Goal: Information Seeking & Learning: Learn about a topic

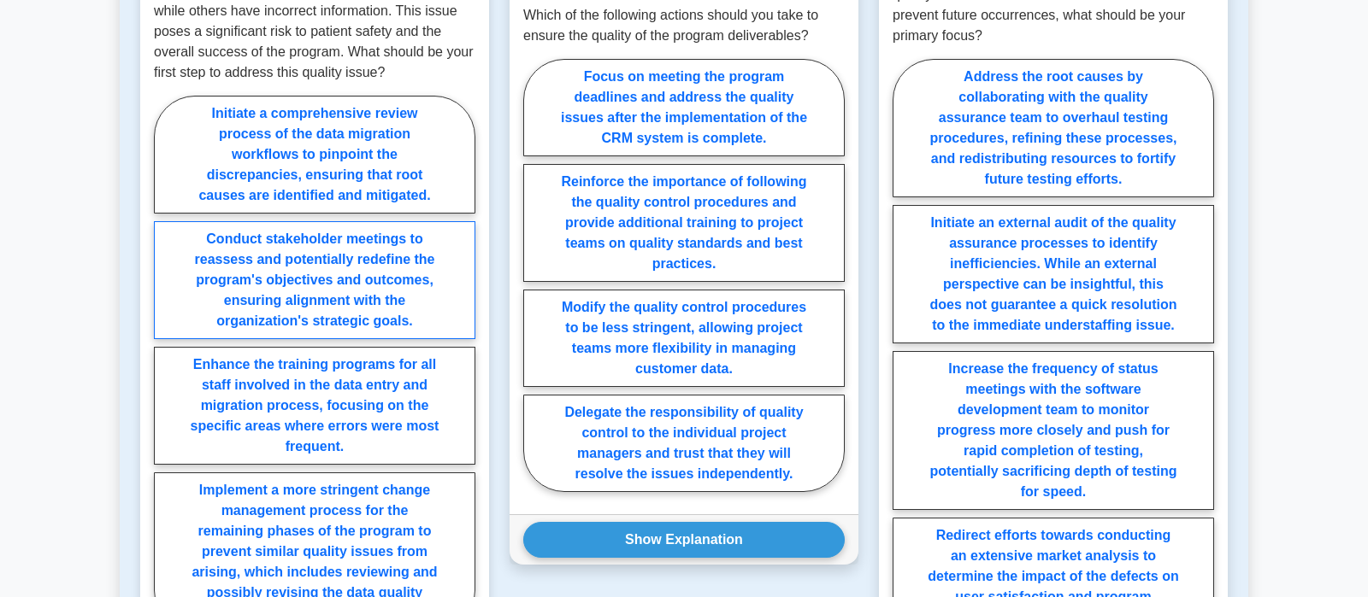
scroll to position [2154, 0]
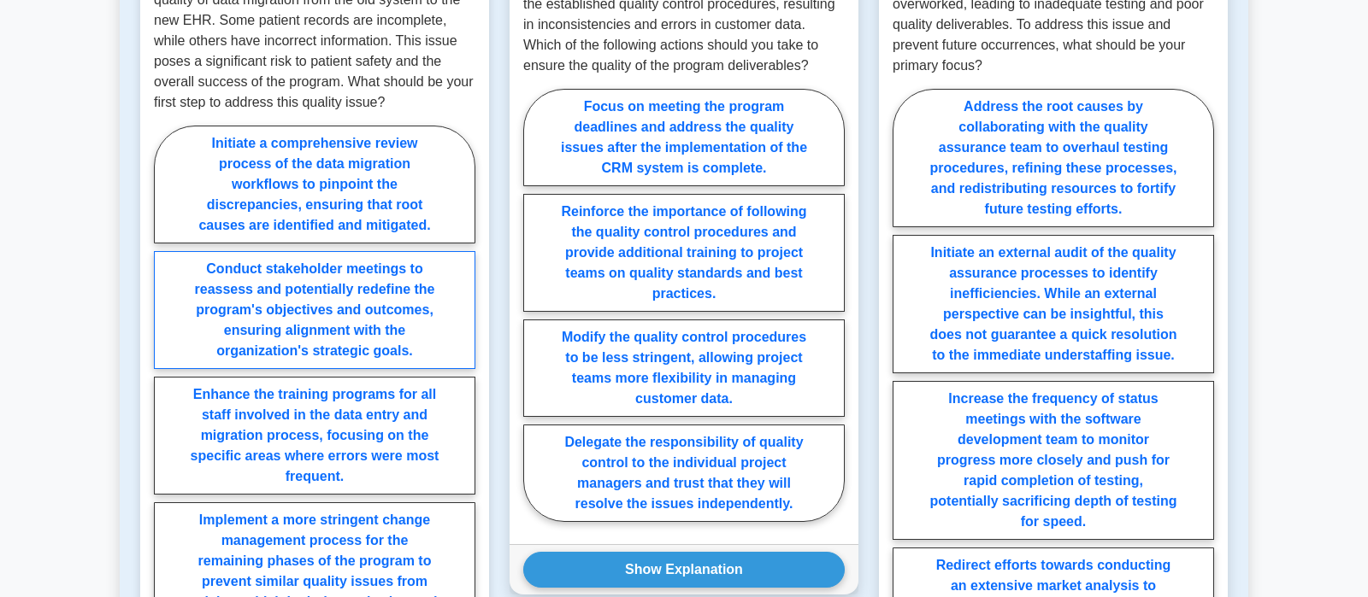
click at [278, 315] on label "Conduct stakeholder meetings to reassess and potentially redefine the program's…" at bounding box center [314, 310] width 321 height 118
click at [165, 393] on input "Conduct stakeholder meetings to reassess and potentially redefine the program's…" at bounding box center [159, 398] width 11 height 11
radio input "true"
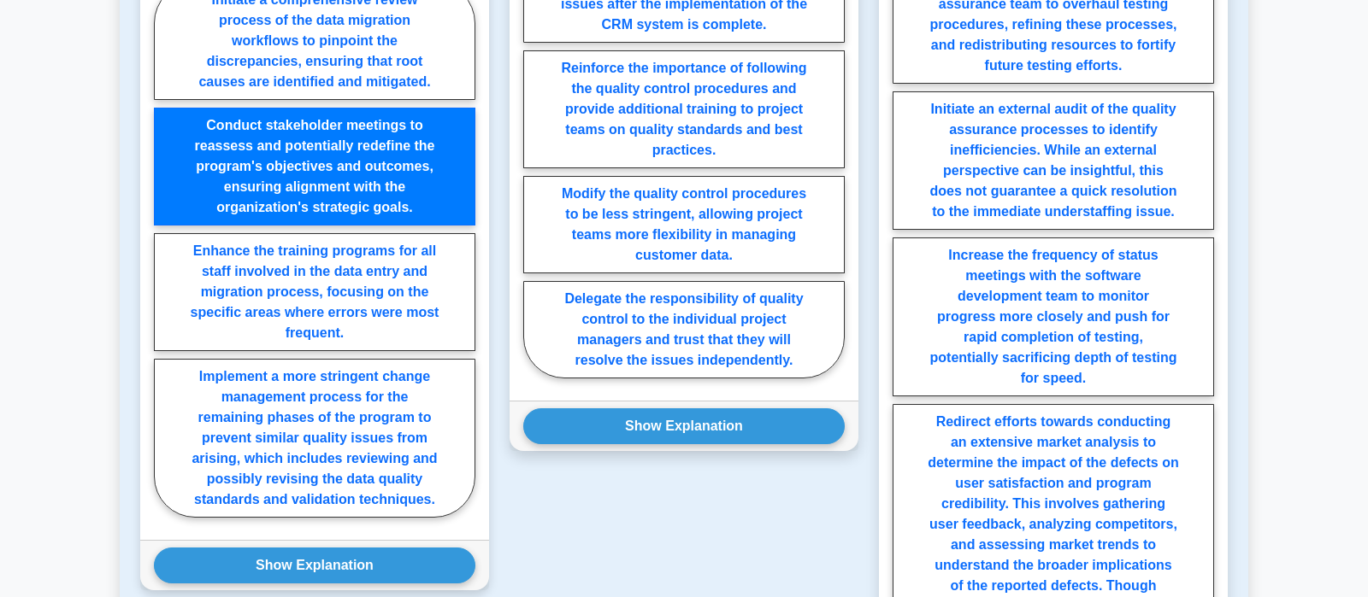
scroll to position [2333, 0]
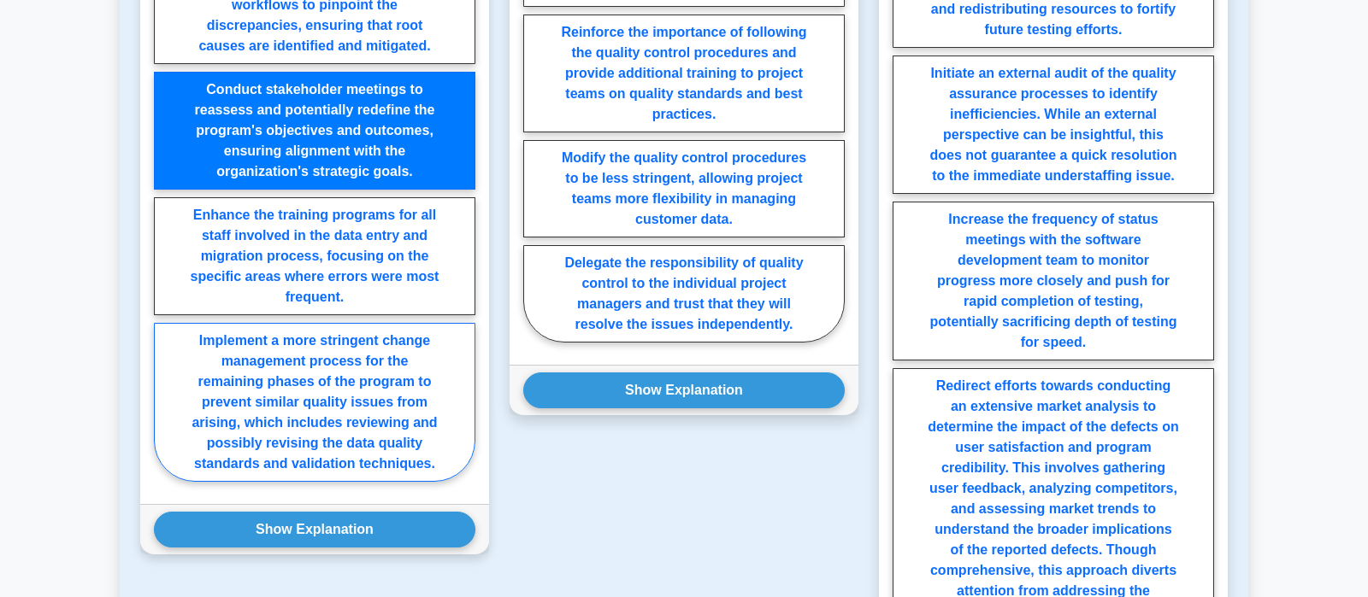
click at [267, 374] on label "Implement a more stringent change management process for the remaining phases o…" at bounding box center [314, 402] width 321 height 159
click at [165, 225] on input "Implement a more stringent change management process for the remaining phases o…" at bounding box center [159, 219] width 11 height 11
radio input "true"
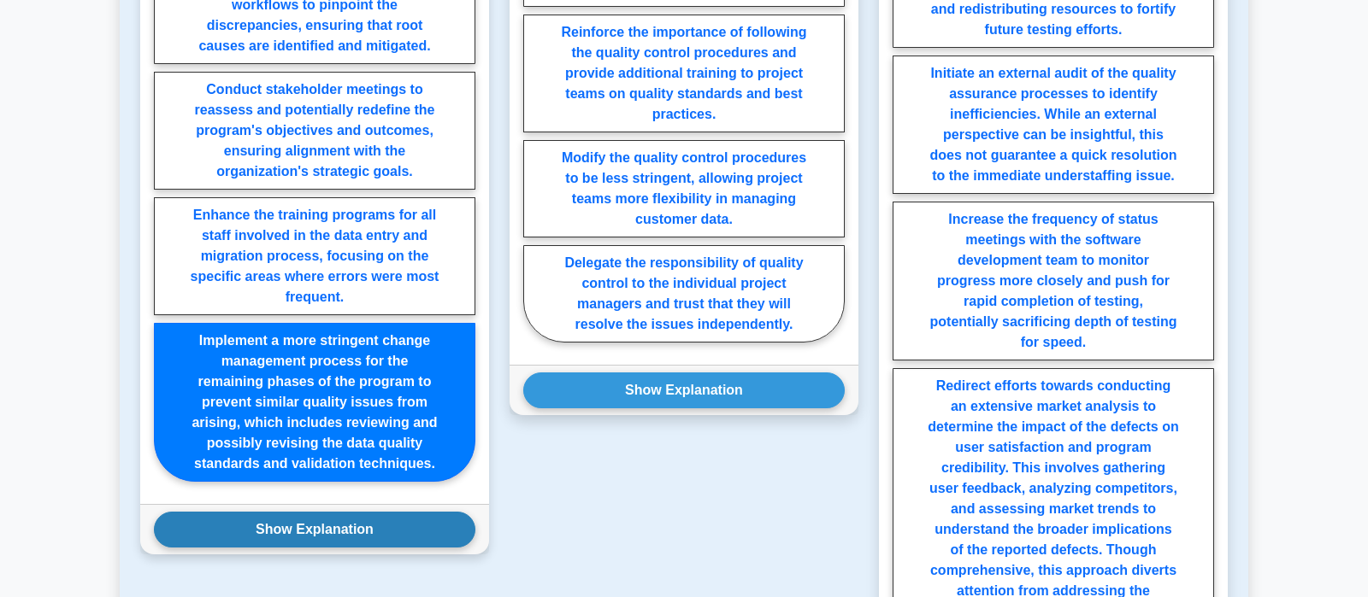
click at [349, 524] on button "Show Explanation" at bounding box center [314, 530] width 321 height 36
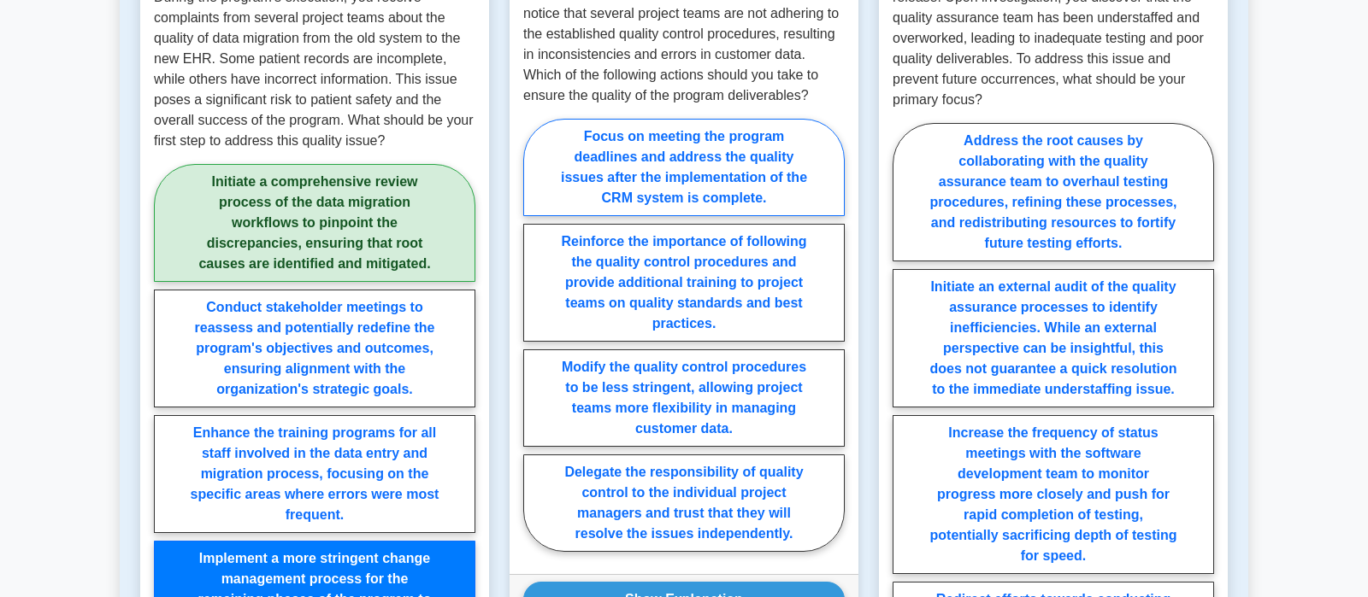
scroll to position [2154, 0]
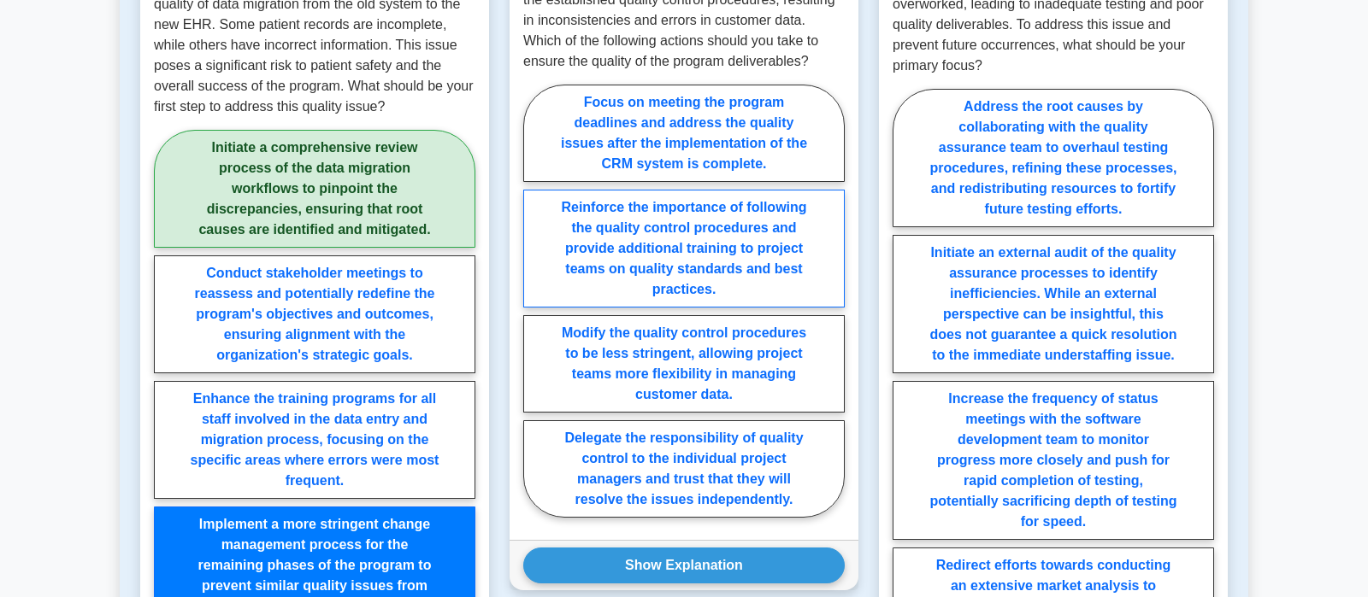
click at [806, 268] on label "Reinforce the importance of following the quality control procedures and provid…" at bounding box center [683, 249] width 321 height 118
click at [534, 301] on input "Reinforce the importance of following the quality control procedures and provid…" at bounding box center [528, 306] width 11 height 11
radio input "true"
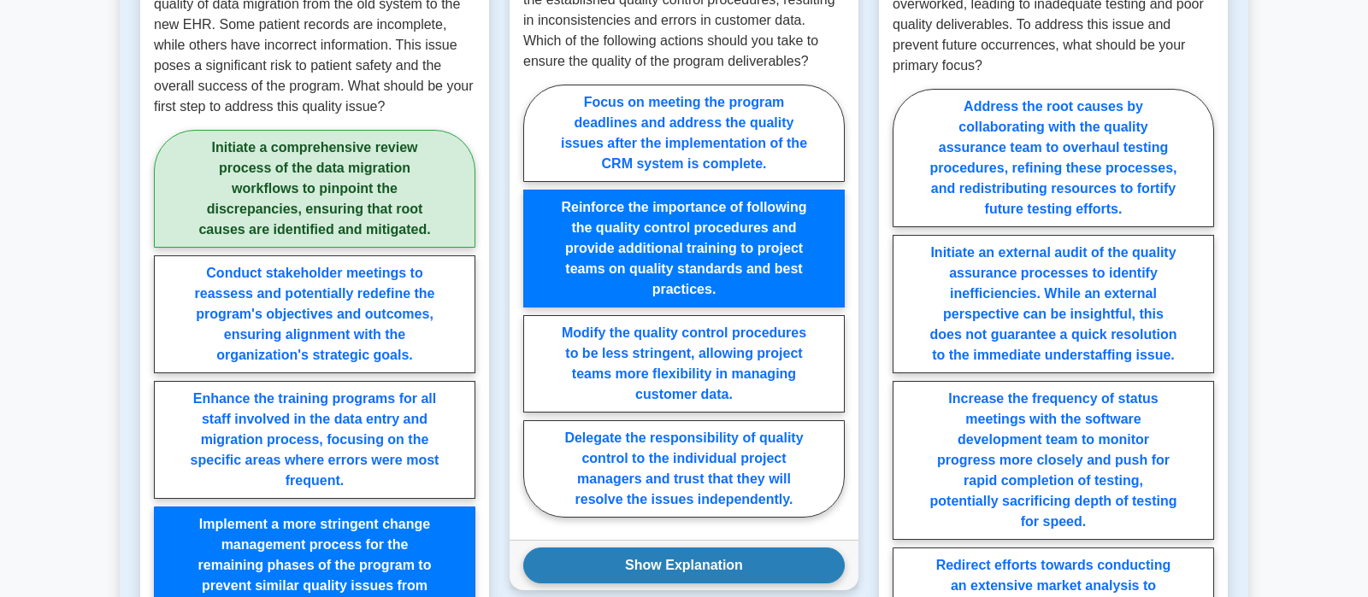
click at [694, 569] on button "Show Explanation" at bounding box center [683, 566] width 321 height 36
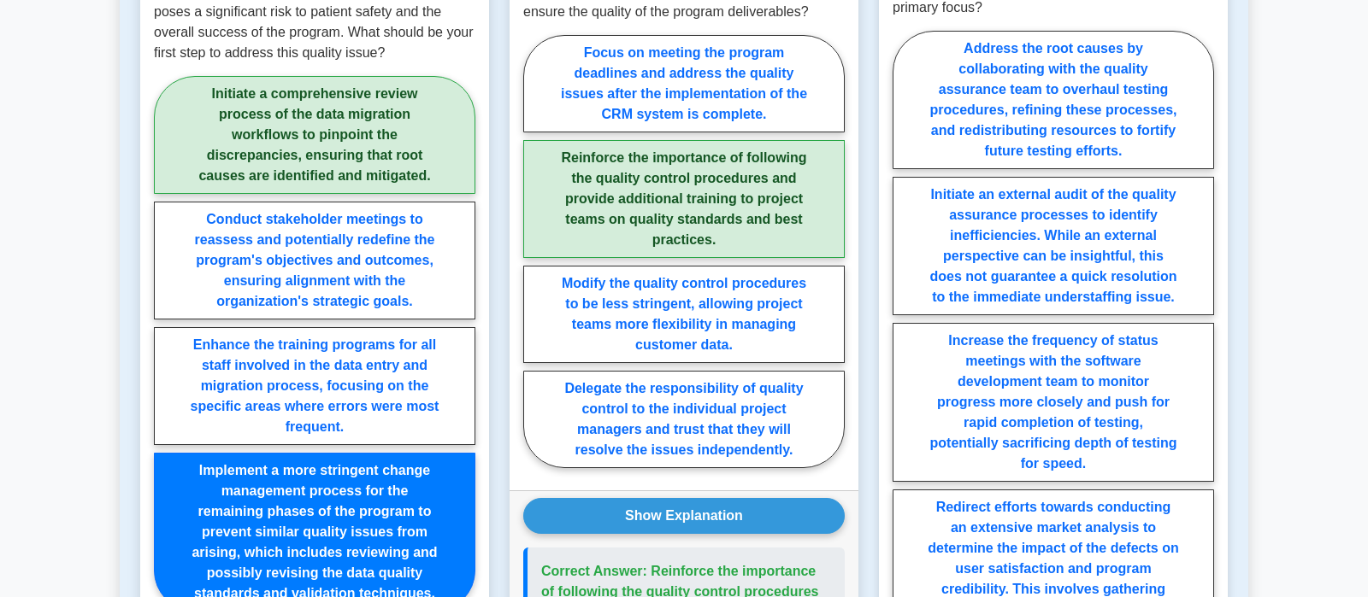
scroll to position [2244, 0]
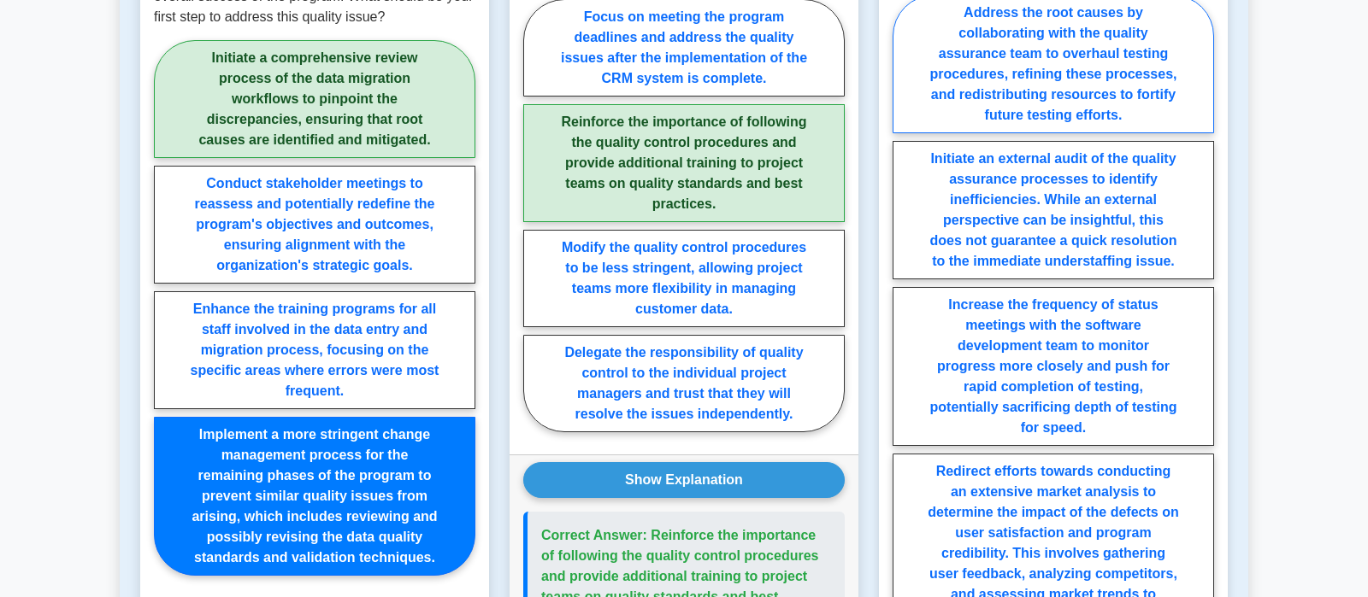
click at [1103, 54] on label "Address the root causes by collaborating with the quality assurance team to ove…" at bounding box center [1052, 64] width 321 height 138
click at [903, 375] on input "Address the root causes by collaborating with the quality assurance team to ove…" at bounding box center [897, 380] width 11 height 11
radio input "true"
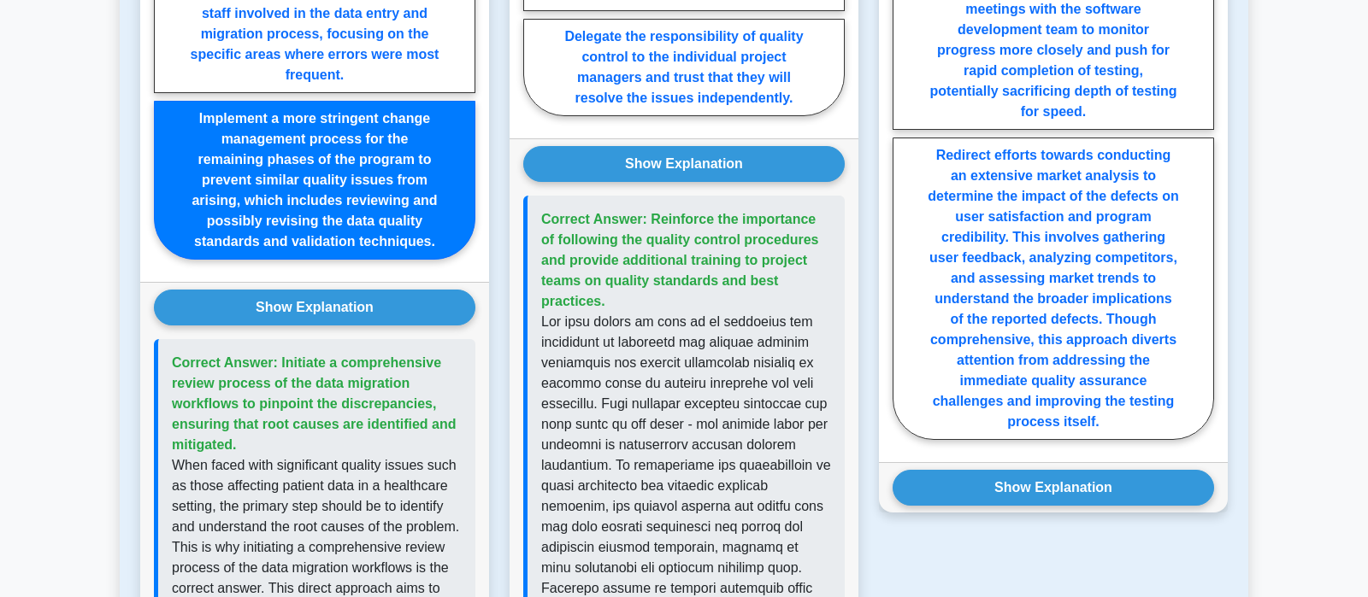
scroll to position [2603, 0]
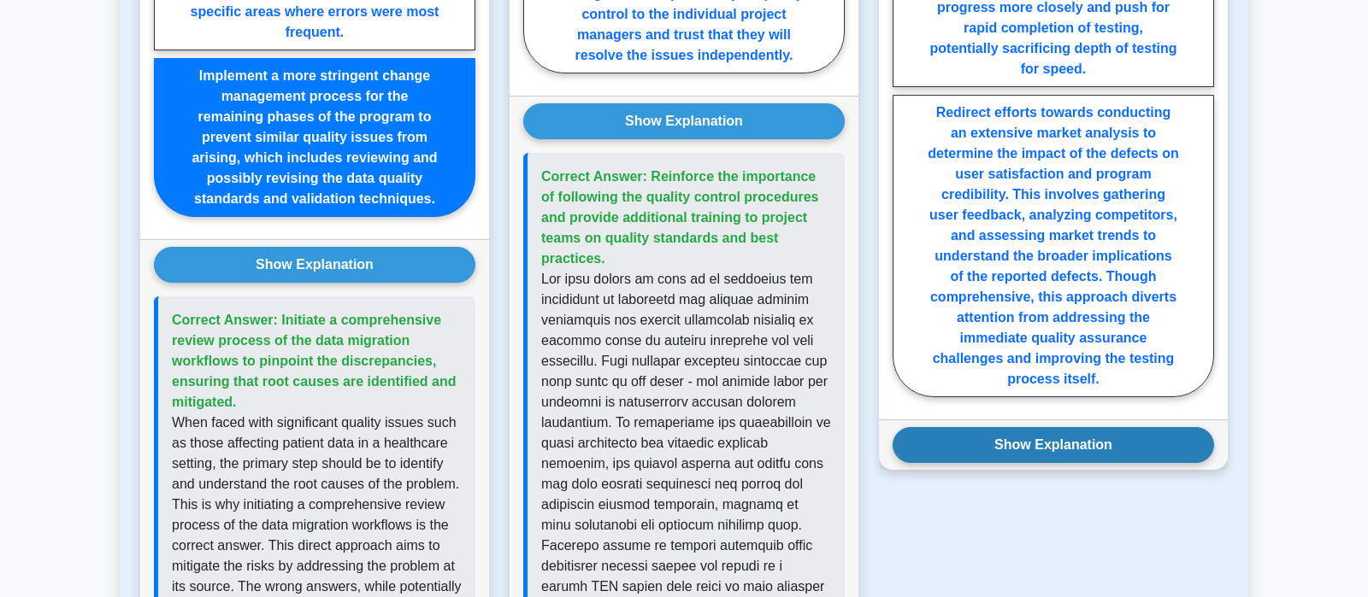
click at [1109, 427] on button "Show Explanation" at bounding box center [1052, 445] width 321 height 36
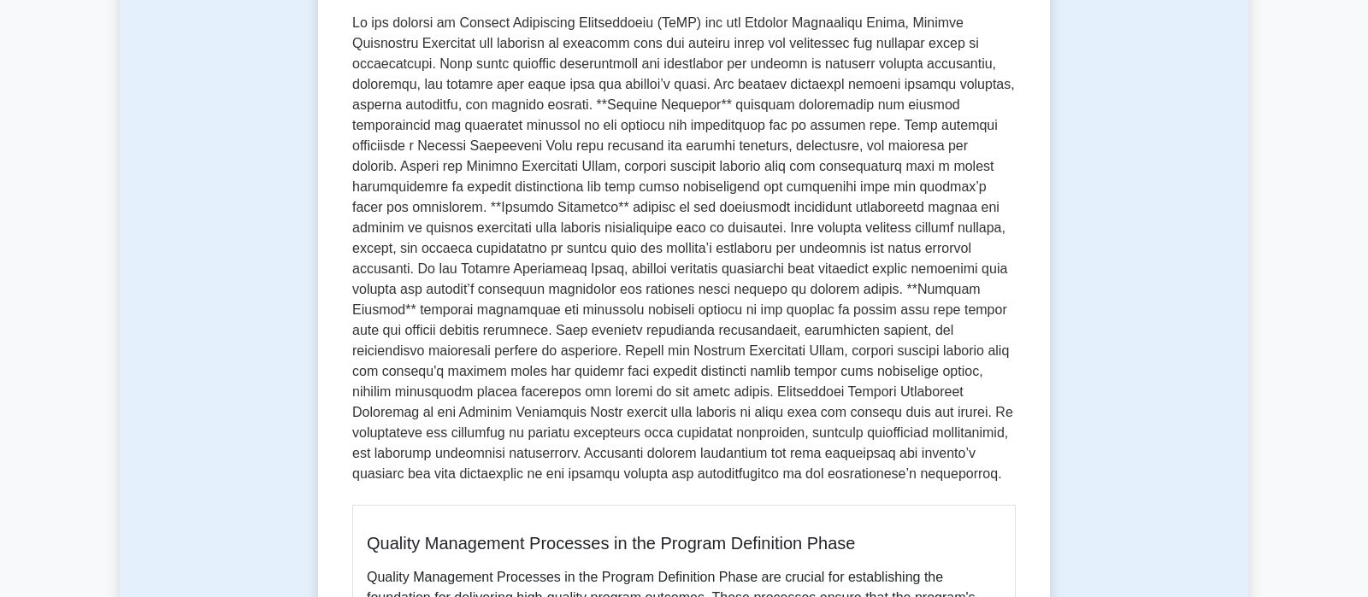
scroll to position [221, 0]
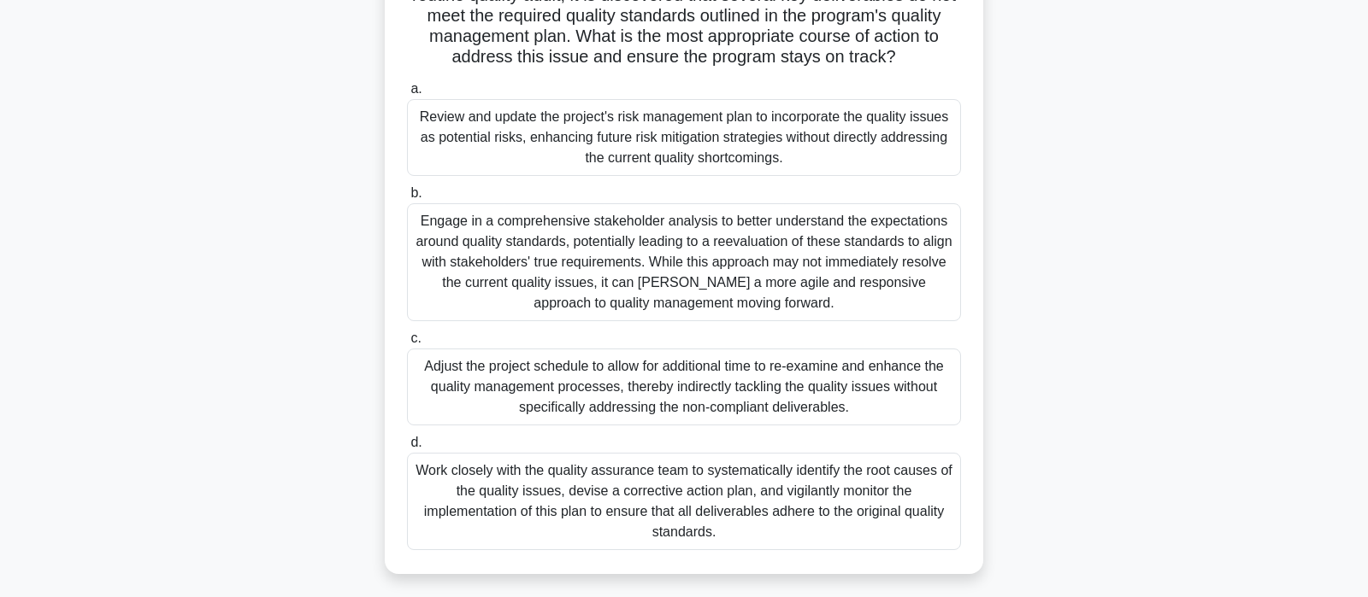
scroll to position [269, 0]
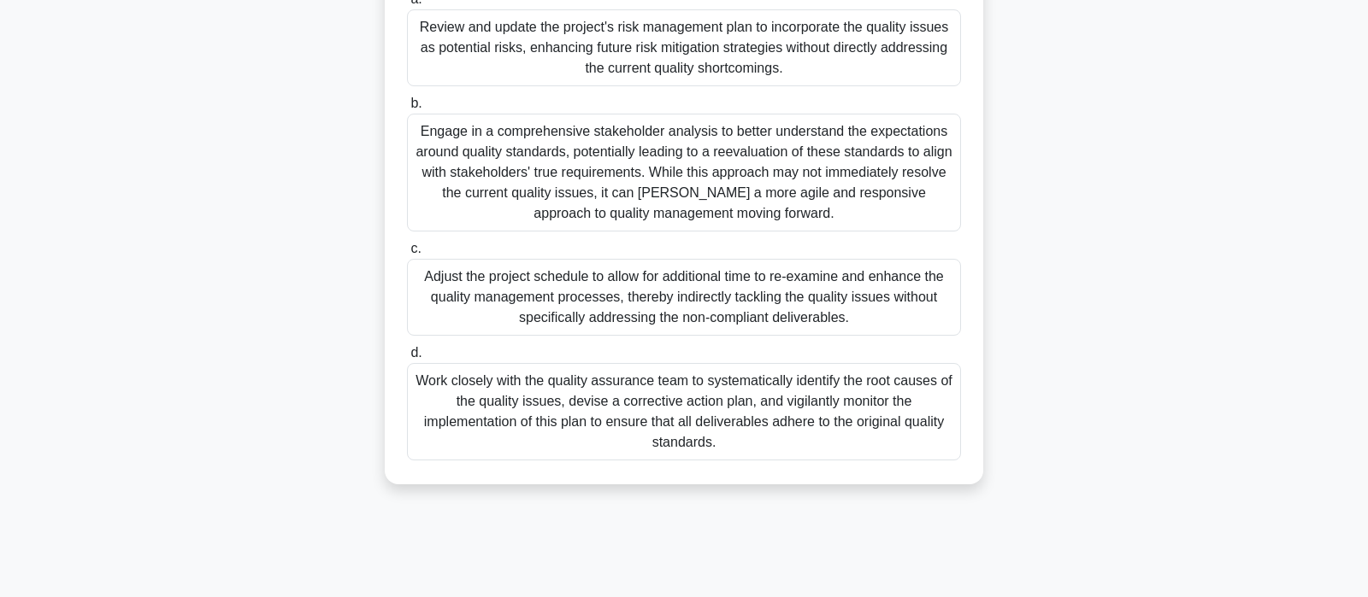
click at [759, 415] on div "Work closely with the quality assurance team to systematically identify the roo…" at bounding box center [684, 411] width 554 height 97
click at [407, 359] on input "d. Work closely with the quality assurance team to systematically identify the …" at bounding box center [407, 353] width 0 height 11
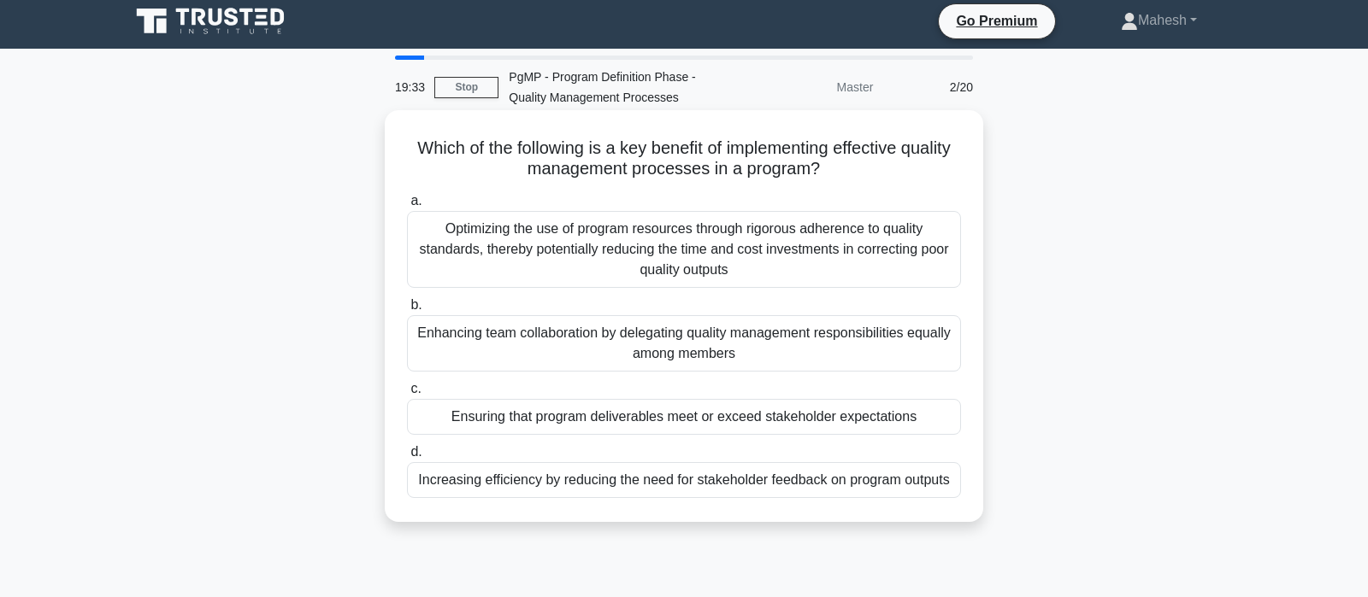
scroll to position [0, 0]
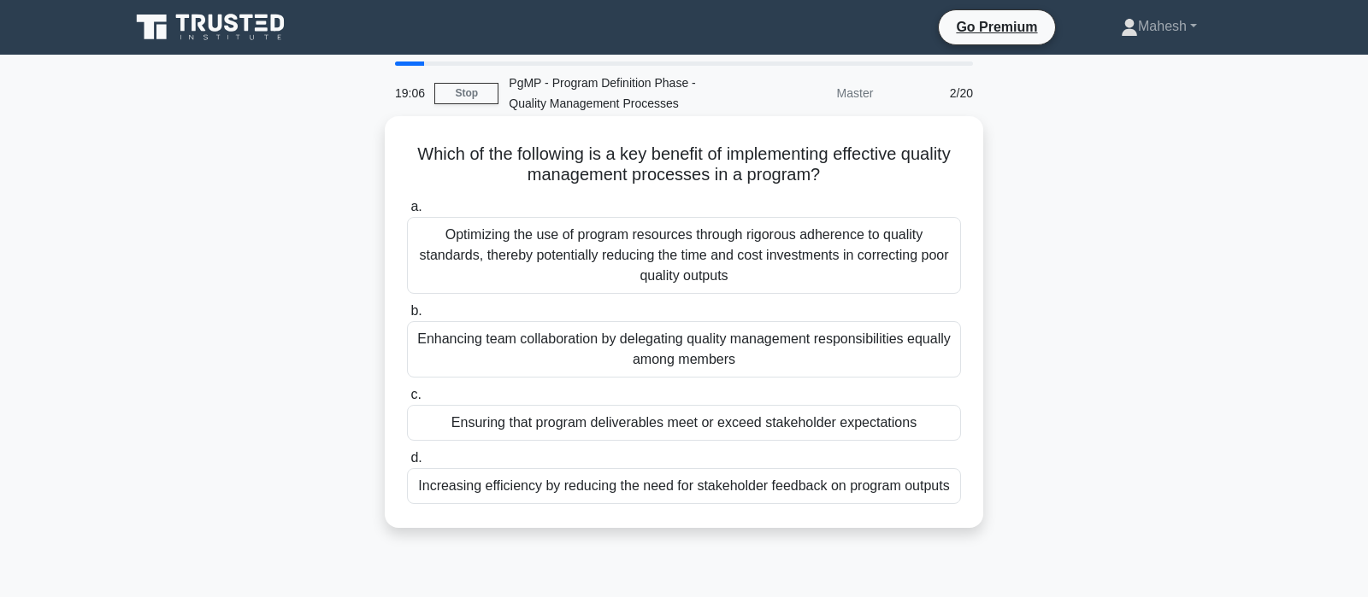
click at [715, 422] on div "Ensuring that program deliverables meet or exceed stakeholder expectations" at bounding box center [684, 423] width 554 height 36
click at [407, 401] on input "c. Ensuring that program deliverables meet or exceed stakeholder expectations" at bounding box center [407, 395] width 0 height 11
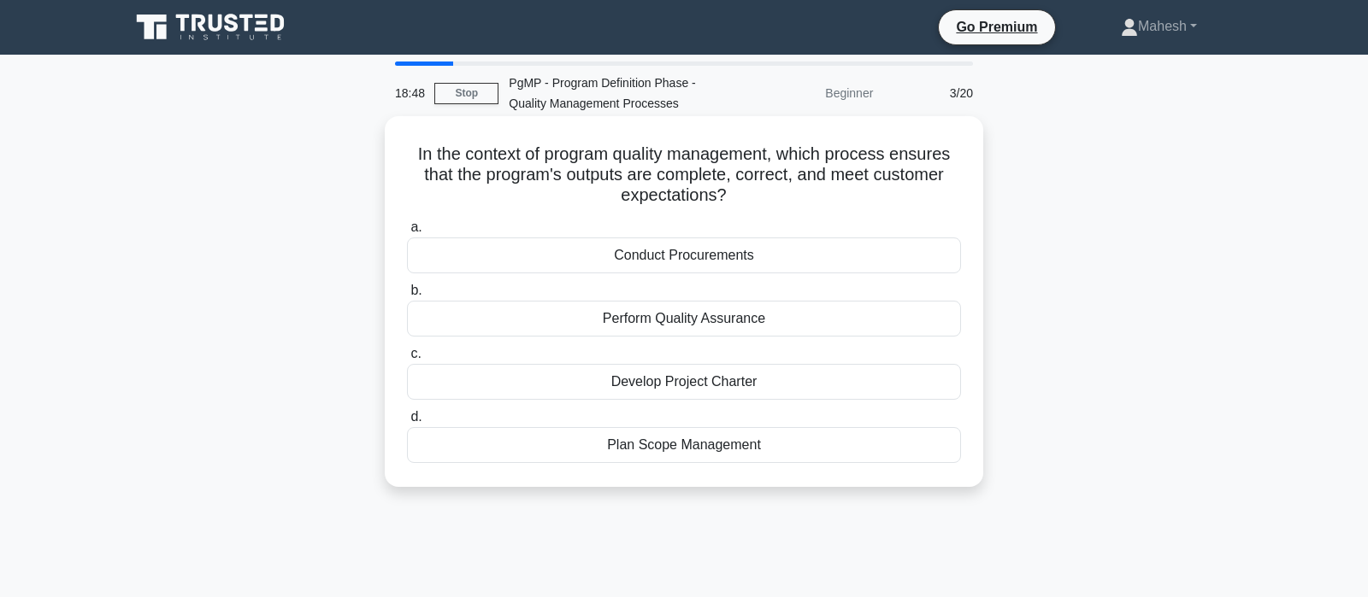
click at [723, 316] on div "Perform Quality Assurance" at bounding box center [684, 319] width 554 height 36
click at [407, 297] on input "b. Perform Quality Assurance" at bounding box center [407, 290] width 0 height 11
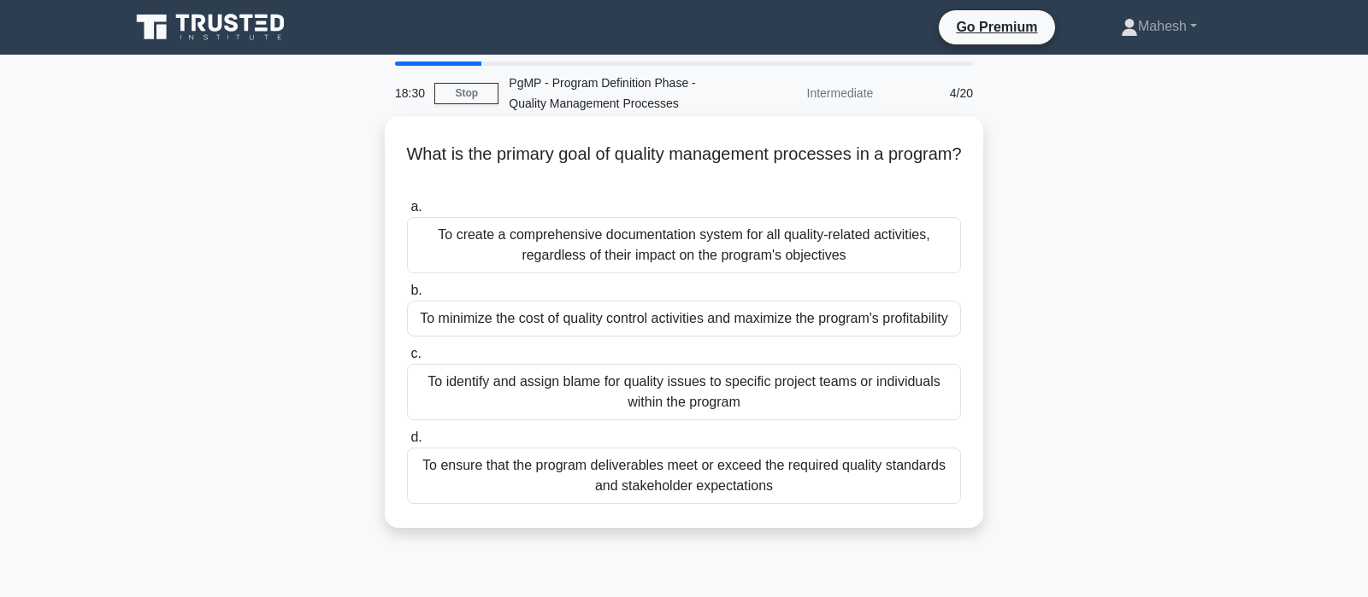
click at [788, 485] on div "To ensure that the program deliverables meet or exceed the required quality sta…" at bounding box center [684, 476] width 554 height 56
click at [407, 444] on input "d. To ensure that the program deliverables meet or exceed the required quality …" at bounding box center [407, 437] width 0 height 11
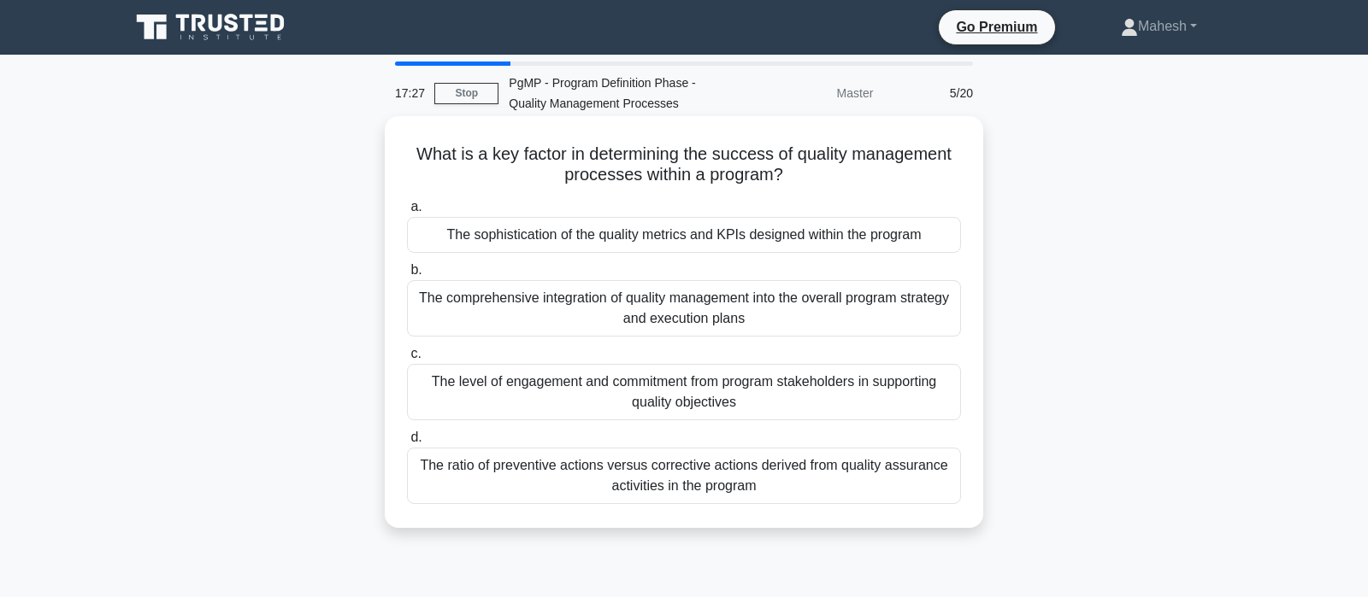
click at [738, 397] on div "The level of engagement and commitment from program stakeholders in supporting …" at bounding box center [684, 392] width 554 height 56
click at [407, 360] on input "c. The level of engagement and commitment from program stakeholders in supporti…" at bounding box center [407, 354] width 0 height 11
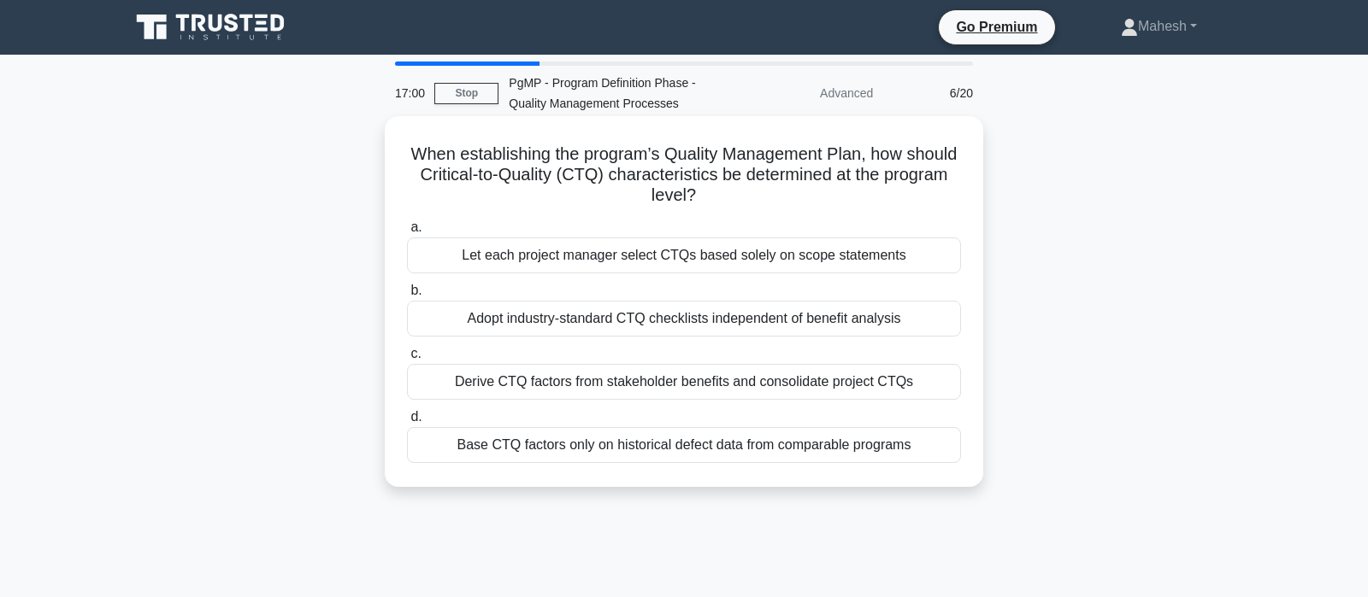
click at [662, 389] on div "Derive CTQ factors from stakeholder benefits and consolidate project CTQs" at bounding box center [684, 382] width 554 height 36
click at [407, 360] on input "c. Derive CTQ factors from stakeholder benefits and consolidate project CTQs" at bounding box center [407, 354] width 0 height 11
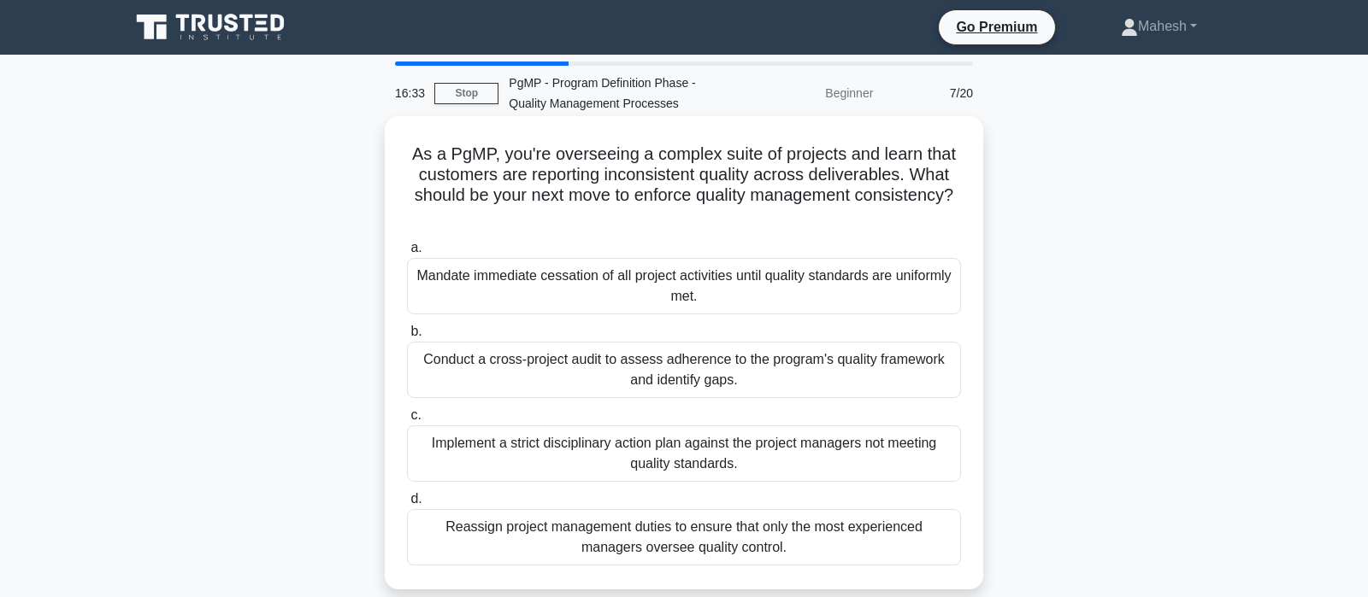
click at [719, 377] on div "Conduct a cross-project audit to assess adherence to the program's quality fram…" at bounding box center [684, 370] width 554 height 56
click at [407, 338] on input "b. Conduct a cross-project audit to assess adherence to the program's quality f…" at bounding box center [407, 332] width 0 height 11
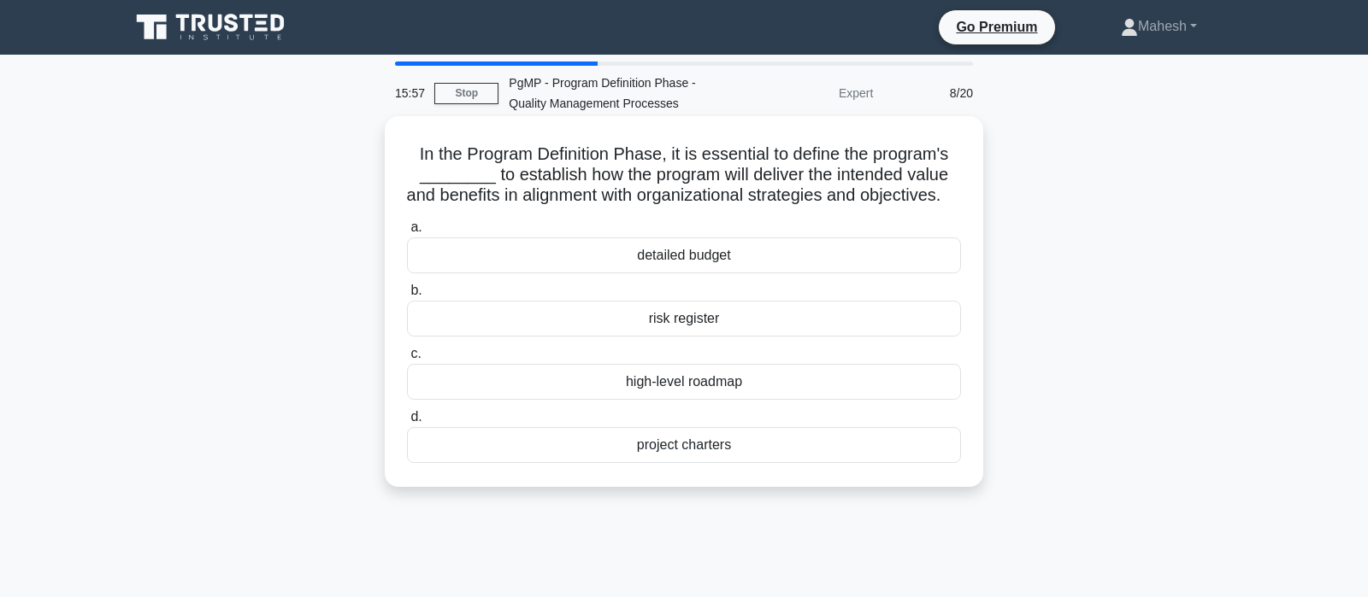
click at [665, 383] on div "high-level roadmap" at bounding box center [684, 382] width 554 height 36
click at [407, 360] on input "c. high-level roadmap" at bounding box center [407, 354] width 0 height 11
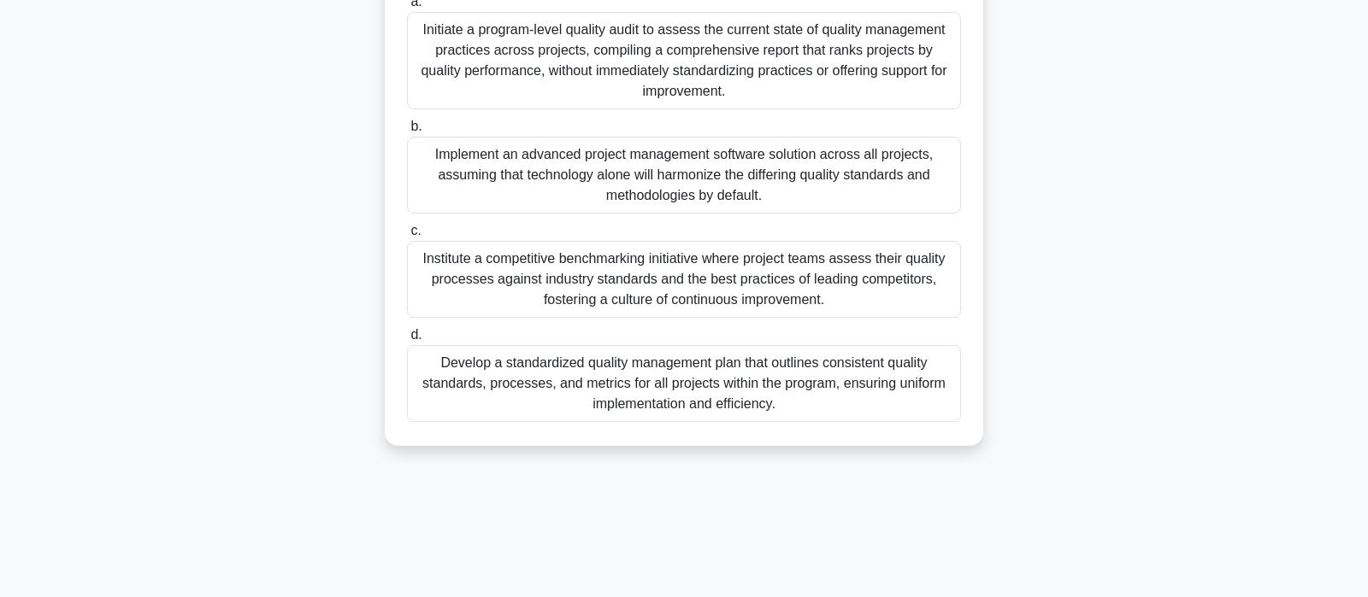
scroll to position [326, 0]
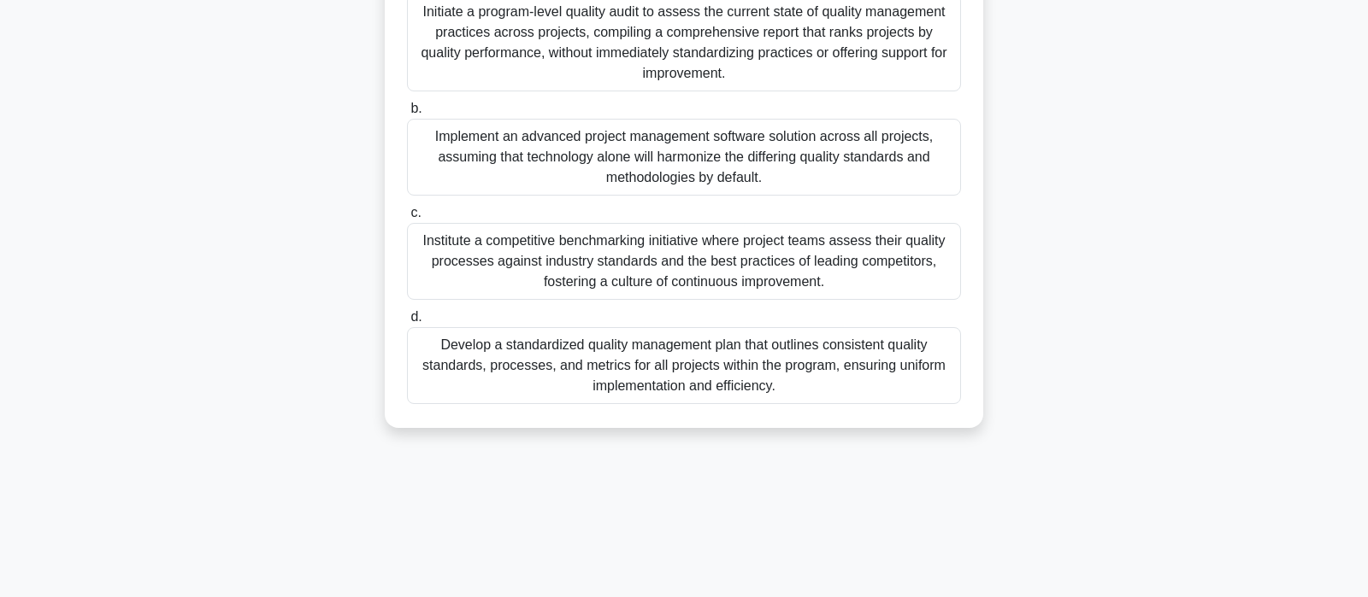
click at [715, 372] on div "Develop a standardized quality management plan that outlines consistent quality…" at bounding box center [684, 365] width 554 height 77
click at [407, 323] on input "d. Develop a standardized quality management plan that outlines consistent qual…" at bounding box center [407, 317] width 0 height 11
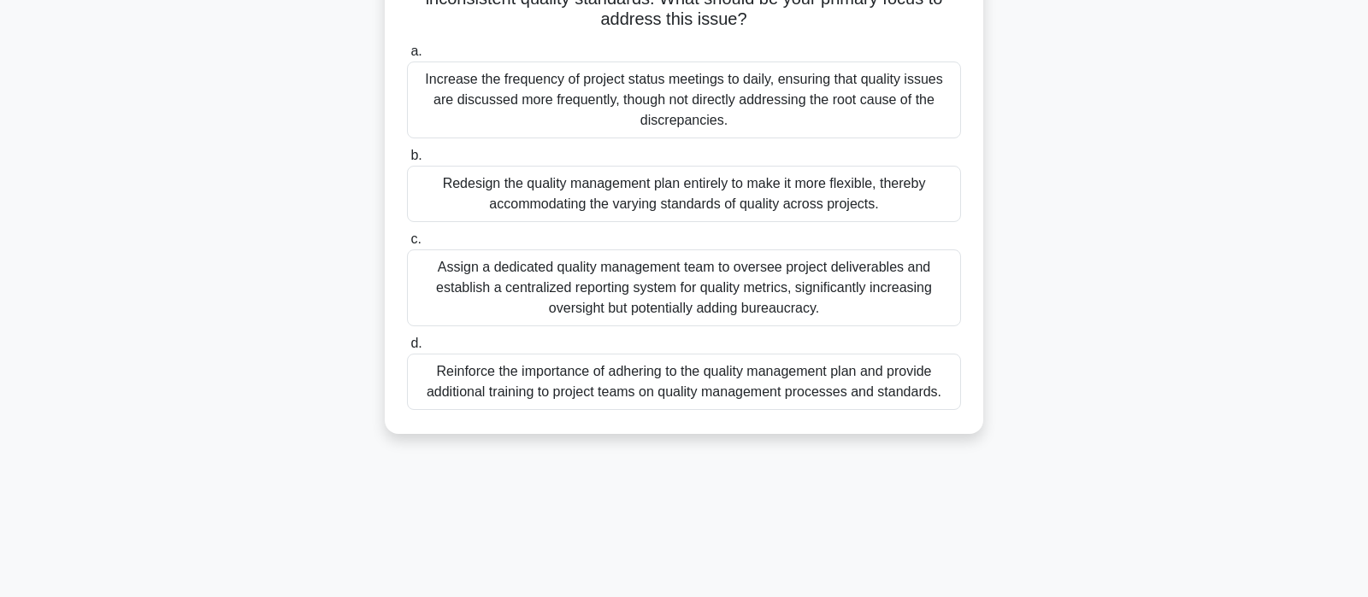
scroll to position [269, 0]
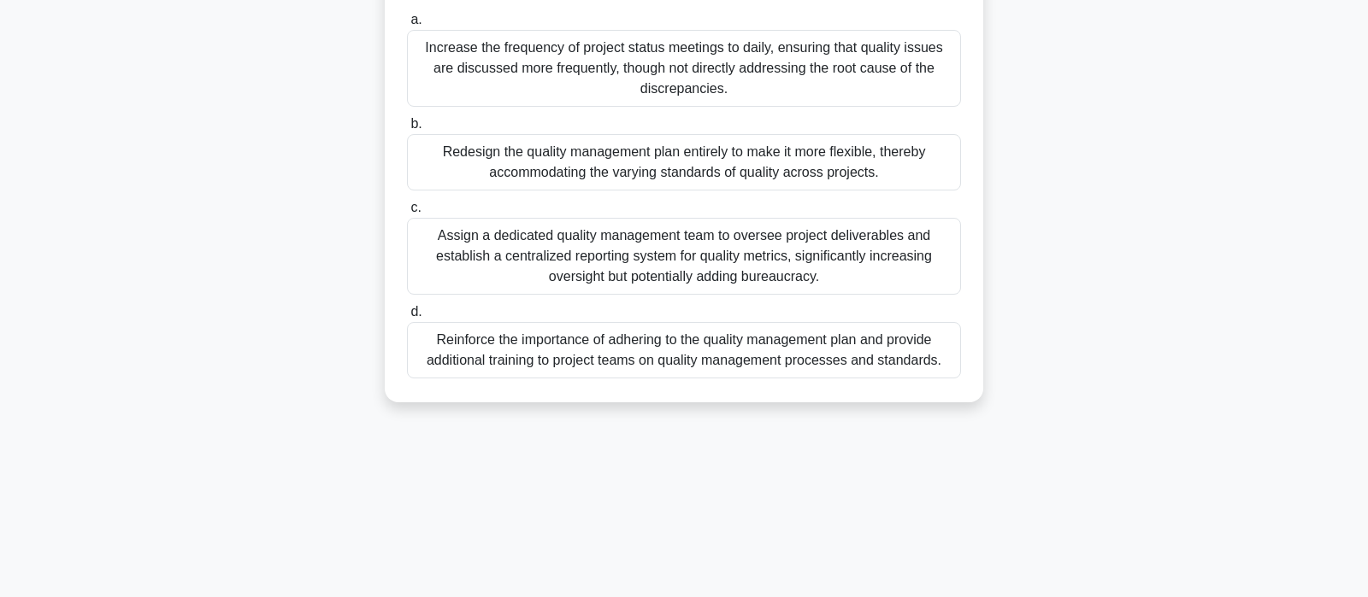
click at [803, 353] on div "Reinforce the importance of adhering to the quality management plan and provide…" at bounding box center [684, 350] width 554 height 56
click at [407, 318] on input "d. Reinforce the importance of adhering to the quality management plan and prov…" at bounding box center [407, 312] width 0 height 11
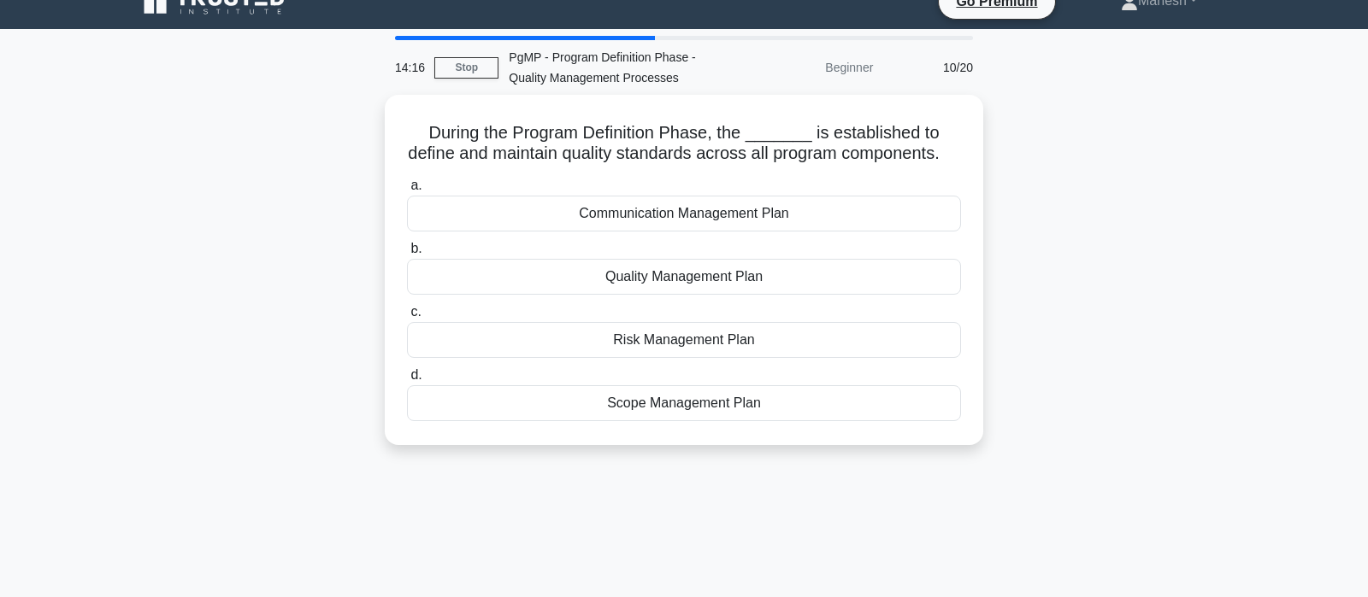
scroll to position [0, 0]
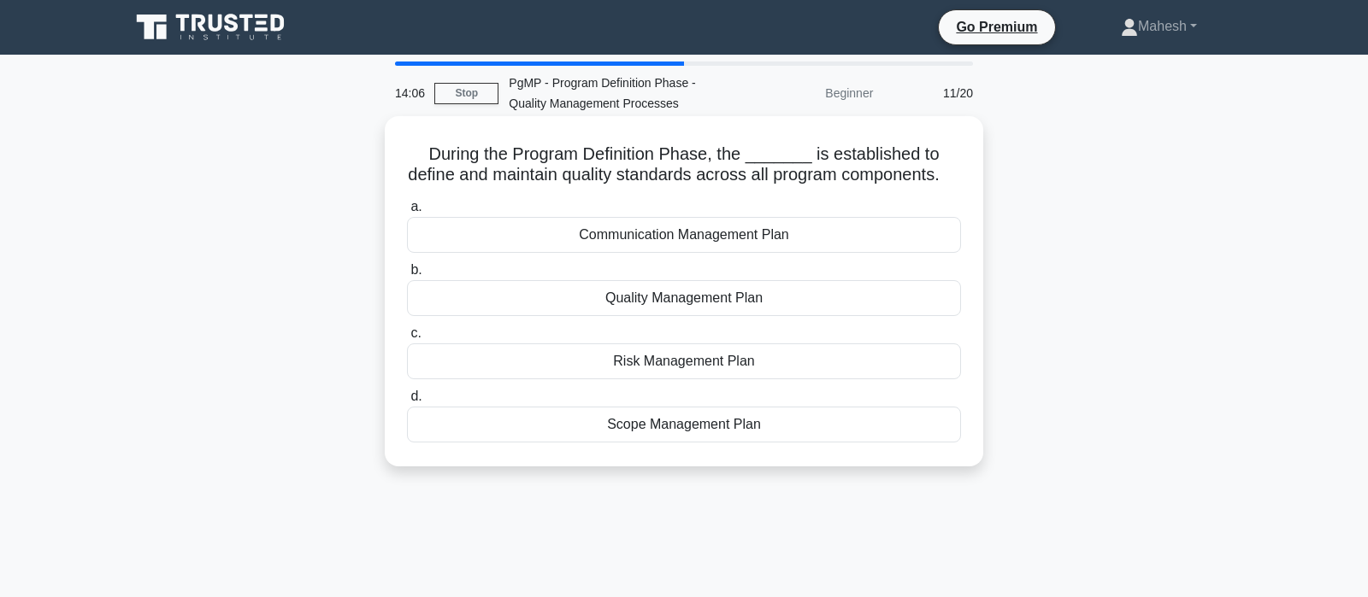
click at [728, 297] on div "Quality Management Plan" at bounding box center [684, 298] width 554 height 36
click at [407, 276] on input "b. Quality Management Plan" at bounding box center [407, 270] width 0 height 11
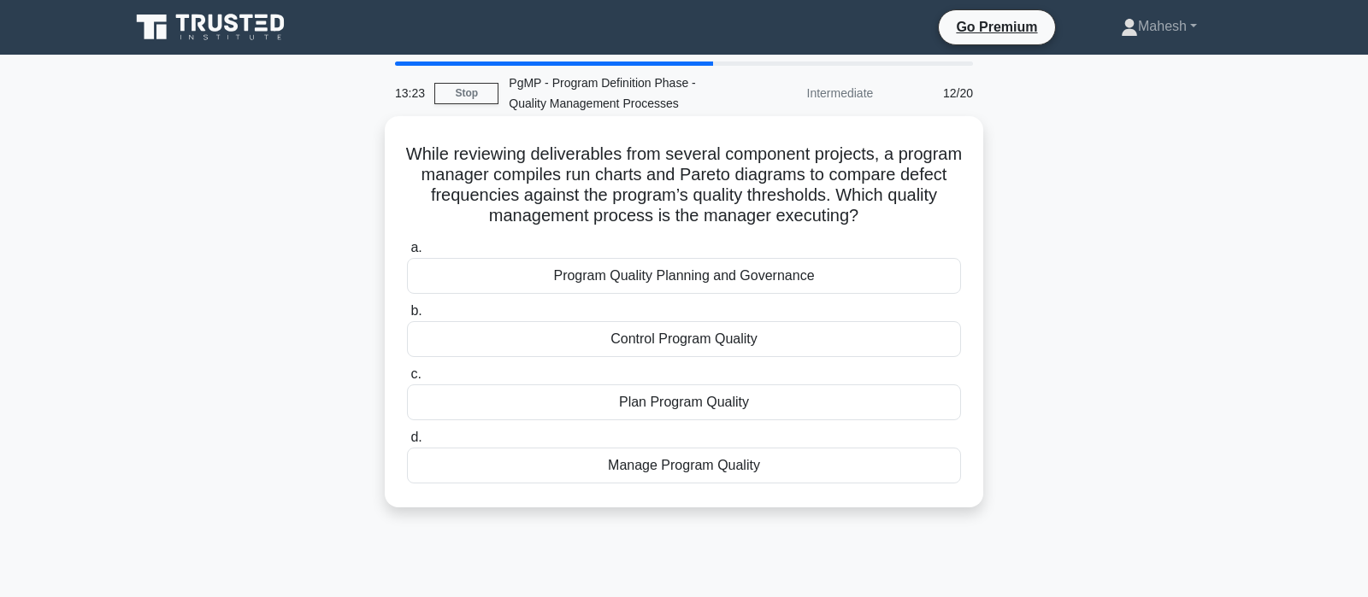
click at [704, 337] on div "Control Program Quality" at bounding box center [684, 339] width 554 height 36
click at [407, 317] on input "b. Control Program Quality" at bounding box center [407, 311] width 0 height 11
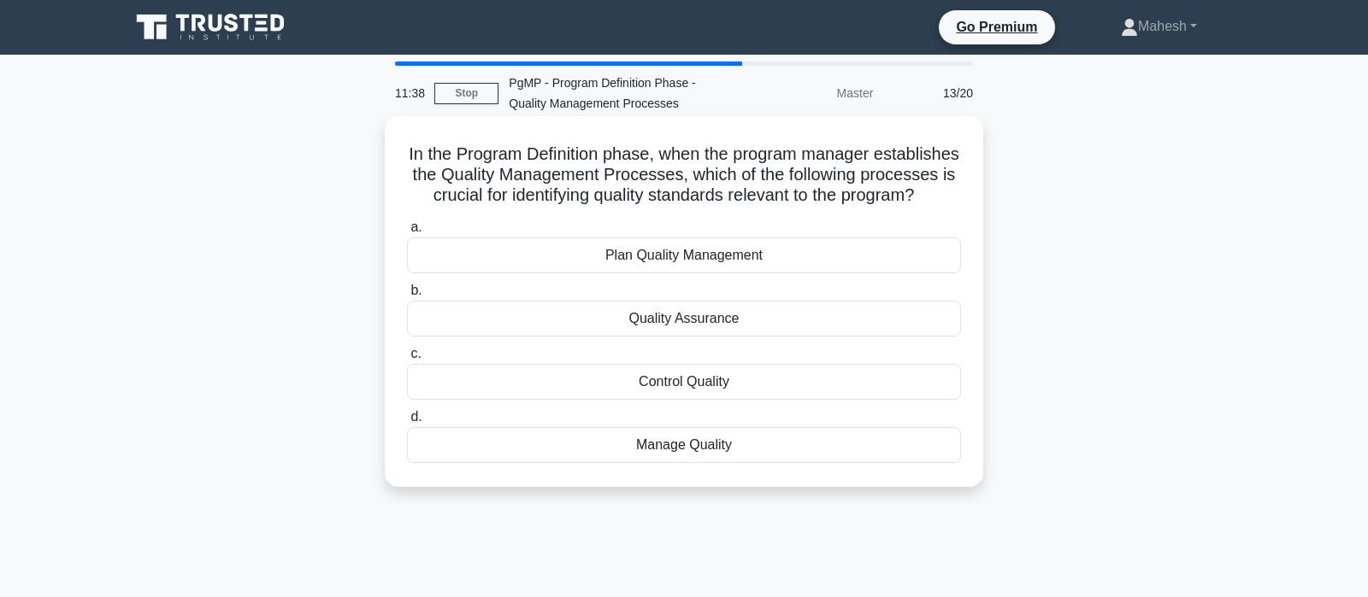
click at [688, 258] on div "Plan Quality Management" at bounding box center [684, 256] width 554 height 36
click at [407, 233] on input "a. Plan Quality Management" at bounding box center [407, 227] width 0 height 11
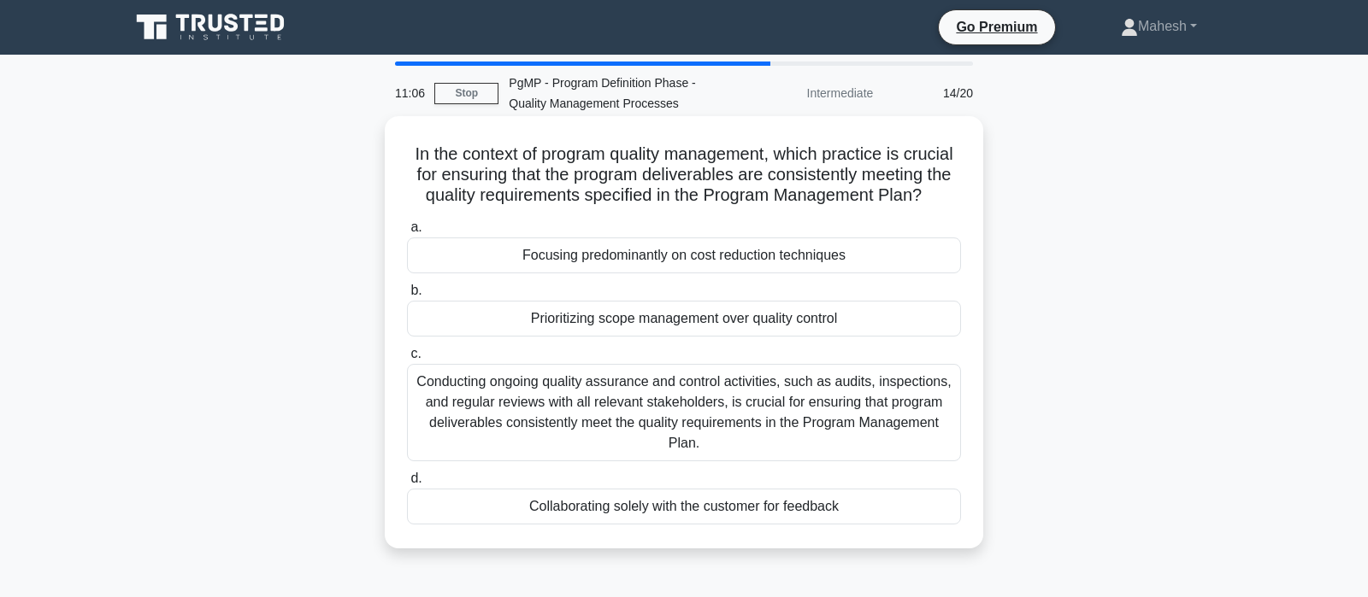
click at [706, 415] on div "Conducting ongoing quality assurance and control activities, such as audits, in…" at bounding box center [684, 412] width 554 height 97
click at [407, 360] on input "c. Conducting ongoing quality assurance and control activities, such as audits,…" at bounding box center [407, 354] width 0 height 11
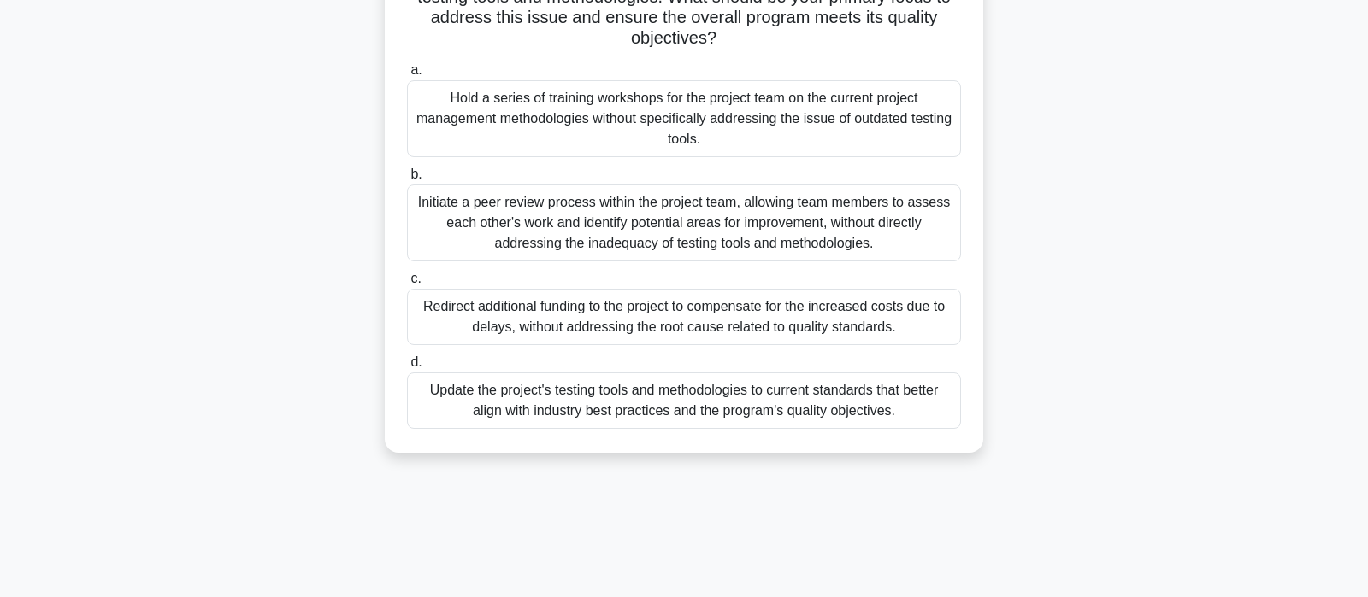
scroll to position [269, 0]
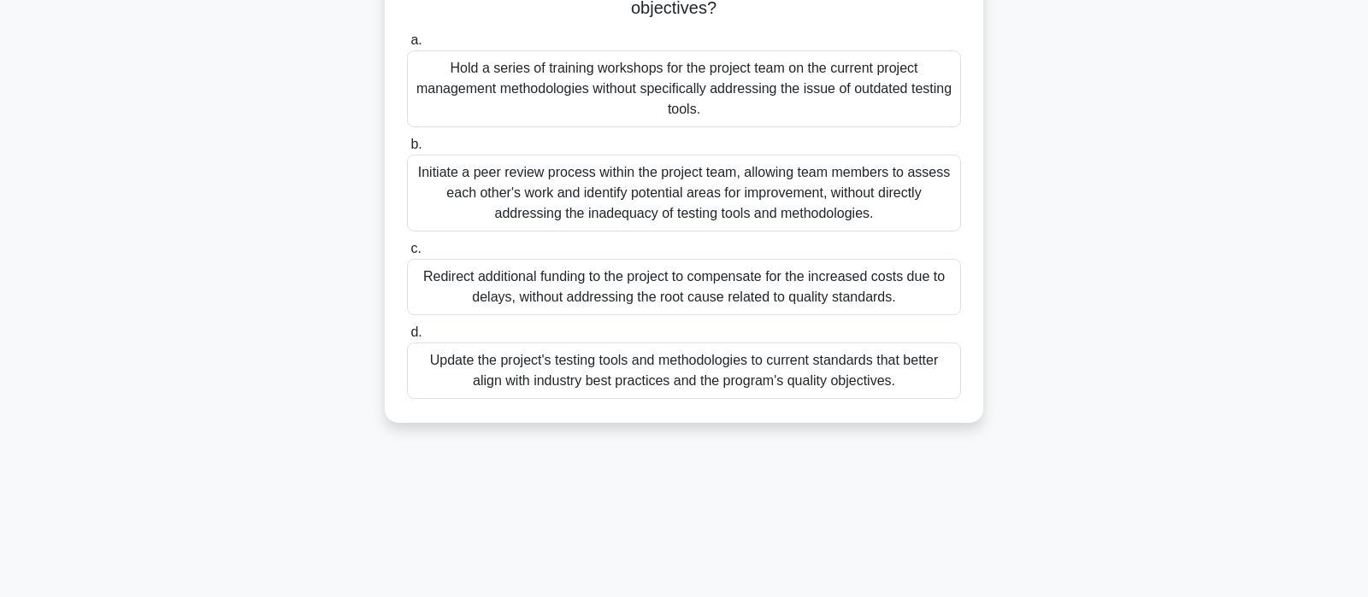
click at [680, 385] on div "Update the project's testing tools and methodologies to current standards that …" at bounding box center [684, 371] width 554 height 56
click at [407, 338] on input "d. Update the project's testing tools and methodologies to current standards th…" at bounding box center [407, 332] width 0 height 11
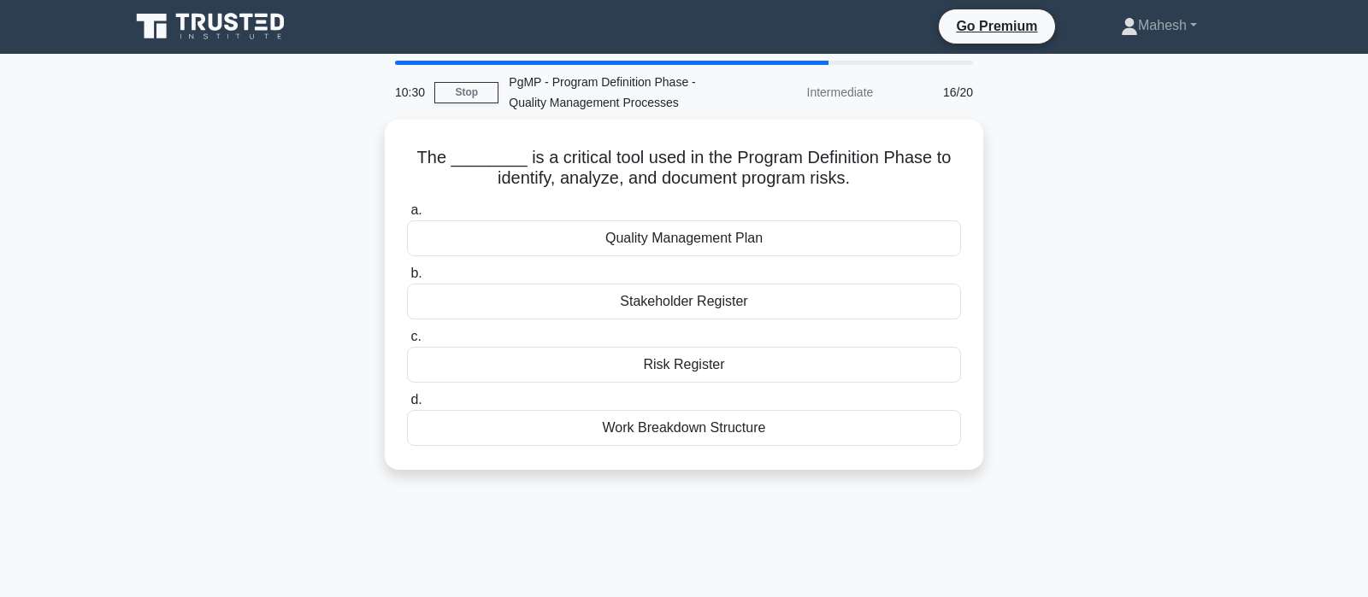
scroll to position [0, 0]
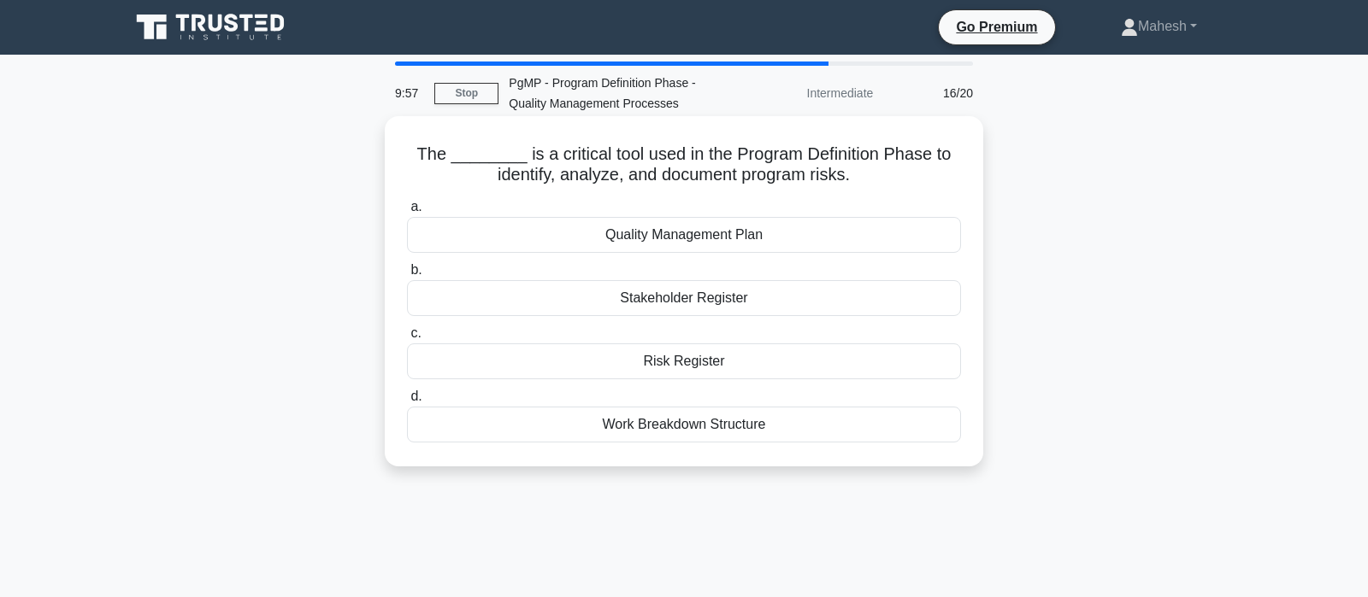
click at [674, 362] on div "Risk Register" at bounding box center [684, 362] width 554 height 36
click at [407, 339] on input "c. Risk Register" at bounding box center [407, 333] width 0 height 11
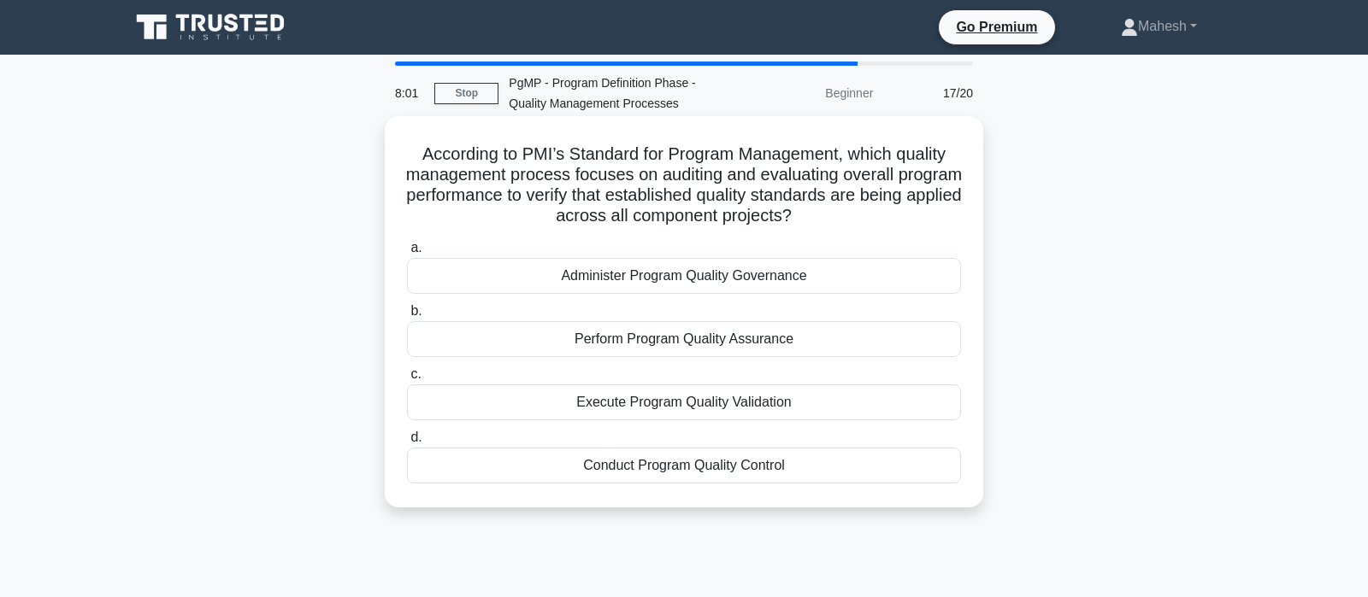
click at [663, 340] on div "Perform Program Quality Assurance" at bounding box center [684, 339] width 554 height 36
click at [407, 317] on input "b. Perform Program Quality Assurance" at bounding box center [407, 311] width 0 height 11
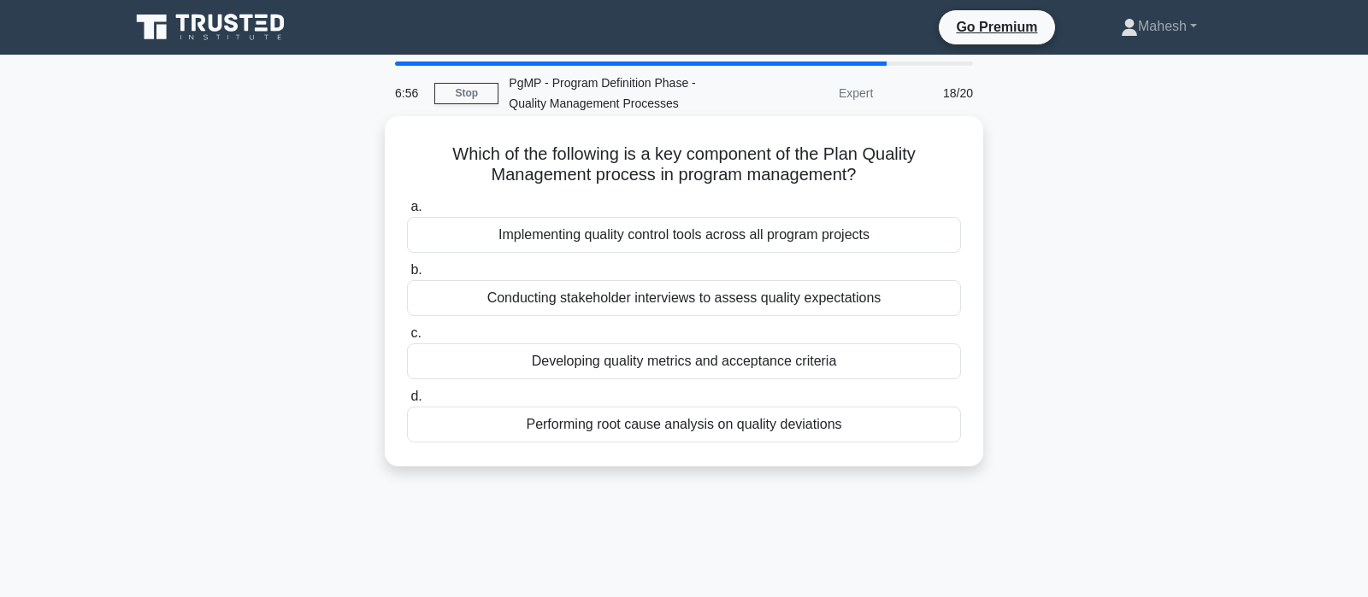
click at [752, 364] on div "Developing quality metrics and acceptance criteria" at bounding box center [684, 362] width 554 height 36
click at [407, 339] on input "c. Developing quality metrics and acceptance criteria" at bounding box center [407, 333] width 0 height 11
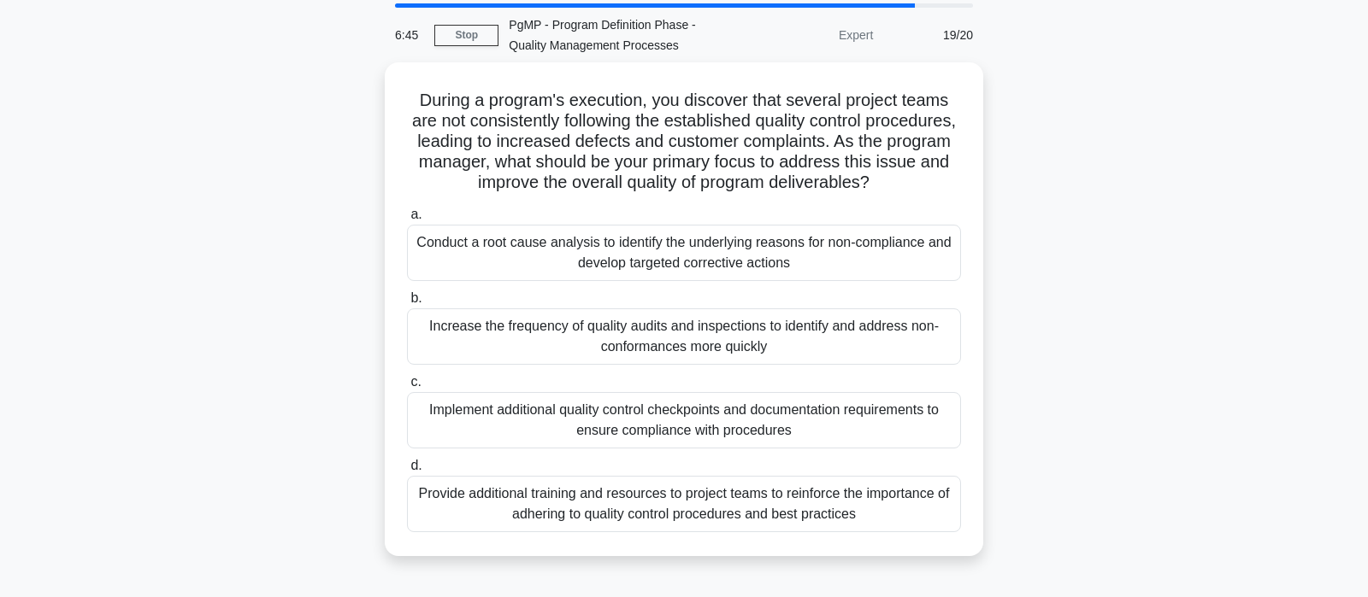
scroll to position [90, 0]
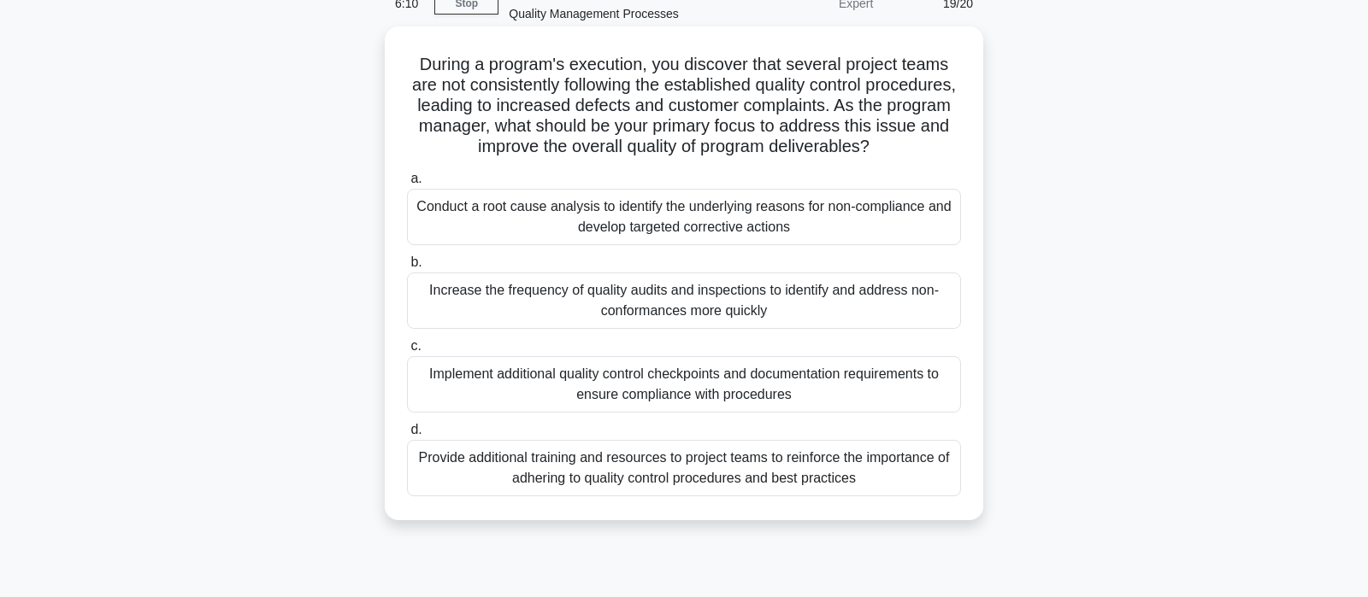
click at [865, 224] on div "Conduct a root cause analysis to identify the underlying reasons for non-compli…" at bounding box center [684, 217] width 554 height 56
click at [407, 185] on input "a. Conduct a root cause analysis to identify the underlying reasons for non-com…" at bounding box center [407, 179] width 0 height 11
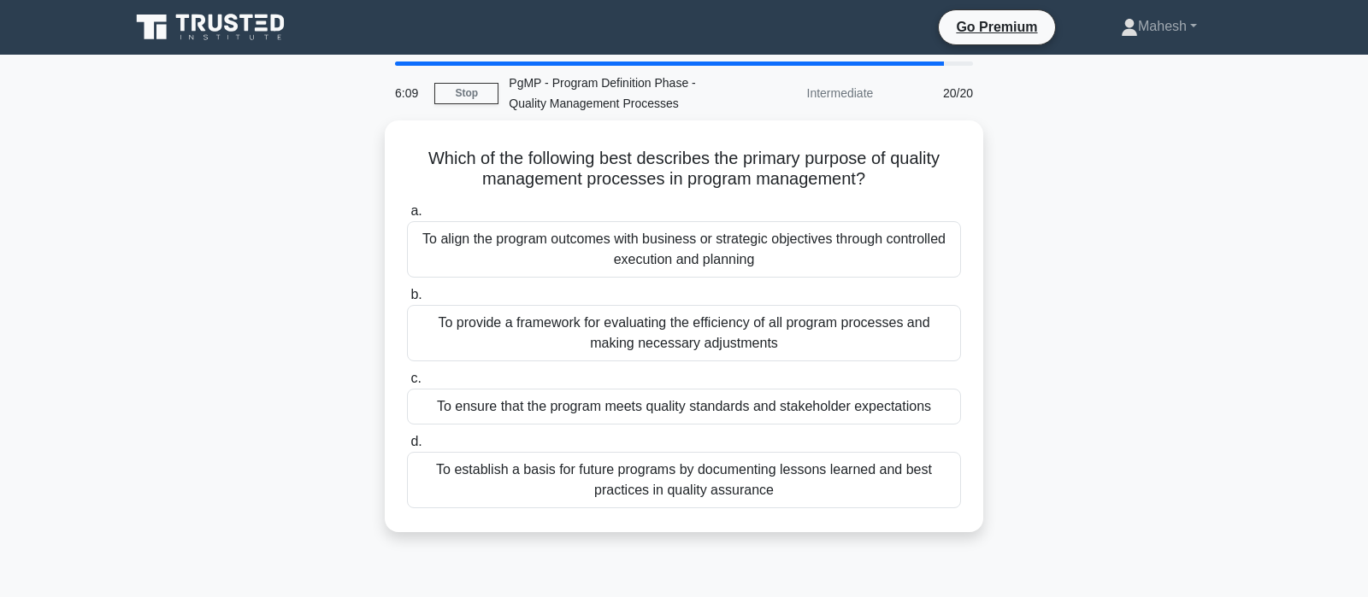
scroll to position [0, 0]
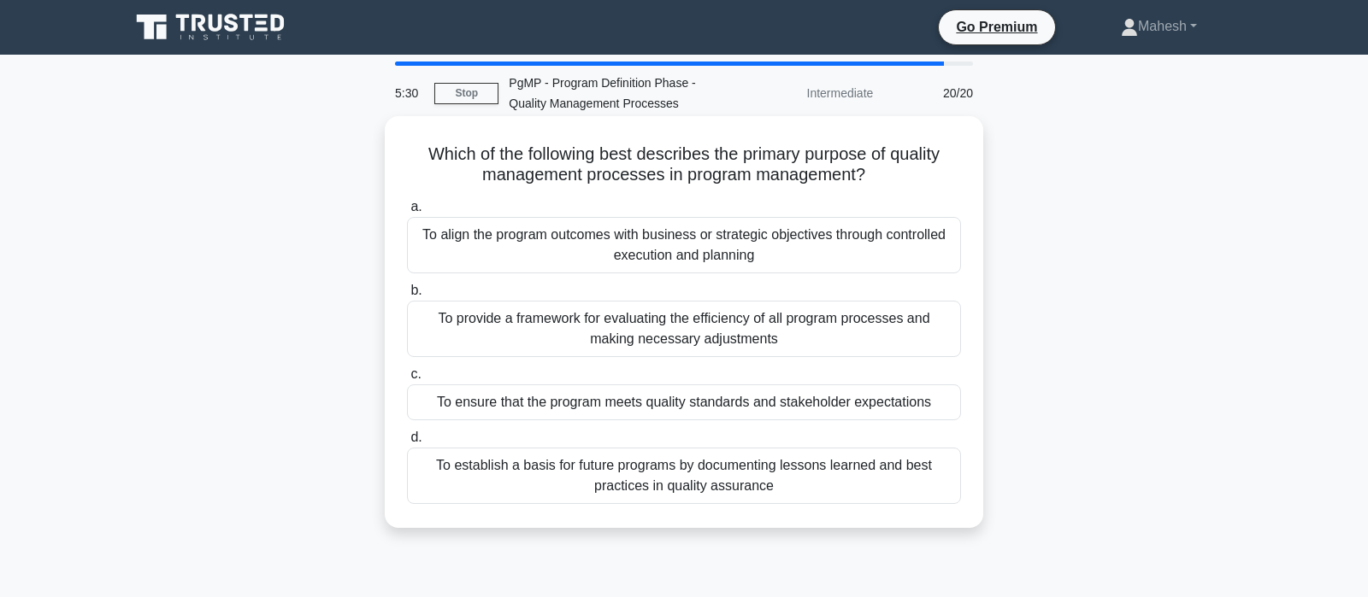
click at [720, 403] on div "To ensure that the program meets quality standards and stakeholder expectations" at bounding box center [684, 403] width 554 height 36
click at [407, 380] on input "c. To ensure that the program meets quality standards and stakeholder expectati…" at bounding box center [407, 374] width 0 height 11
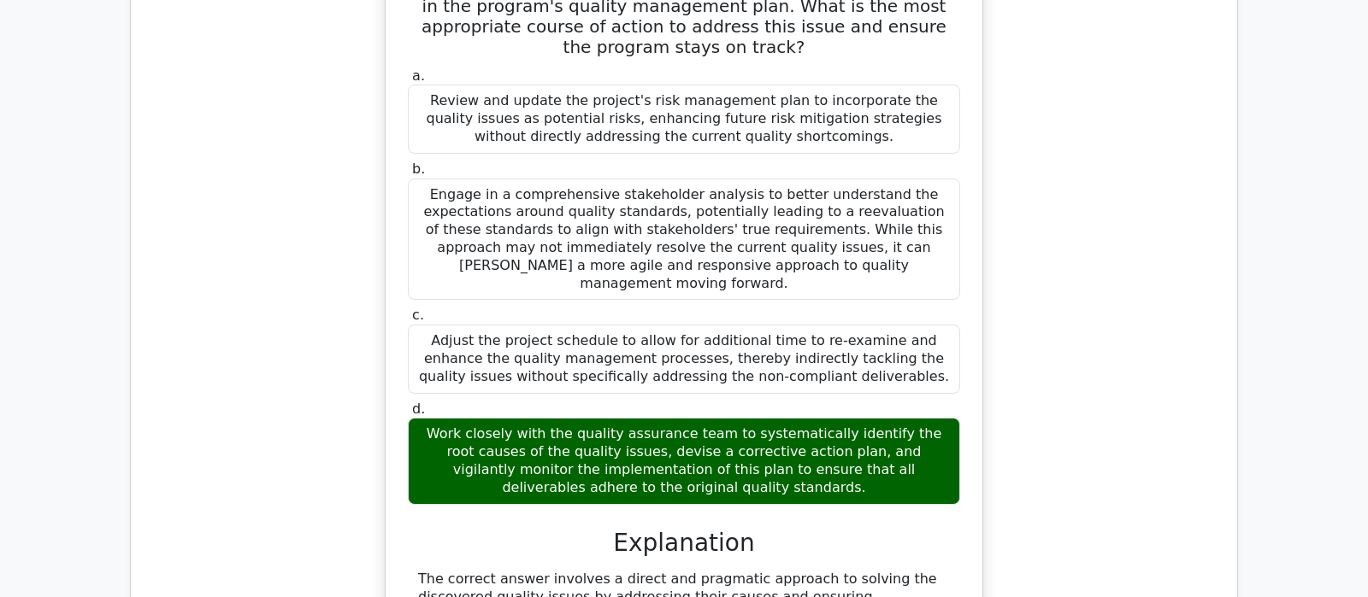
scroll to position [1167, 0]
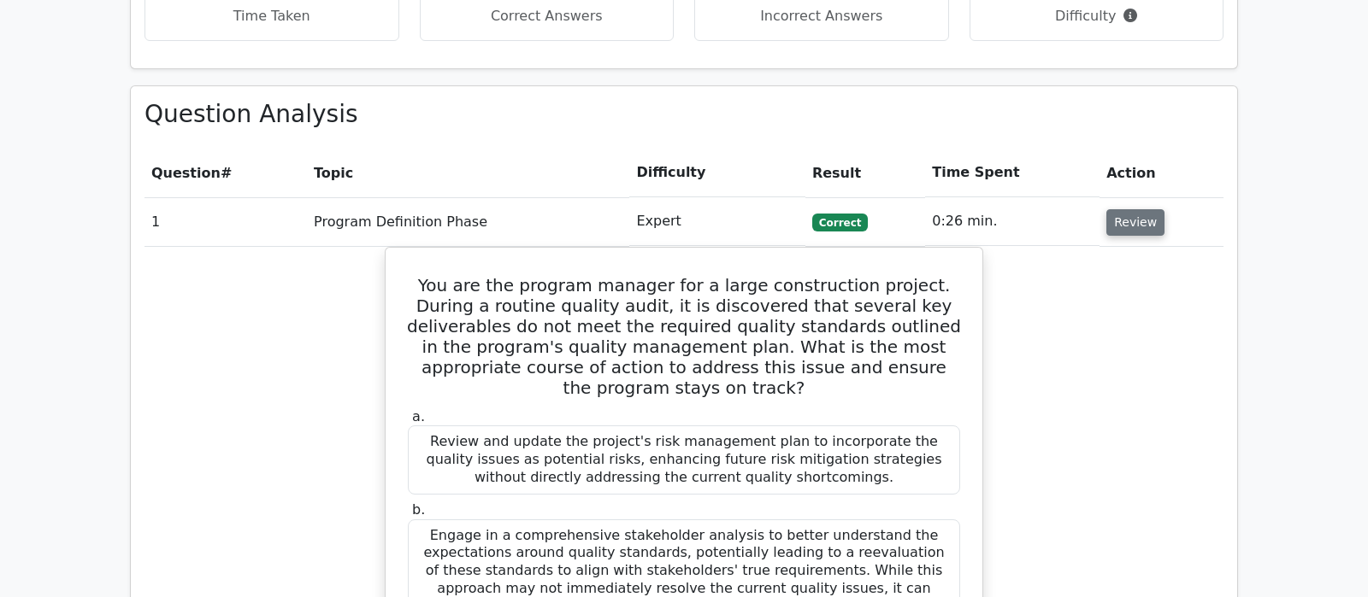
click at [1122, 209] on button "Review" at bounding box center [1135, 222] width 58 height 26
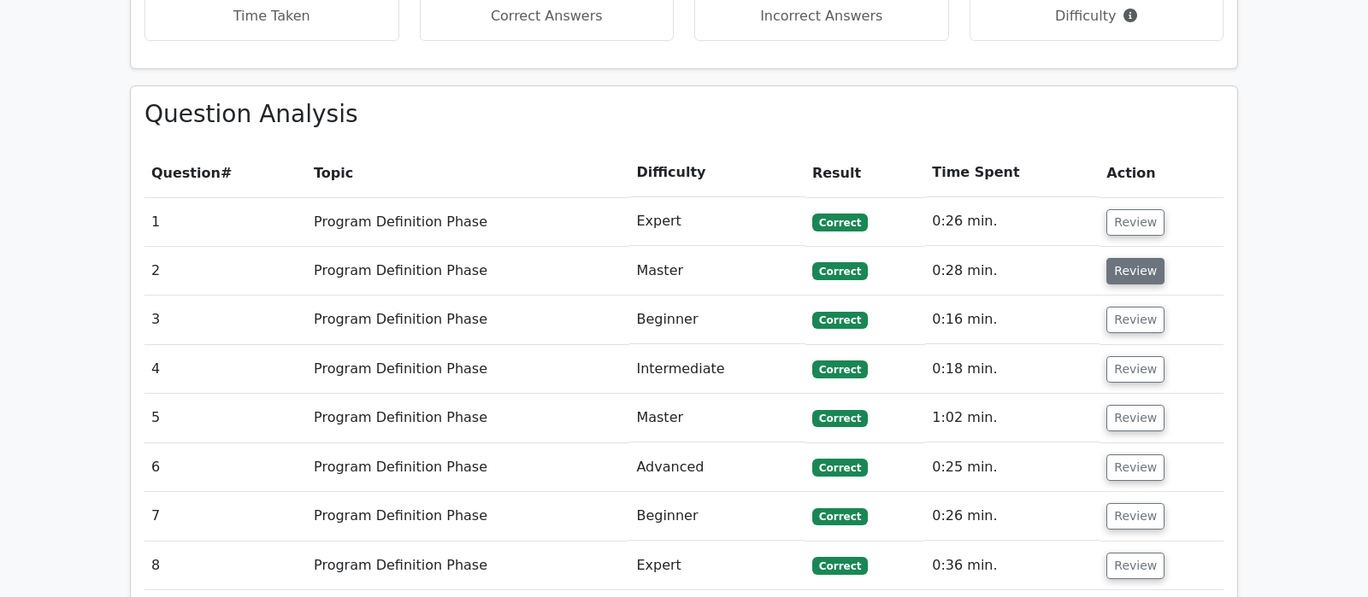
click at [1135, 258] on button "Review" at bounding box center [1135, 271] width 58 height 26
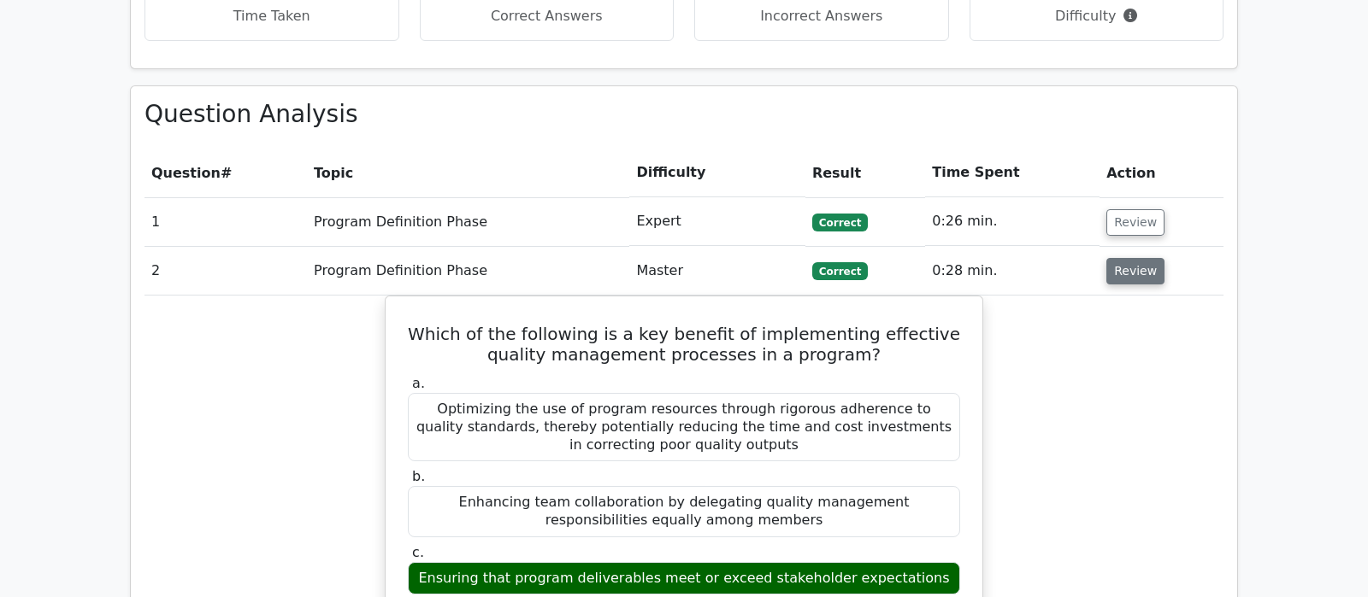
click at [1135, 258] on button "Review" at bounding box center [1135, 271] width 58 height 26
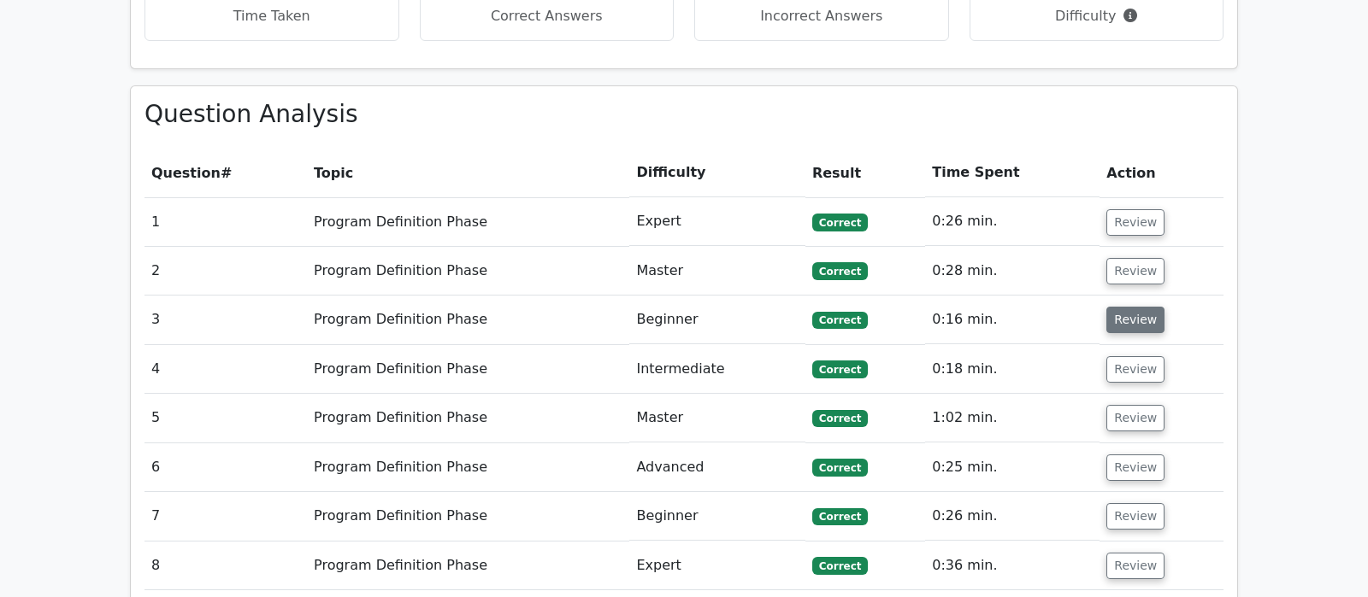
click at [1139, 307] on button "Review" at bounding box center [1135, 320] width 58 height 26
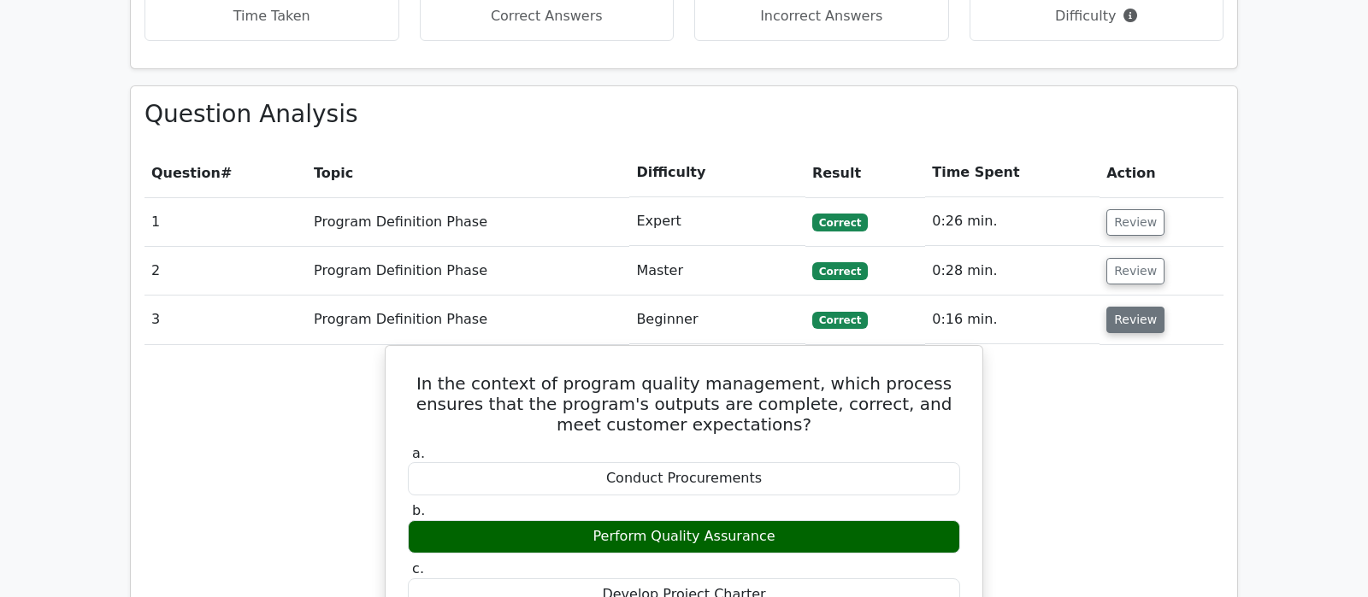
click at [1122, 307] on button "Review" at bounding box center [1135, 320] width 58 height 26
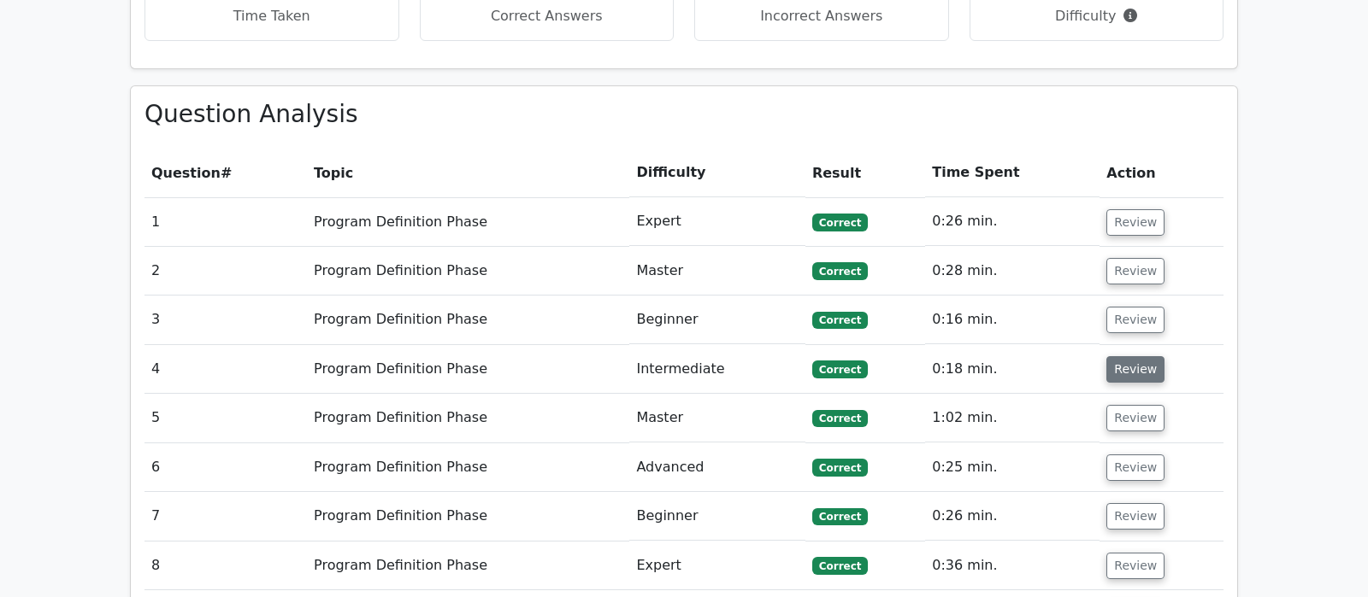
click at [1131, 356] on button "Review" at bounding box center [1135, 369] width 58 height 26
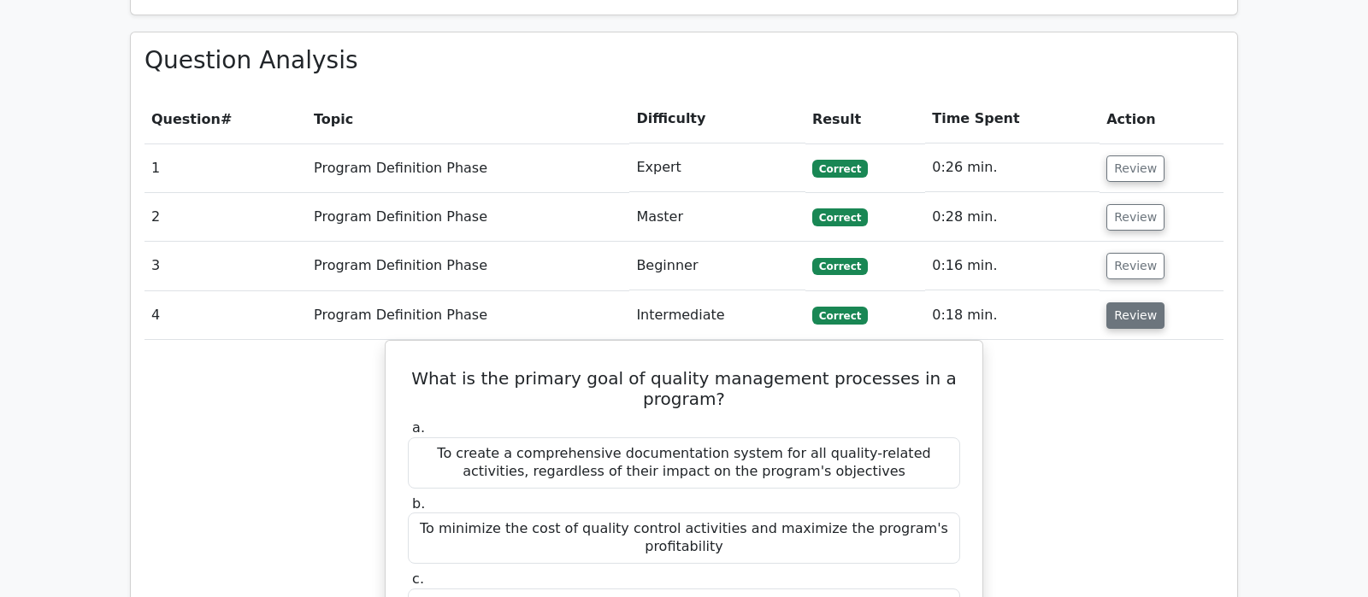
scroll to position [1256, 0]
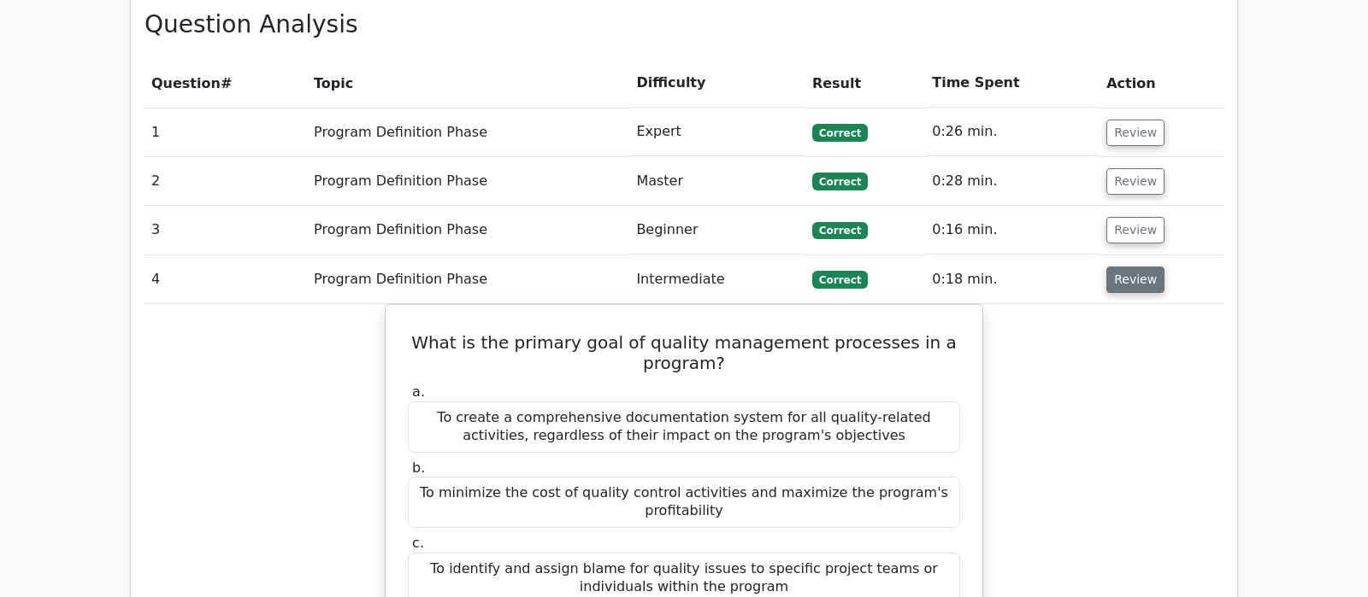
click at [1134, 267] on button "Review" at bounding box center [1135, 280] width 58 height 26
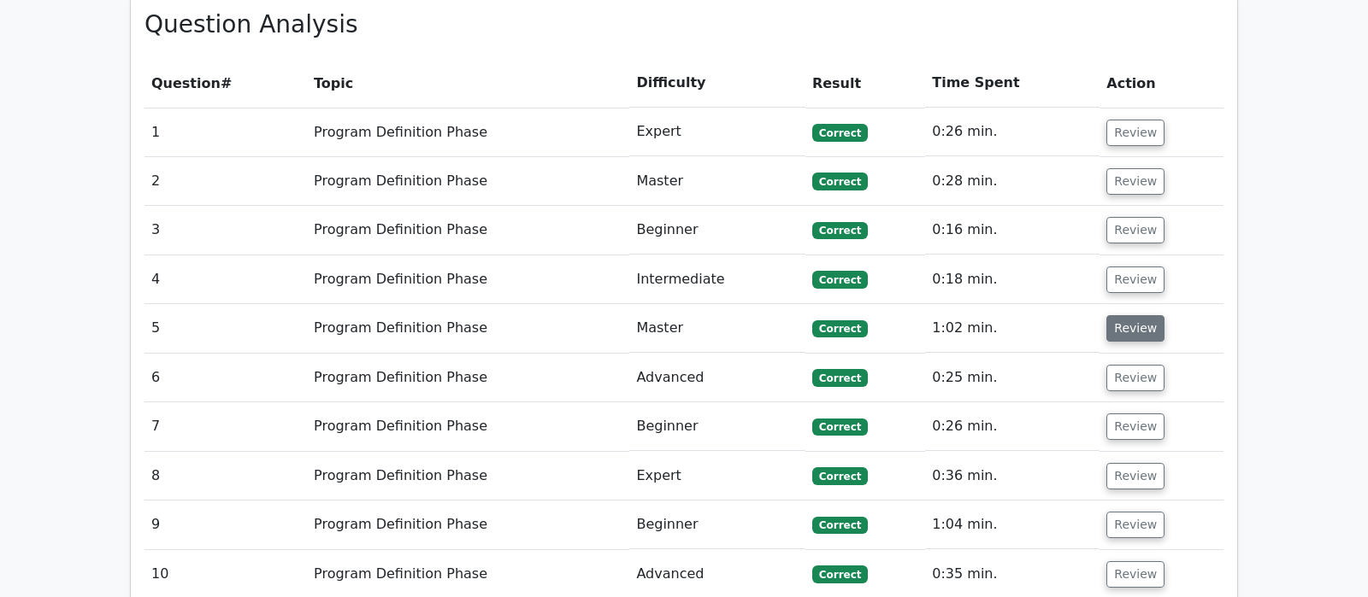
click at [1137, 315] on button "Review" at bounding box center [1135, 328] width 58 height 26
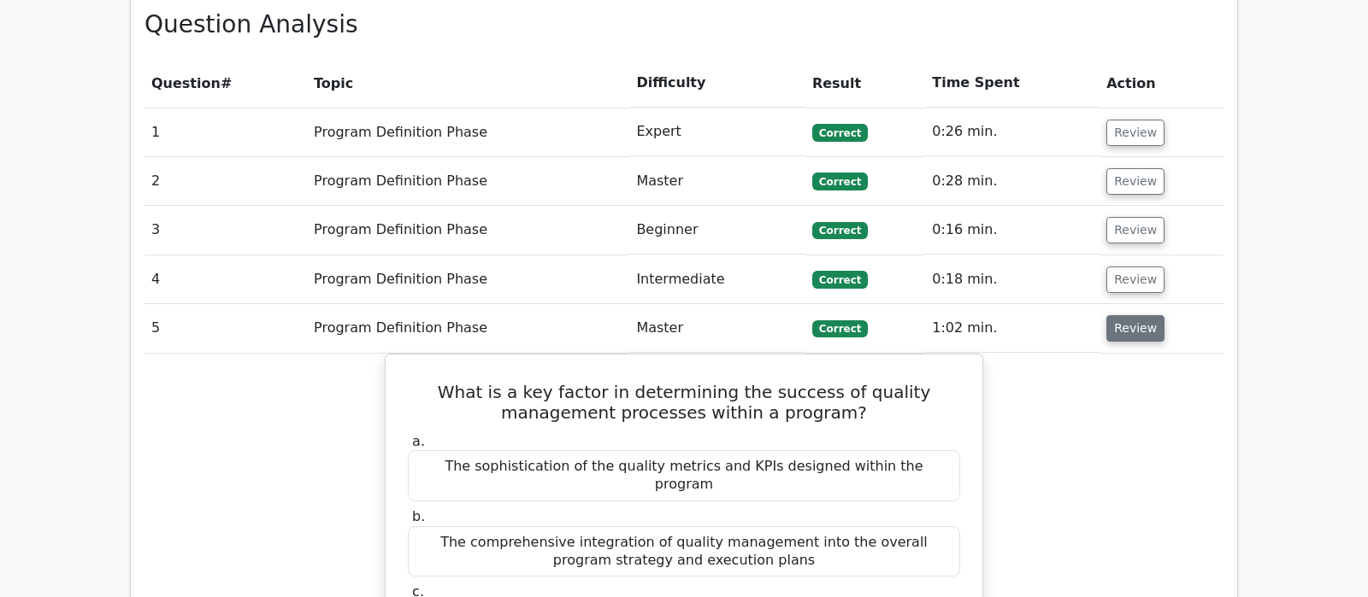
click at [1137, 315] on button "Review" at bounding box center [1135, 328] width 58 height 26
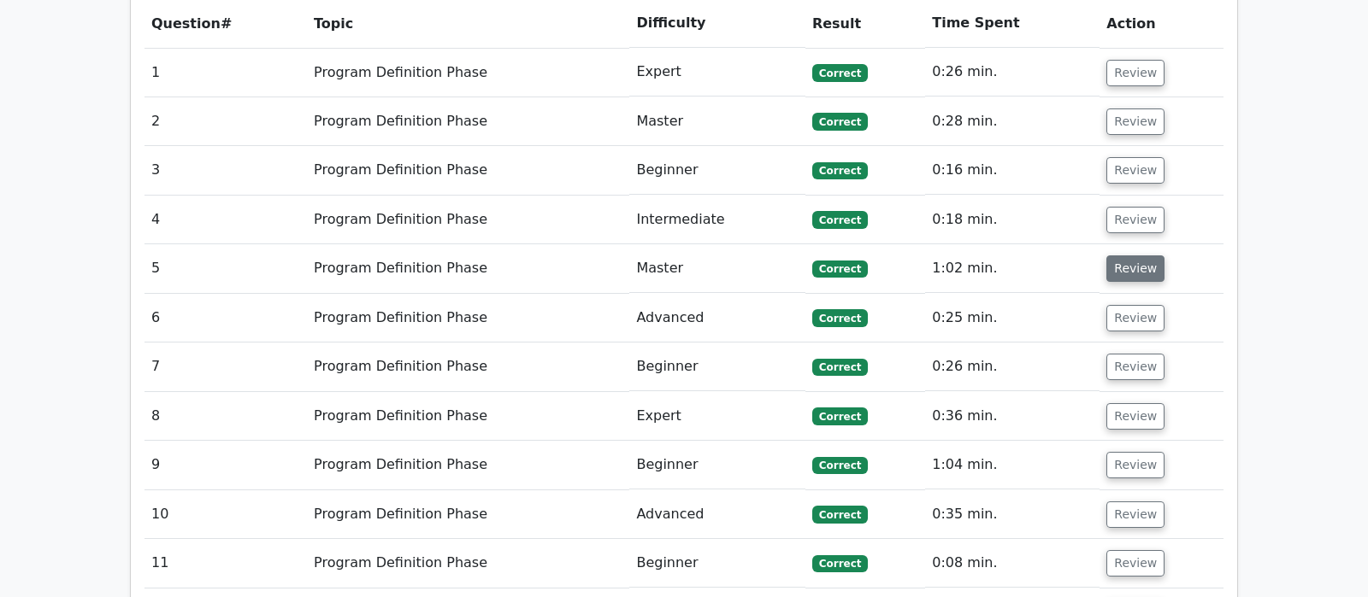
scroll to position [1346, 0]
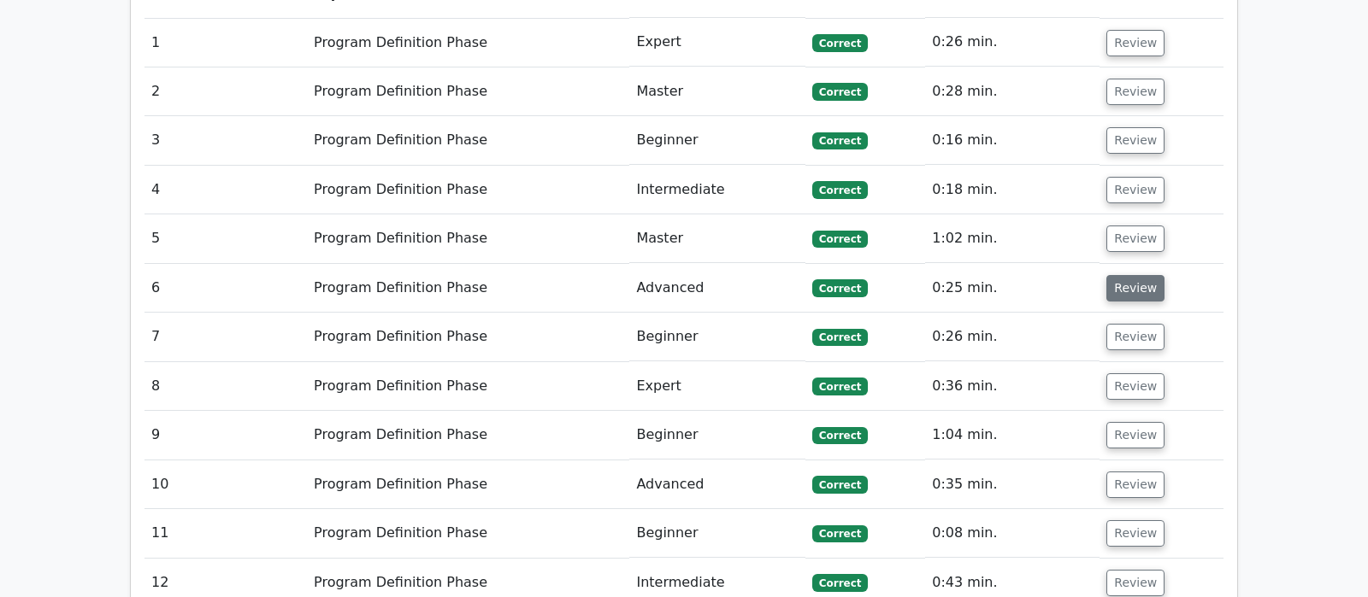
click at [1124, 275] on button "Review" at bounding box center [1135, 288] width 58 height 26
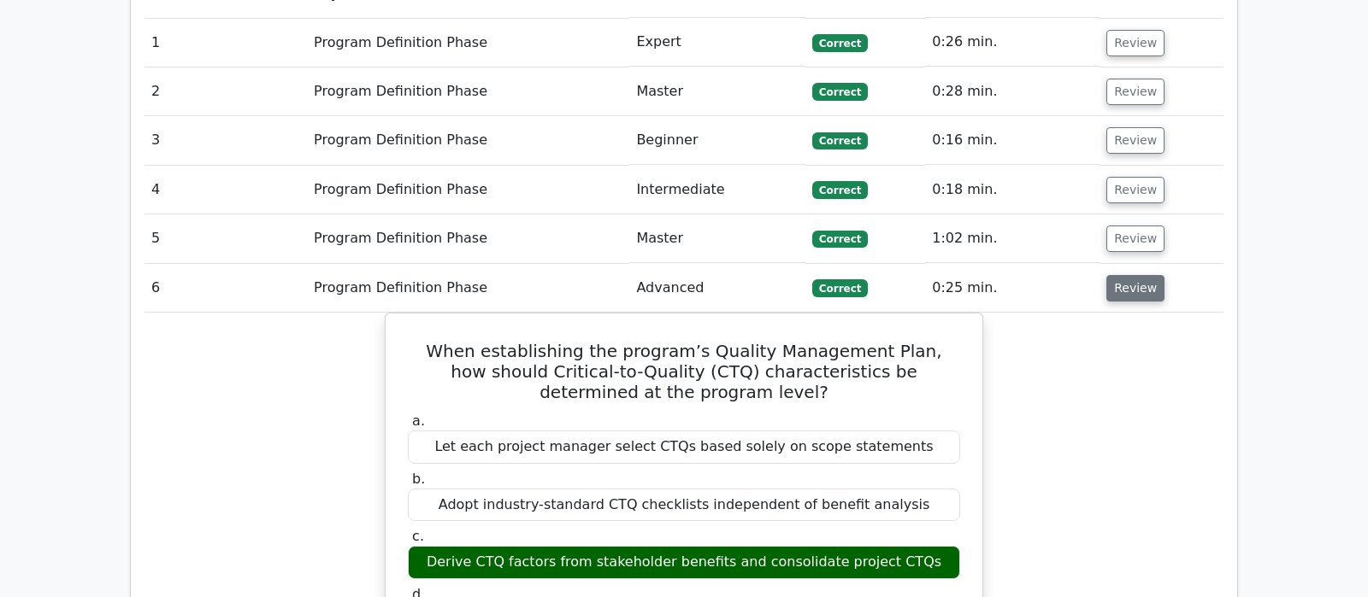
click at [1124, 275] on button "Review" at bounding box center [1135, 288] width 58 height 26
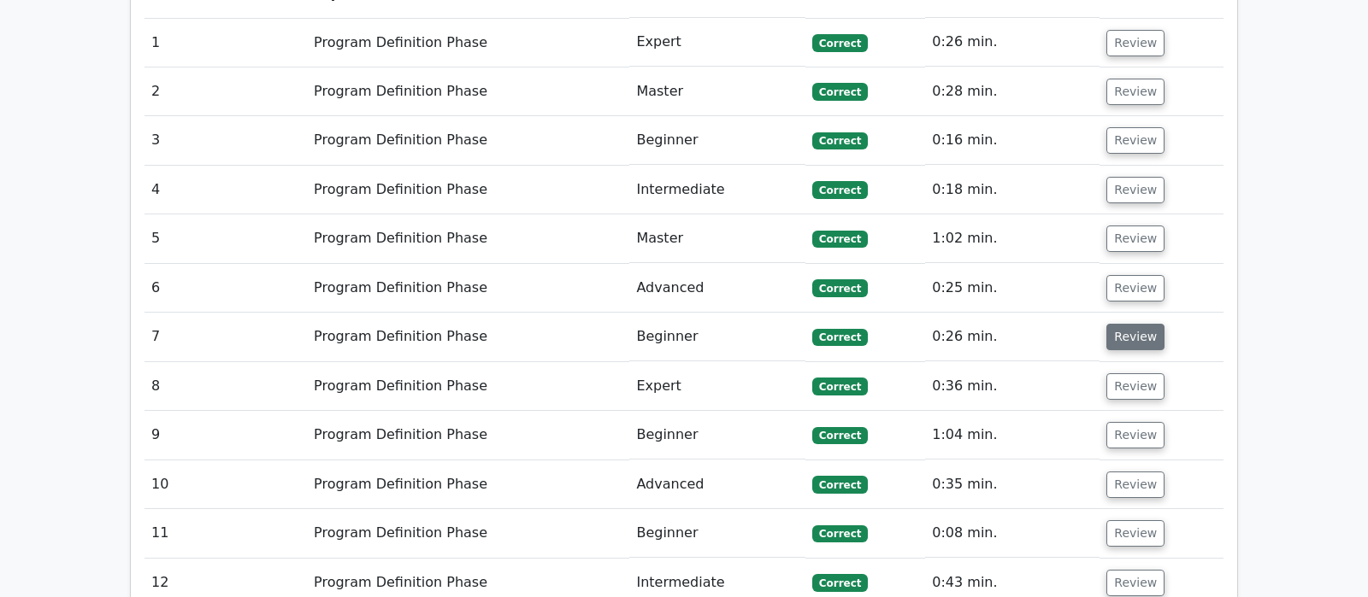
click at [1129, 324] on button "Review" at bounding box center [1135, 337] width 58 height 26
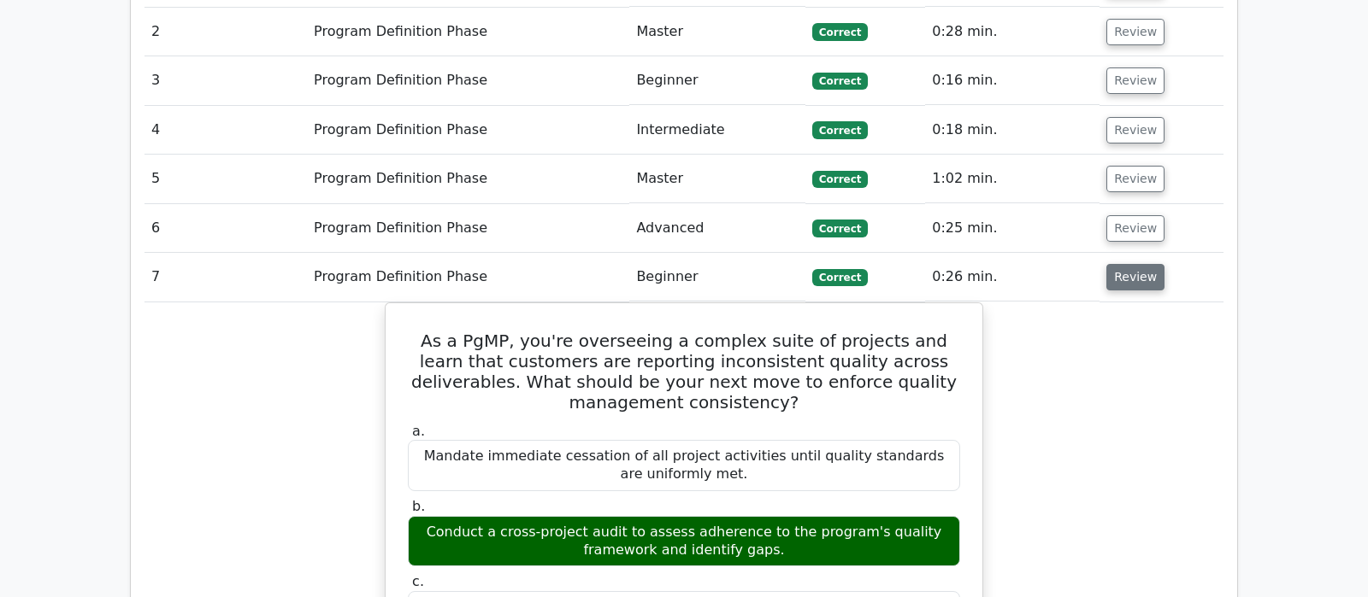
scroll to position [1436, 0]
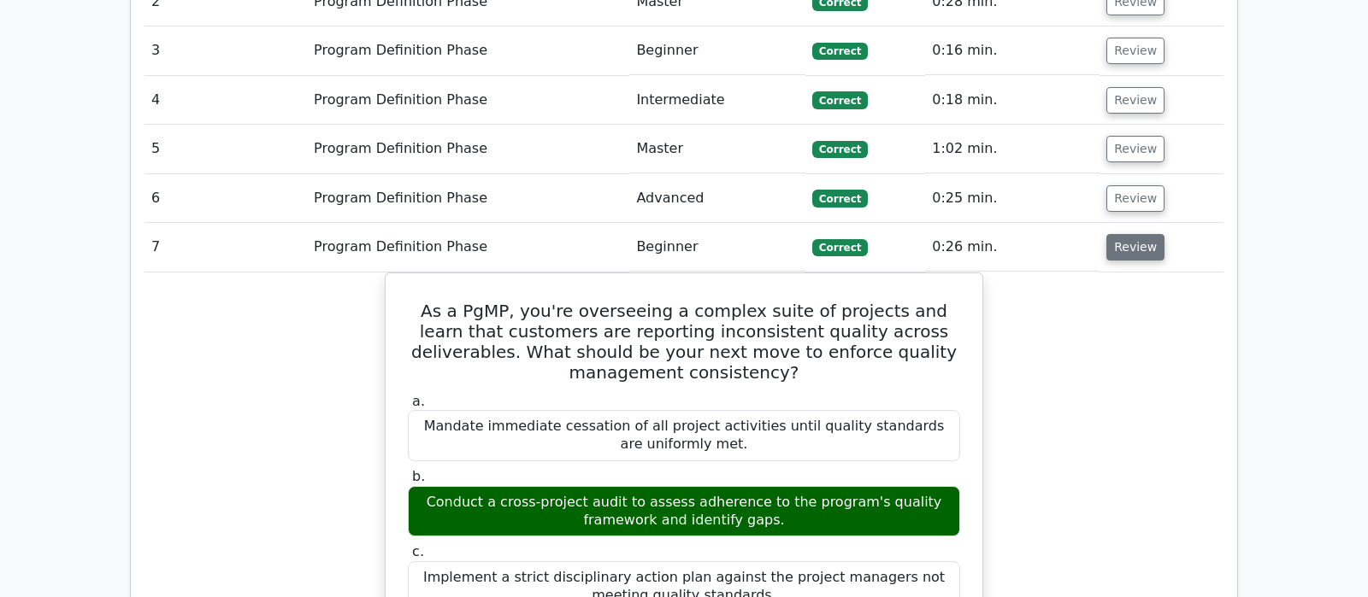
click at [1144, 234] on button "Review" at bounding box center [1135, 247] width 58 height 26
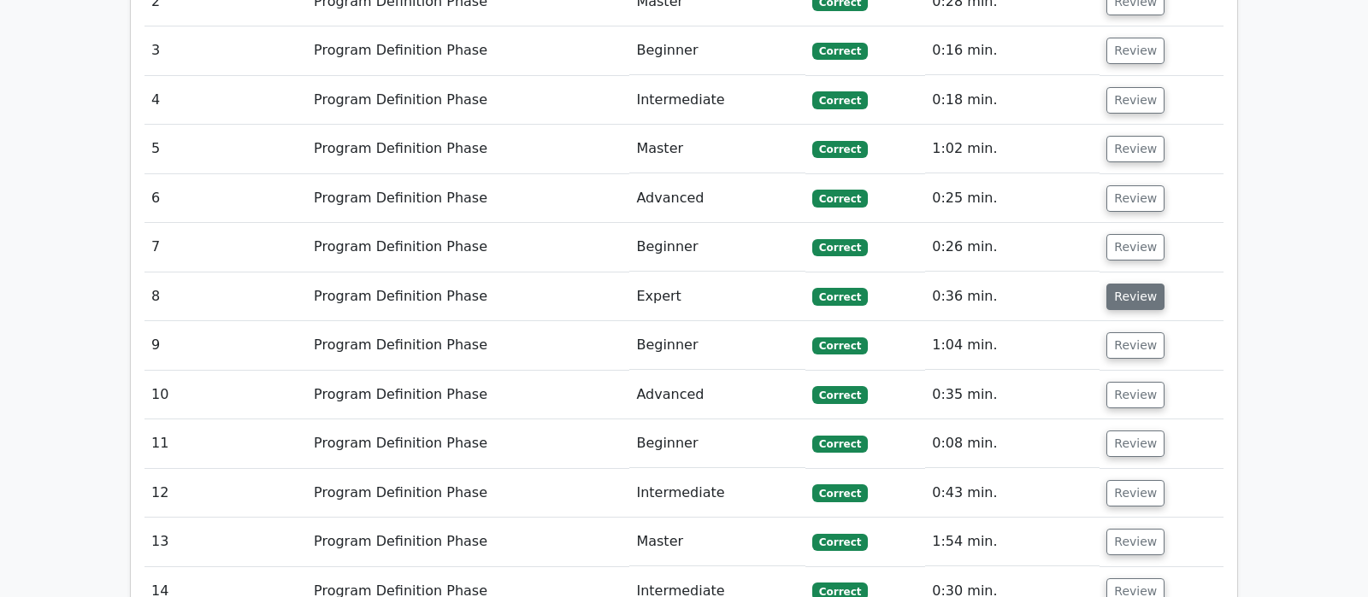
click at [1132, 284] on button "Review" at bounding box center [1135, 297] width 58 height 26
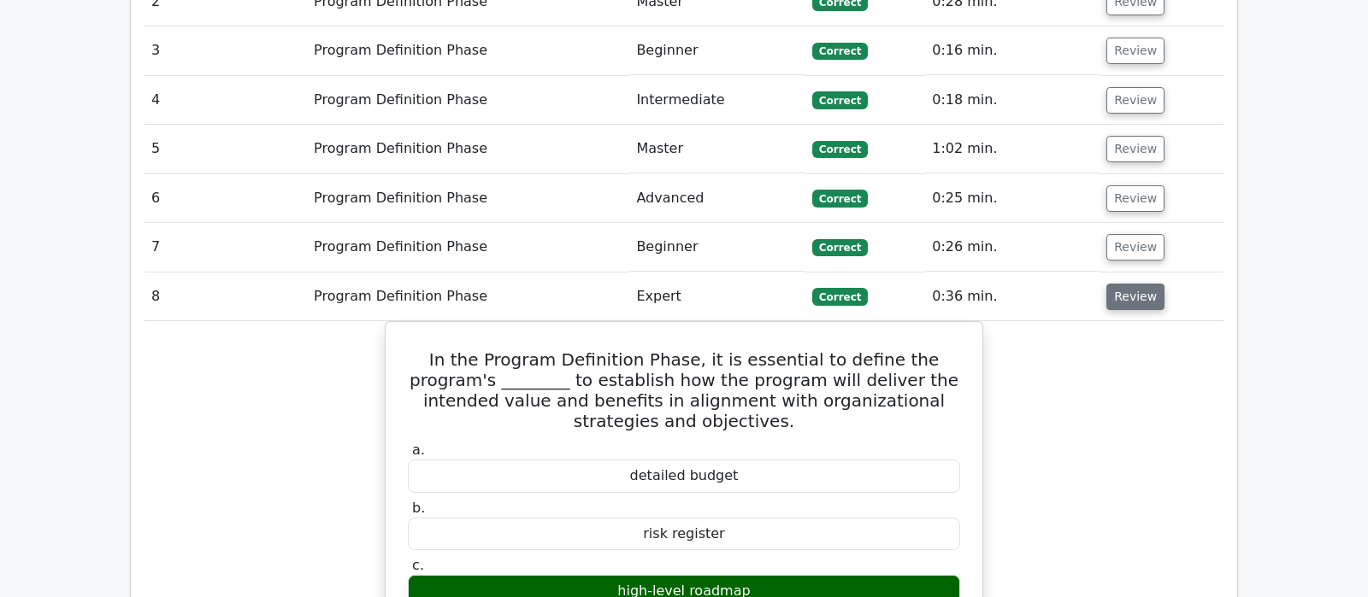
click at [1132, 284] on button "Review" at bounding box center [1135, 297] width 58 height 26
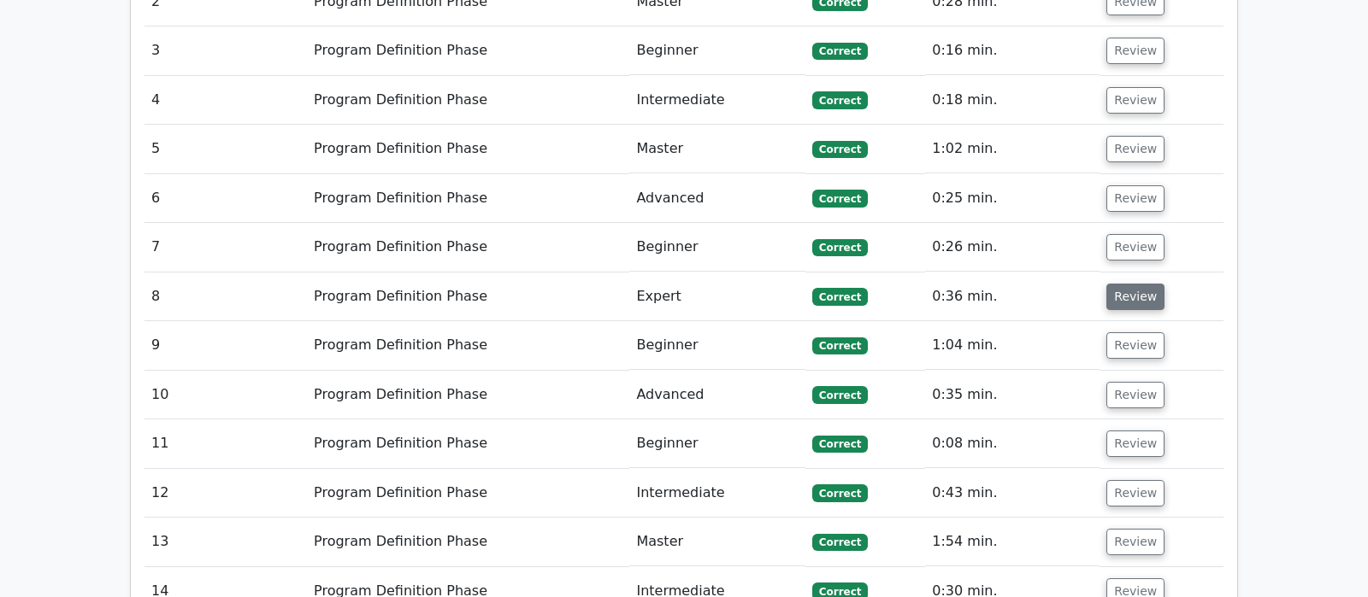
scroll to position [1526, 0]
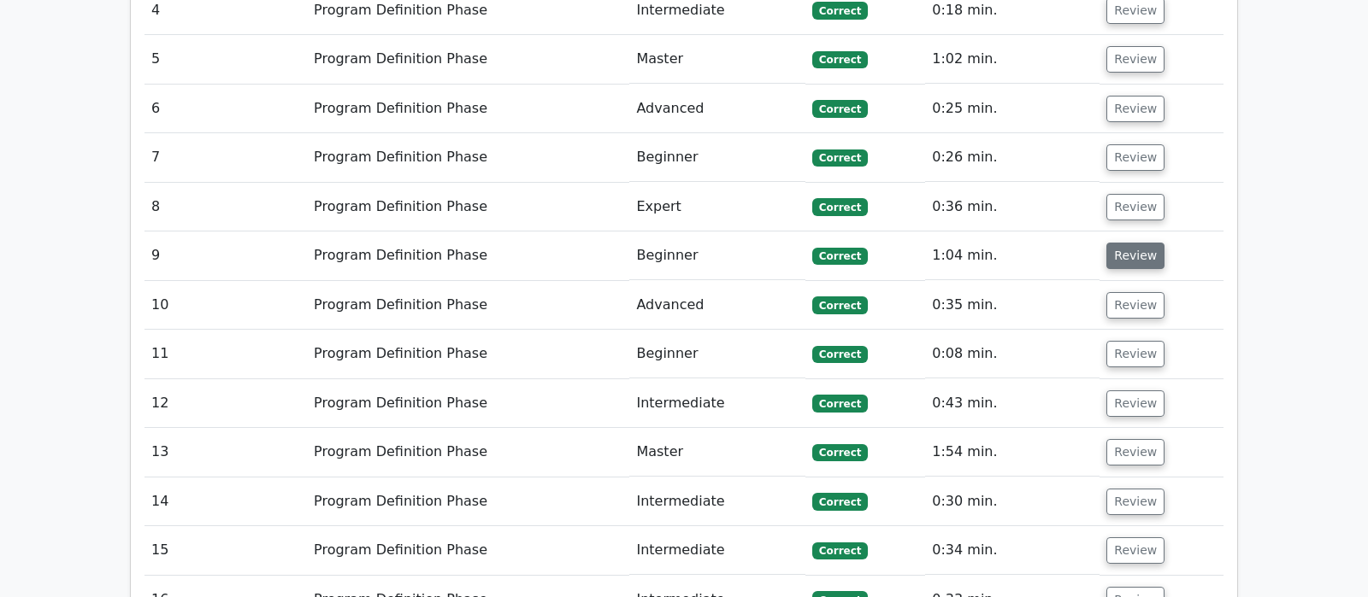
click at [1132, 243] on button "Review" at bounding box center [1135, 256] width 58 height 26
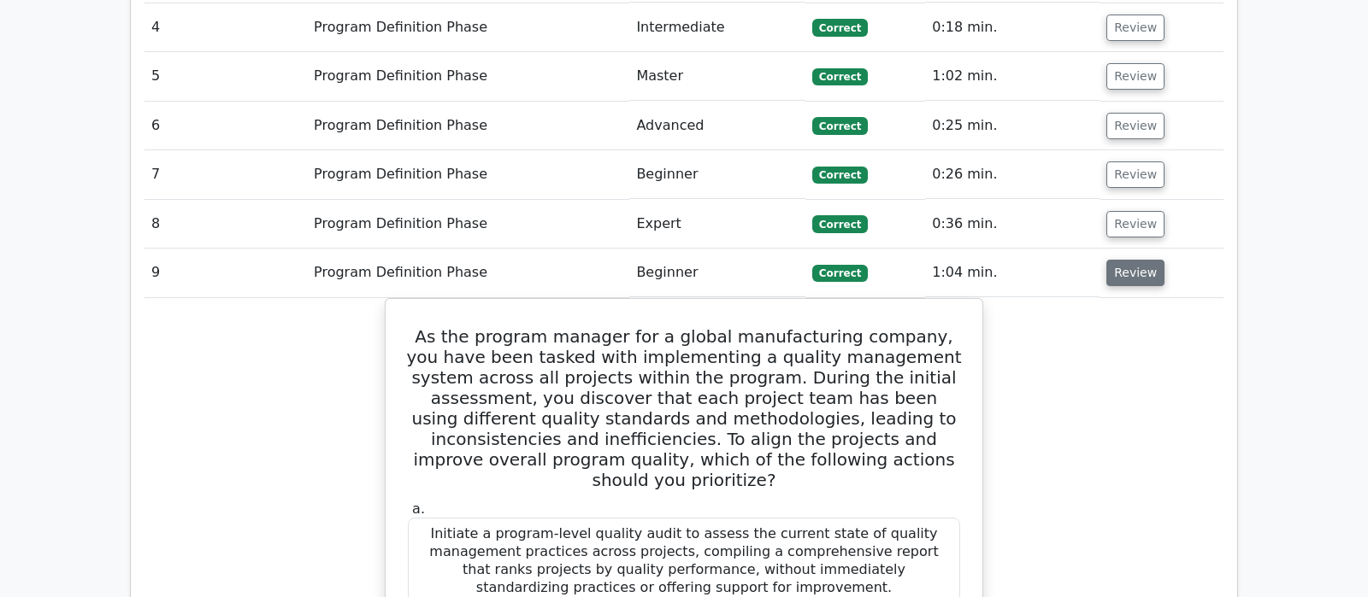
scroll to position [1436, 0]
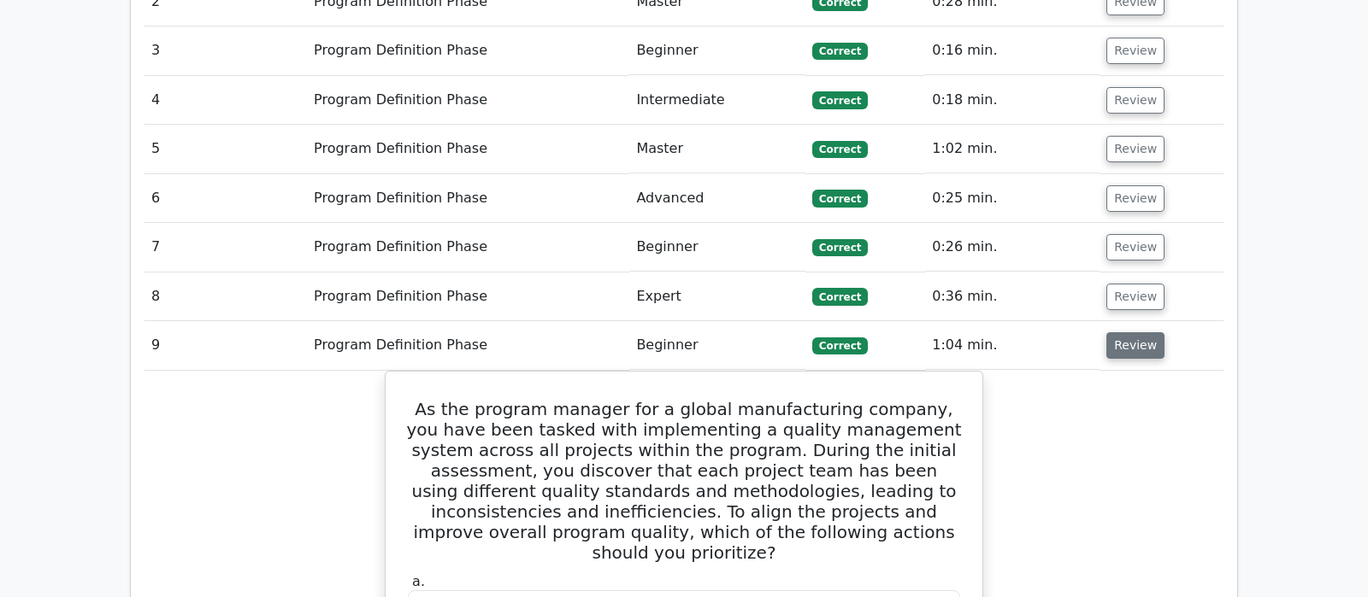
click at [1135, 332] on button "Review" at bounding box center [1135, 345] width 58 height 26
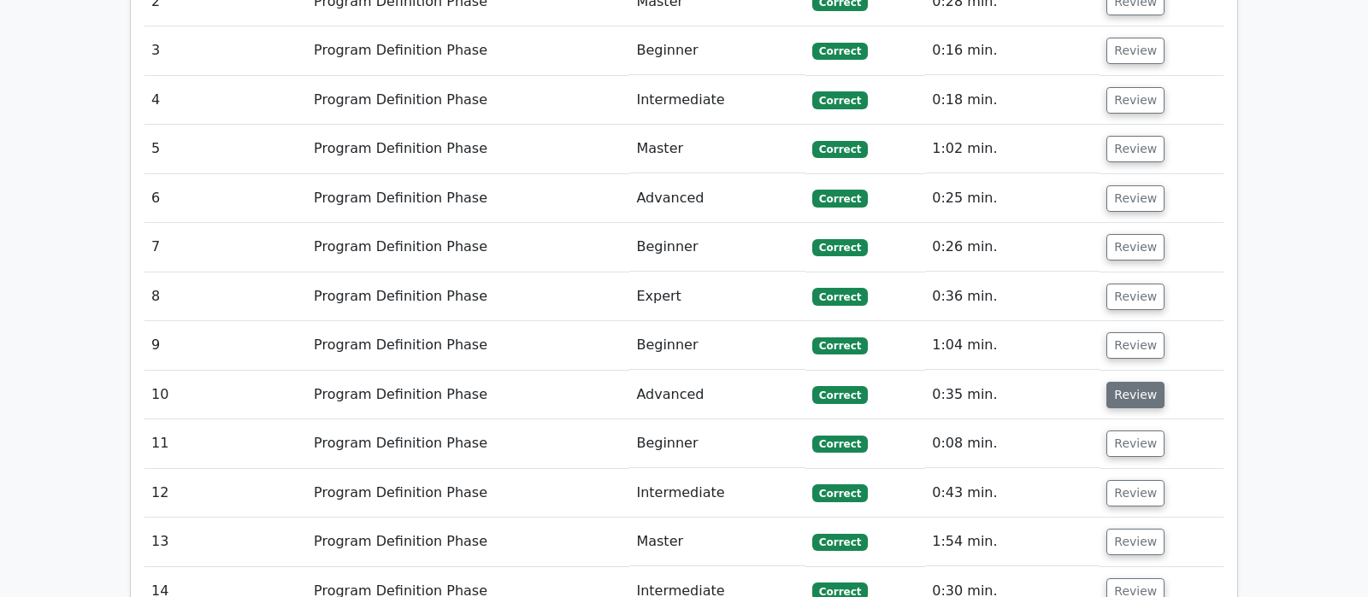
click at [1136, 382] on button "Review" at bounding box center [1135, 395] width 58 height 26
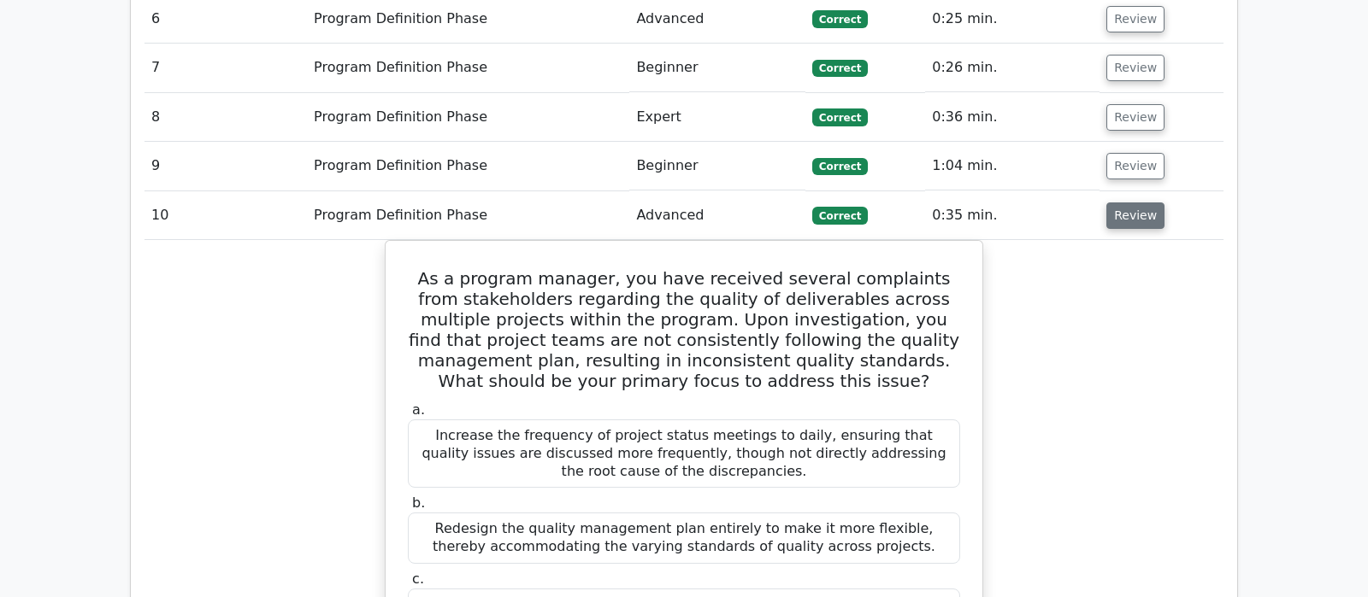
scroll to position [1705, 0]
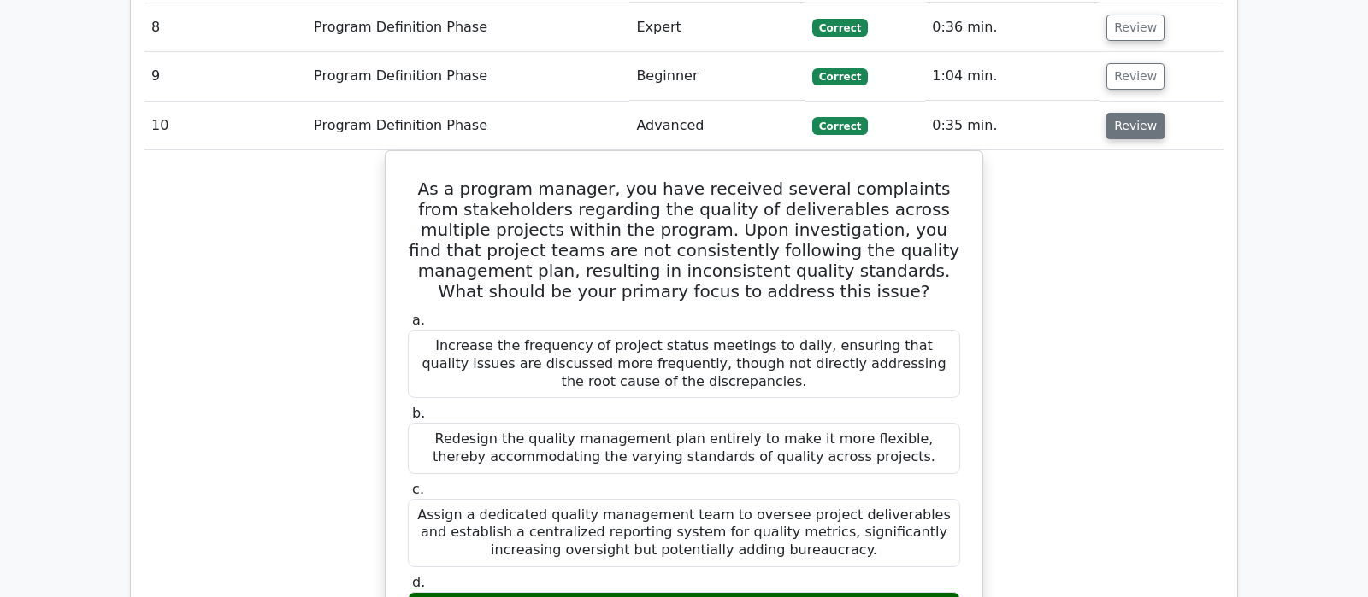
click at [1124, 113] on button "Review" at bounding box center [1135, 126] width 58 height 26
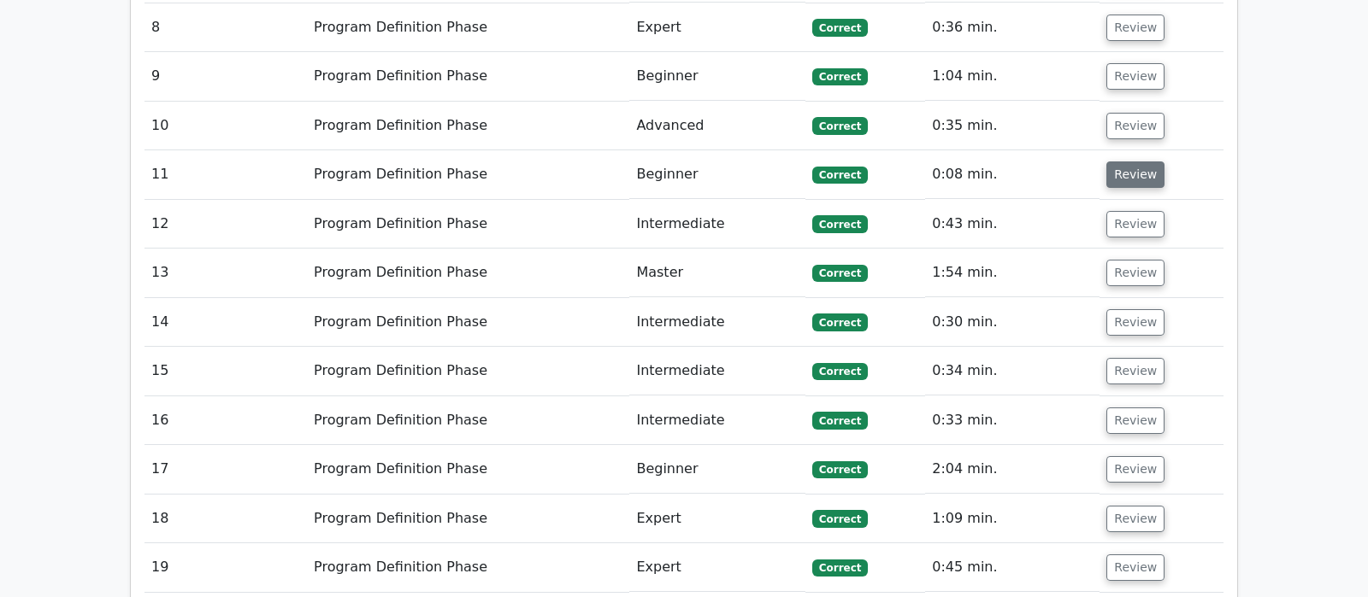
click at [1133, 162] on button "Review" at bounding box center [1135, 175] width 58 height 26
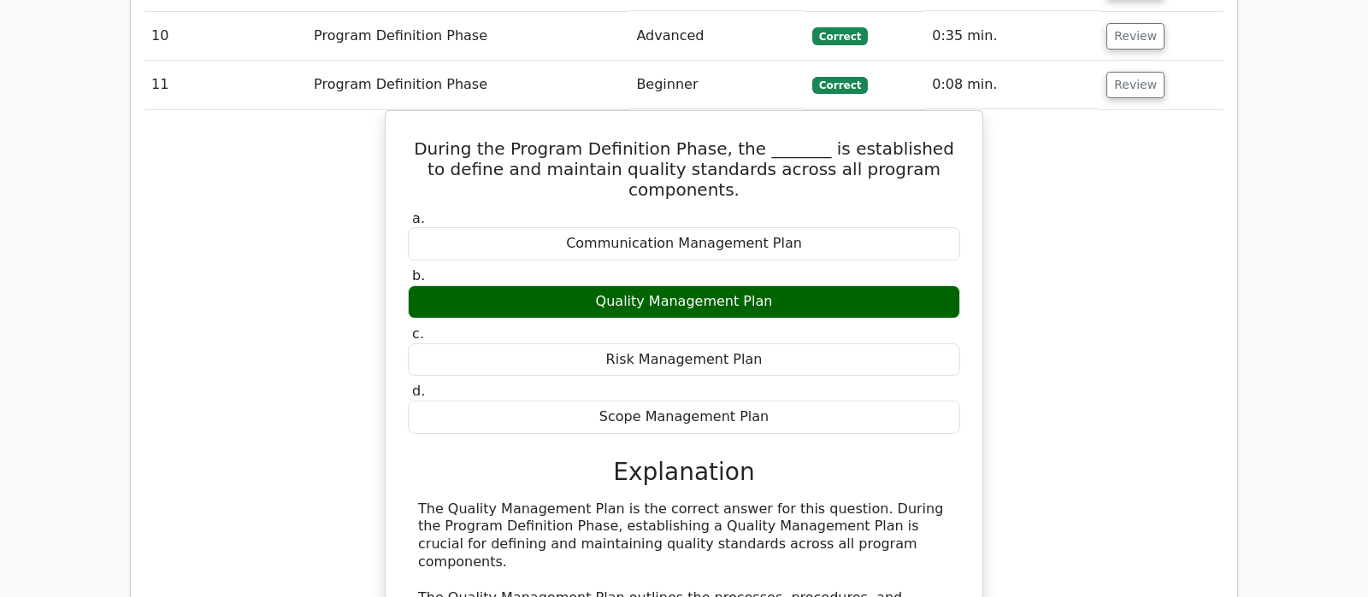
scroll to position [1615, 0]
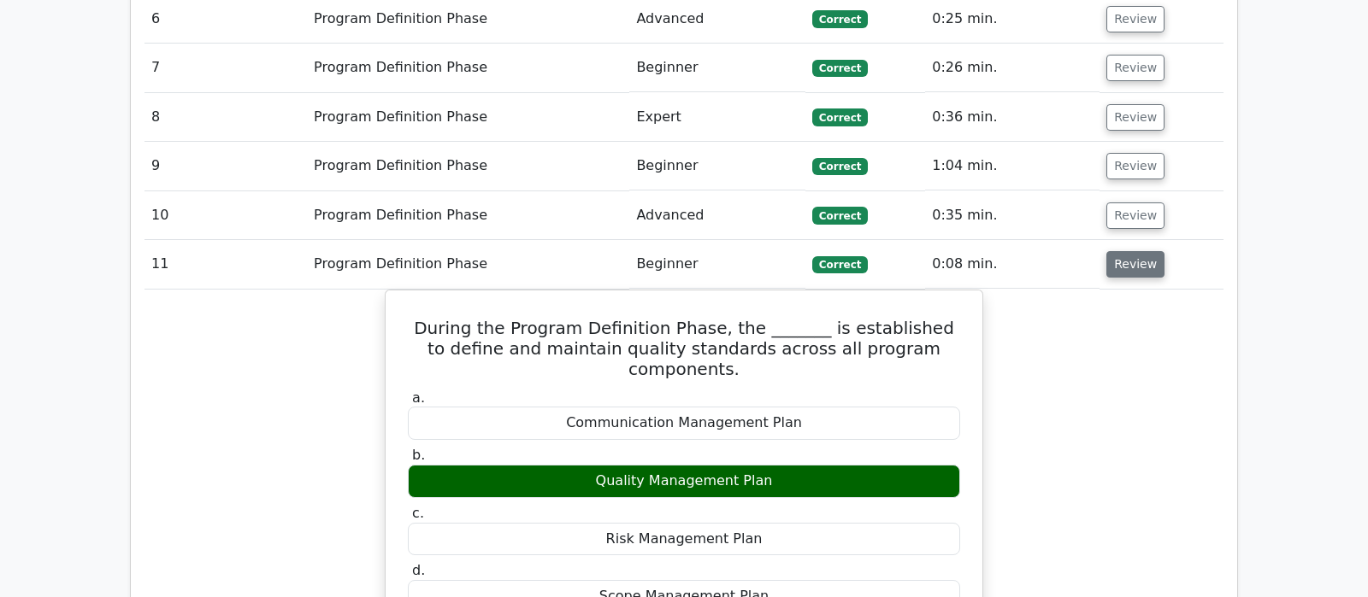
click at [1119, 251] on button "Review" at bounding box center [1135, 264] width 58 height 26
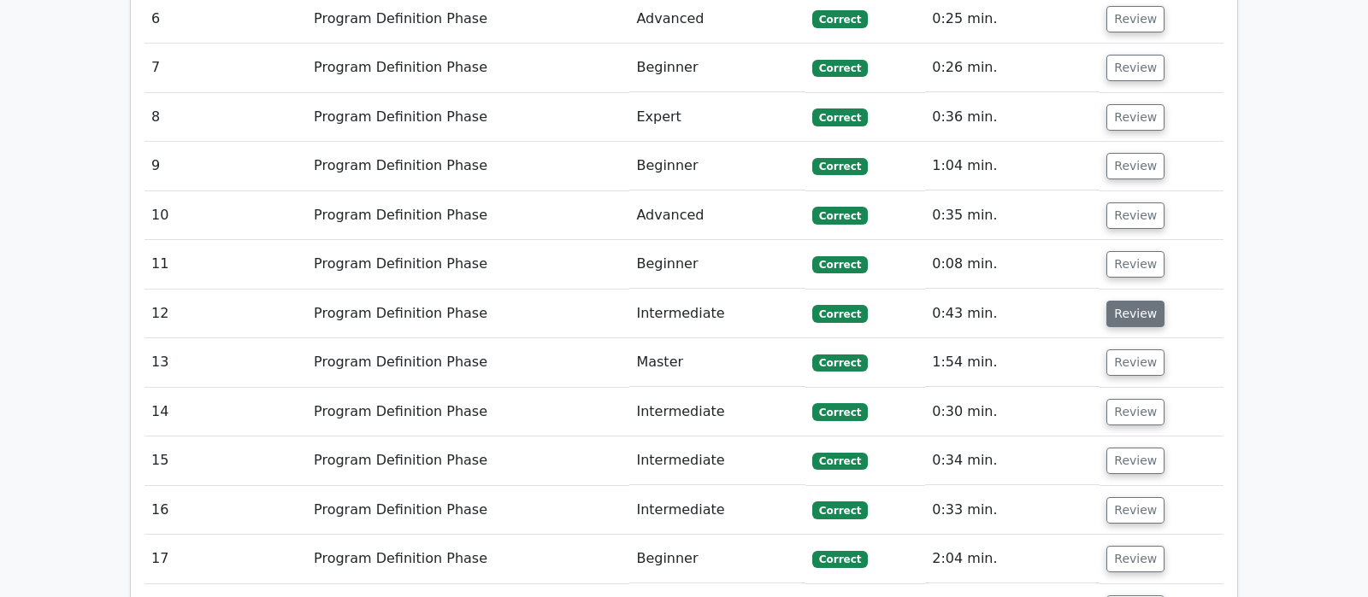
click at [1125, 301] on button "Review" at bounding box center [1135, 314] width 58 height 26
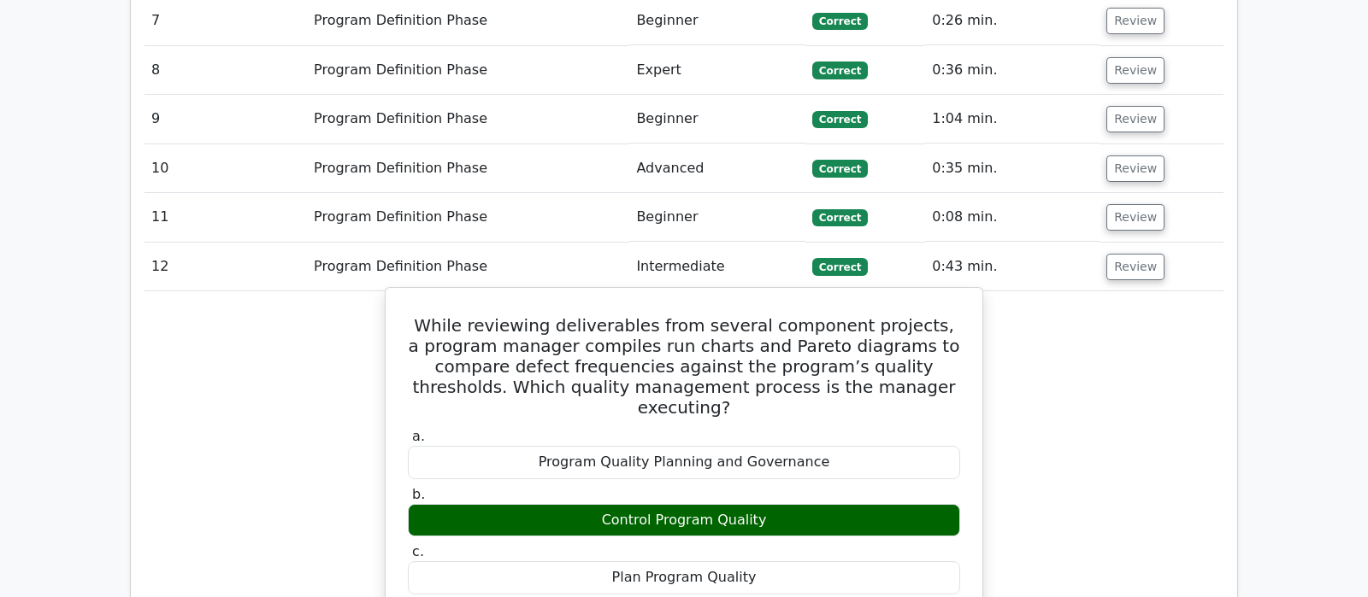
scroll to position [1705, 0]
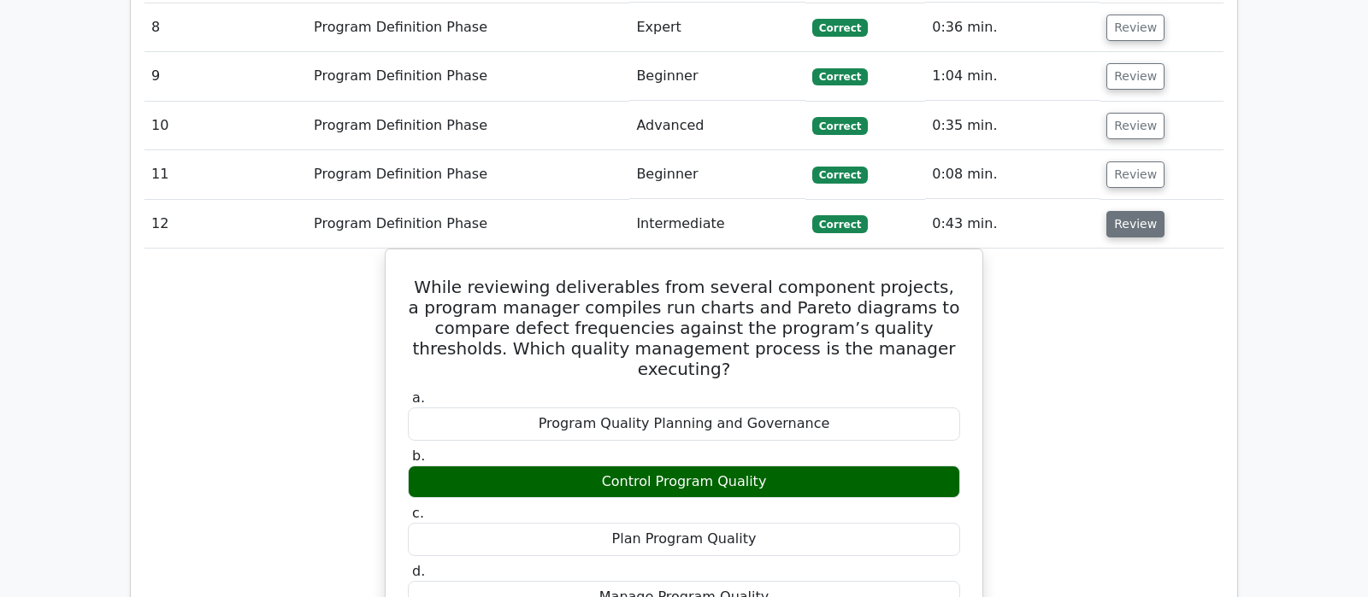
click at [1118, 211] on button "Review" at bounding box center [1135, 224] width 58 height 26
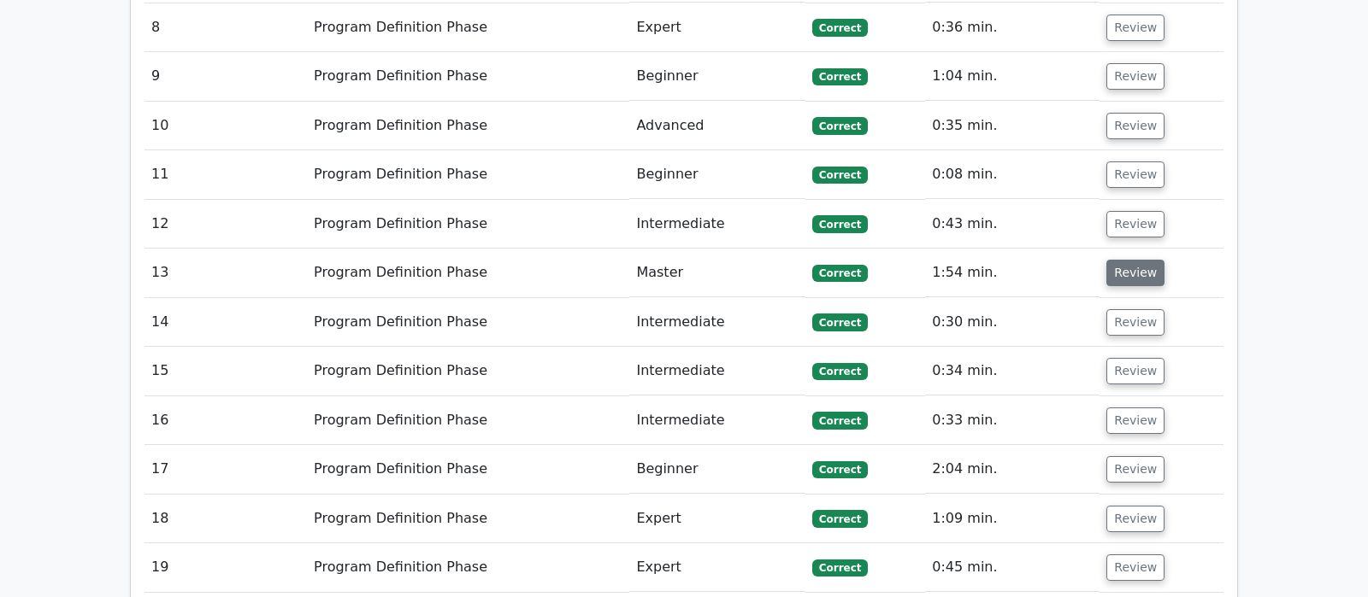
click at [1133, 260] on button "Review" at bounding box center [1135, 273] width 58 height 26
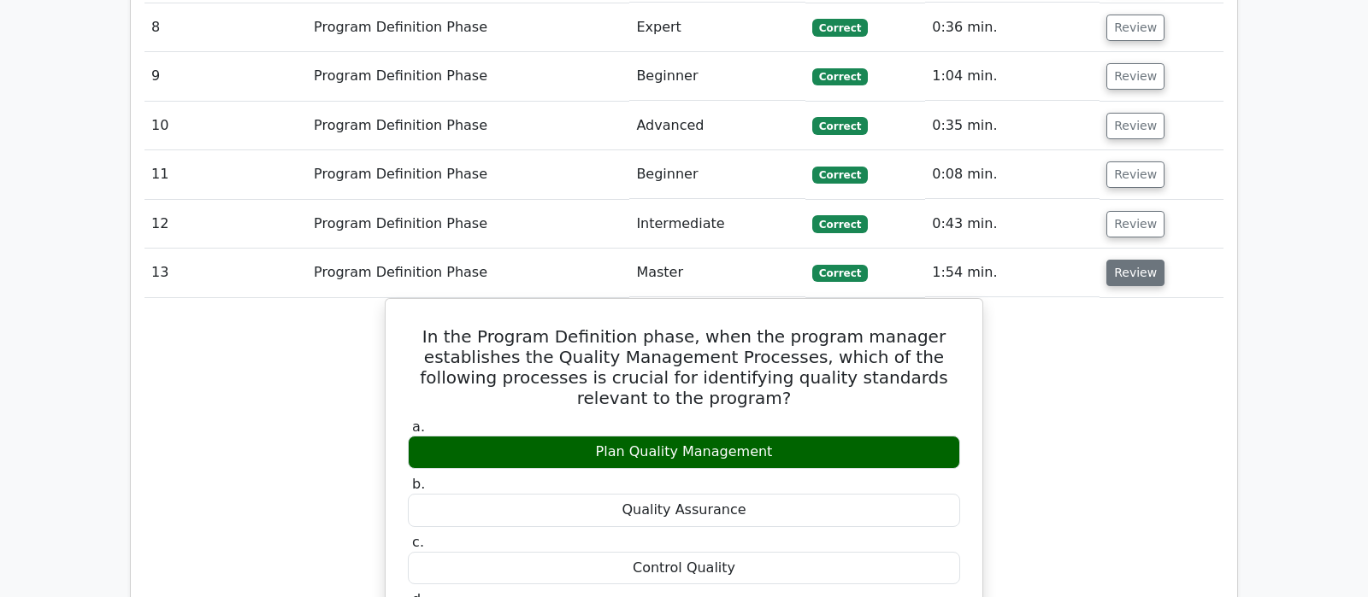
scroll to position [1795, 0]
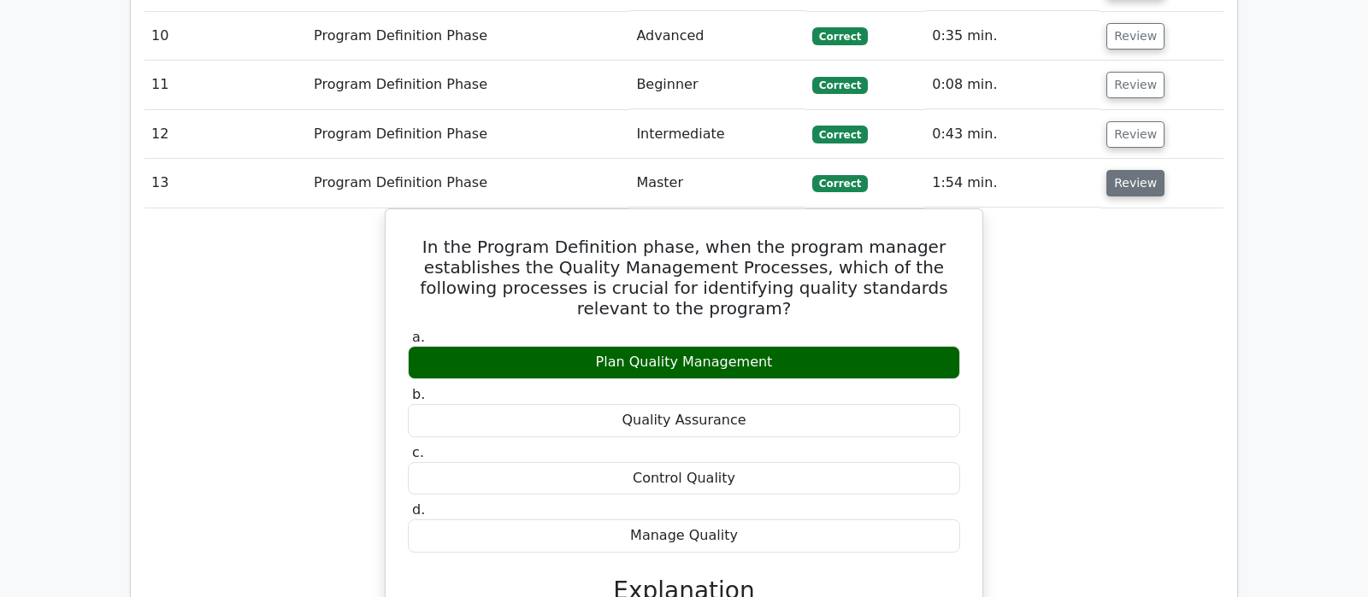
click at [1119, 170] on button "Review" at bounding box center [1135, 183] width 58 height 26
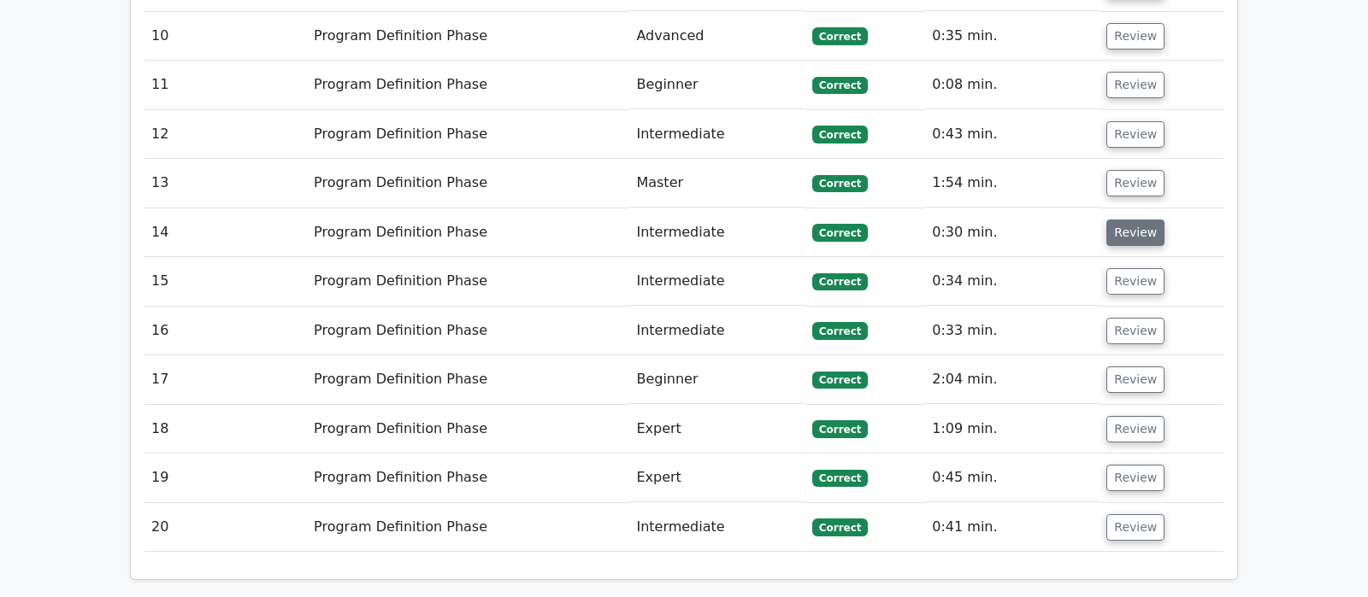
click at [1133, 220] on button "Review" at bounding box center [1135, 233] width 58 height 26
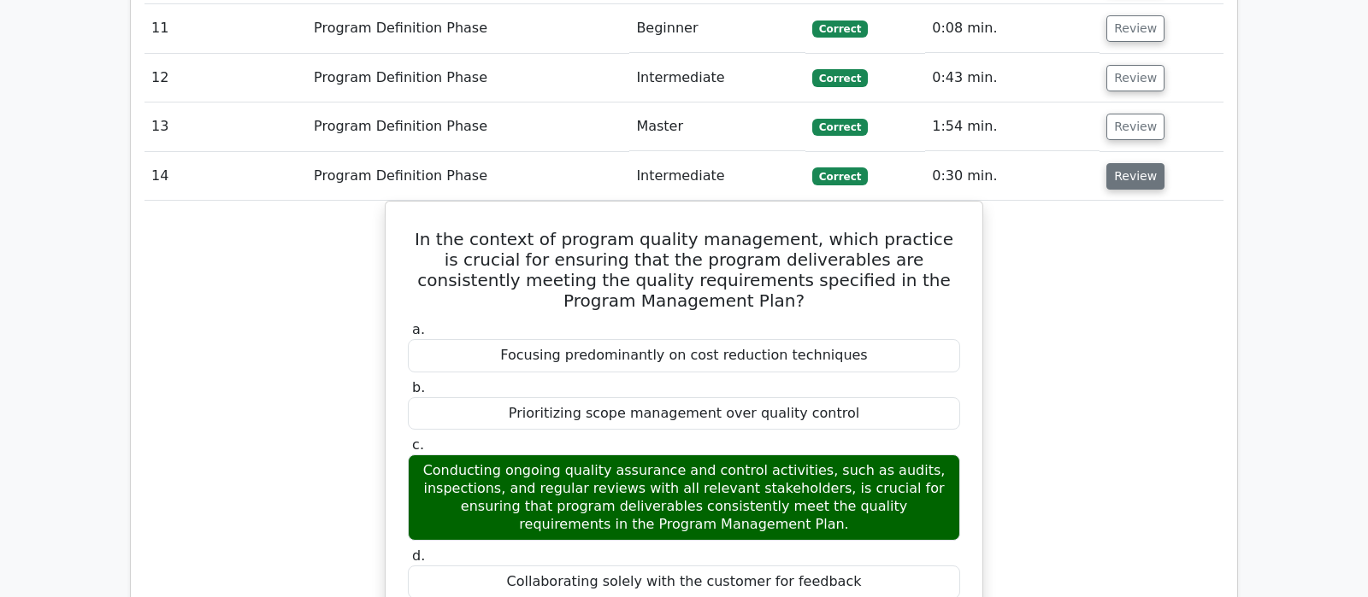
scroll to position [1885, 0]
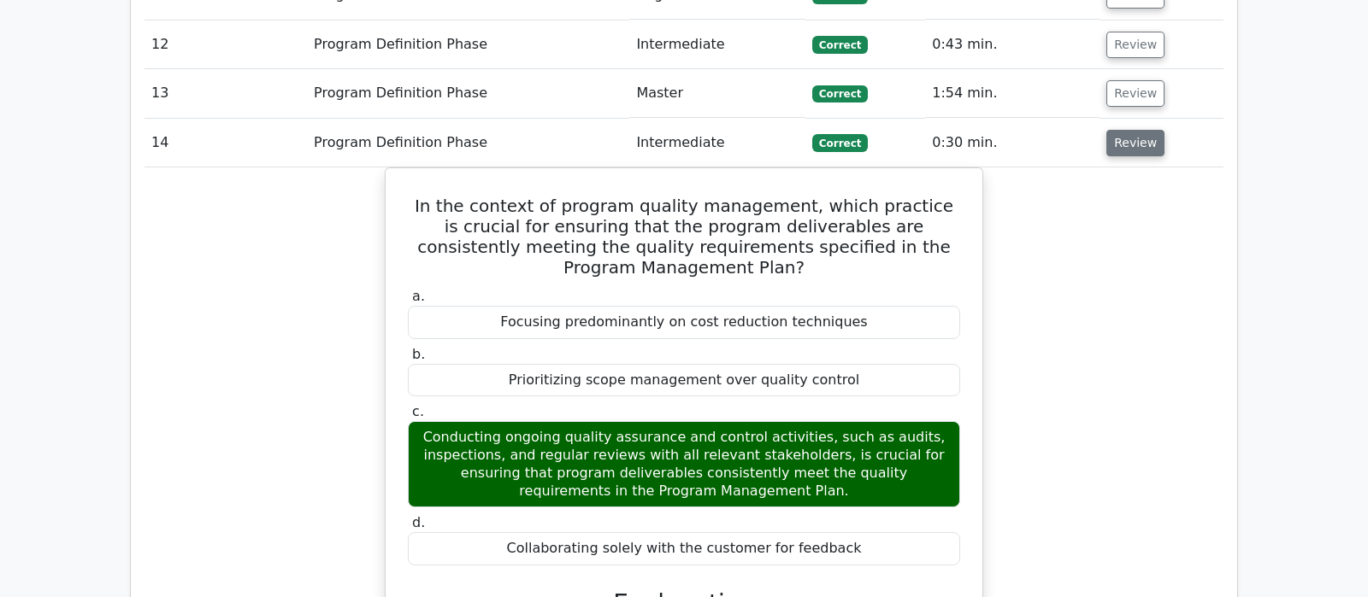
click at [1116, 130] on button "Review" at bounding box center [1135, 143] width 58 height 26
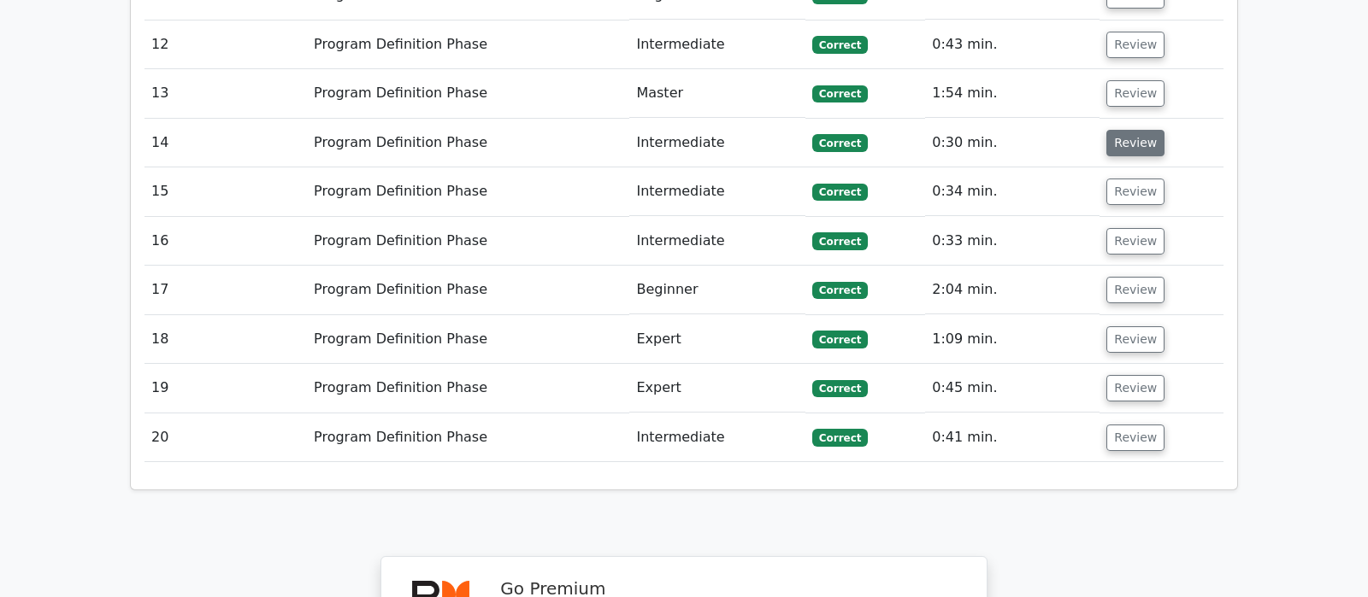
click at [1116, 130] on button "Review" at bounding box center [1135, 143] width 58 height 26
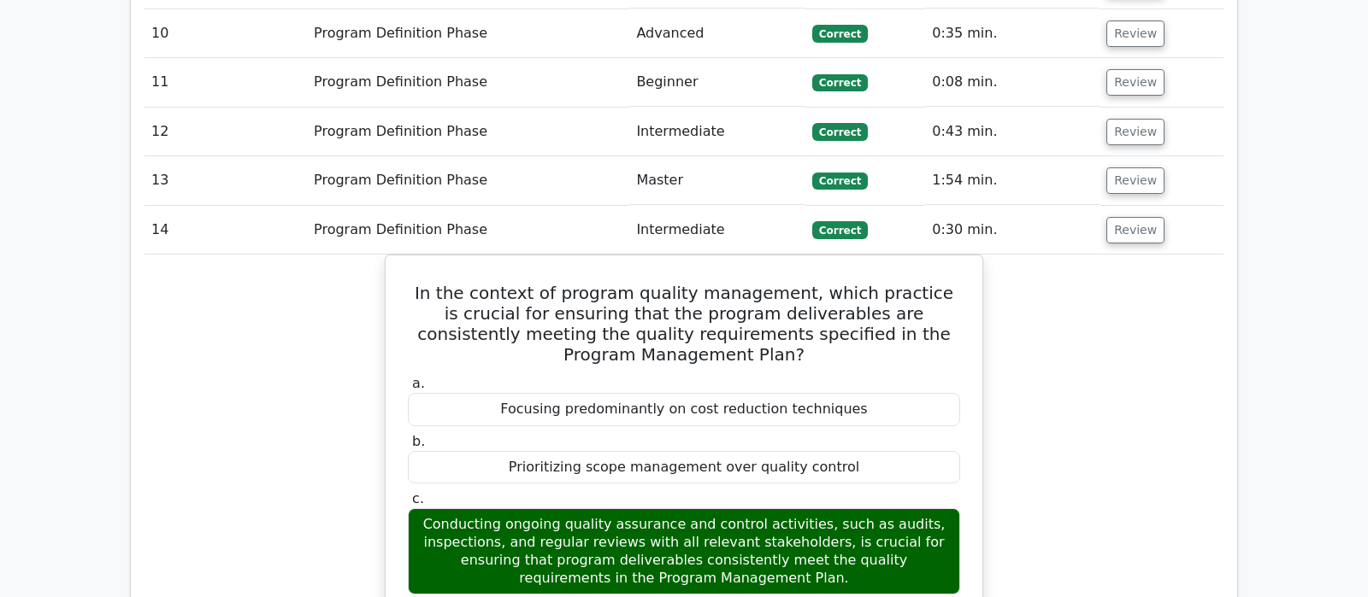
scroll to position [1795, 0]
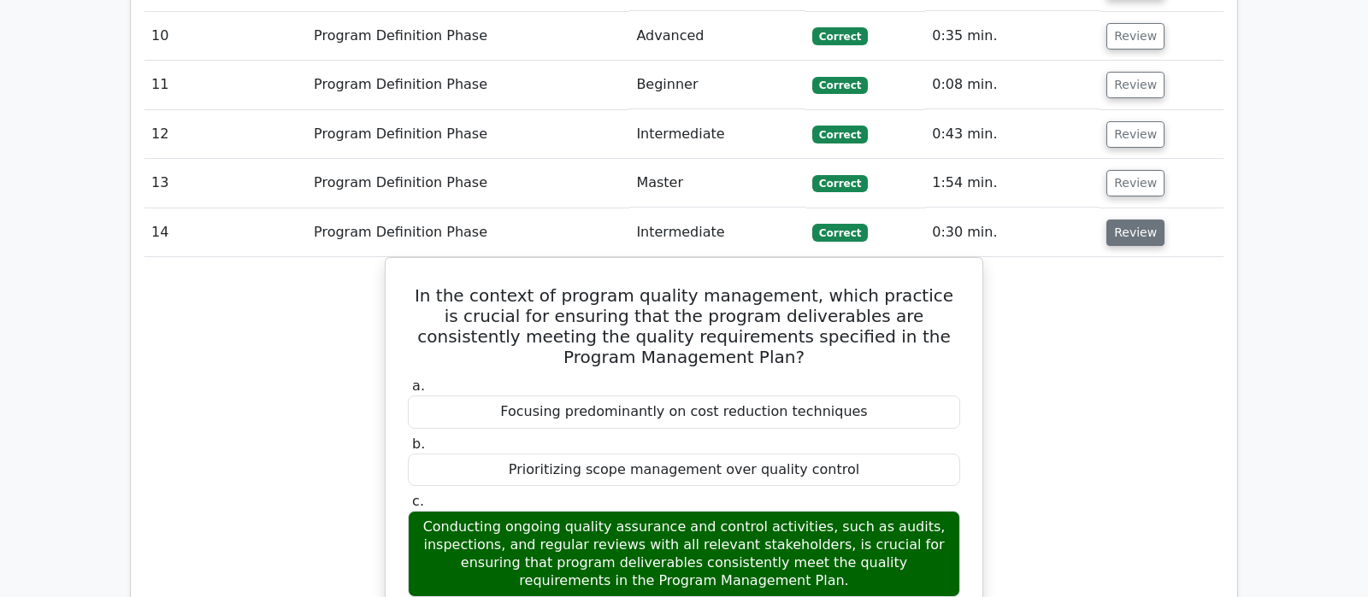
click at [1121, 220] on button "Review" at bounding box center [1135, 233] width 58 height 26
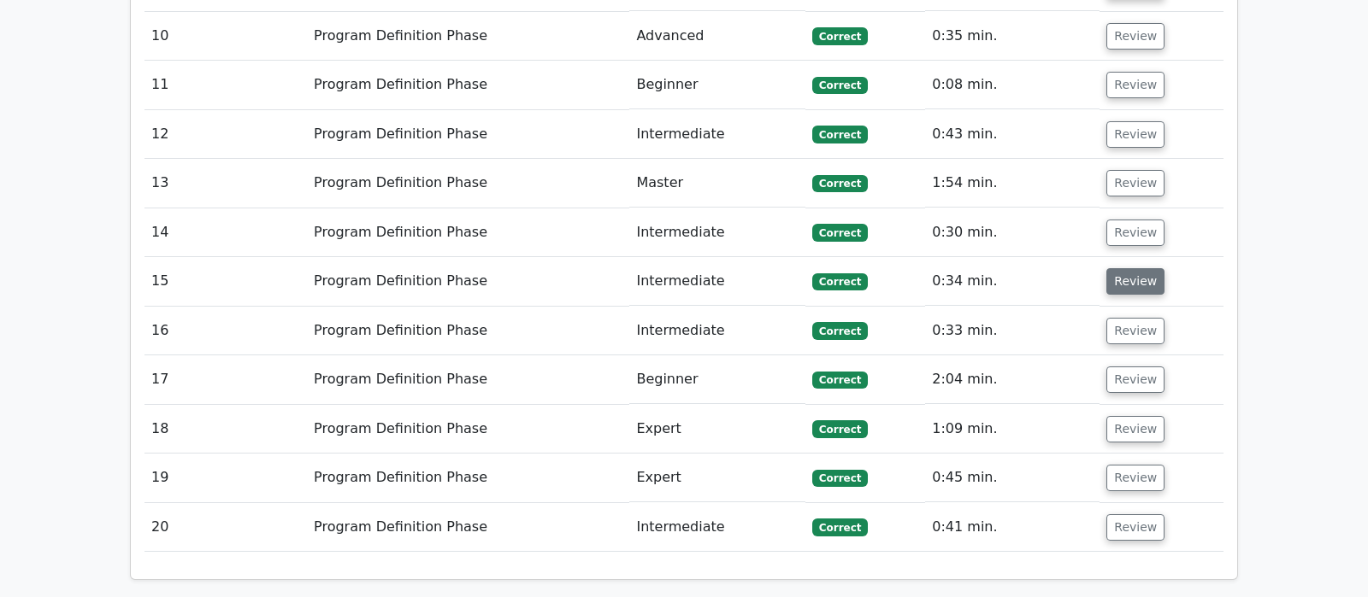
click at [1140, 268] on button "Review" at bounding box center [1135, 281] width 58 height 26
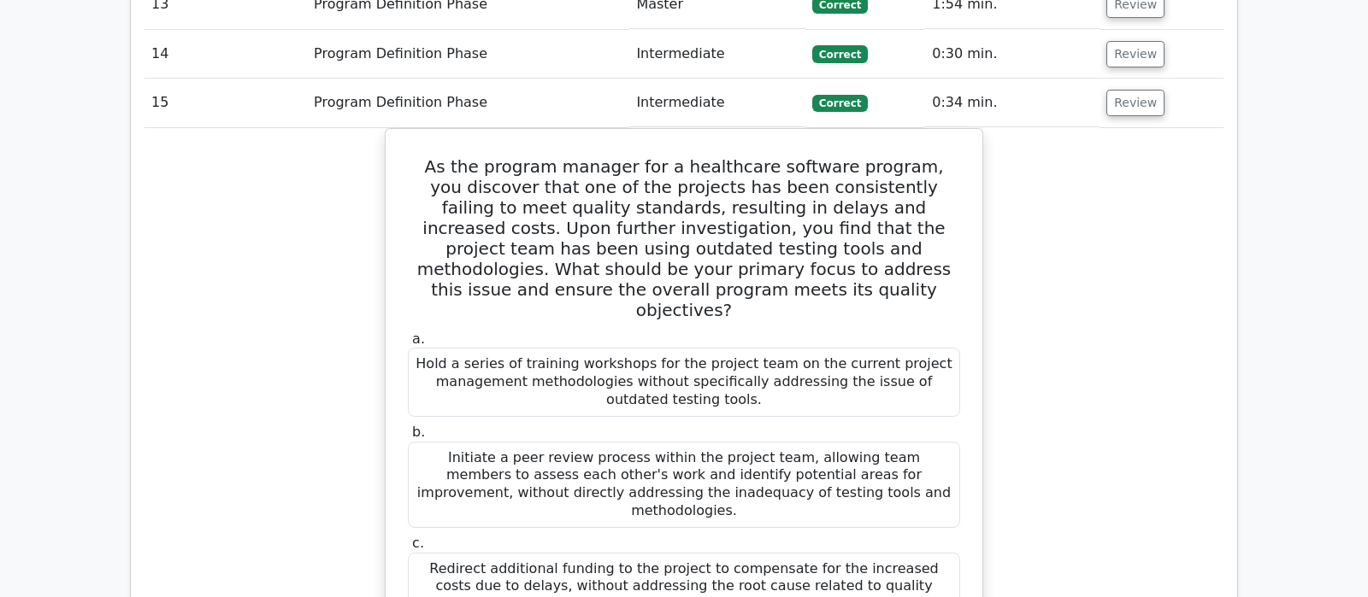
scroll to position [1974, 0]
click at [1130, 89] on button "Review" at bounding box center [1135, 102] width 58 height 26
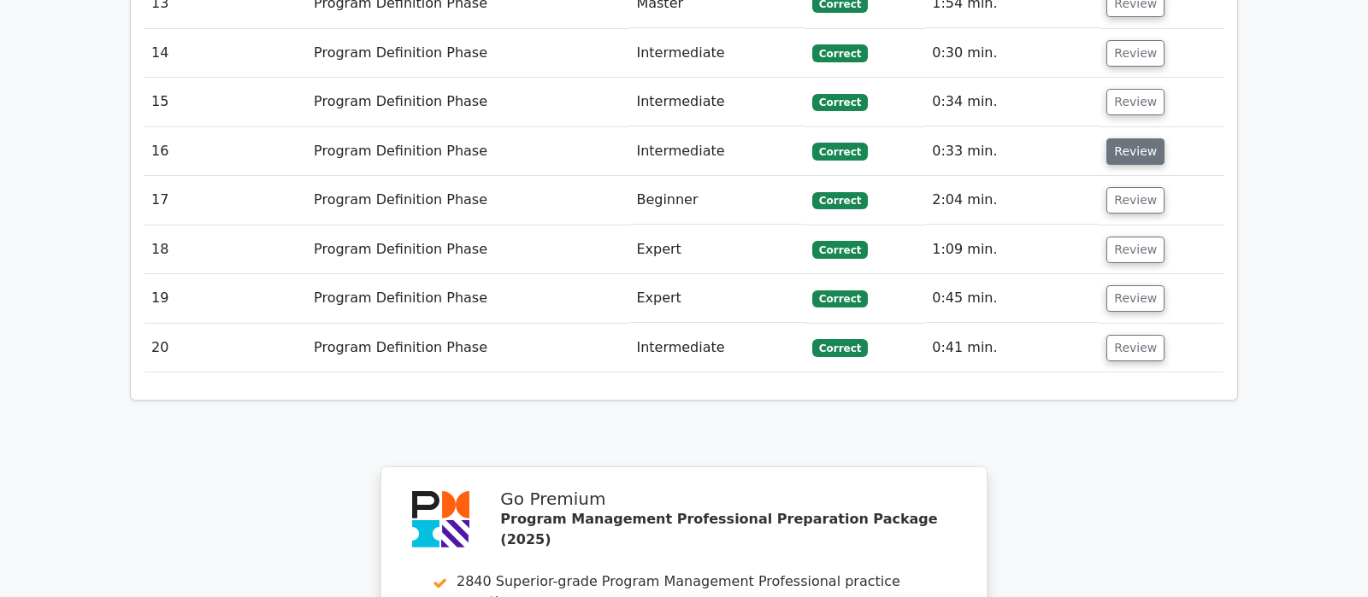
click at [1133, 138] on button "Review" at bounding box center [1135, 151] width 58 height 26
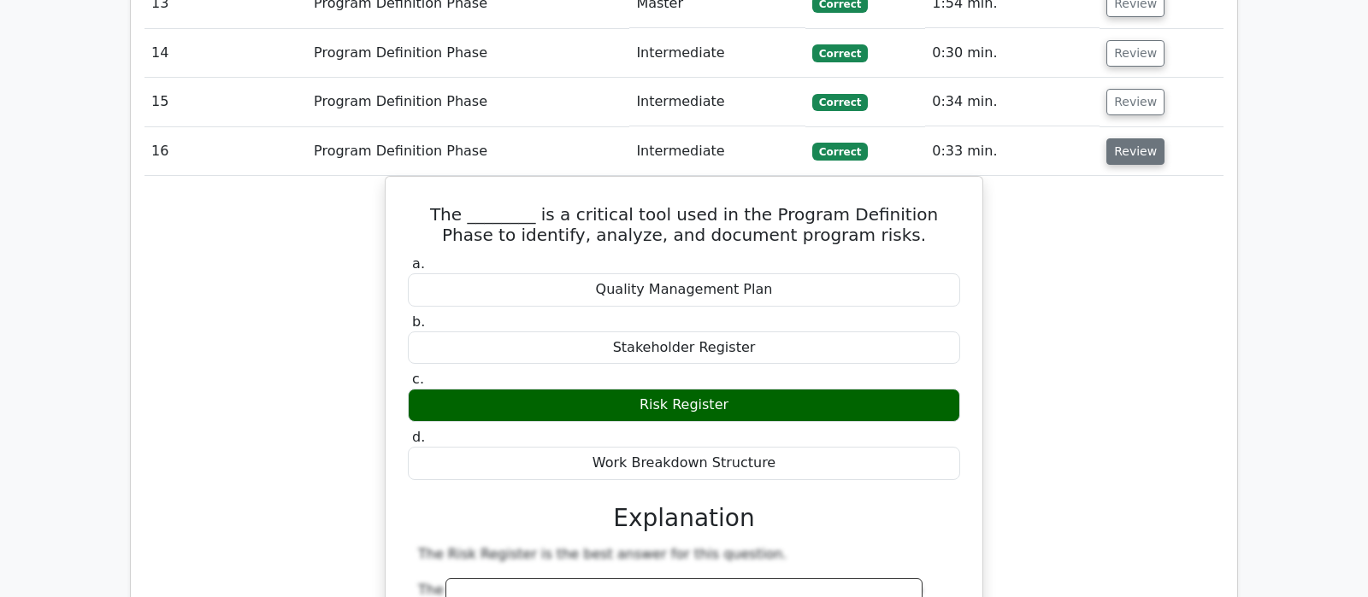
click at [1133, 138] on button "Review" at bounding box center [1135, 151] width 58 height 26
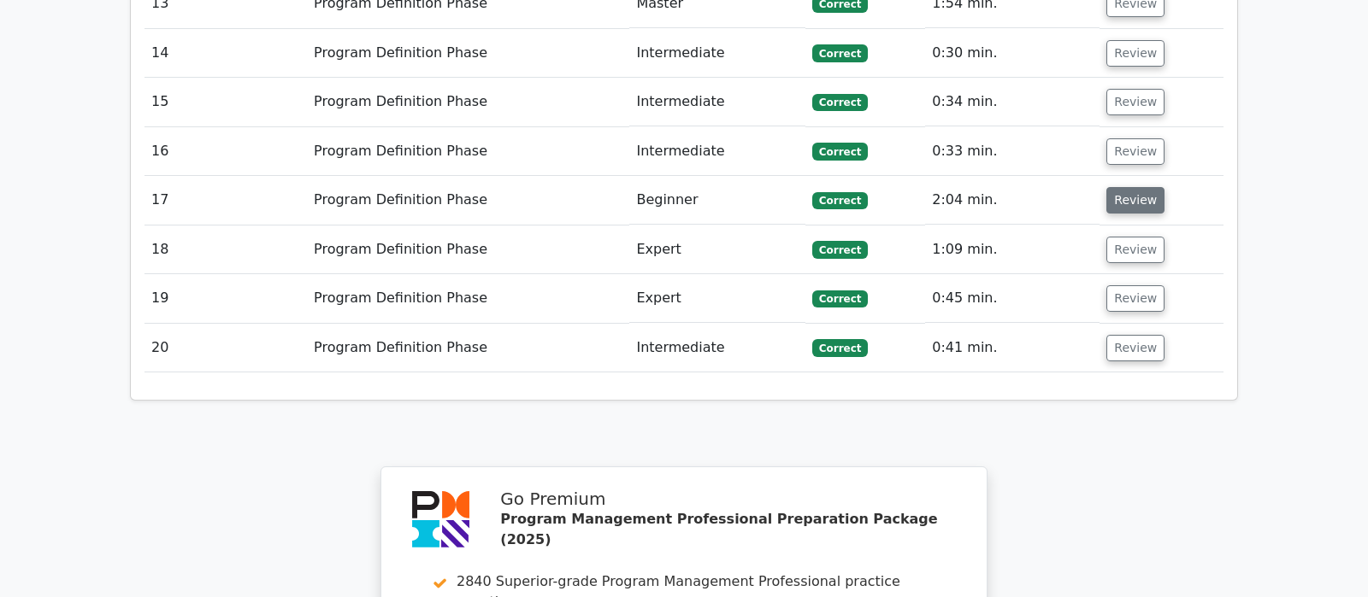
click at [1130, 187] on button "Review" at bounding box center [1135, 200] width 58 height 26
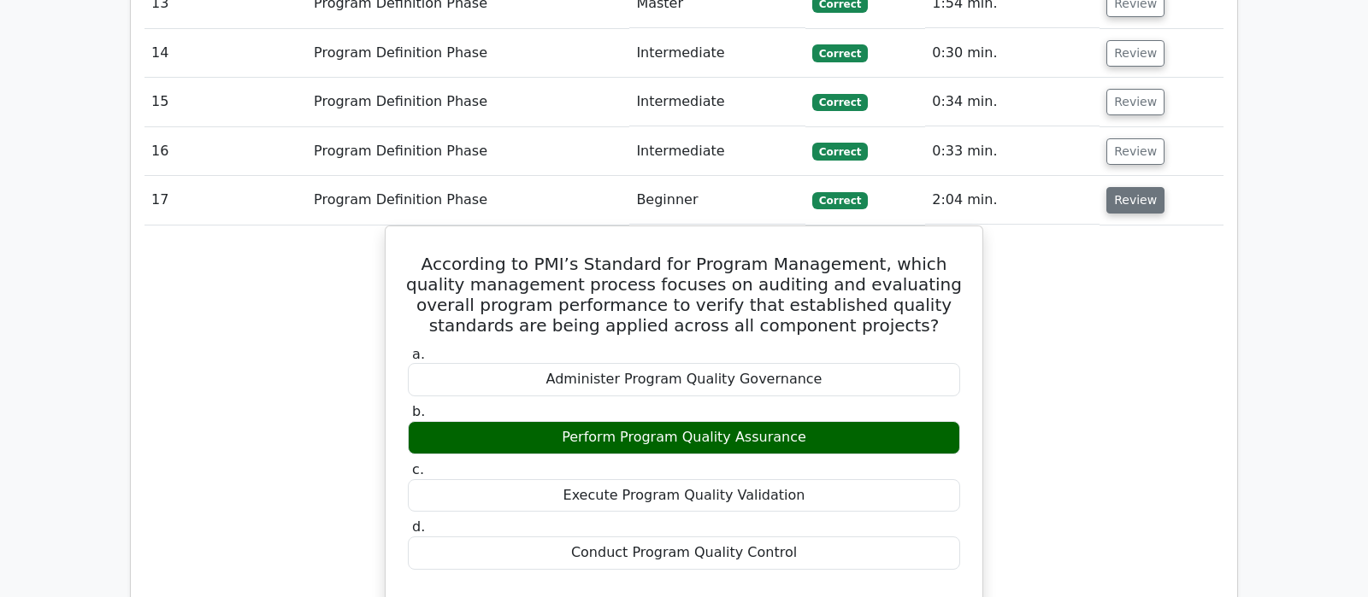
click at [1127, 187] on button "Review" at bounding box center [1135, 200] width 58 height 26
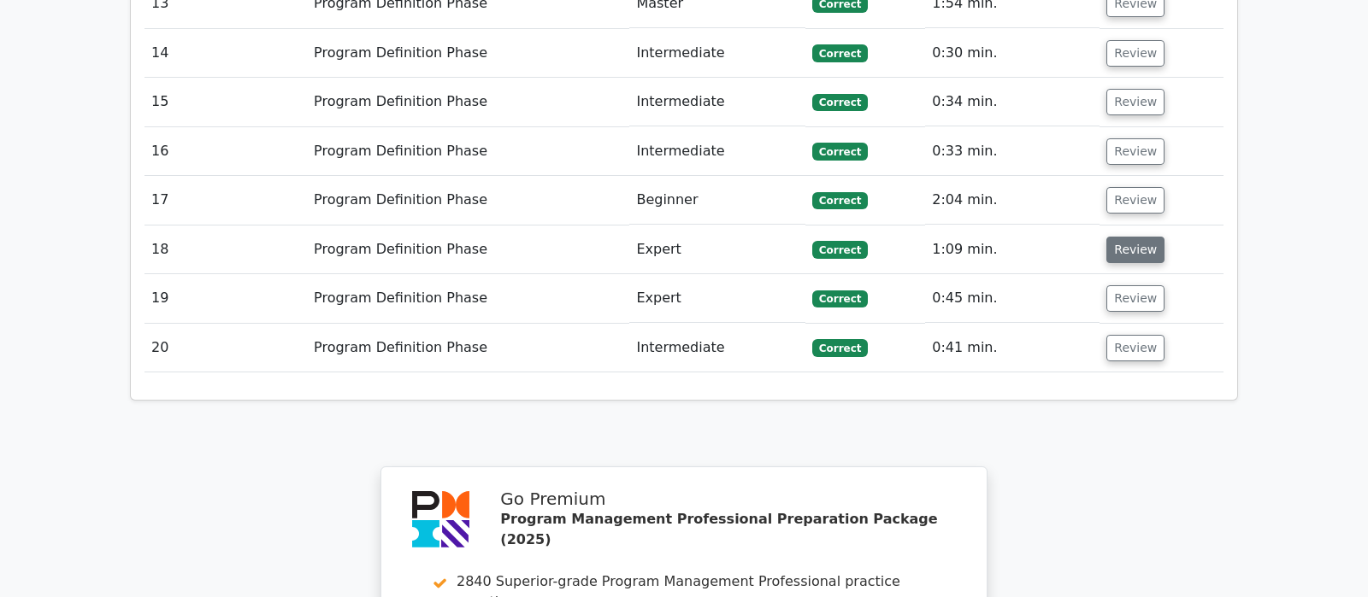
click at [1135, 237] on button "Review" at bounding box center [1135, 250] width 58 height 26
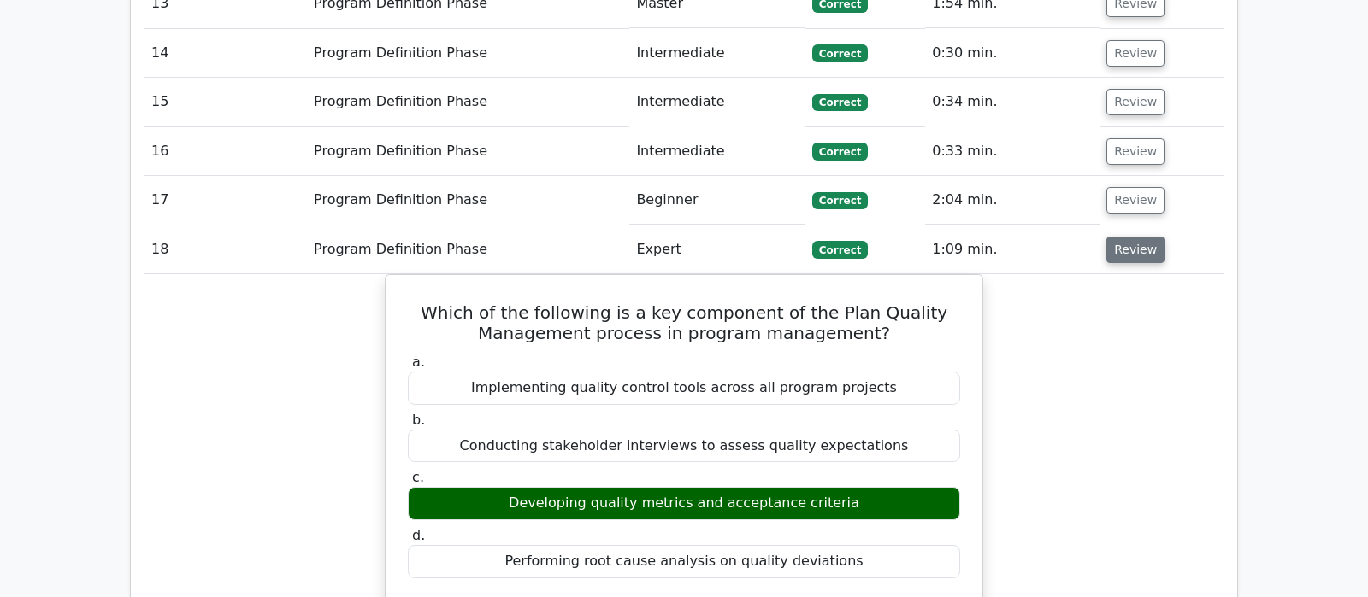
click at [1145, 237] on button "Review" at bounding box center [1135, 250] width 58 height 26
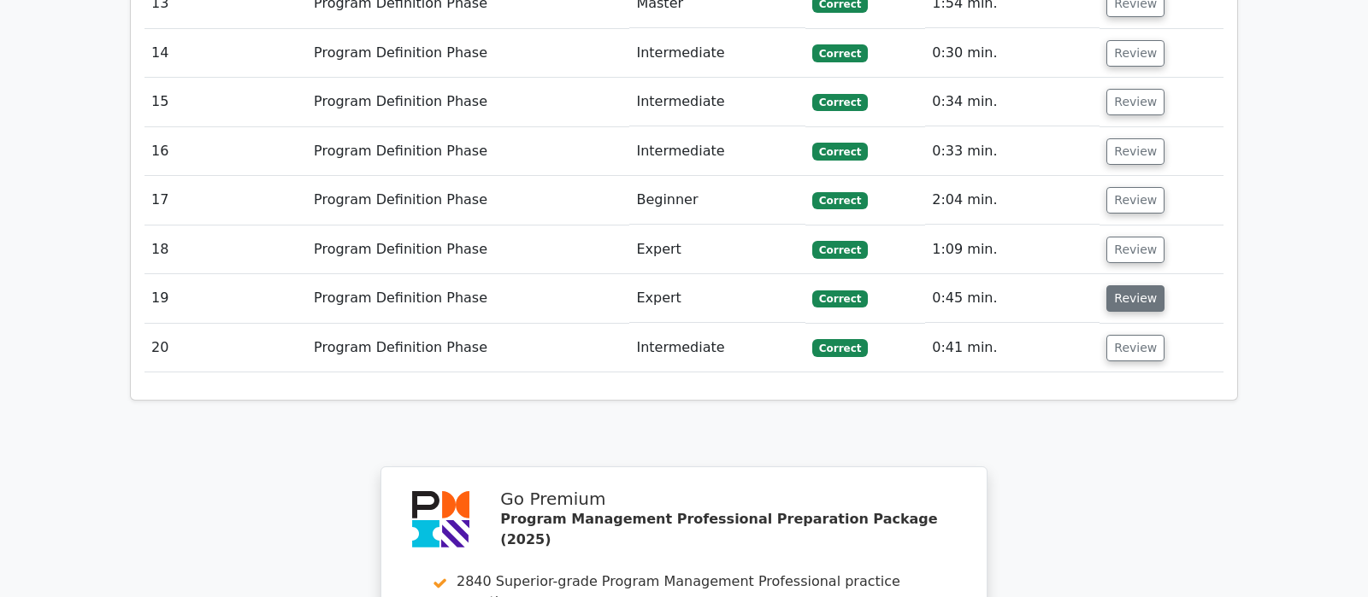
click at [1144, 285] on button "Review" at bounding box center [1135, 298] width 58 height 26
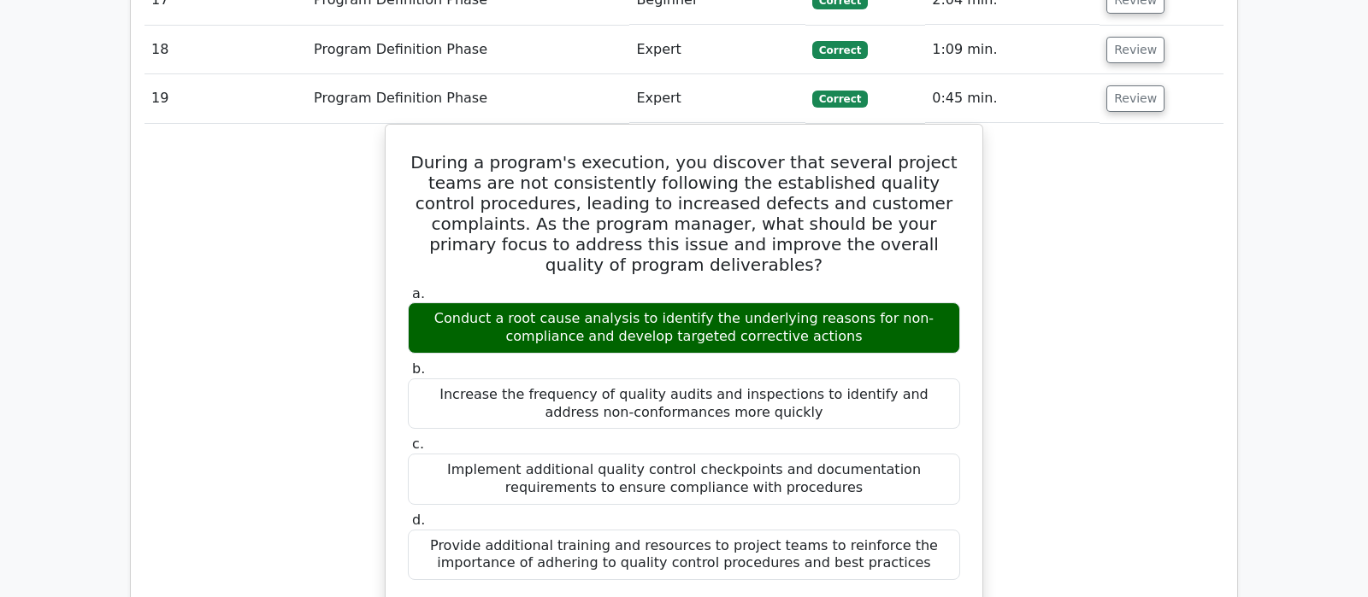
scroll to position [2064, 0]
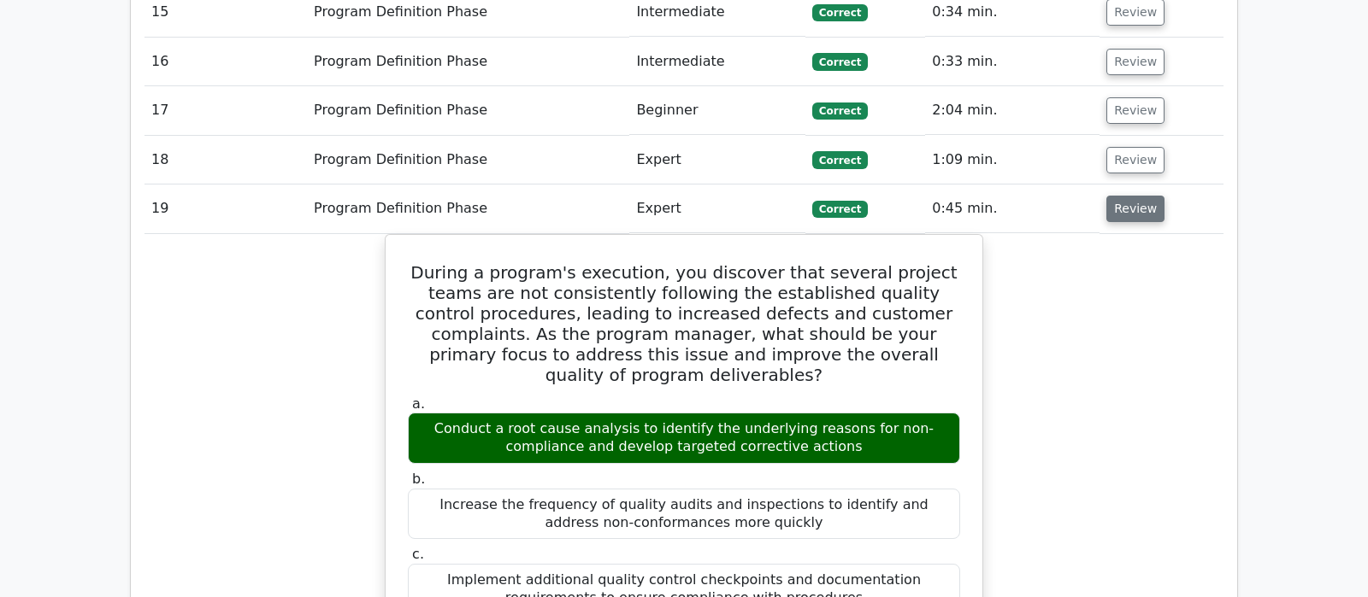
click at [1127, 196] on button "Review" at bounding box center [1135, 209] width 58 height 26
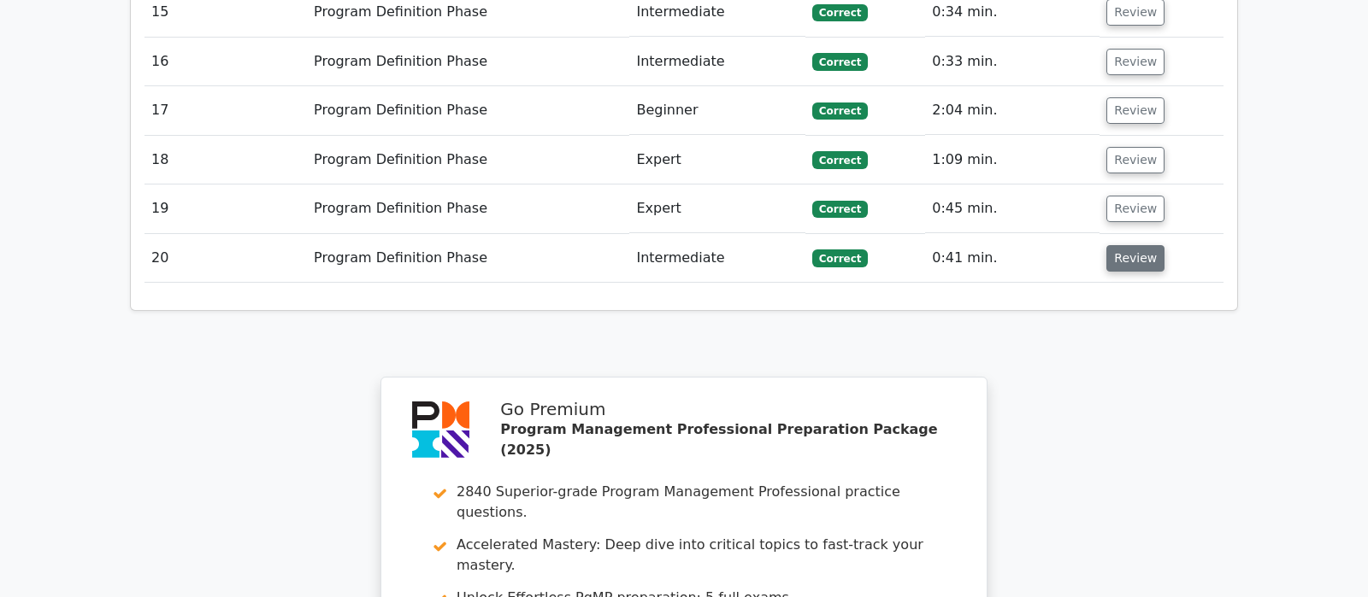
click at [1131, 245] on button "Review" at bounding box center [1135, 258] width 58 height 26
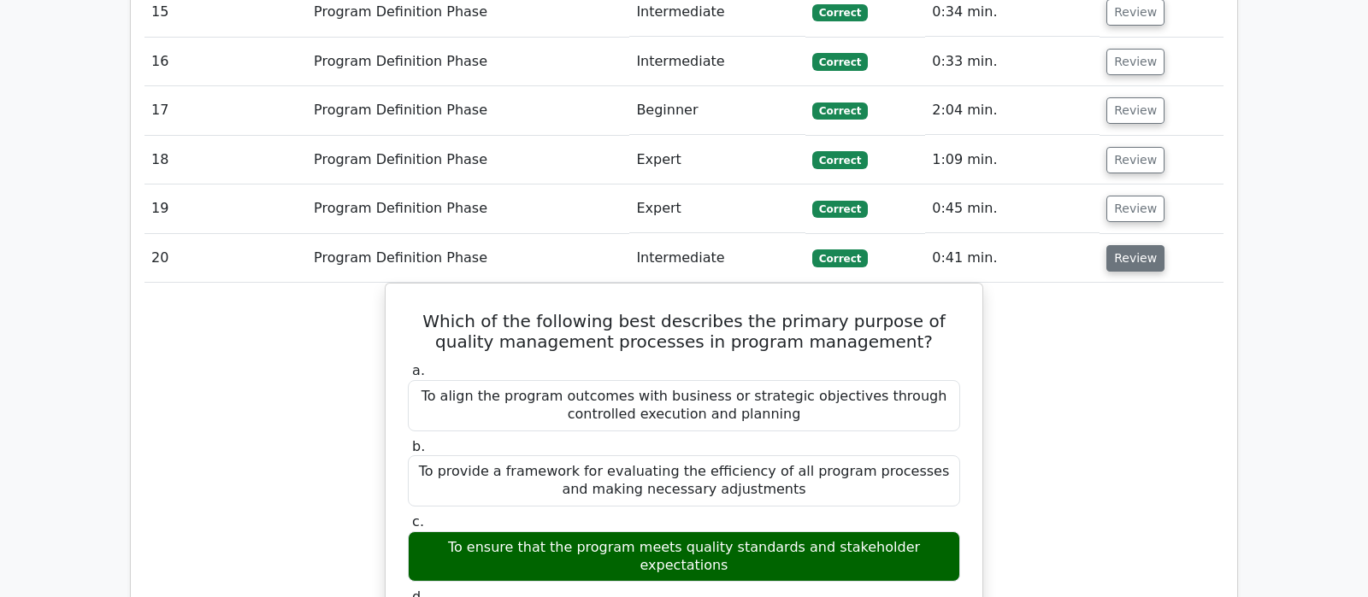
click at [1131, 245] on button "Review" at bounding box center [1135, 258] width 58 height 26
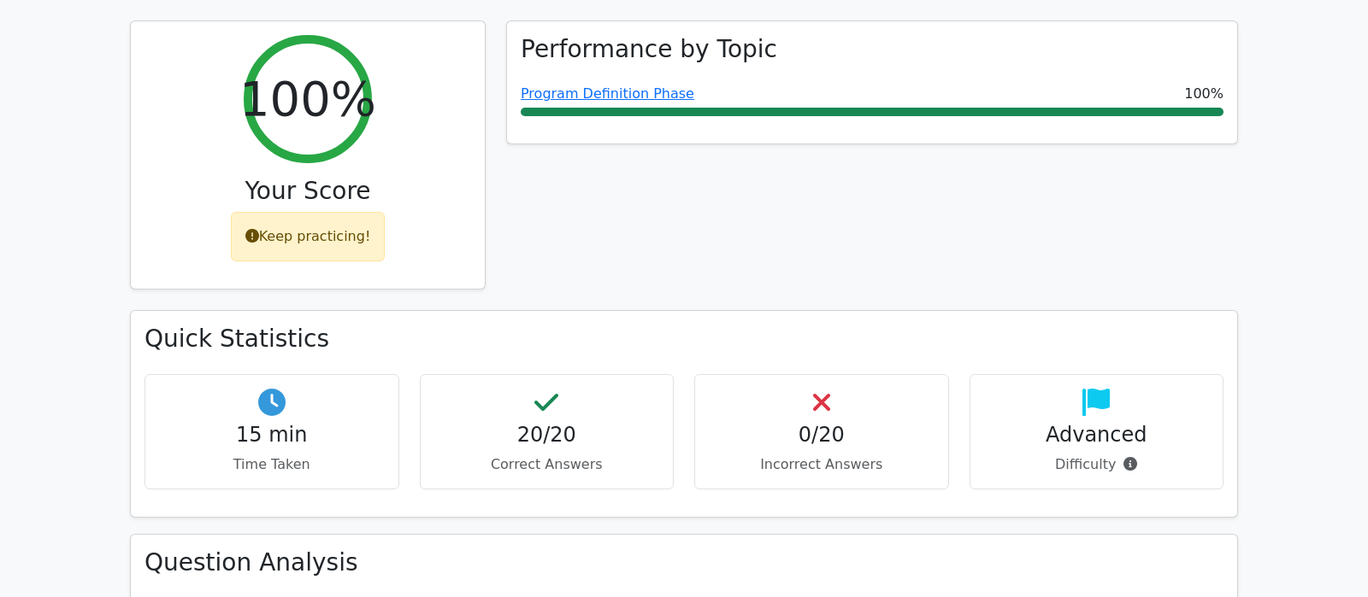
scroll to position [179, 0]
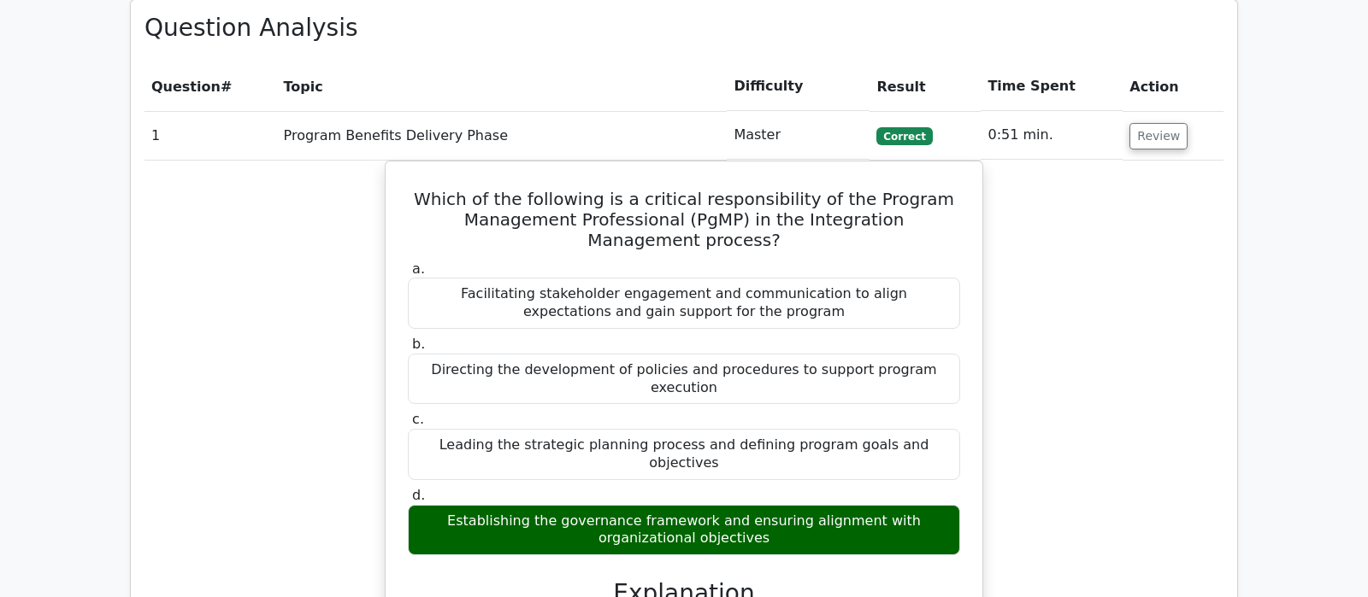
scroll to position [1436, 0]
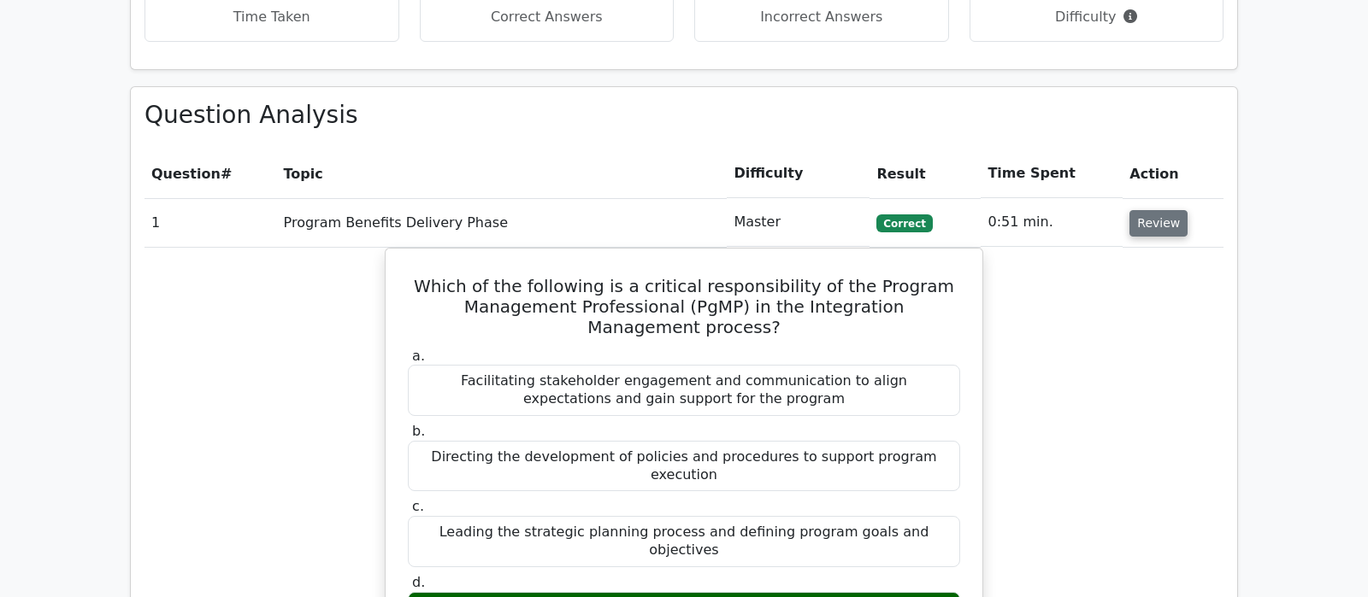
click at [1165, 210] on button "Review" at bounding box center [1158, 223] width 58 height 26
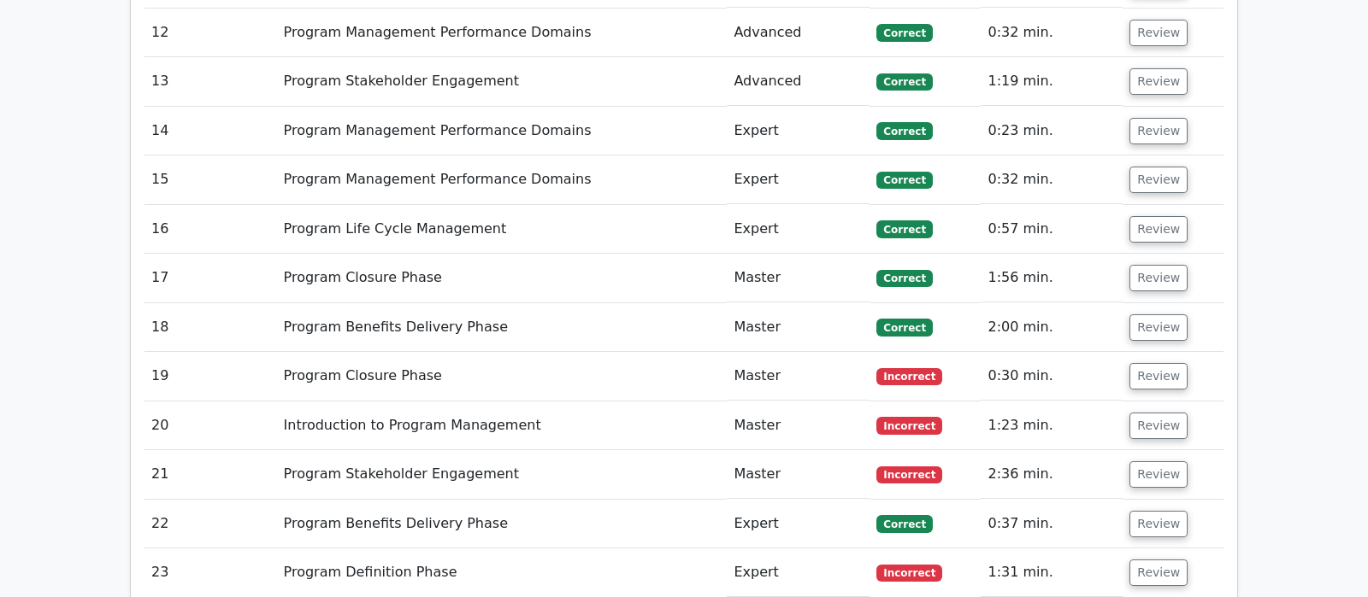
scroll to position [2154, 0]
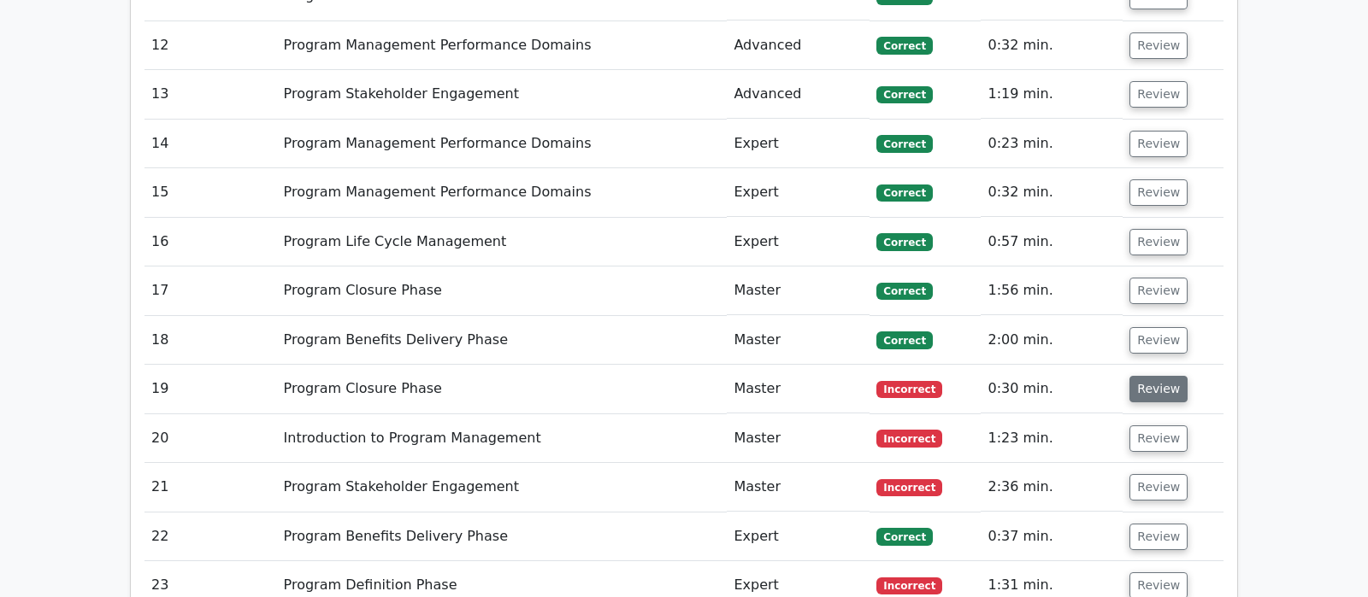
click at [1165, 376] on button "Review" at bounding box center [1158, 389] width 58 height 26
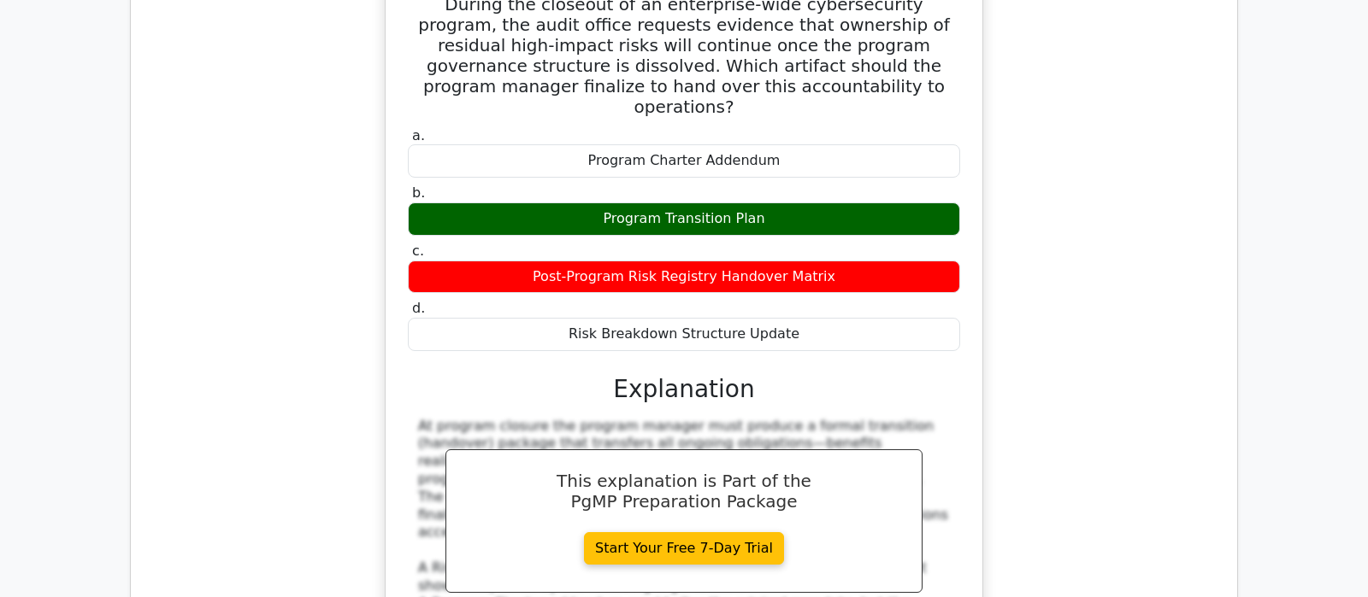
scroll to position [2333, 0]
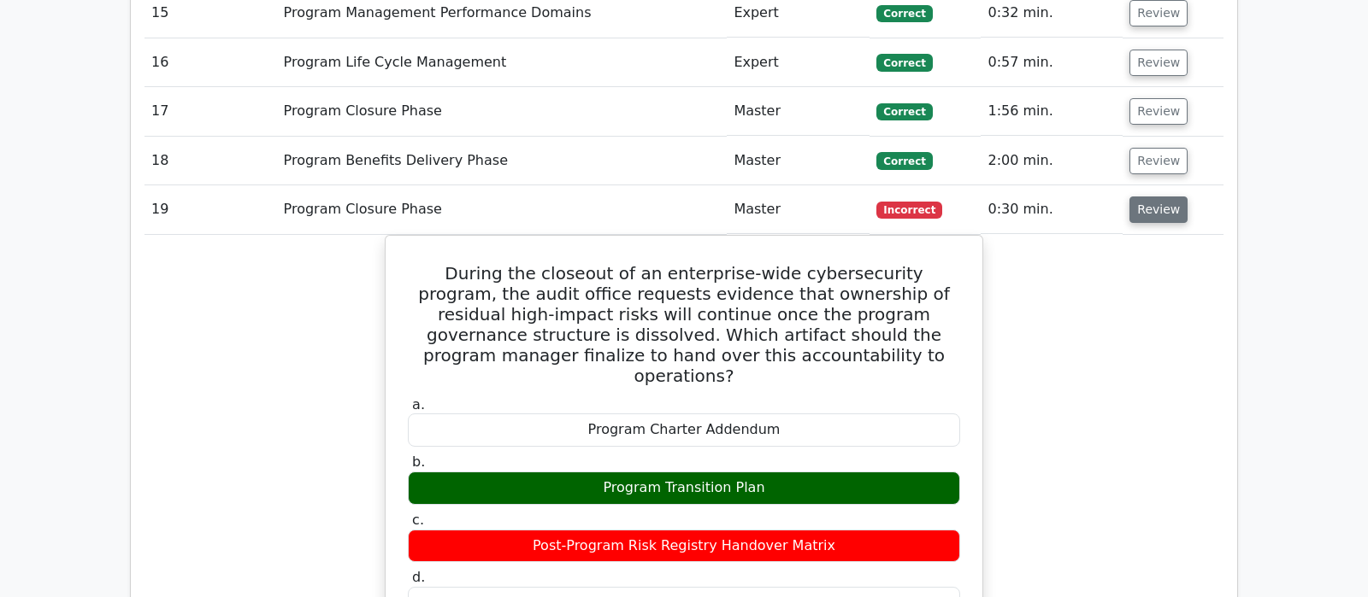
click at [1156, 197] on button "Review" at bounding box center [1158, 210] width 58 height 26
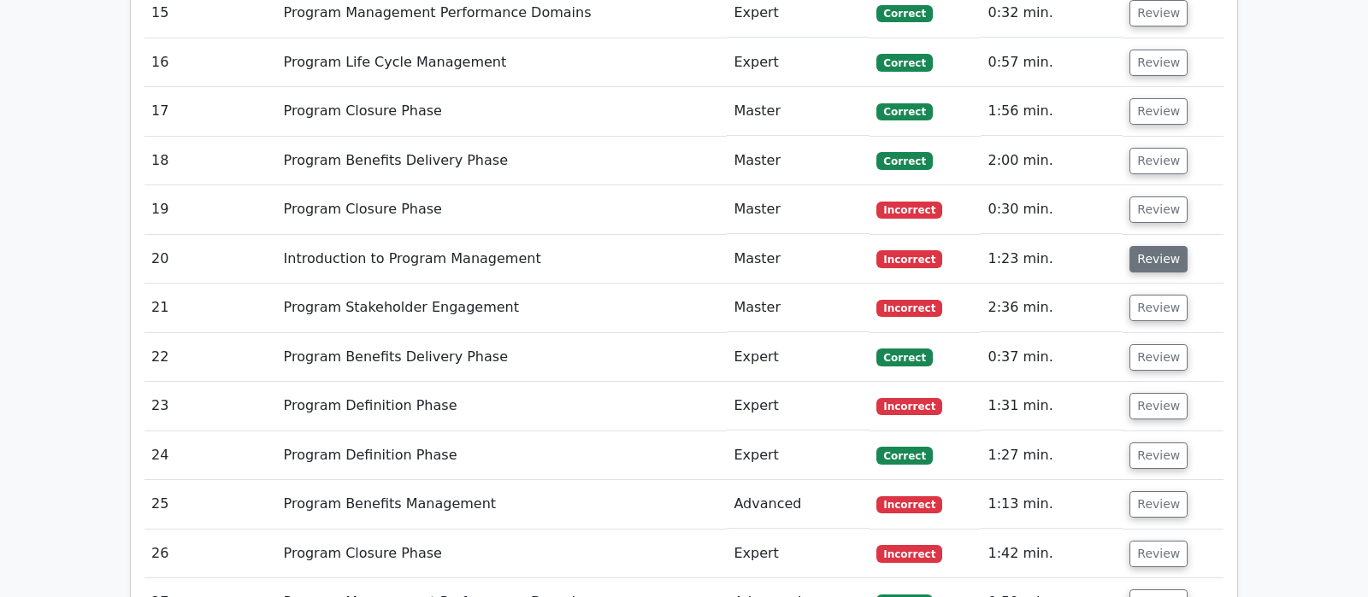
click at [1156, 246] on button "Review" at bounding box center [1158, 259] width 58 height 26
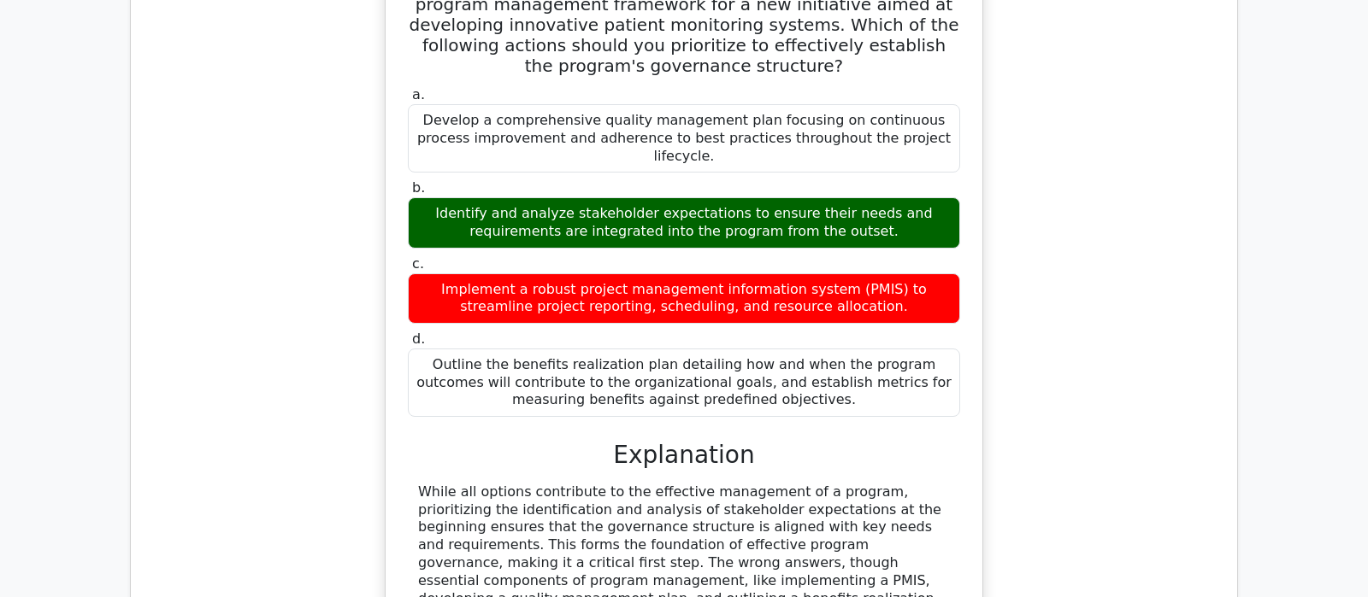
scroll to position [2423, 0]
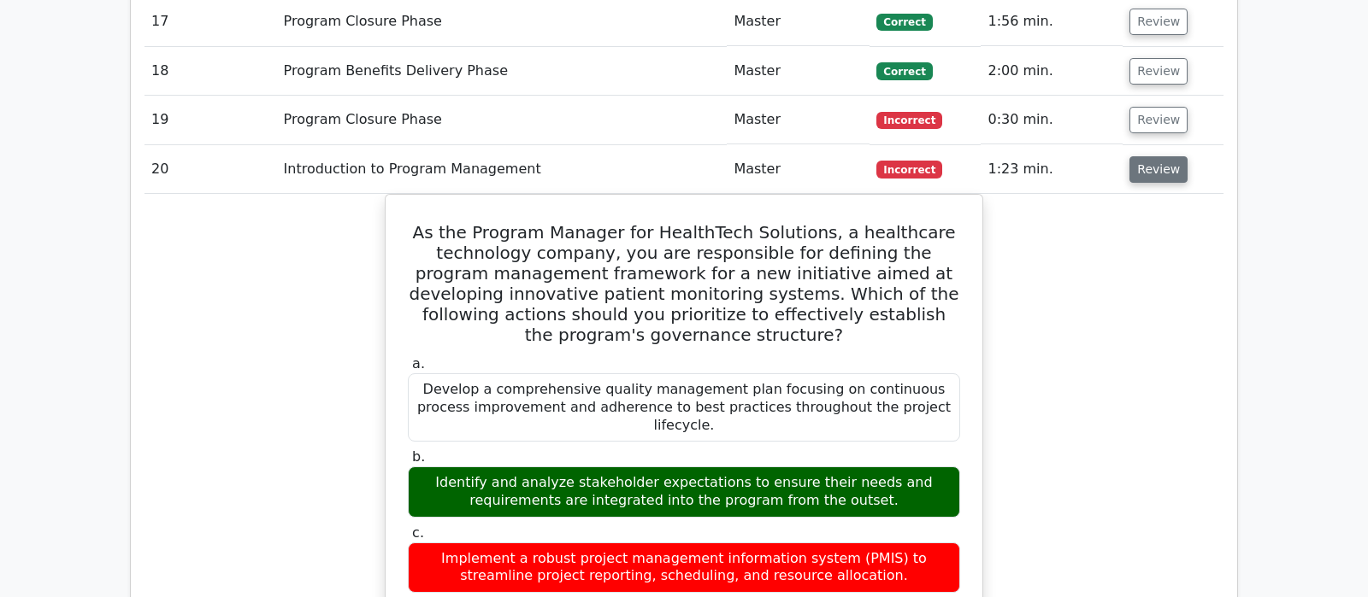
click at [1166, 156] on button "Review" at bounding box center [1158, 169] width 58 height 26
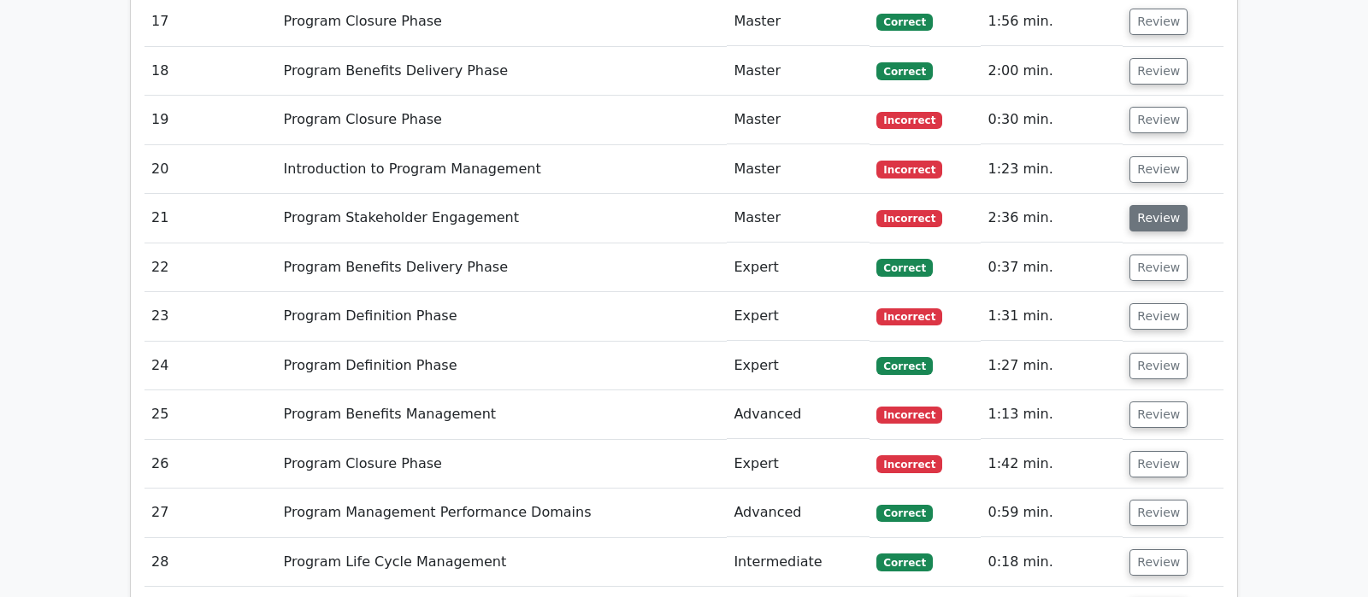
click at [1168, 205] on button "Review" at bounding box center [1158, 218] width 58 height 26
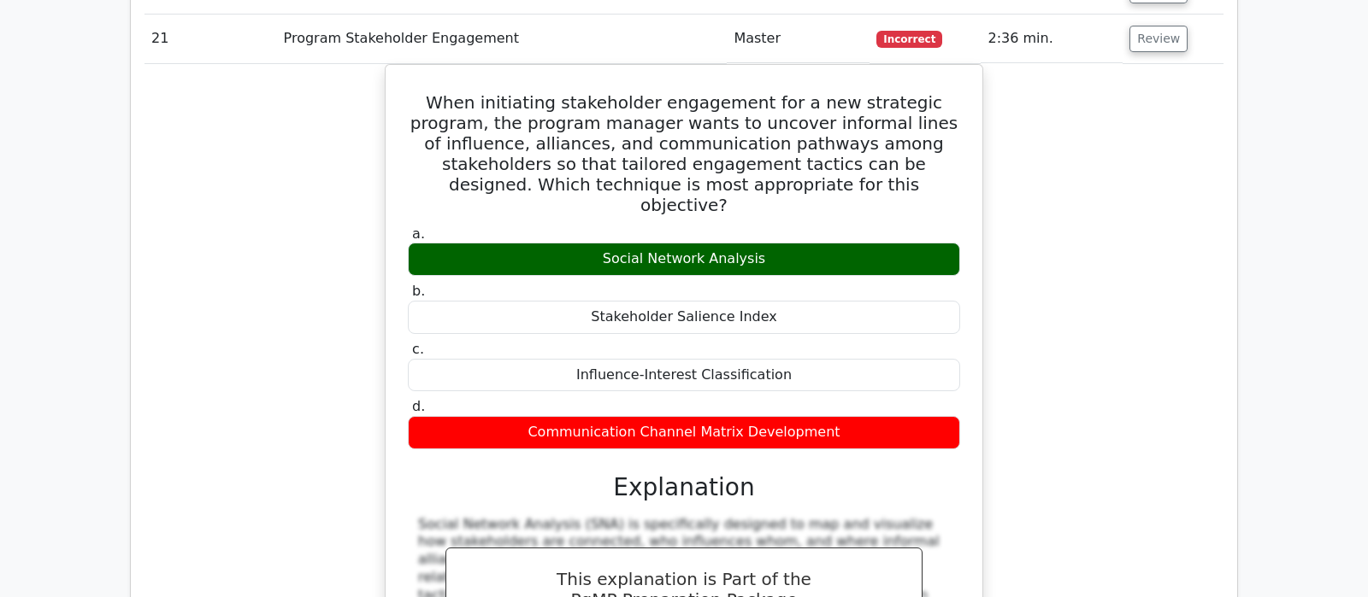
scroll to position [2513, 0]
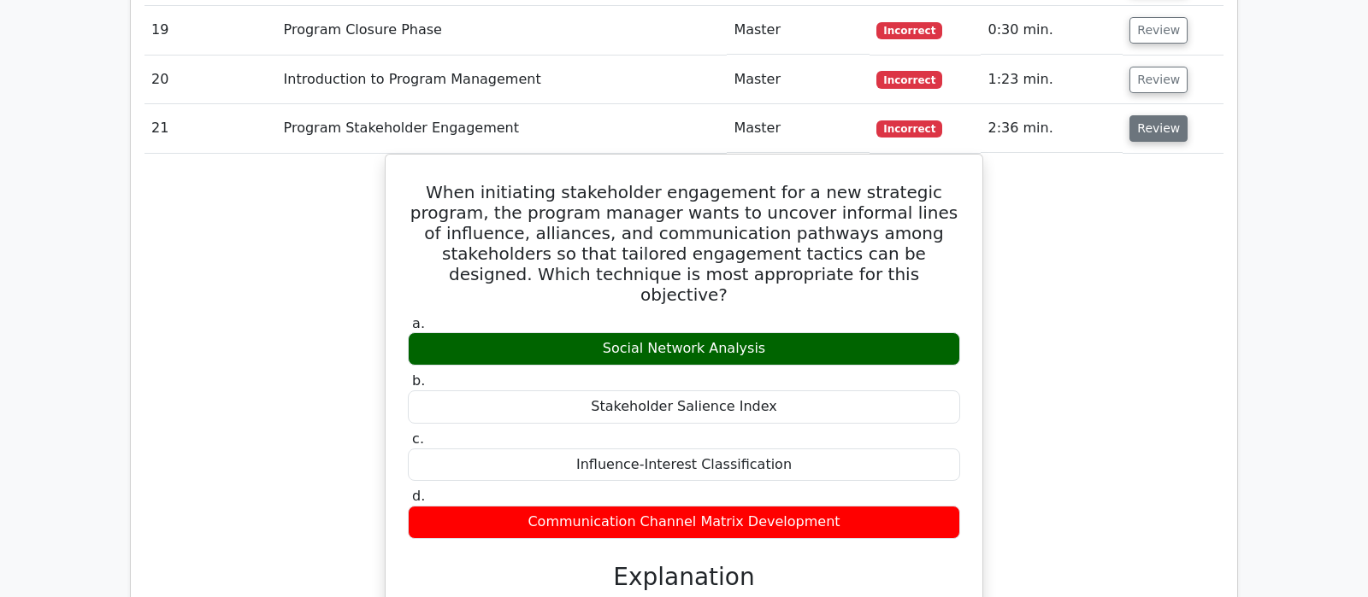
click at [1151, 115] on button "Review" at bounding box center [1158, 128] width 58 height 26
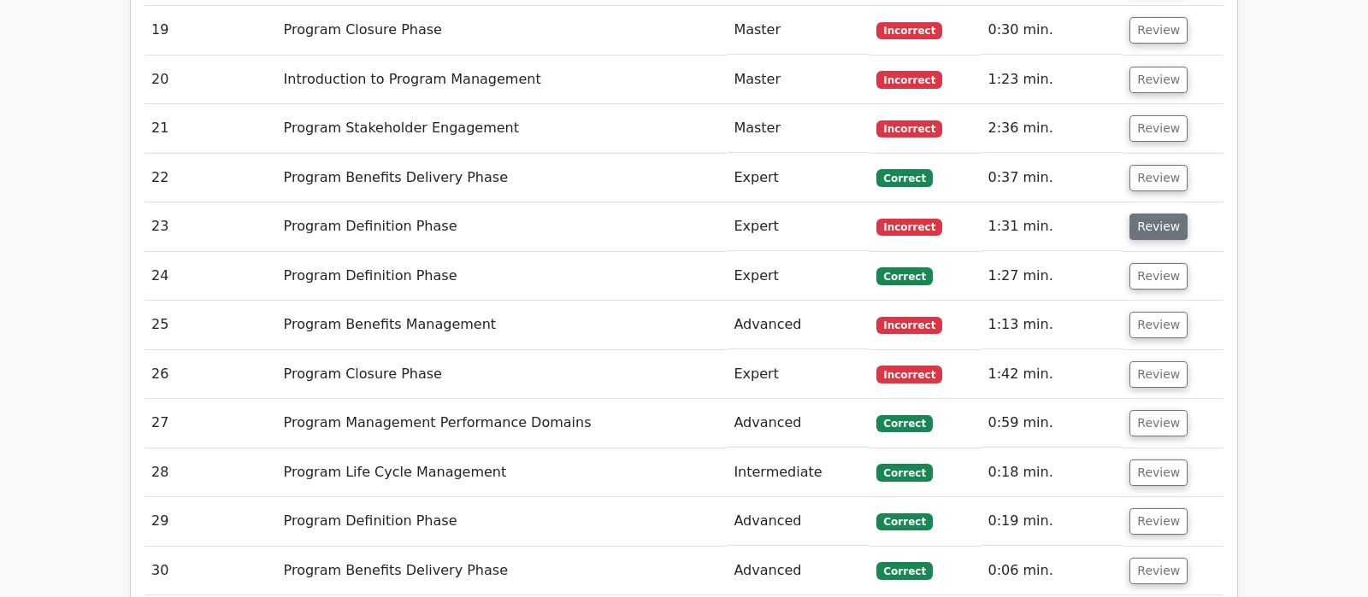
click at [1154, 214] on button "Review" at bounding box center [1158, 227] width 58 height 26
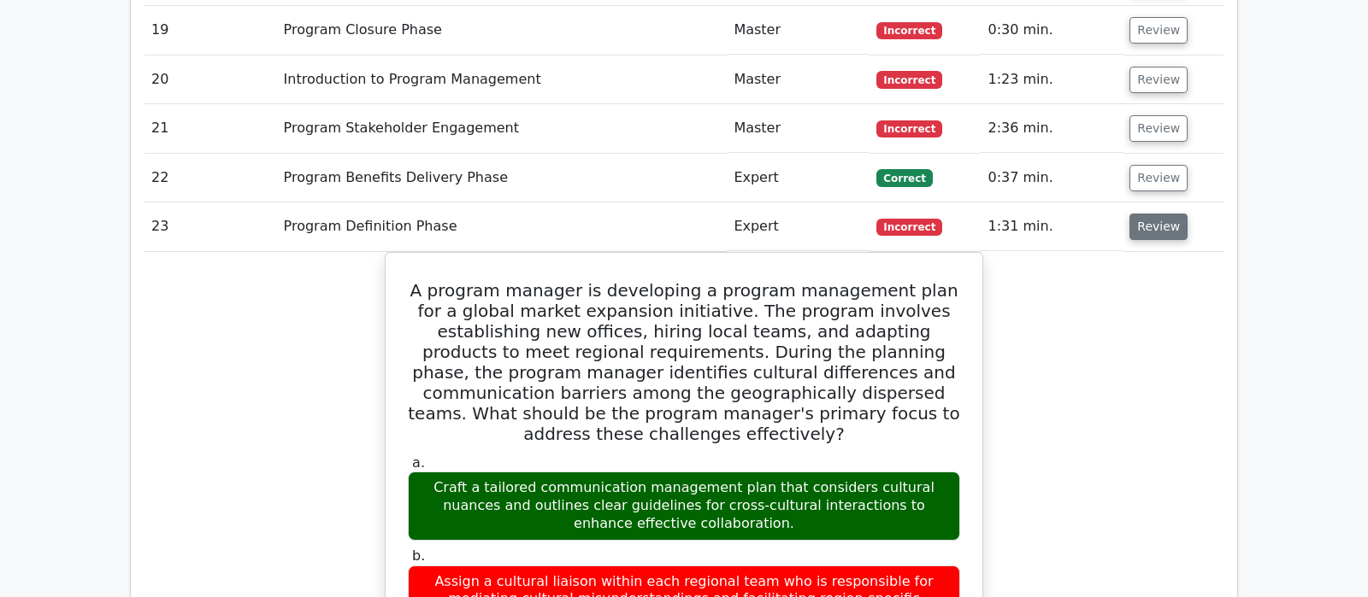
click at [1149, 214] on button "Review" at bounding box center [1158, 227] width 58 height 26
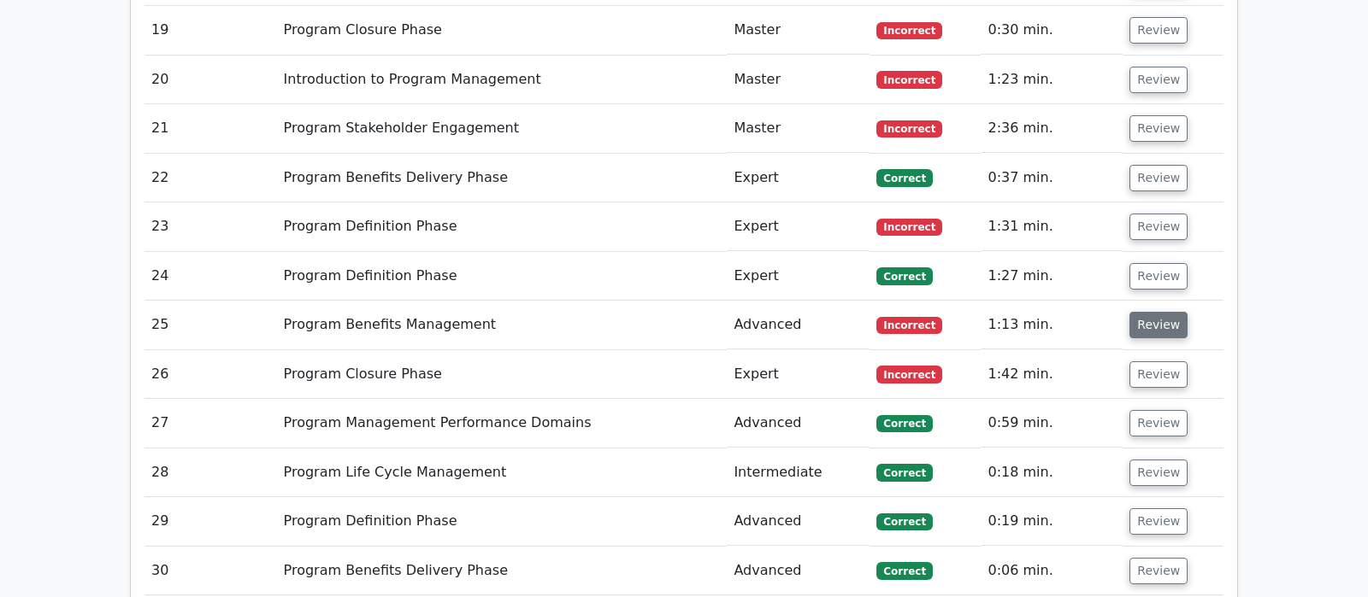
click at [1159, 312] on button "Review" at bounding box center [1158, 325] width 58 height 26
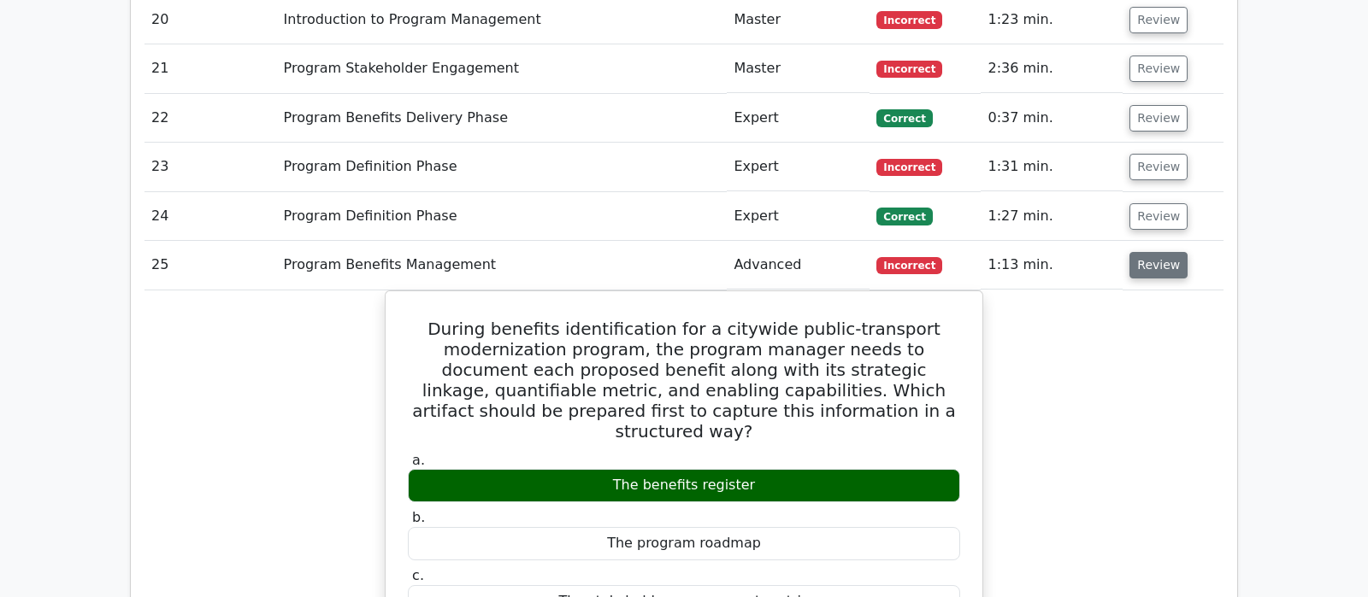
scroll to position [2603, 0]
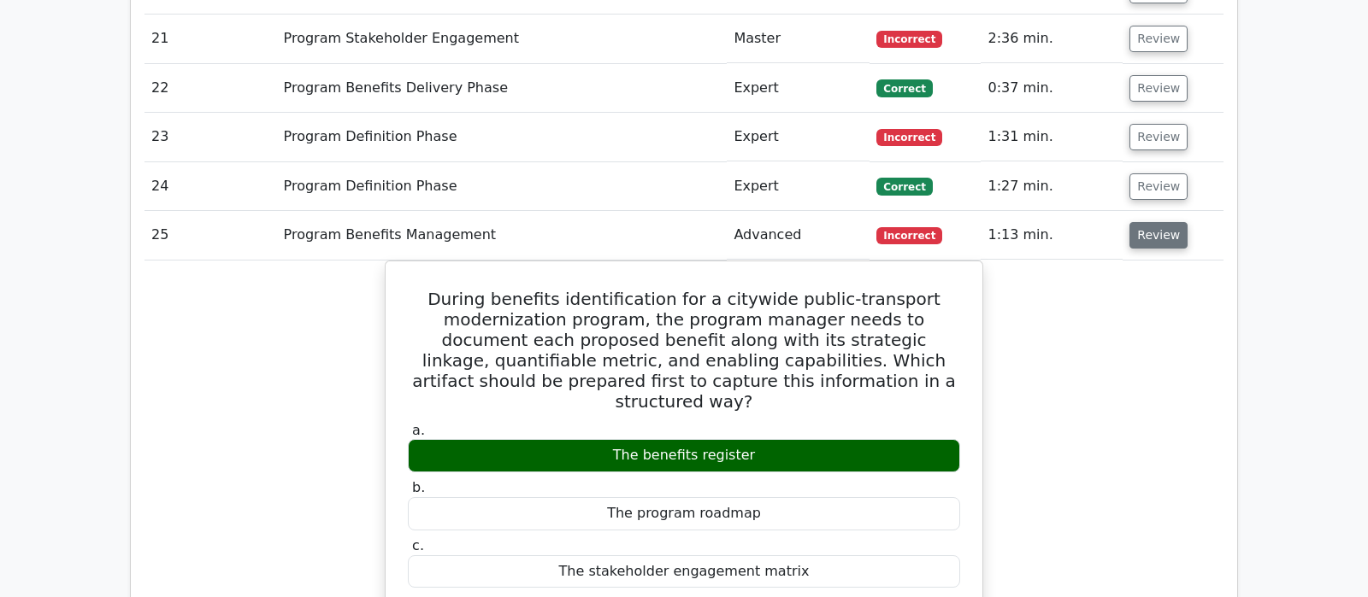
click at [1164, 222] on button "Review" at bounding box center [1158, 235] width 58 height 26
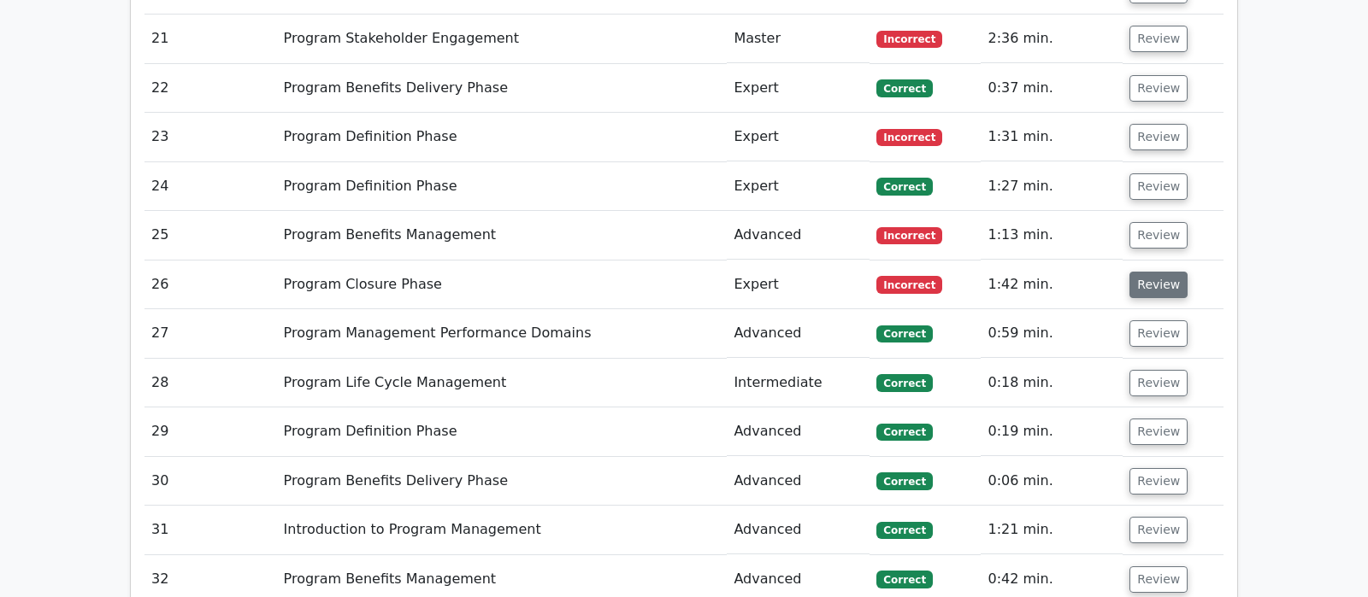
click at [1162, 272] on button "Review" at bounding box center [1158, 285] width 58 height 26
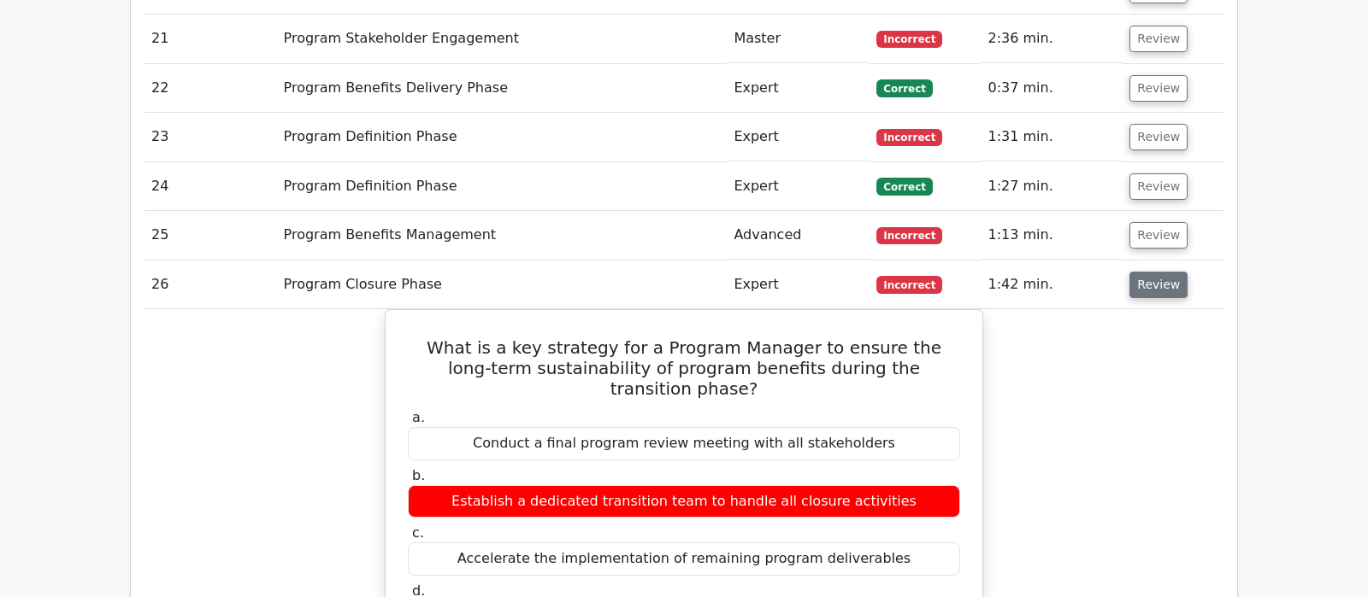
click at [1162, 272] on button "Review" at bounding box center [1158, 285] width 58 height 26
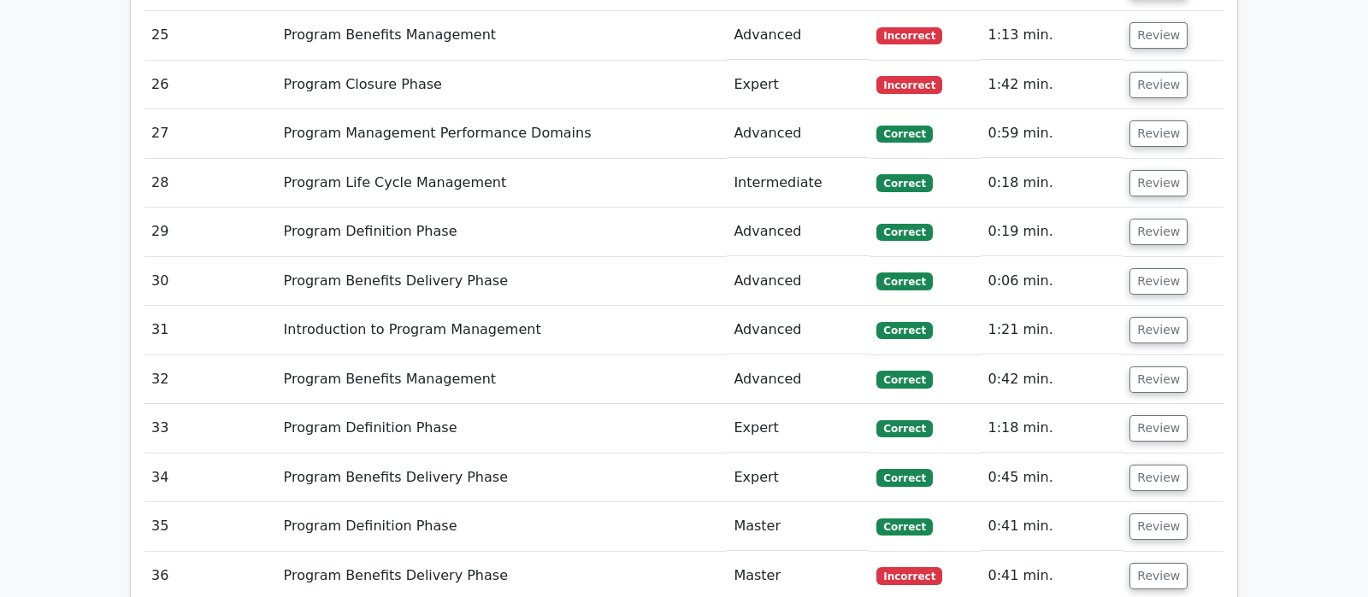
scroll to position [2872, 0]
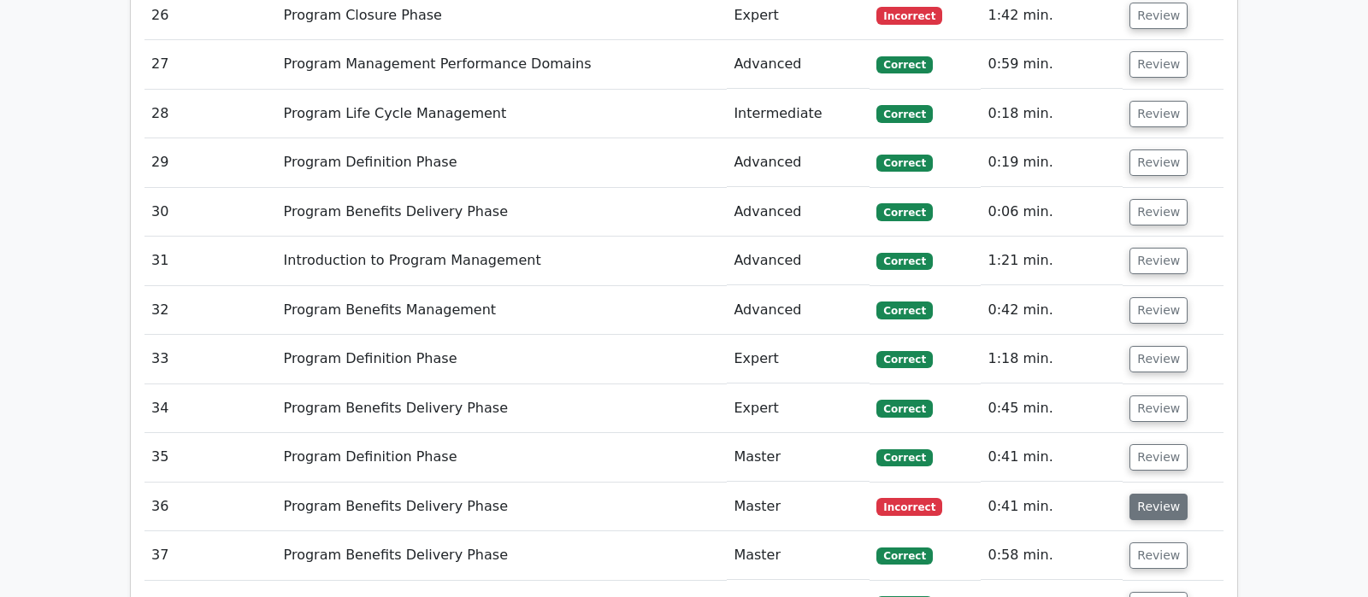
click at [1156, 494] on button "Review" at bounding box center [1158, 507] width 58 height 26
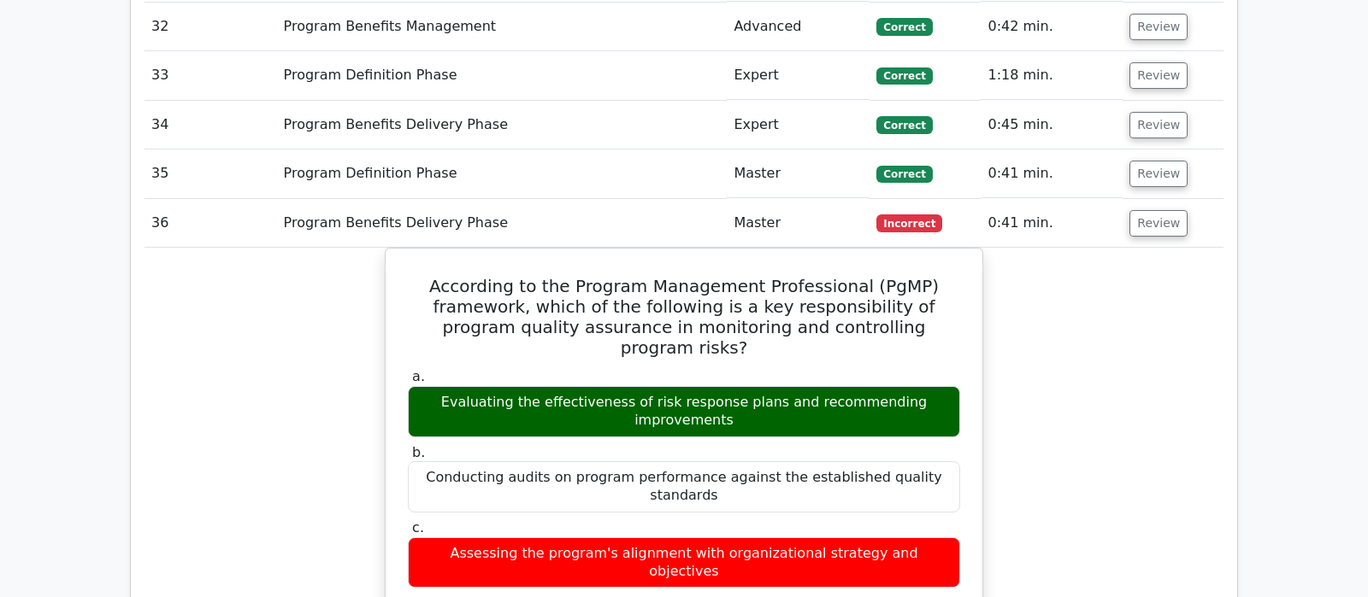
scroll to position [3141, 0]
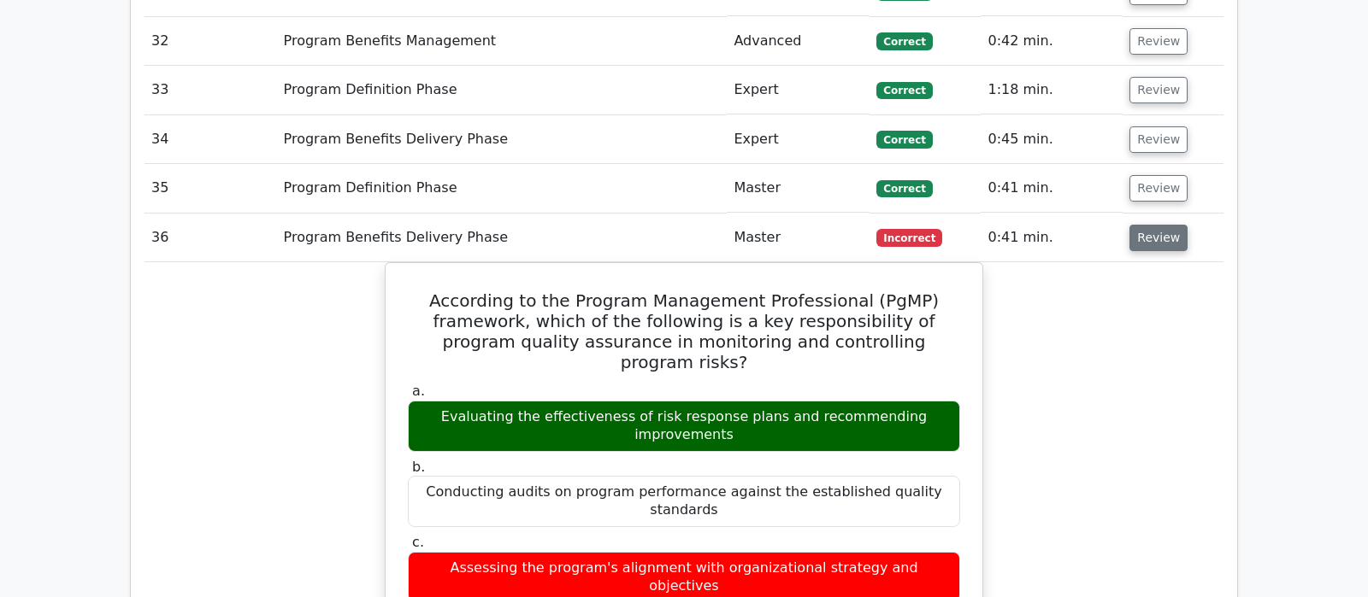
click at [1163, 225] on button "Review" at bounding box center [1158, 238] width 58 height 26
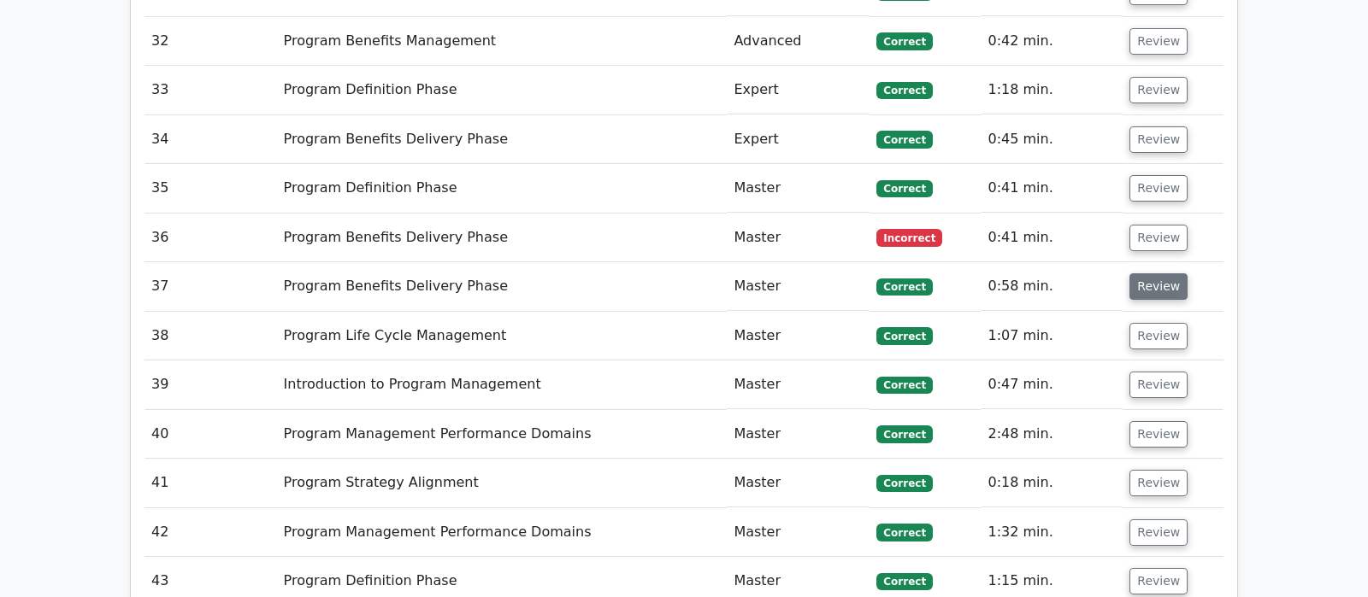
click at [1162, 274] on button "Review" at bounding box center [1158, 287] width 58 height 26
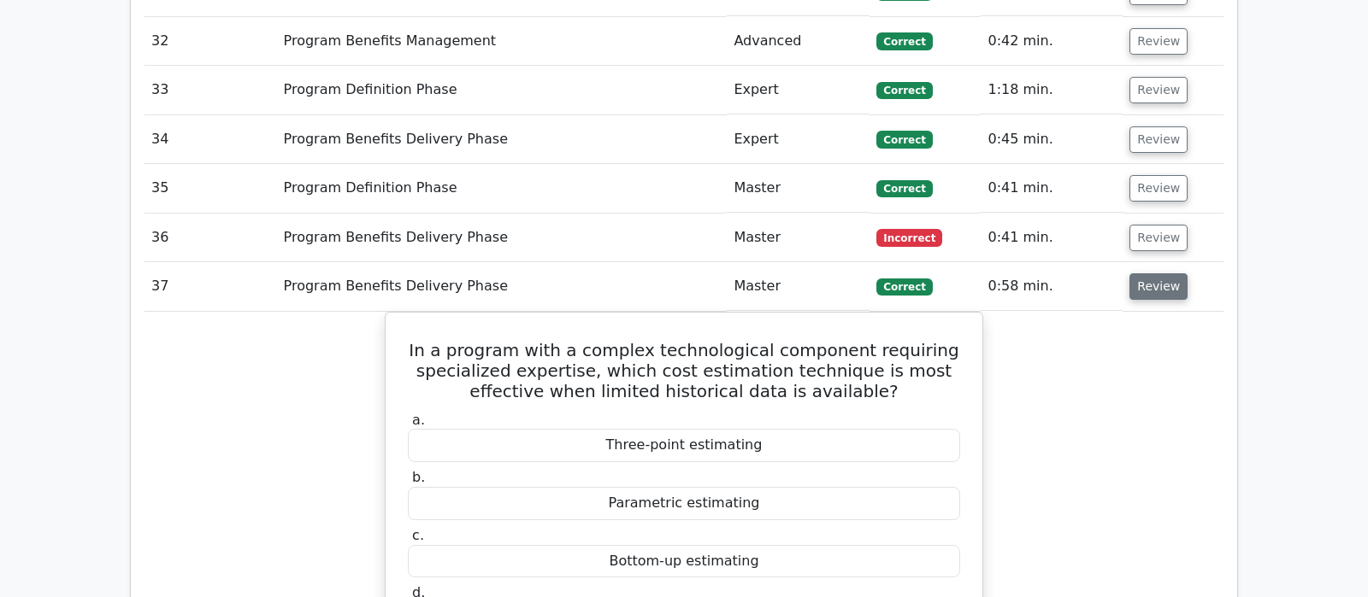
click at [1162, 274] on button "Review" at bounding box center [1158, 287] width 58 height 26
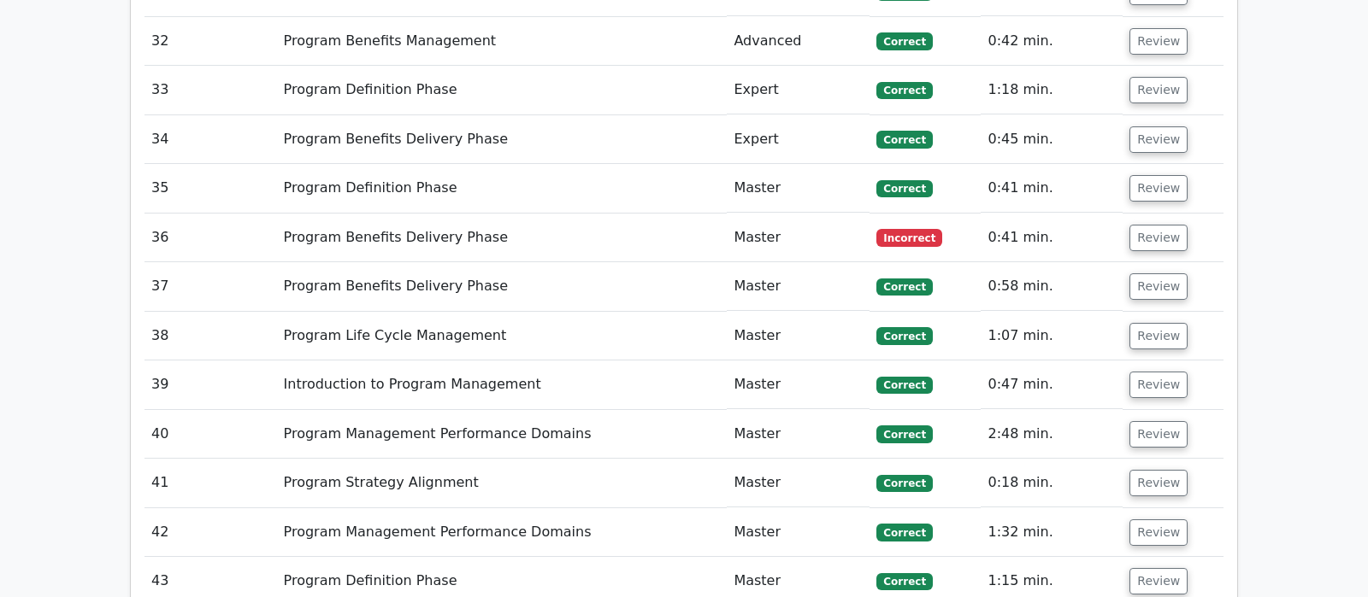
scroll to position [3231, 0]
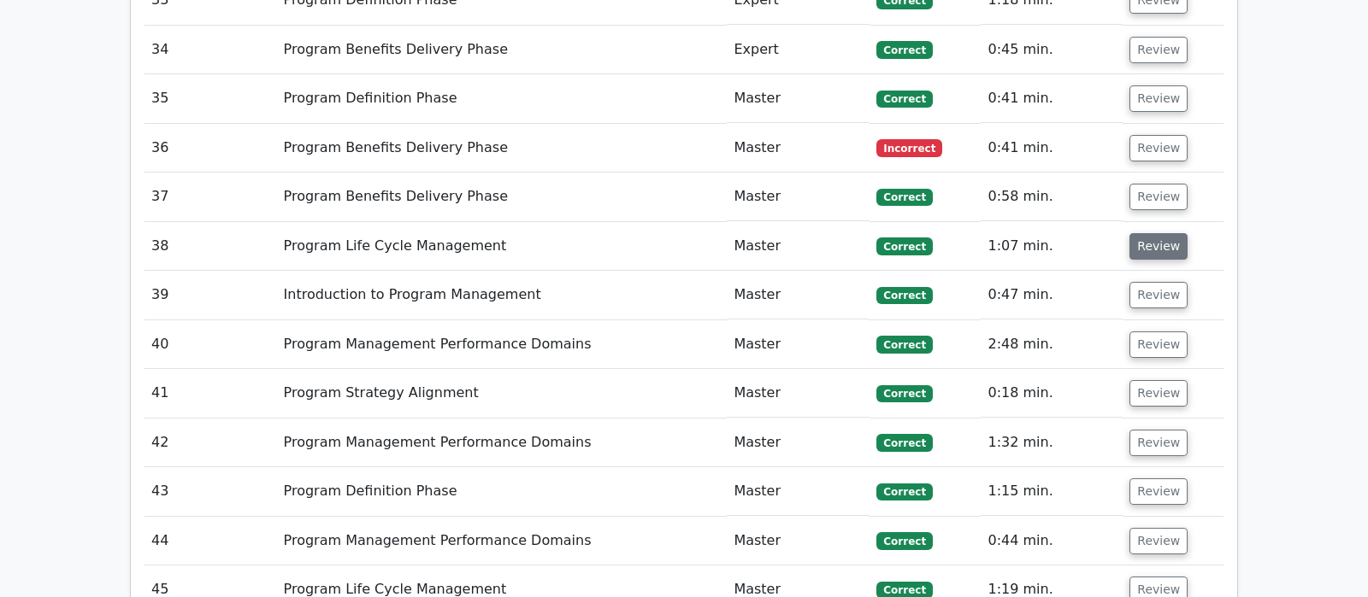
click at [1144, 233] on button "Review" at bounding box center [1158, 246] width 58 height 26
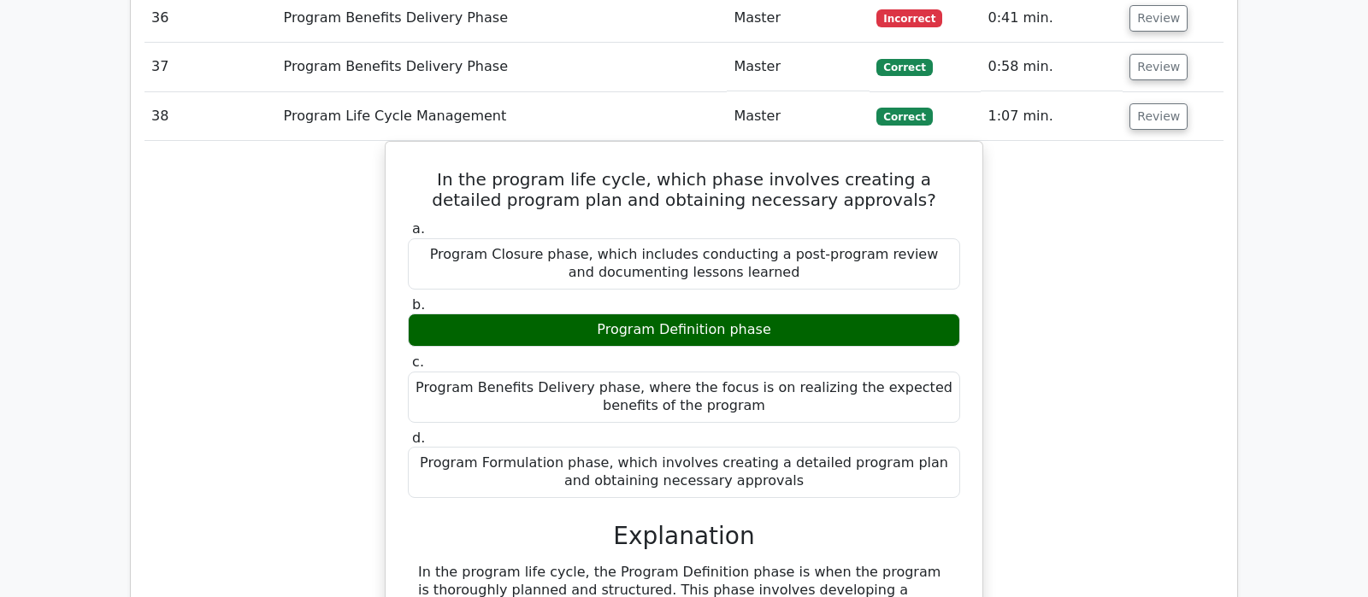
scroll to position [3321, 0]
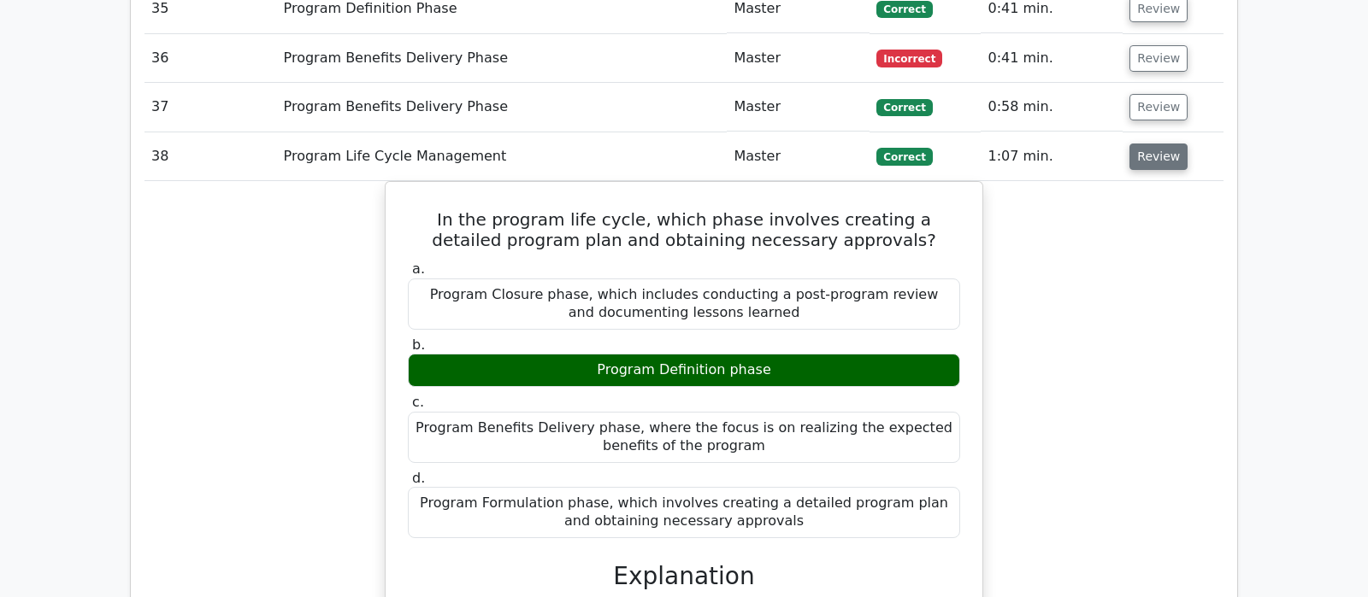
click at [1153, 144] on button "Review" at bounding box center [1158, 157] width 58 height 26
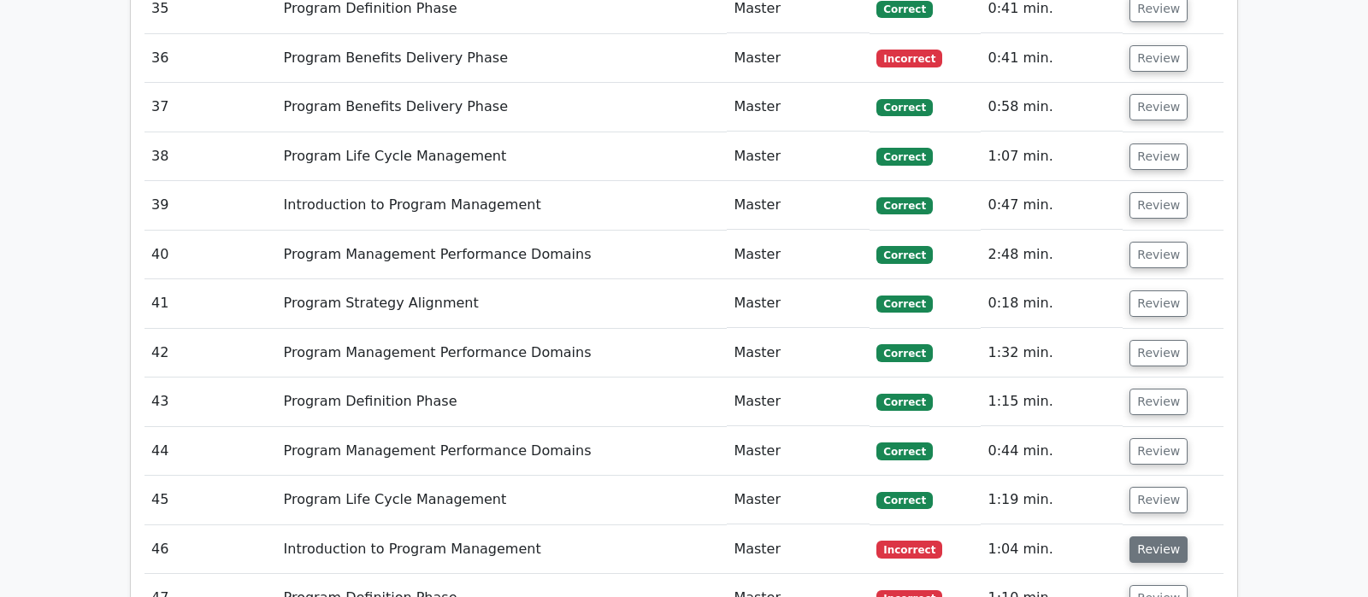
click at [1166, 537] on button "Review" at bounding box center [1158, 550] width 58 height 26
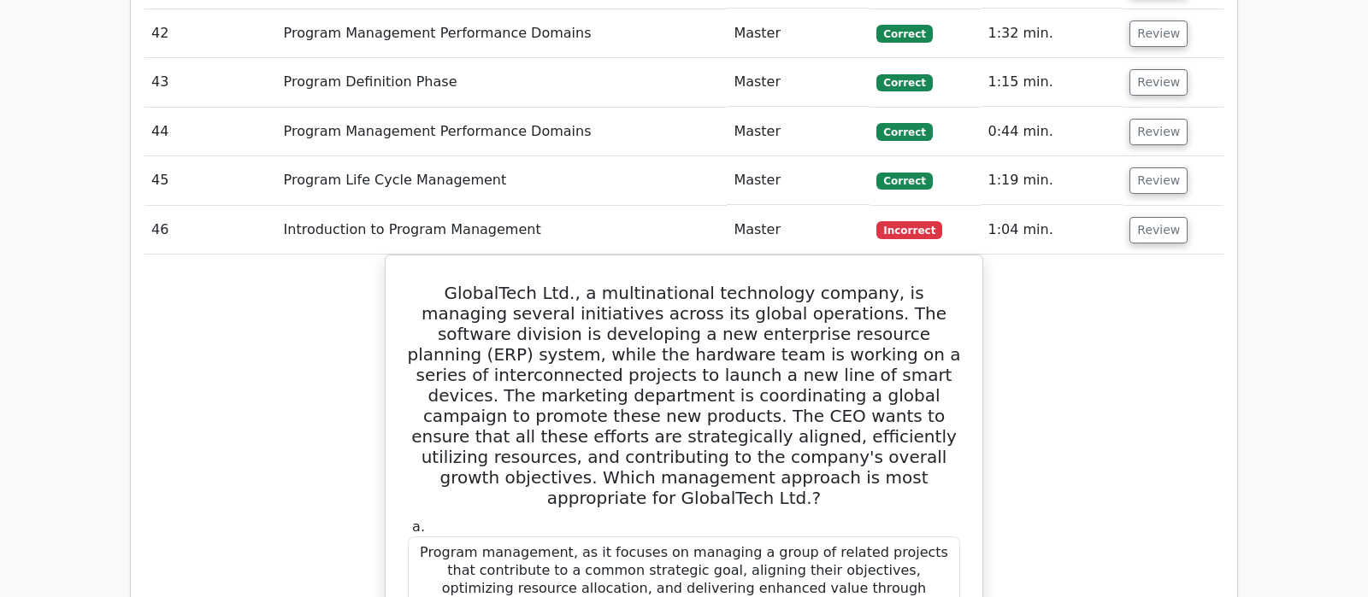
scroll to position [3500, 0]
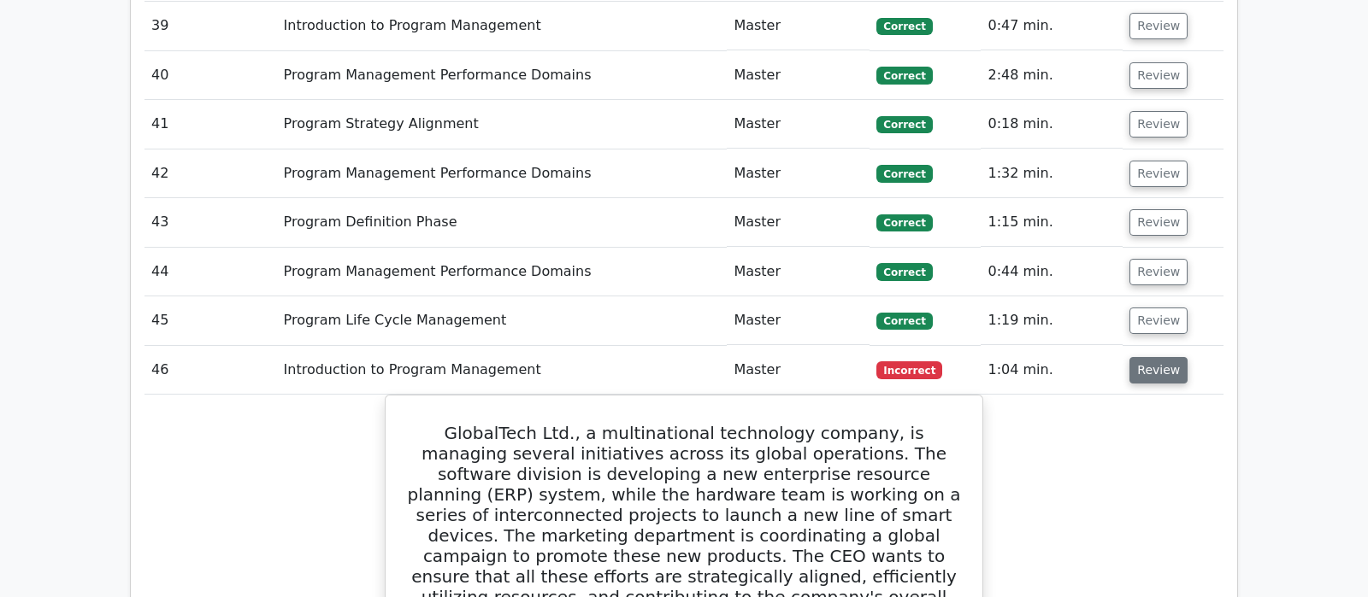
click at [1150, 357] on button "Review" at bounding box center [1158, 370] width 58 height 26
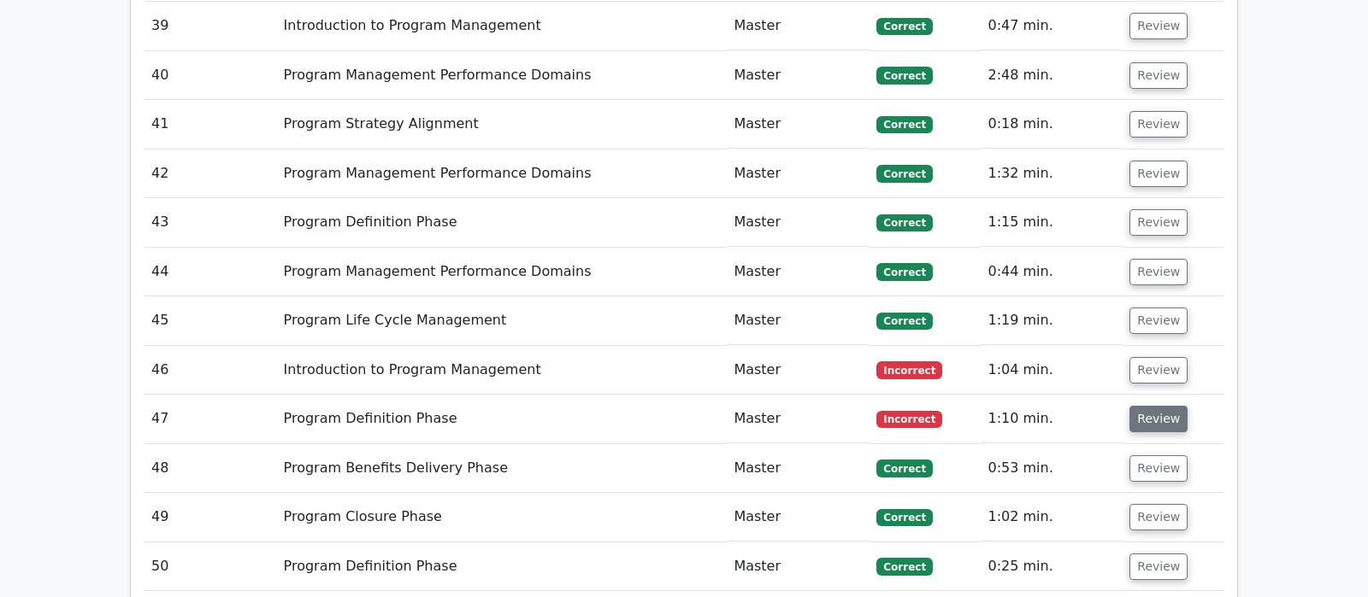
click at [1150, 406] on button "Review" at bounding box center [1158, 419] width 58 height 26
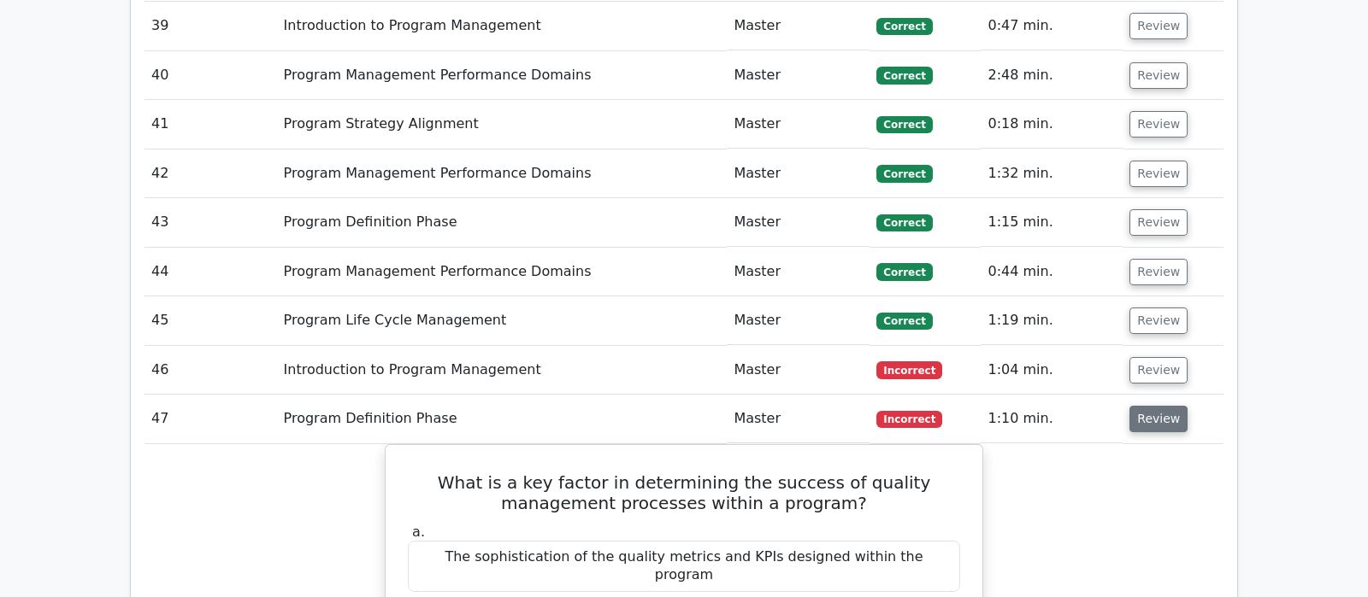
scroll to position [3590, 0]
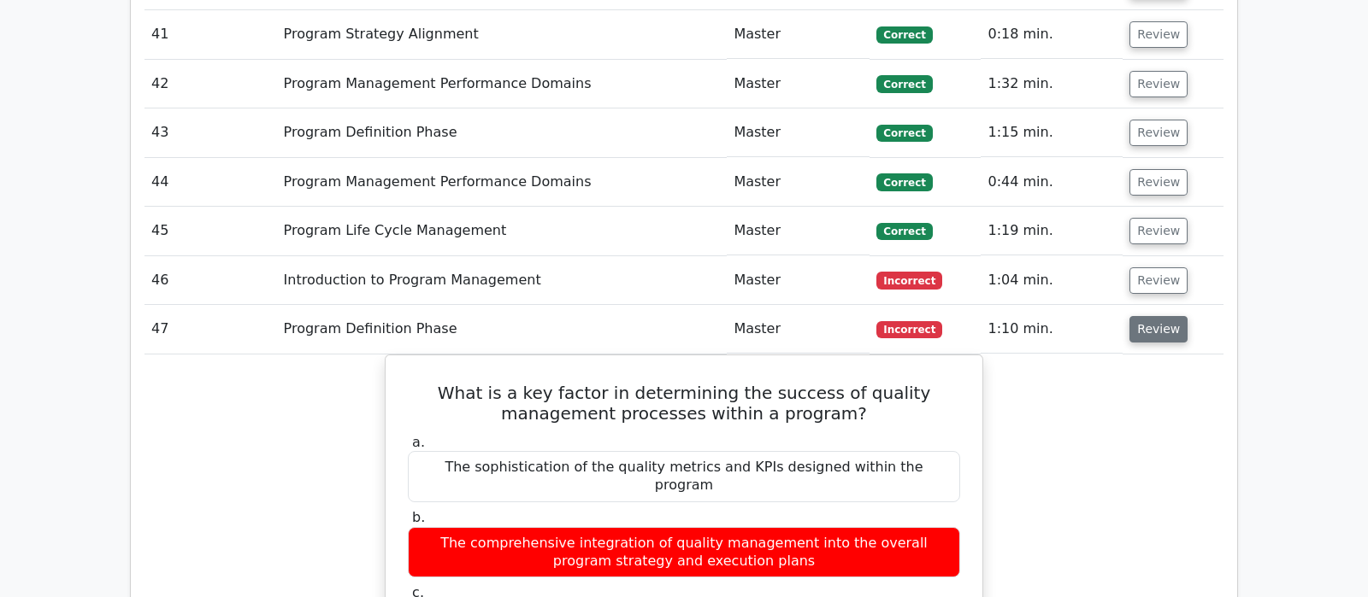
click at [1162, 316] on button "Review" at bounding box center [1158, 329] width 58 height 26
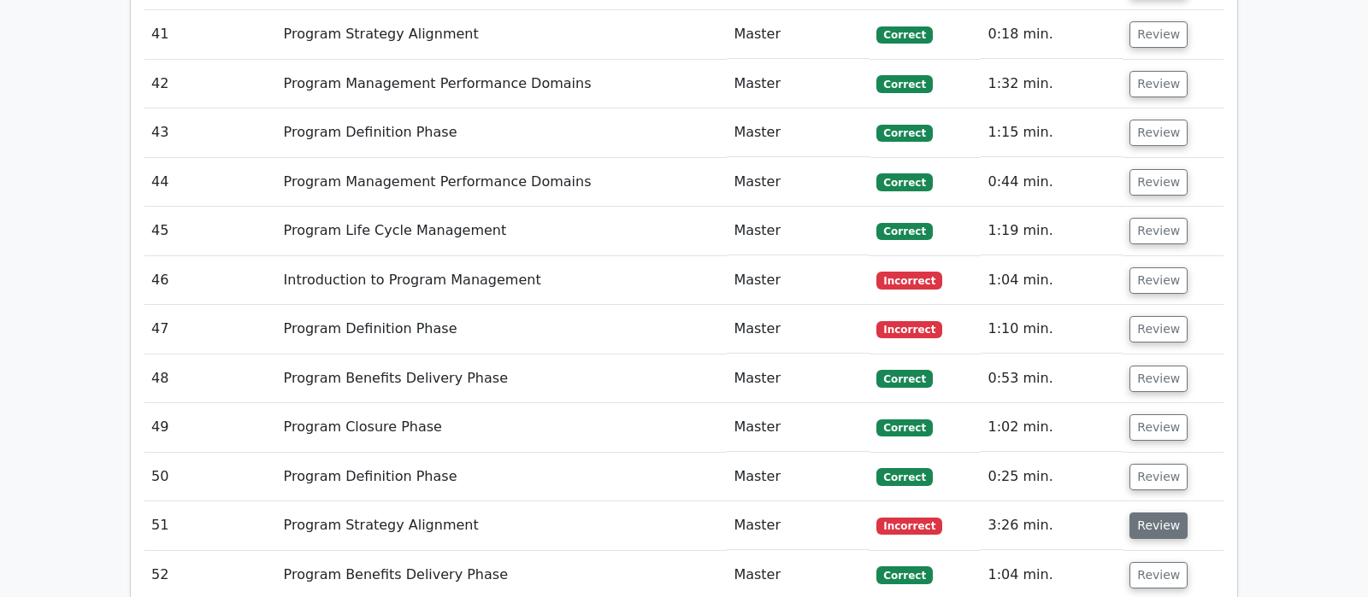
click at [1149, 513] on button "Review" at bounding box center [1158, 526] width 58 height 26
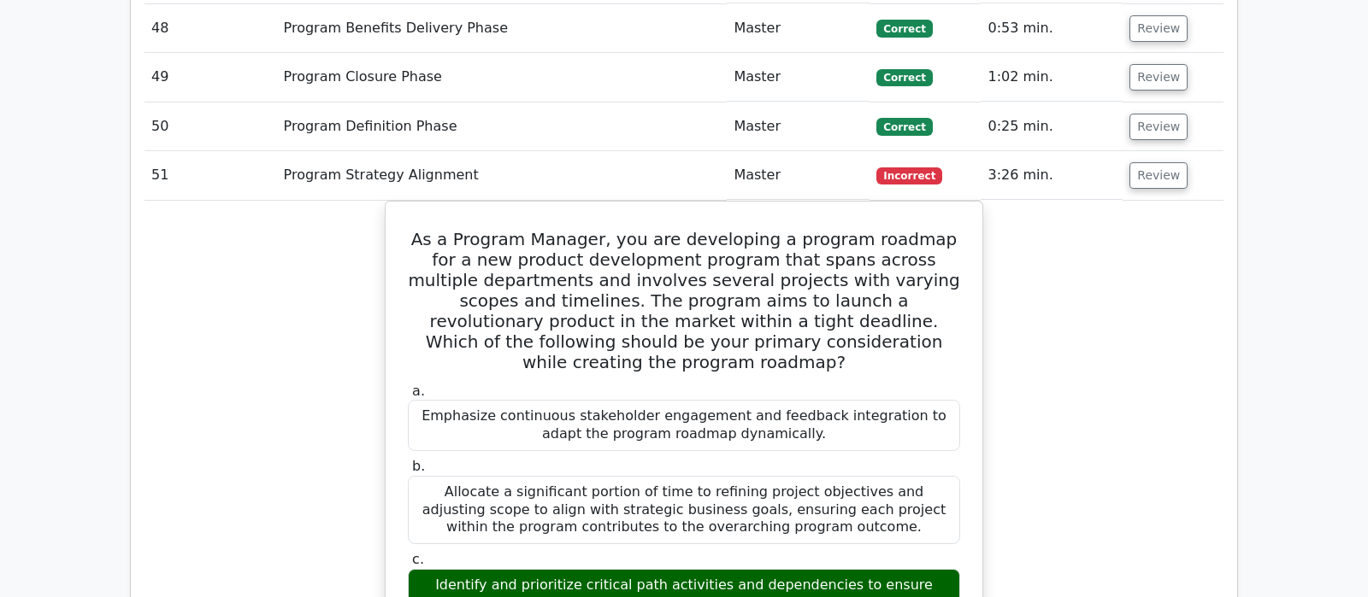
scroll to position [3859, 0]
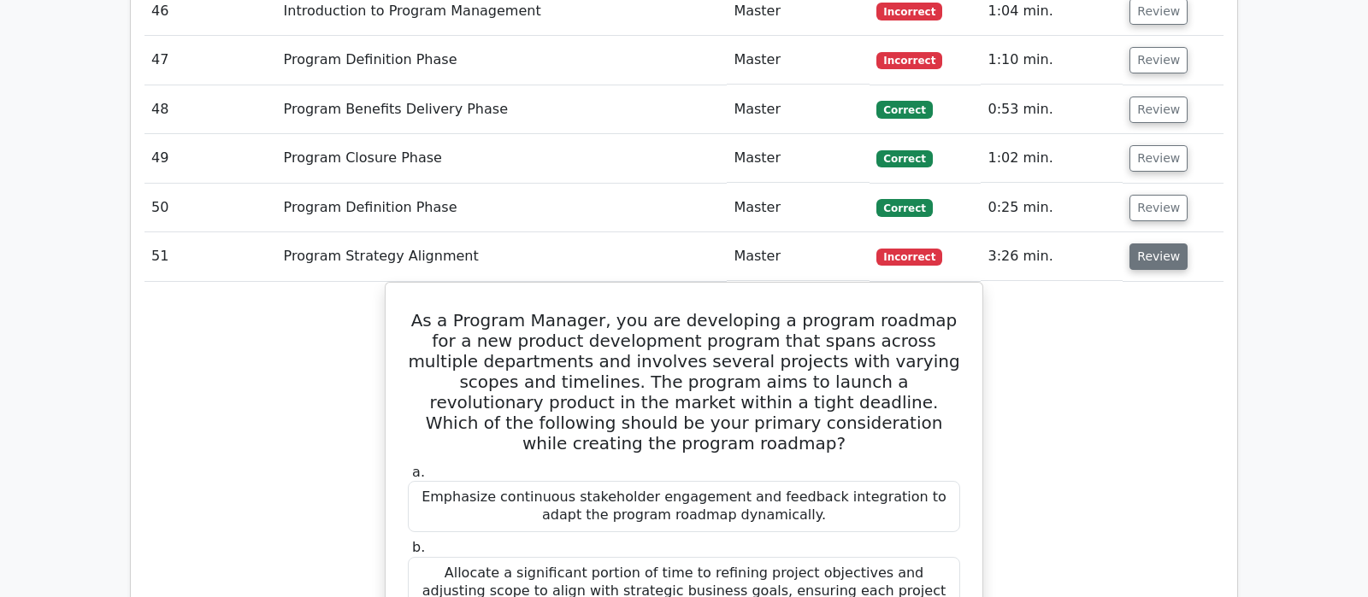
click at [1164, 244] on button "Review" at bounding box center [1158, 257] width 58 height 26
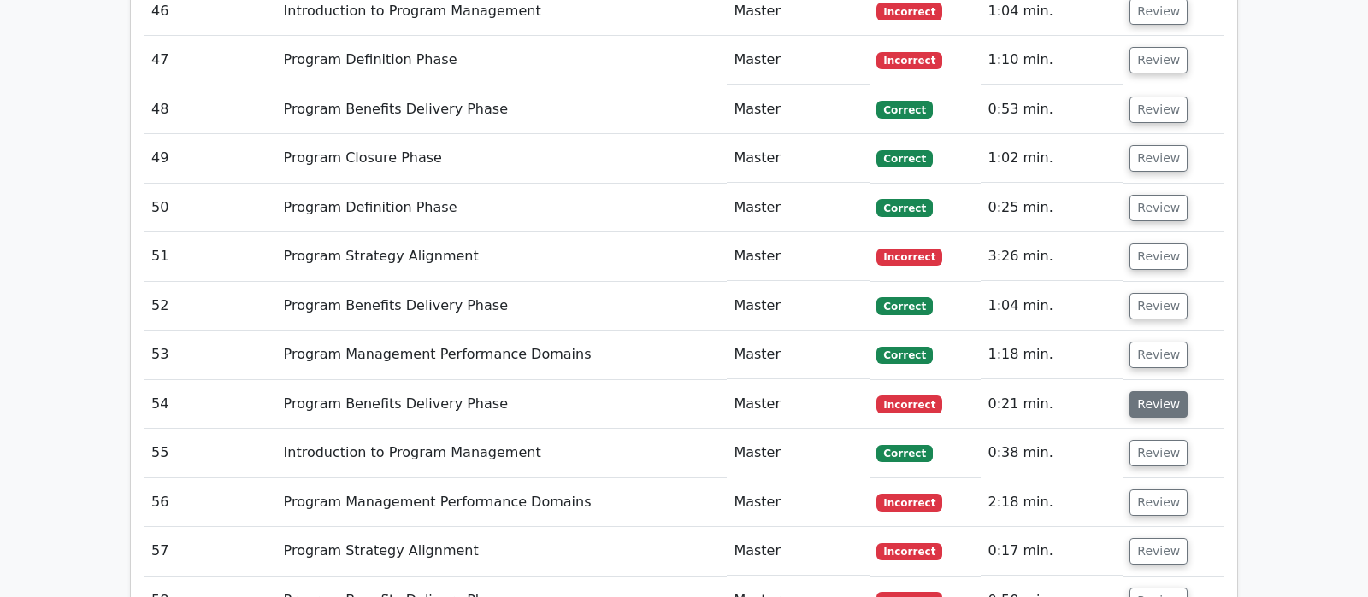
click at [1145, 391] on button "Review" at bounding box center [1158, 404] width 58 height 26
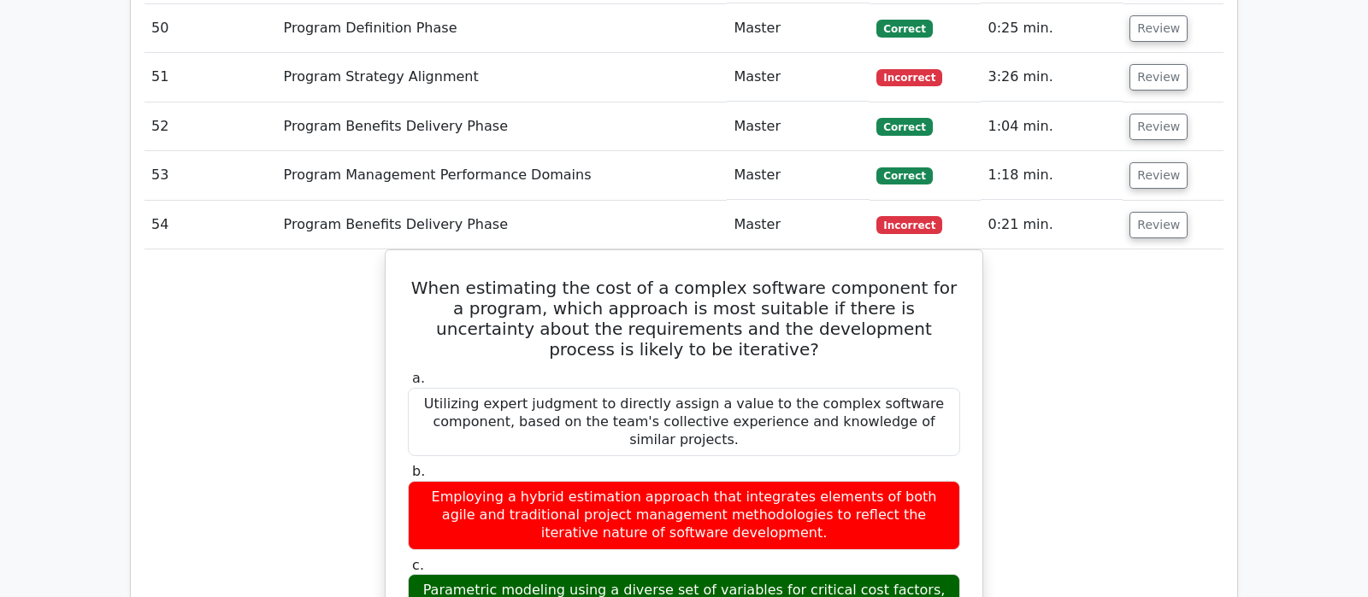
scroll to position [4128, 0]
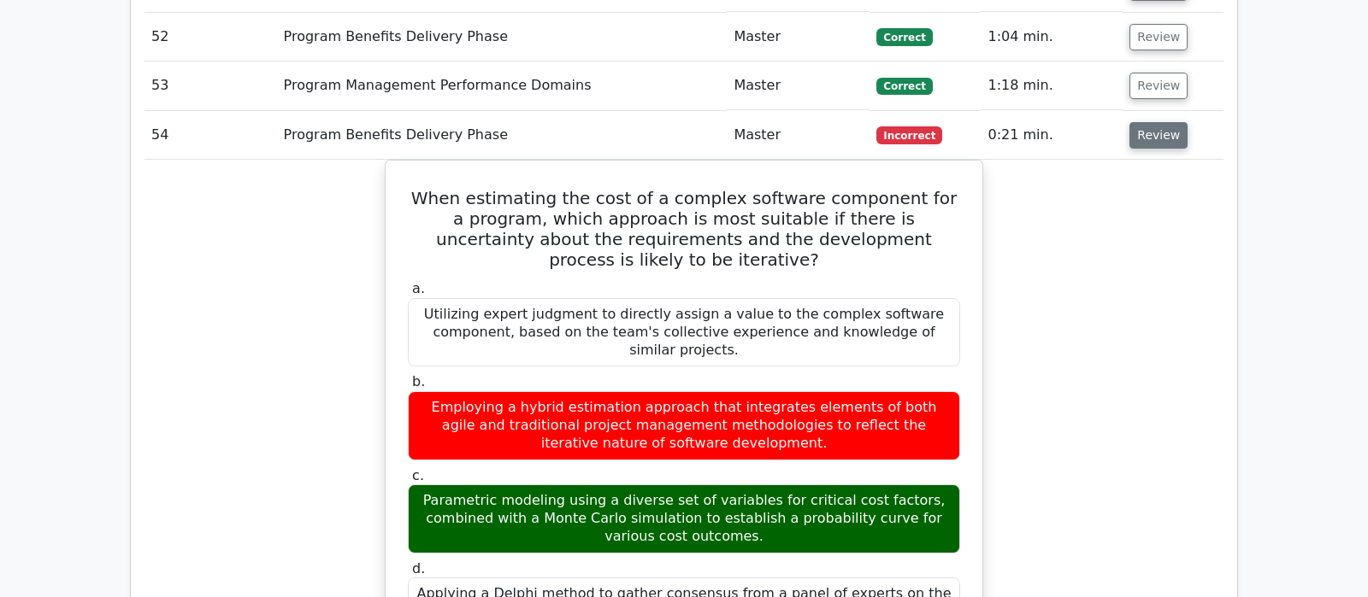
click at [1148, 122] on button "Review" at bounding box center [1158, 135] width 58 height 26
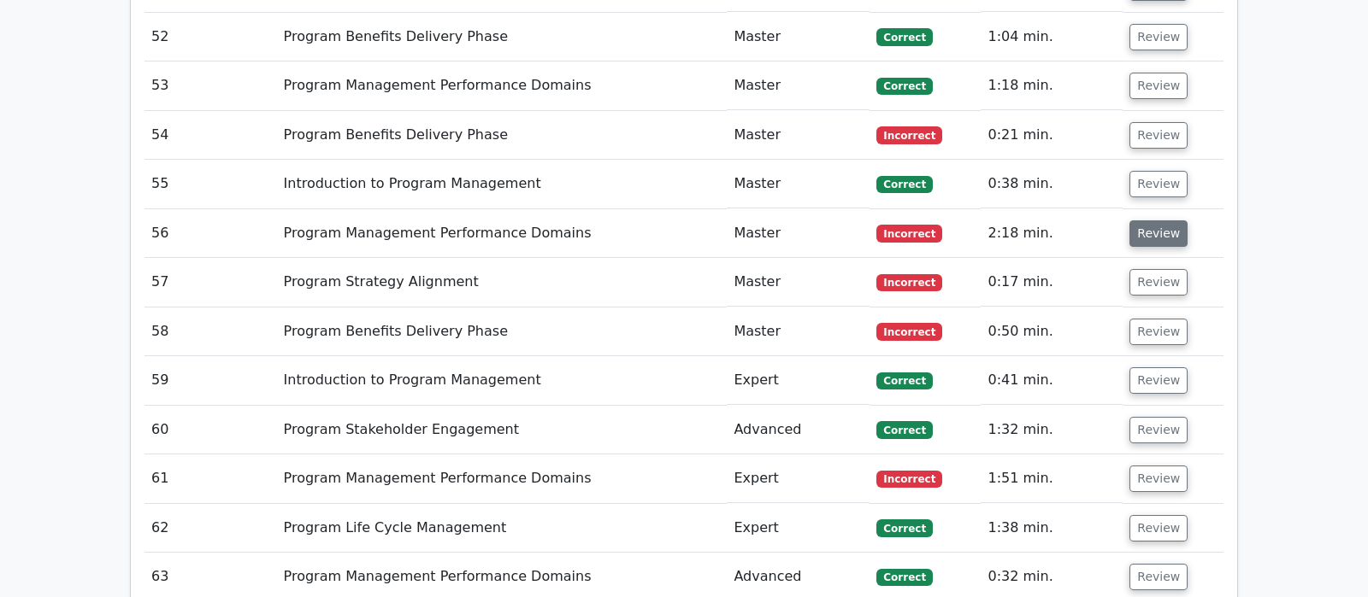
click at [1142, 221] on button "Review" at bounding box center [1158, 234] width 58 height 26
click at [1148, 221] on button "Review" at bounding box center [1158, 234] width 58 height 26
click at [1156, 221] on button "Review" at bounding box center [1158, 234] width 58 height 26
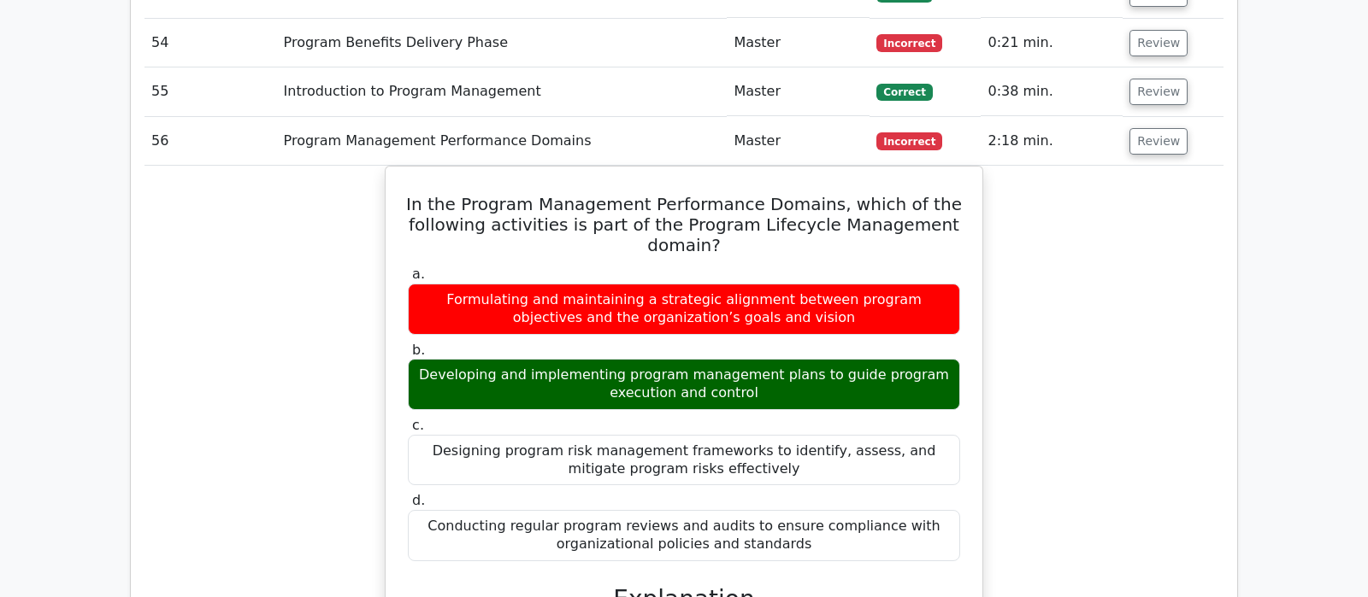
scroll to position [4218, 0]
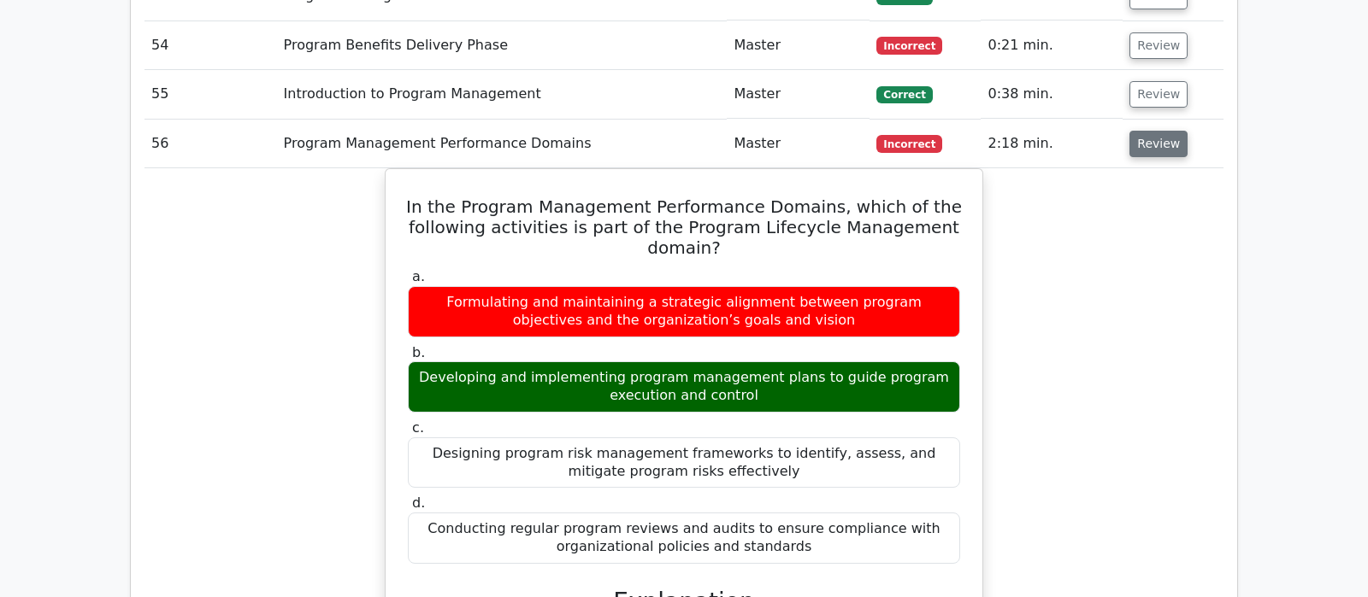
click at [1151, 131] on button "Review" at bounding box center [1158, 144] width 58 height 26
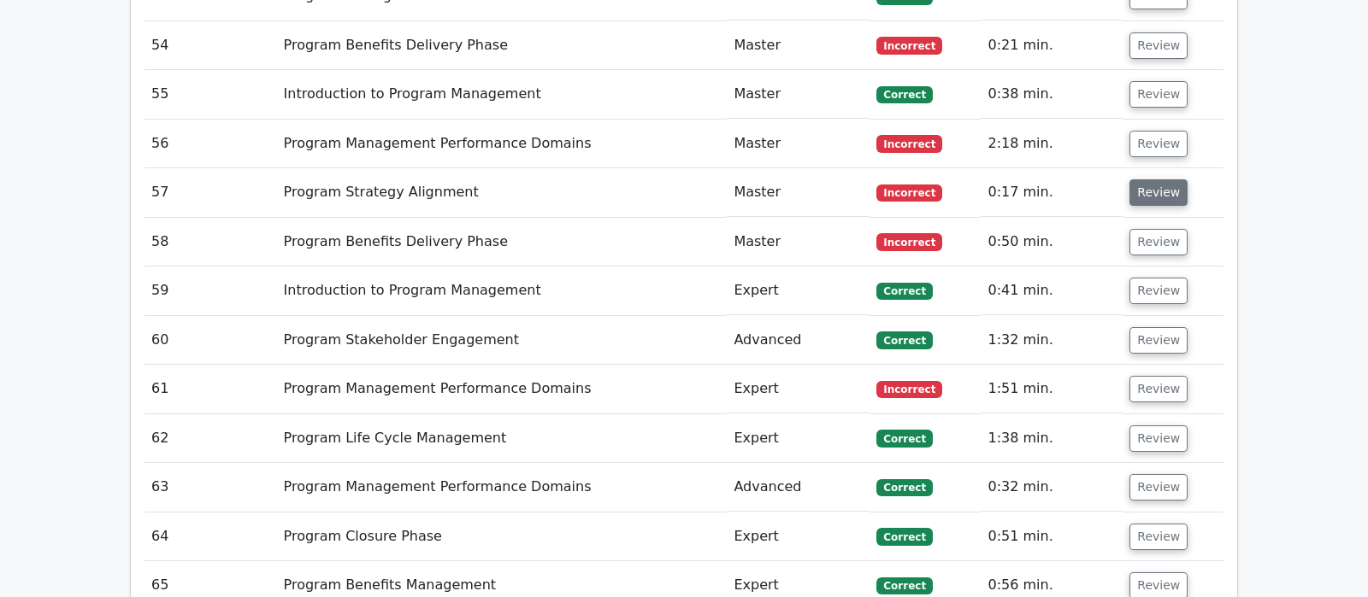
click at [1150, 179] on button "Review" at bounding box center [1158, 192] width 58 height 26
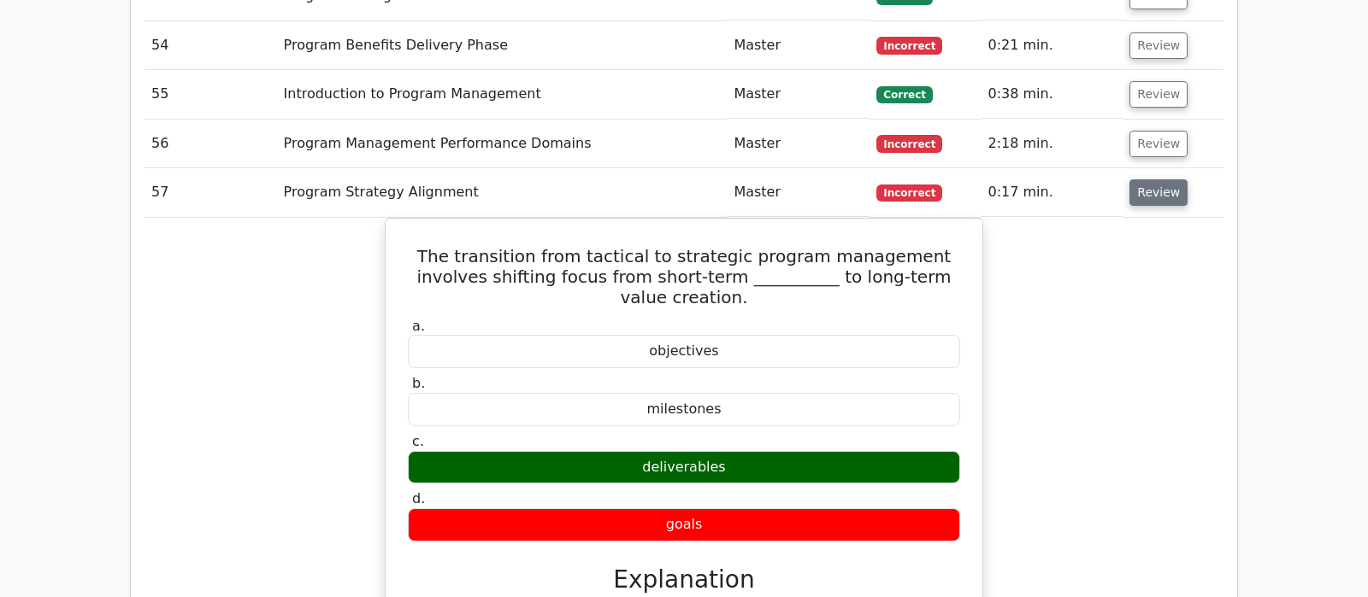
click at [1155, 179] on button "Review" at bounding box center [1158, 192] width 58 height 26
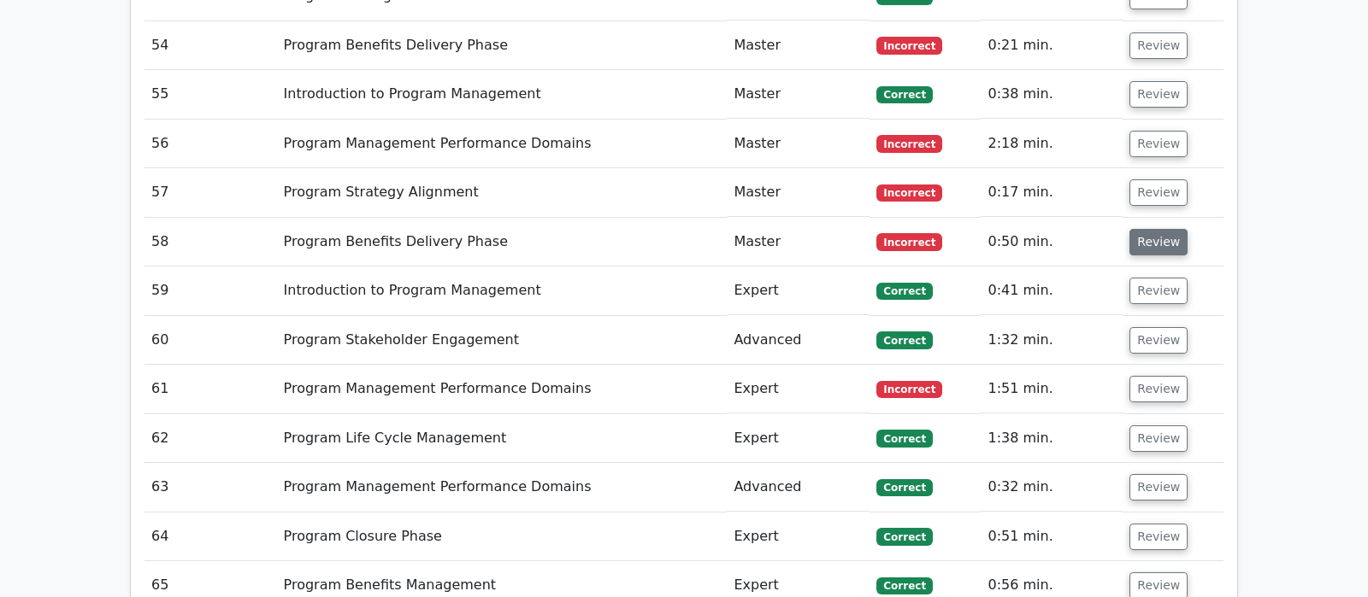
click at [1156, 229] on button "Review" at bounding box center [1158, 242] width 58 height 26
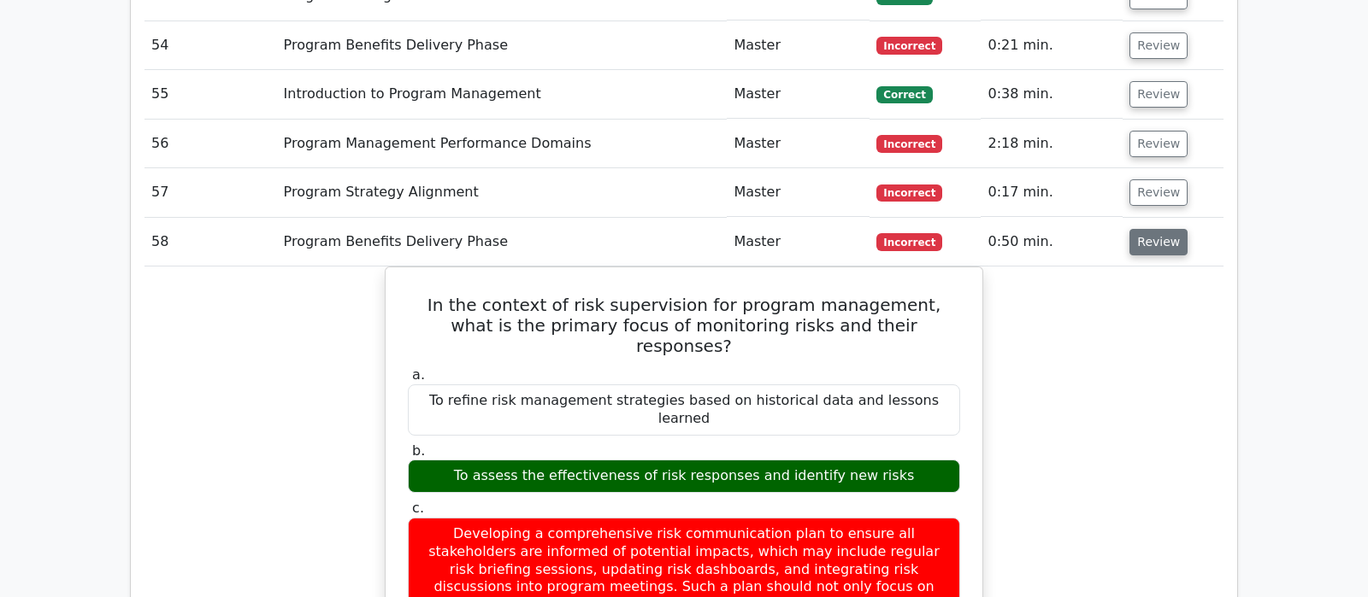
click at [1138, 229] on button "Review" at bounding box center [1158, 242] width 58 height 26
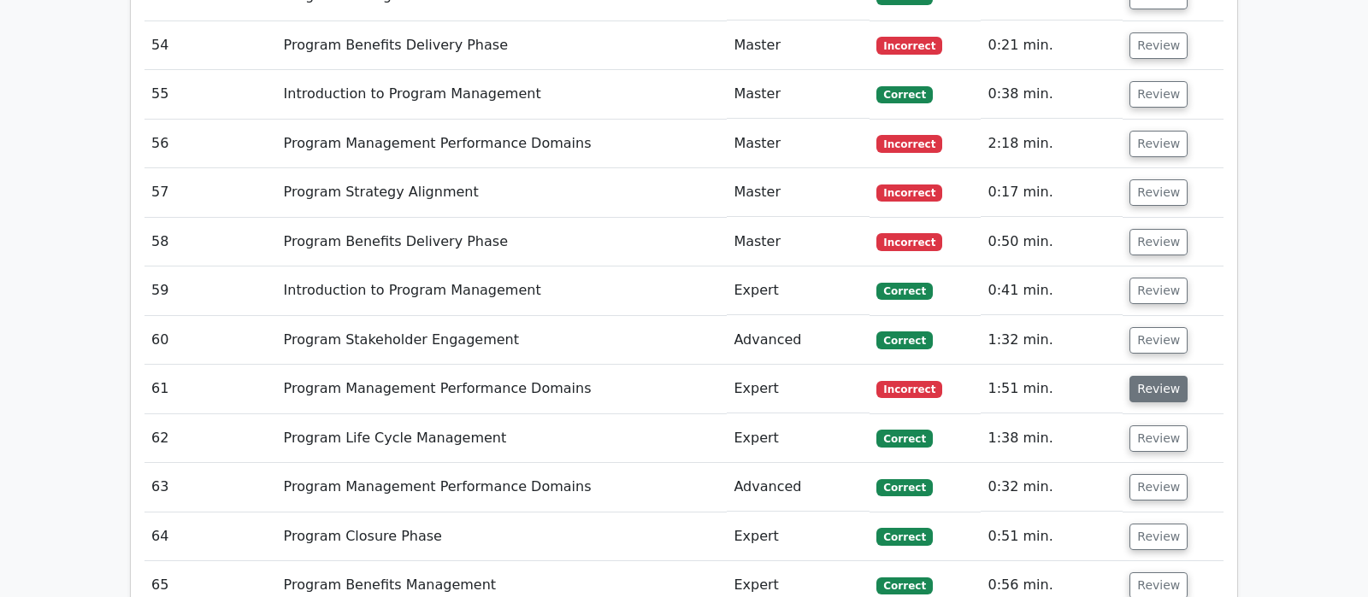
click at [1151, 376] on button "Review" at bounding box center [1158, 389] width 58 height 26
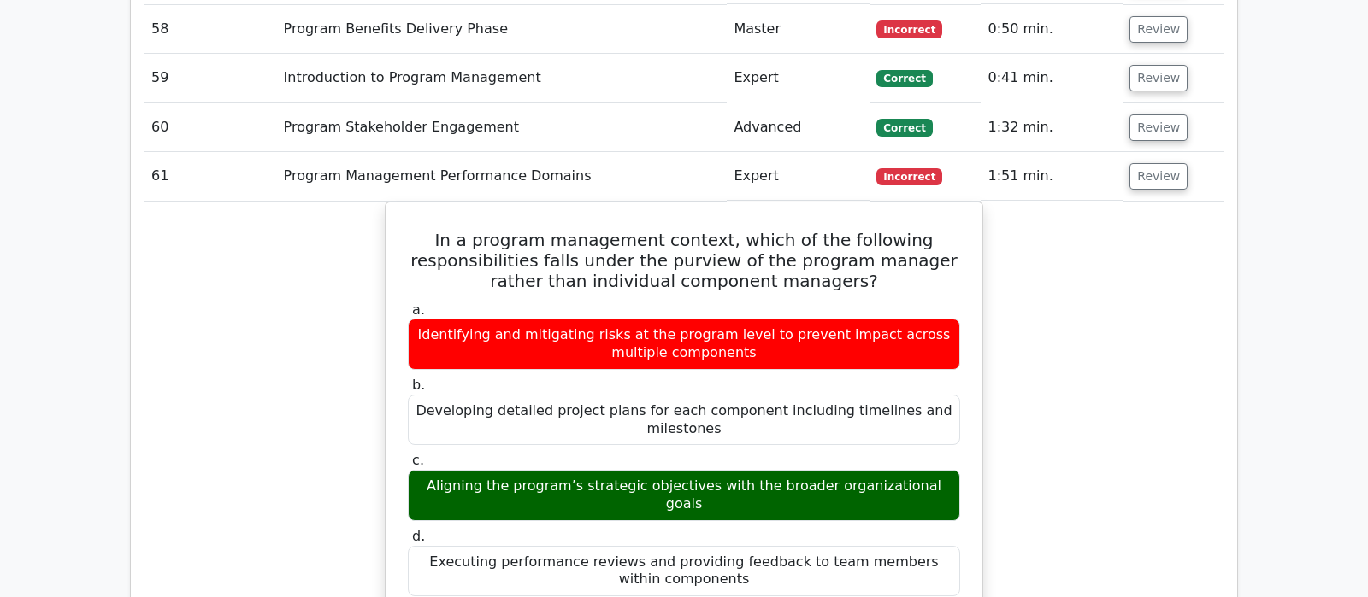
scroll to position [4398, 0]
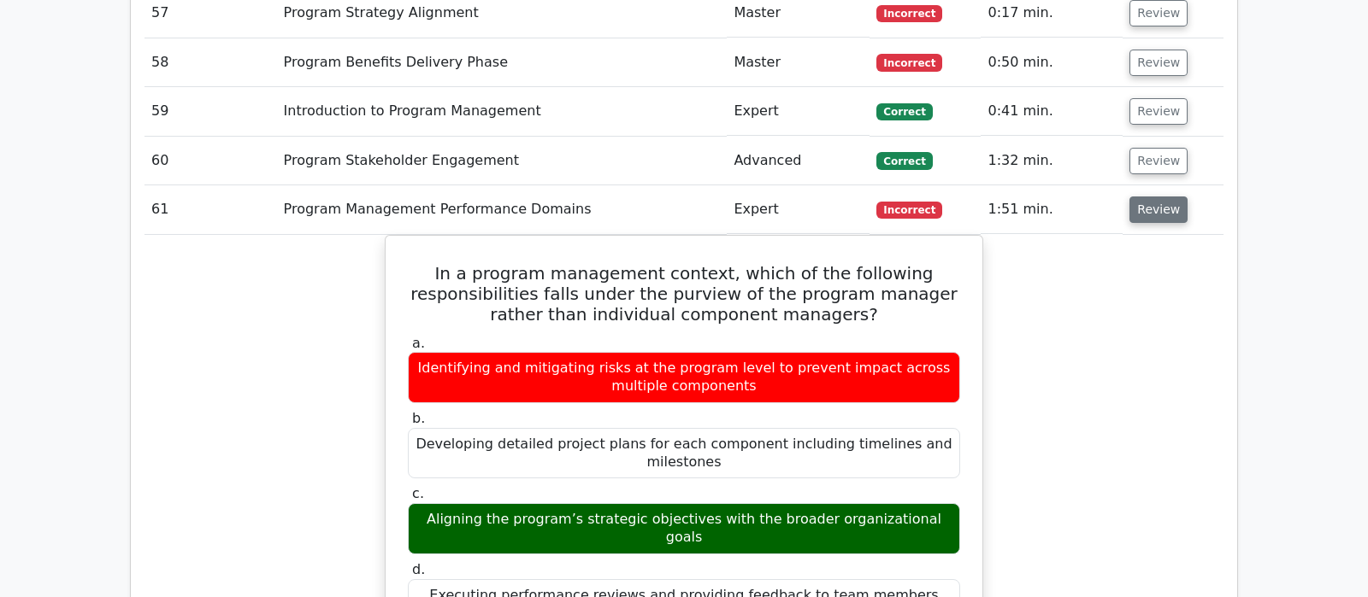
click at [1165, 197] on button "Review" at bounding box center [1158, 210] width 58 height 26
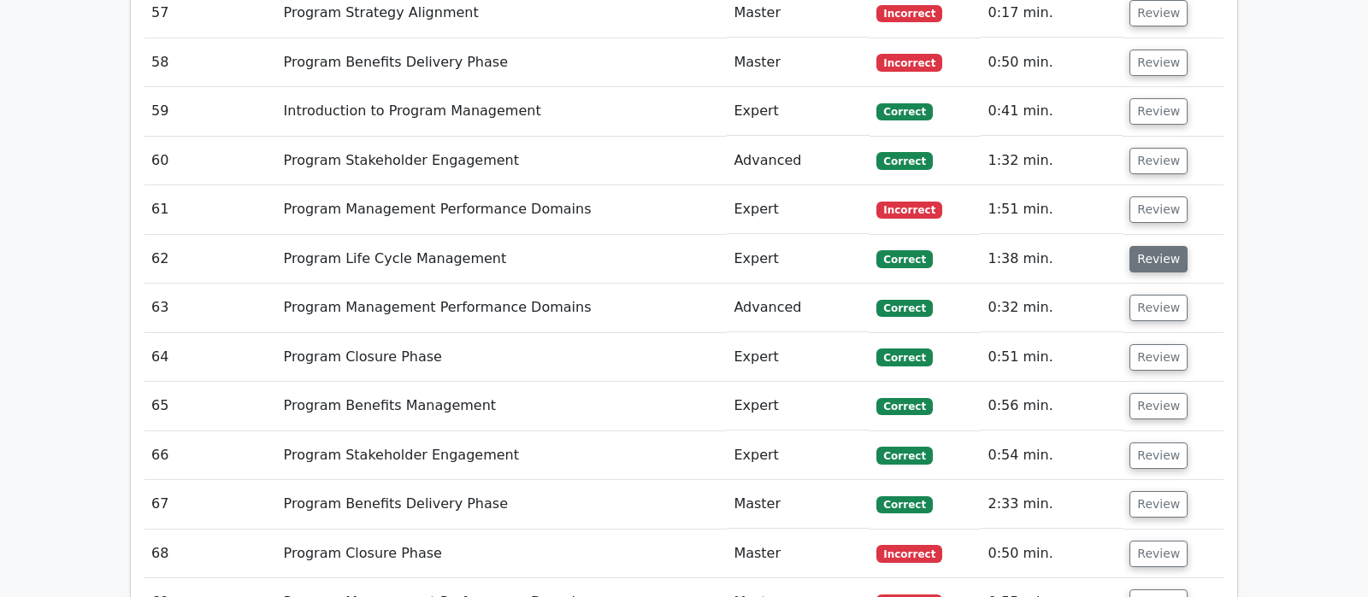
click at [1159, 246] on button "Review" at bounding box center [1158, 259] width 58 height 26
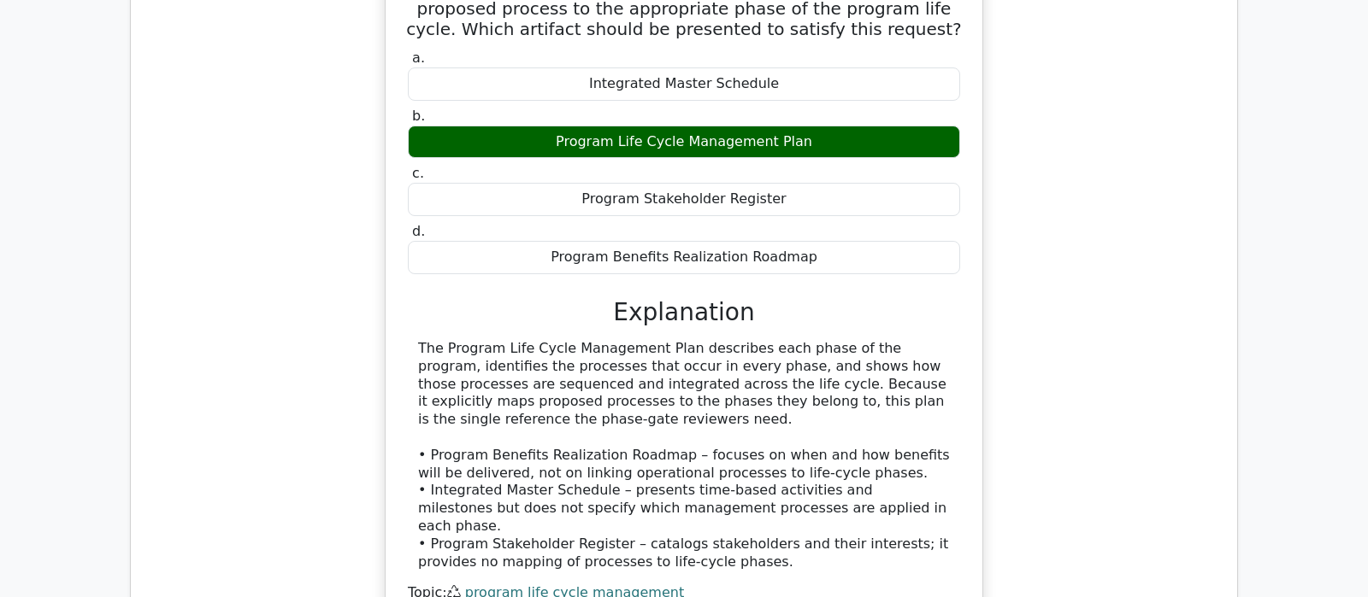
scroll to position [4487, 0]
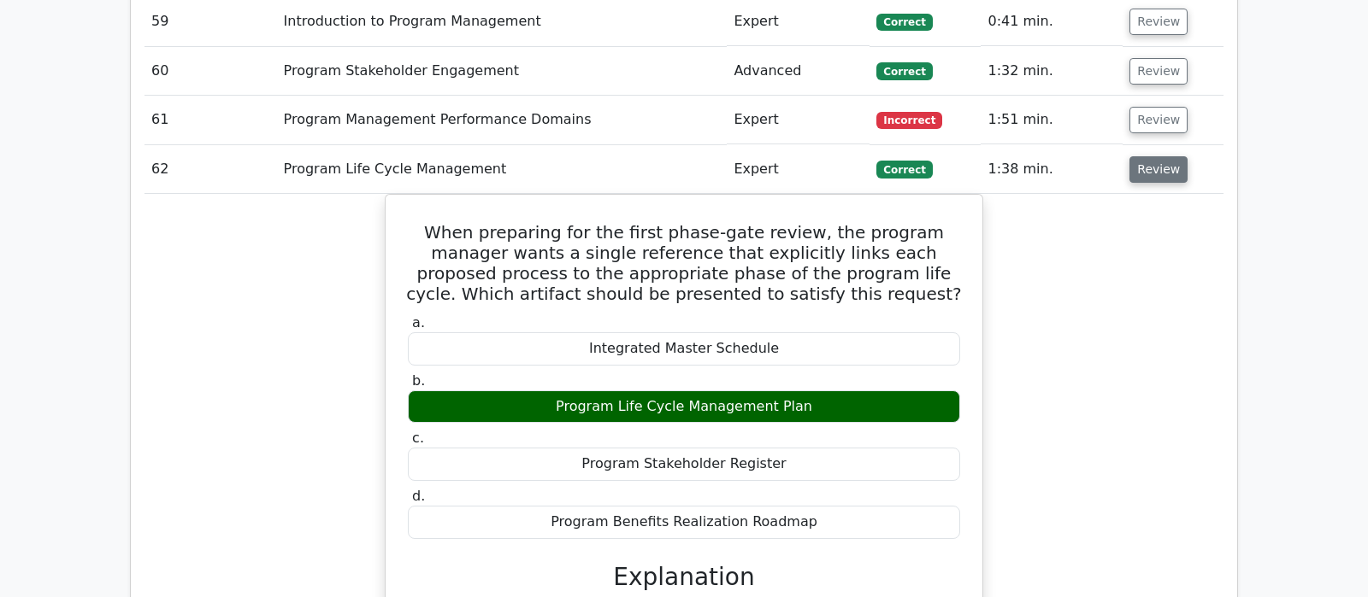
click at [1162, 156] on button "Review" at bounding box center [1158, 169] width 58 height 26
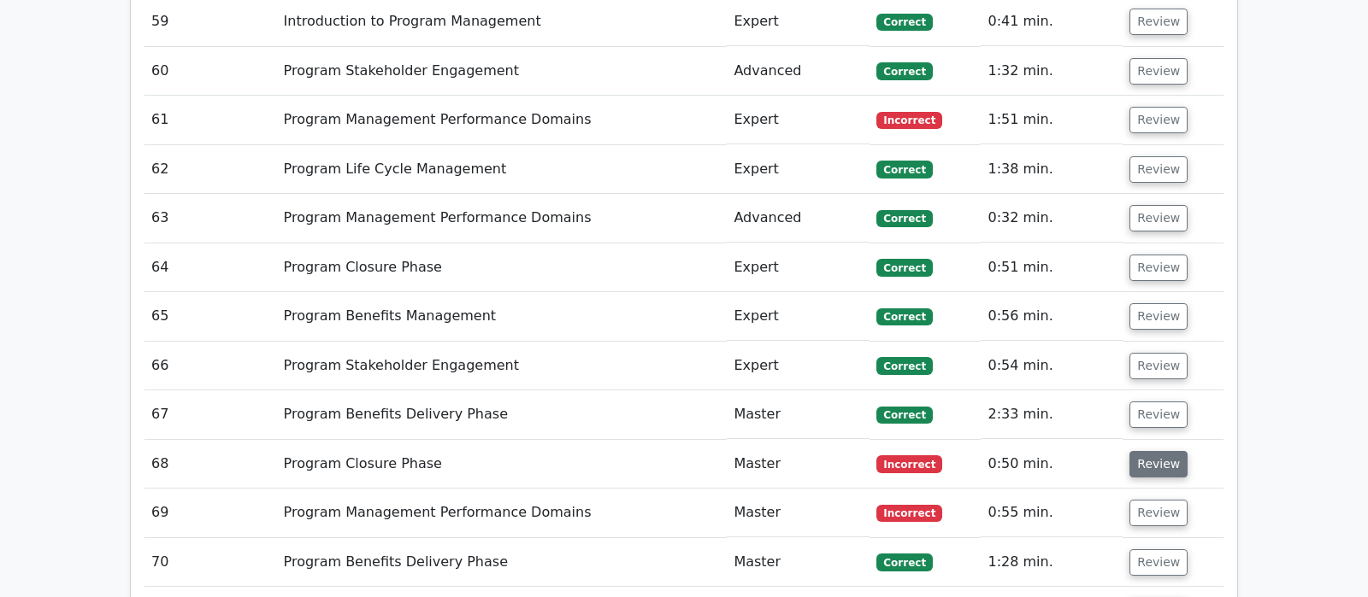
click at [1143, 451] on button "Review" at bounding box center [1158, 464] width 58 height 26
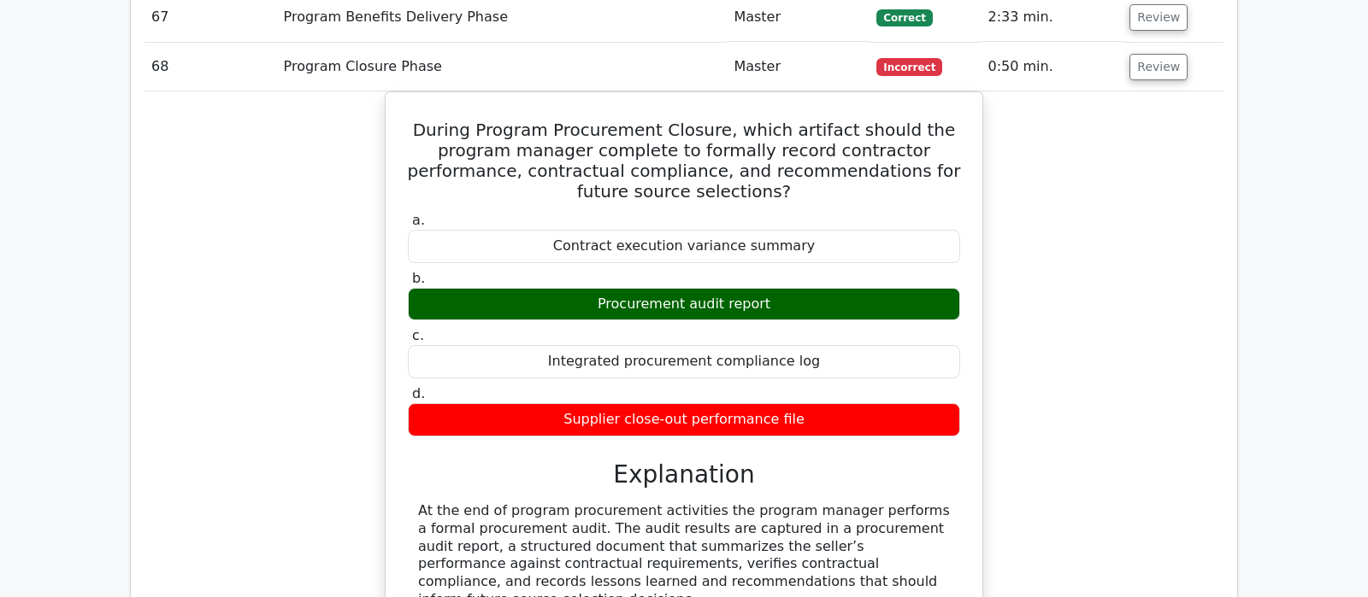
scroll to position [4757, 0]
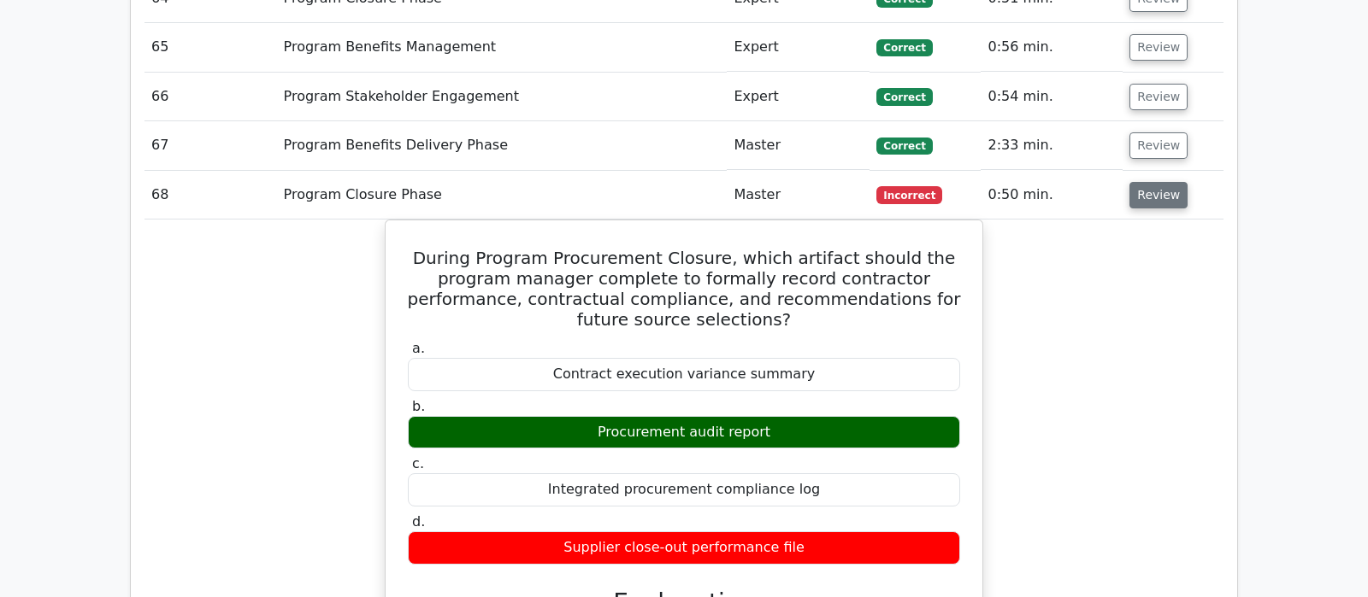
click at [1152, 182] on button "Review" at bounding box center [1158, 195] width 58 height 26
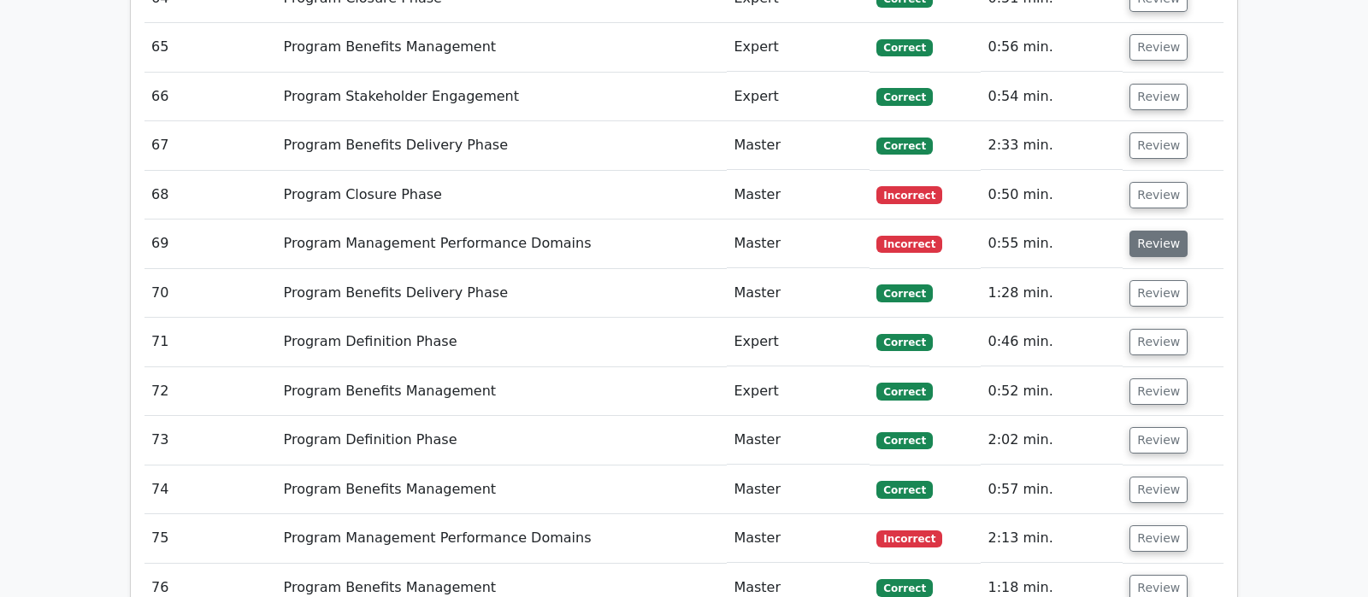
click at [1144, 231] on button "Review" at bounding box center [1158, 244] width 58 height 26
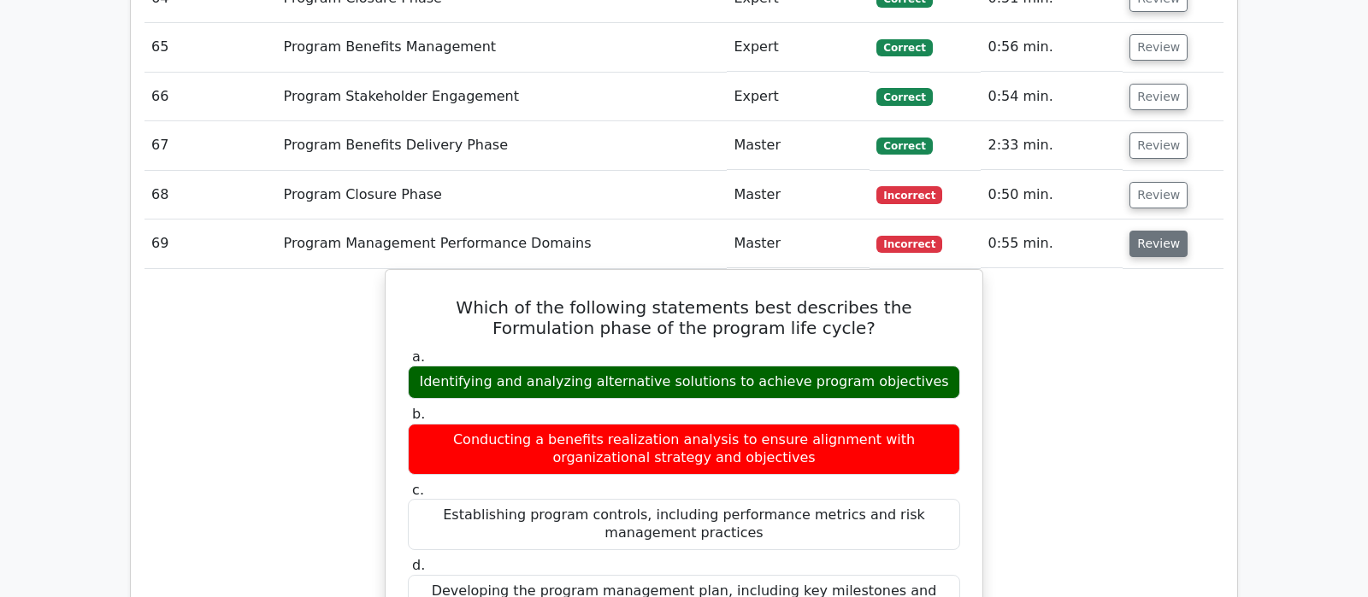
click at [1156, 231] on button "Review" at bounding box center [1158, 244] width 58 height 26
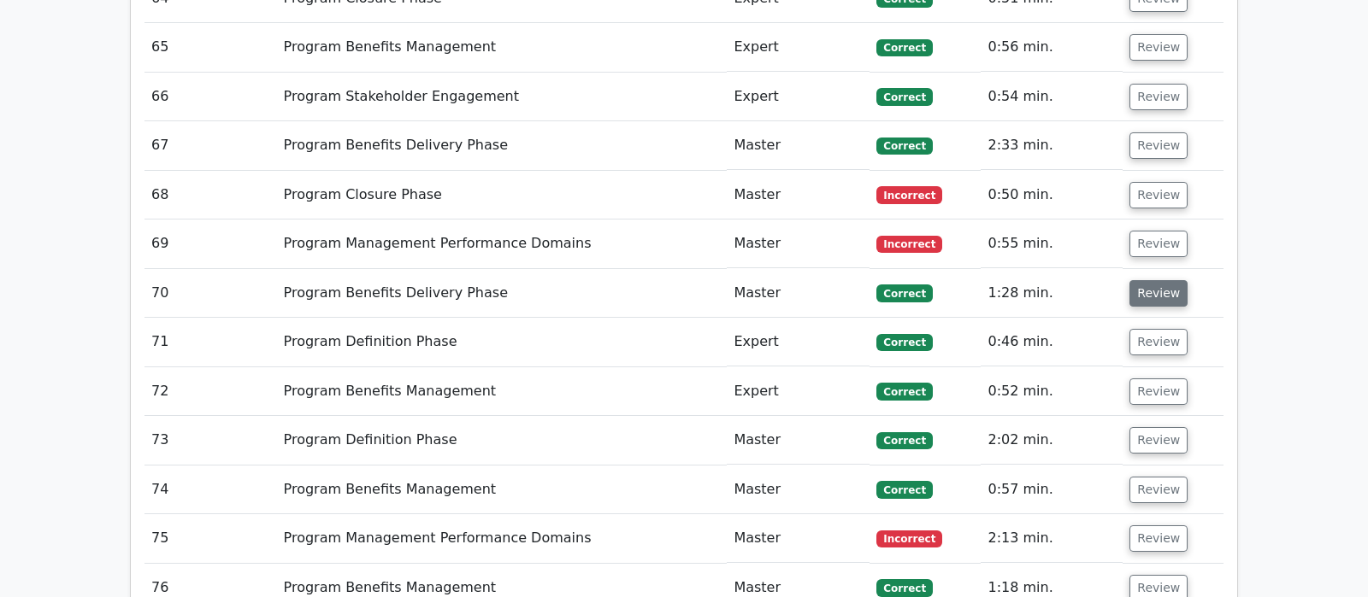
click at [1152, 280] on button "Review" at bounding box center [1158, 293] width 58 height 26
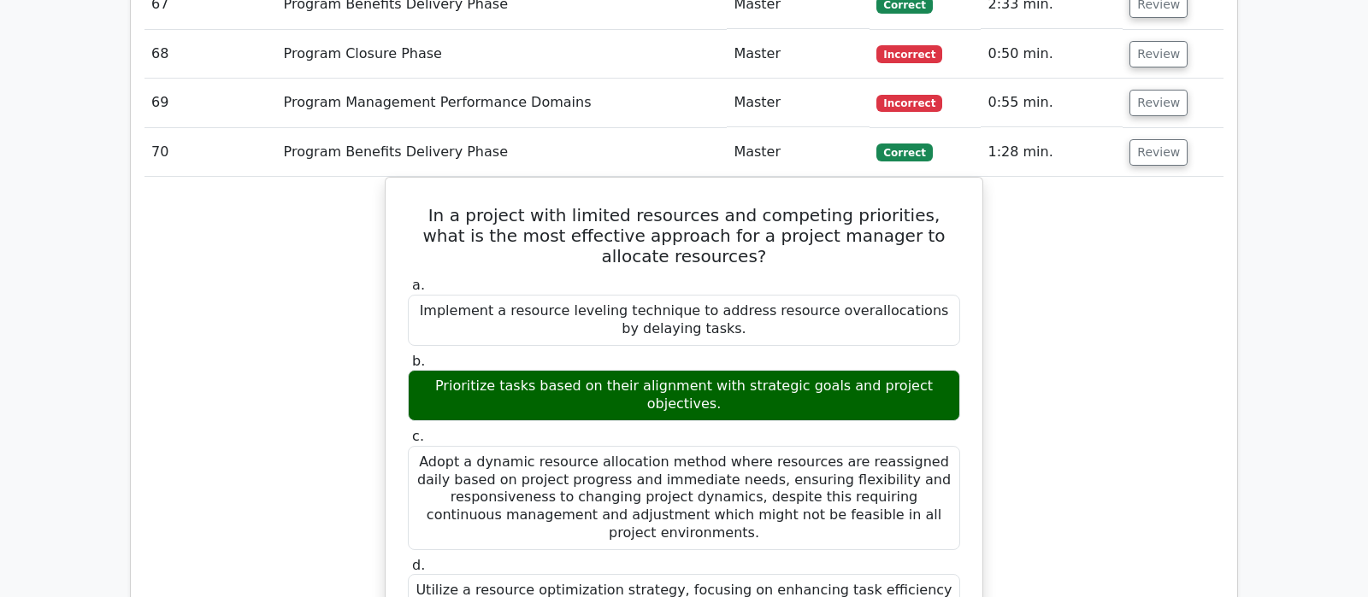
scroll to position [4846, 0]
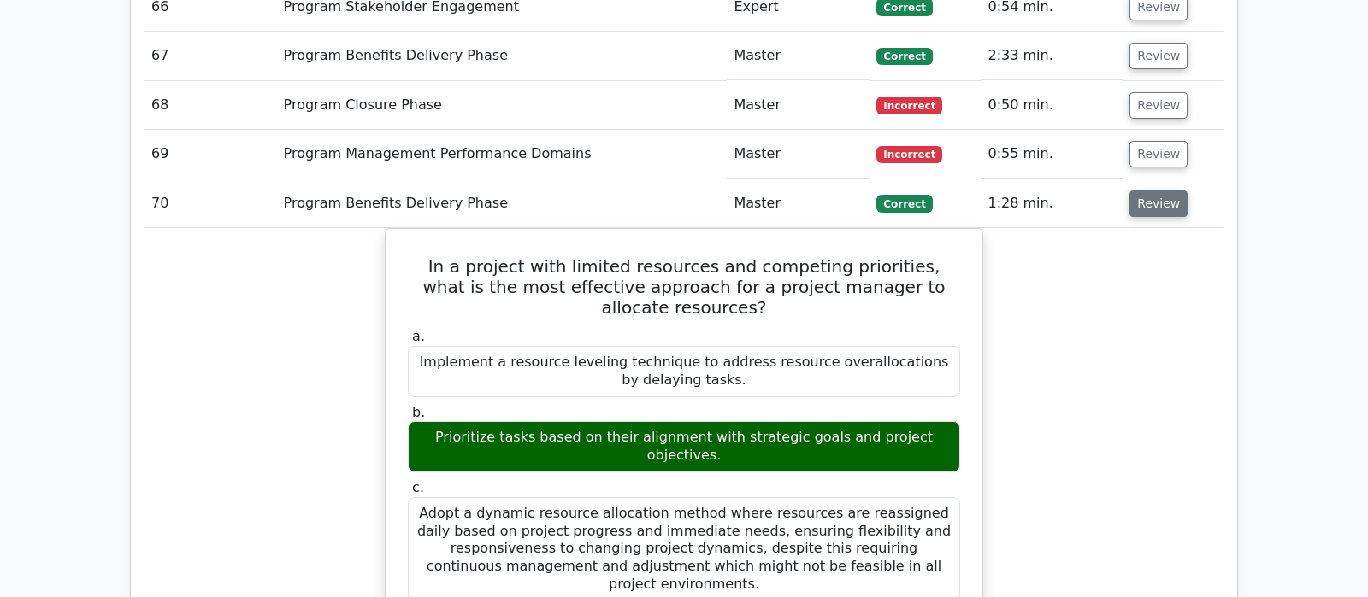
click at [1136, 191] on button "Review" at bounding box center [1158, 204] width 58 height 26
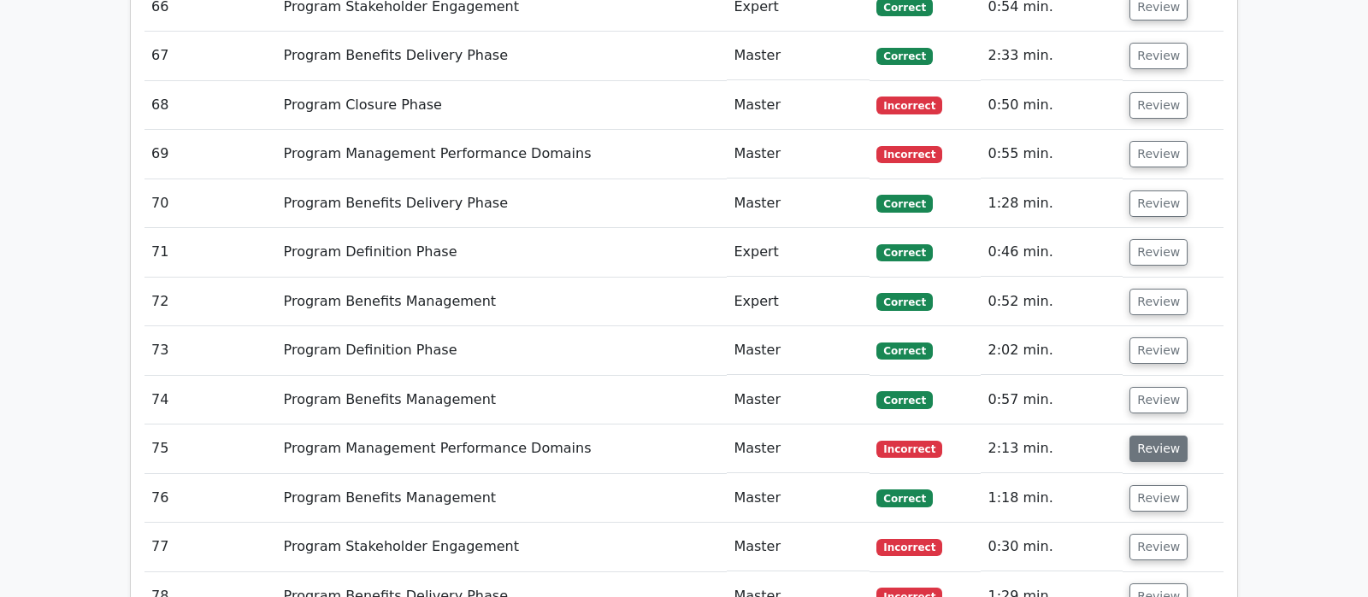
click at [1151, 436] on button "Review" at bounding box center [1158, 449] width 58 height 26
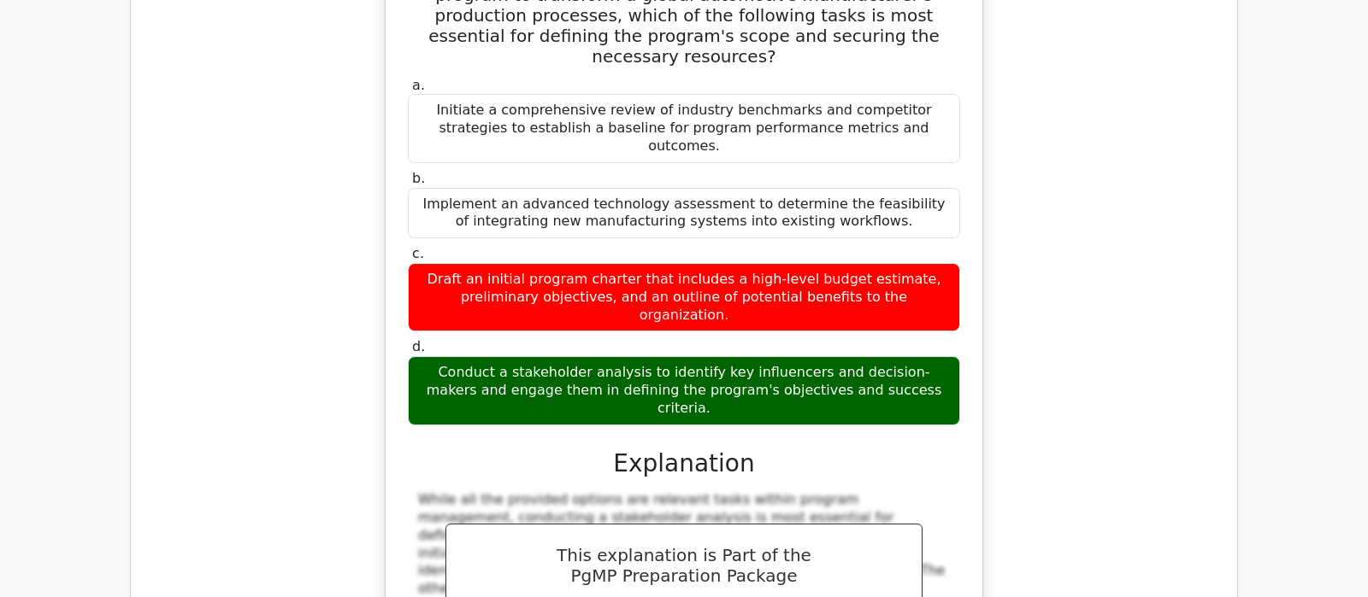
scroll to position [5026, 0]
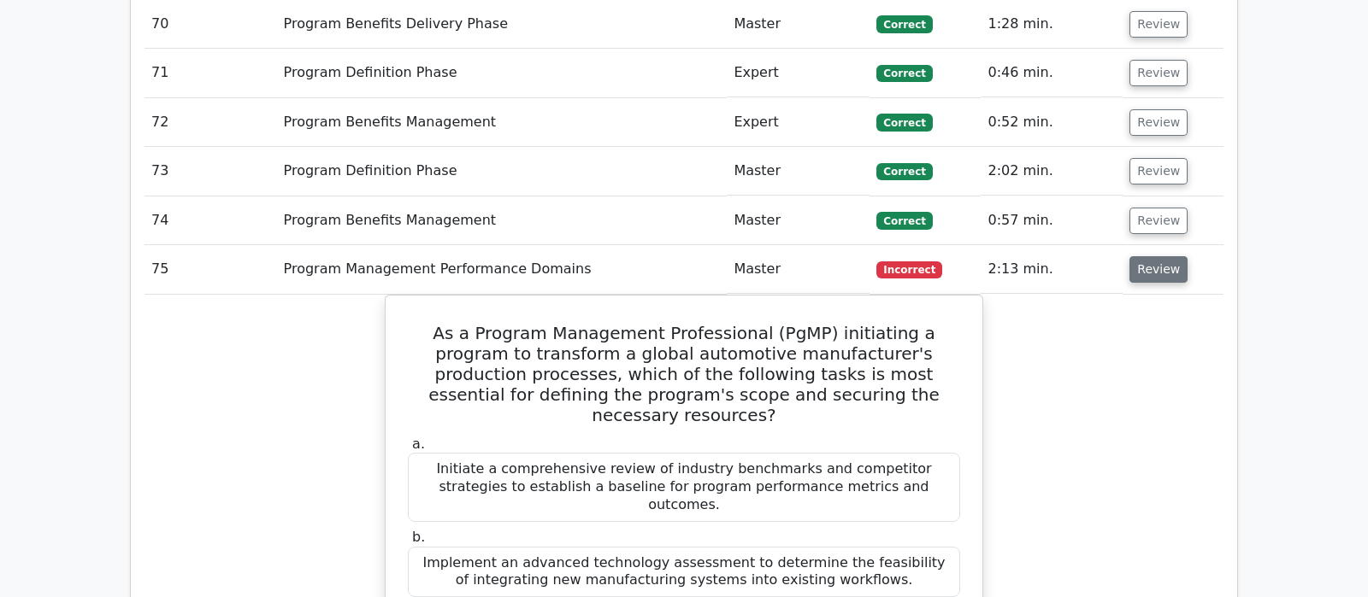
click at [1156, 256] on button "Review" at bounding box center [1158, 269] width 58 height 26
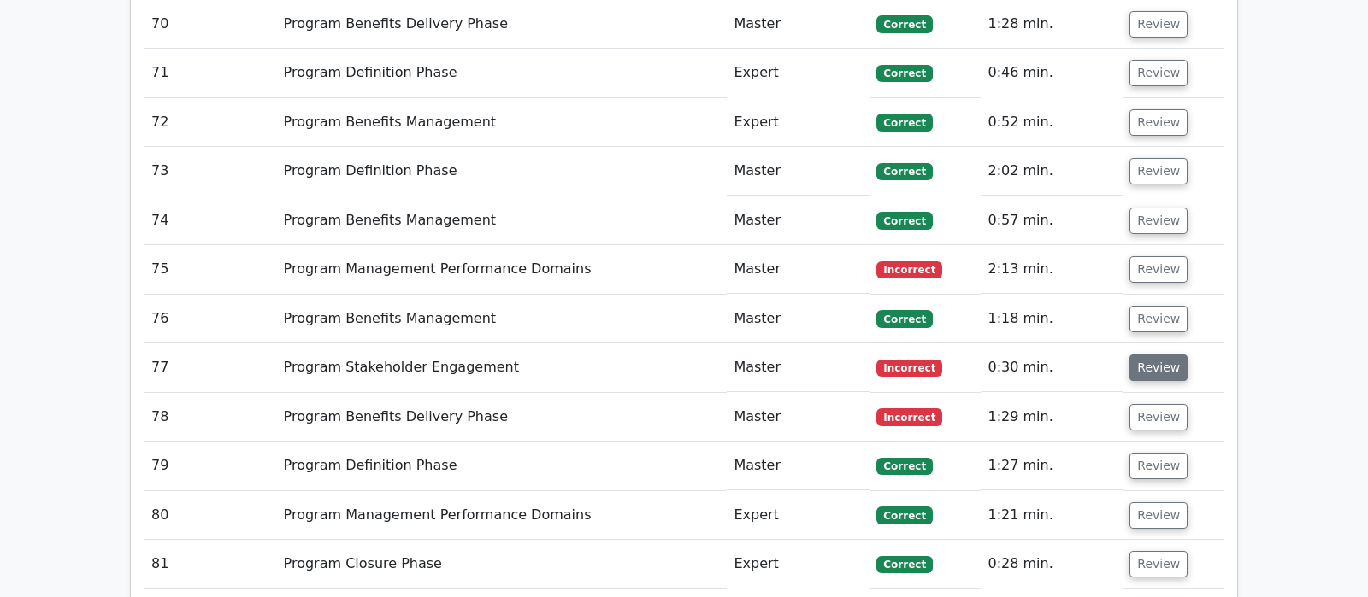
click at [1160, 355] on button "Review" at bounding box center [1158, 368] width 58 height 26
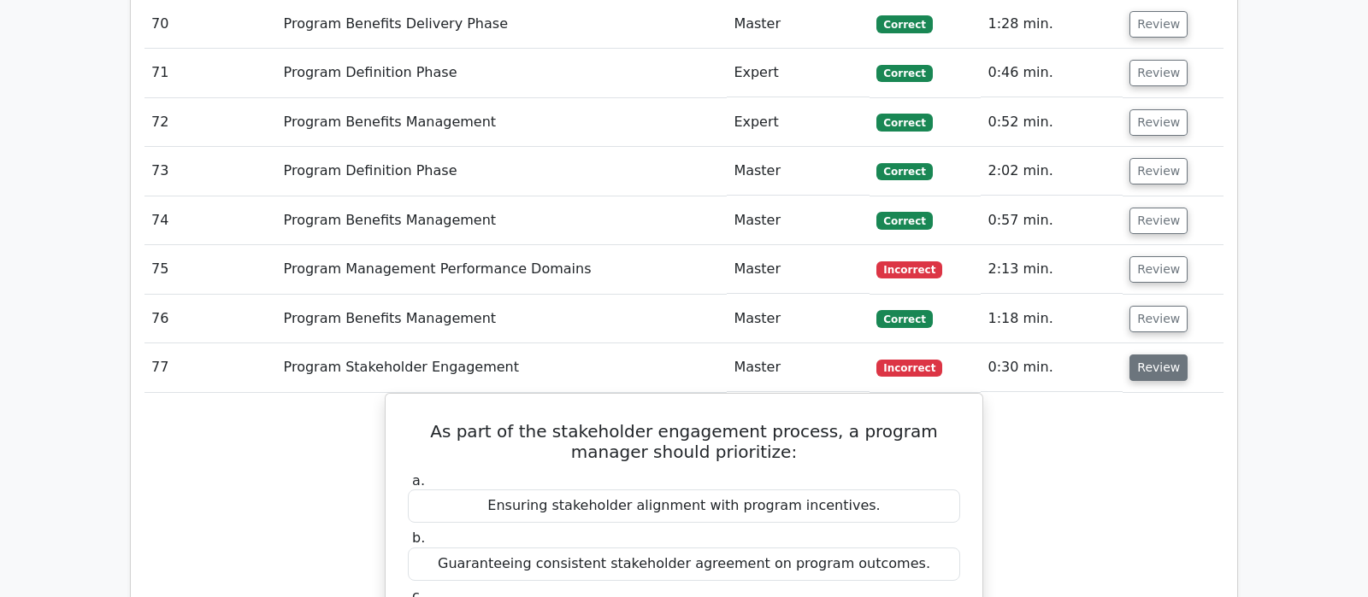
click at [1136, 355] on button "Review" at bounding box center [1158, 368] width 58 height 26
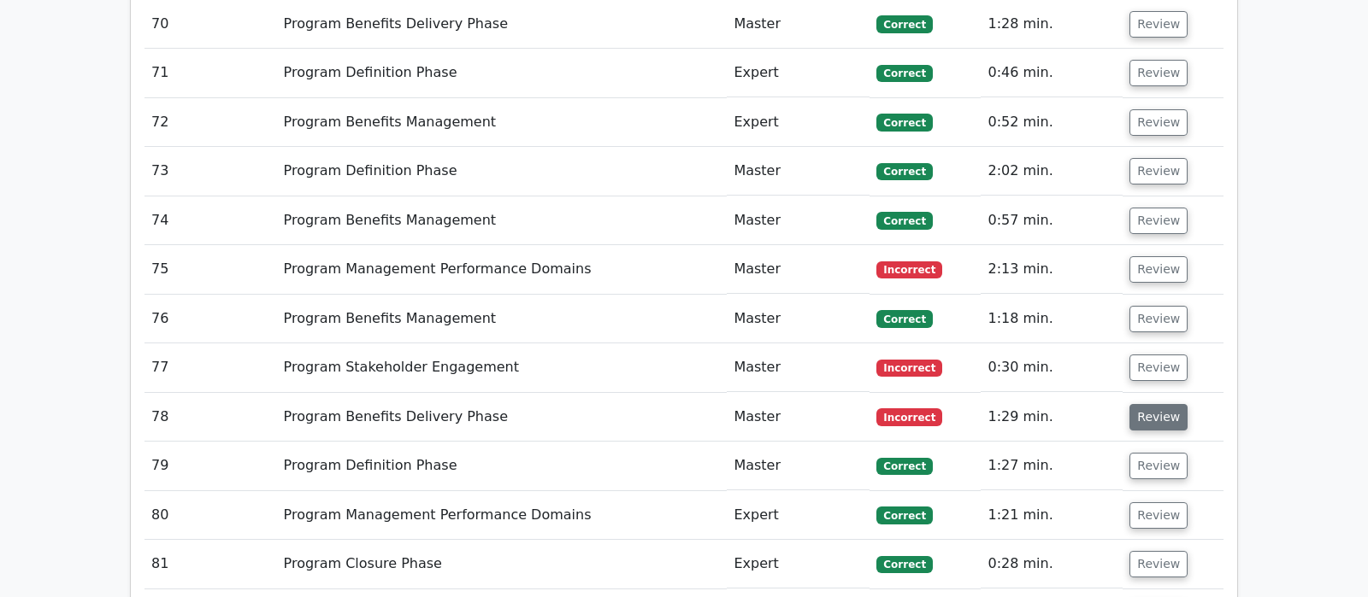
click at [1139, 404] on button "Review" at bounding box center [1158, 417] width 58 height 26
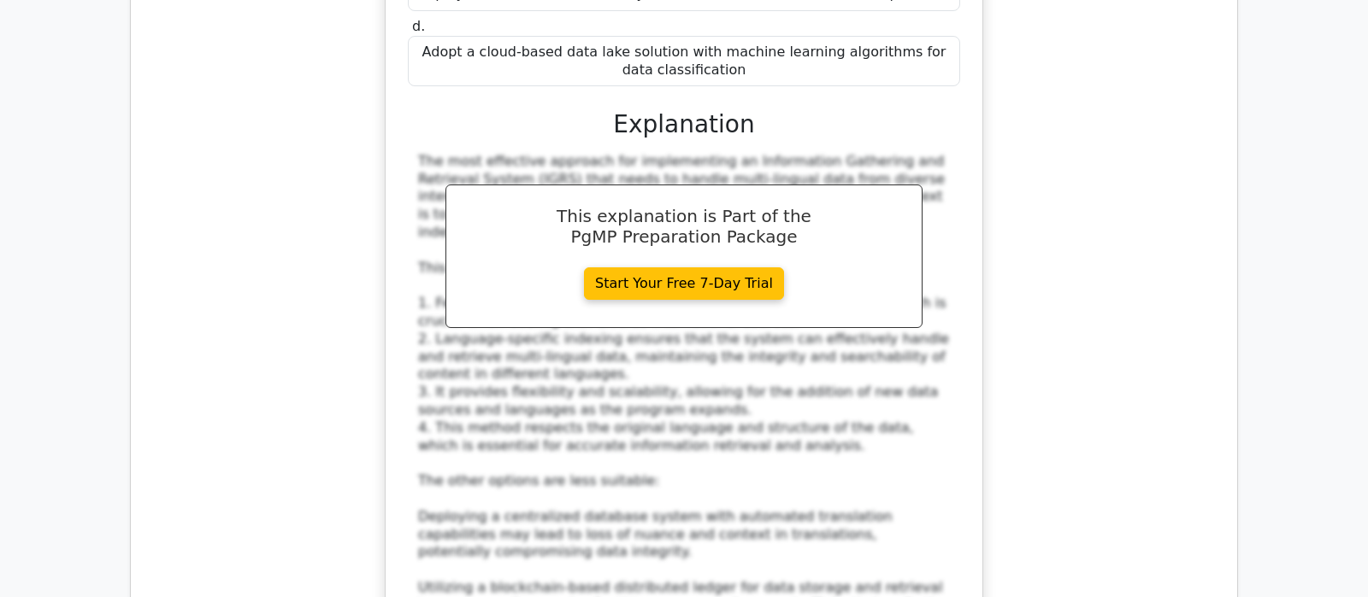
scroll to position [5923, 0]
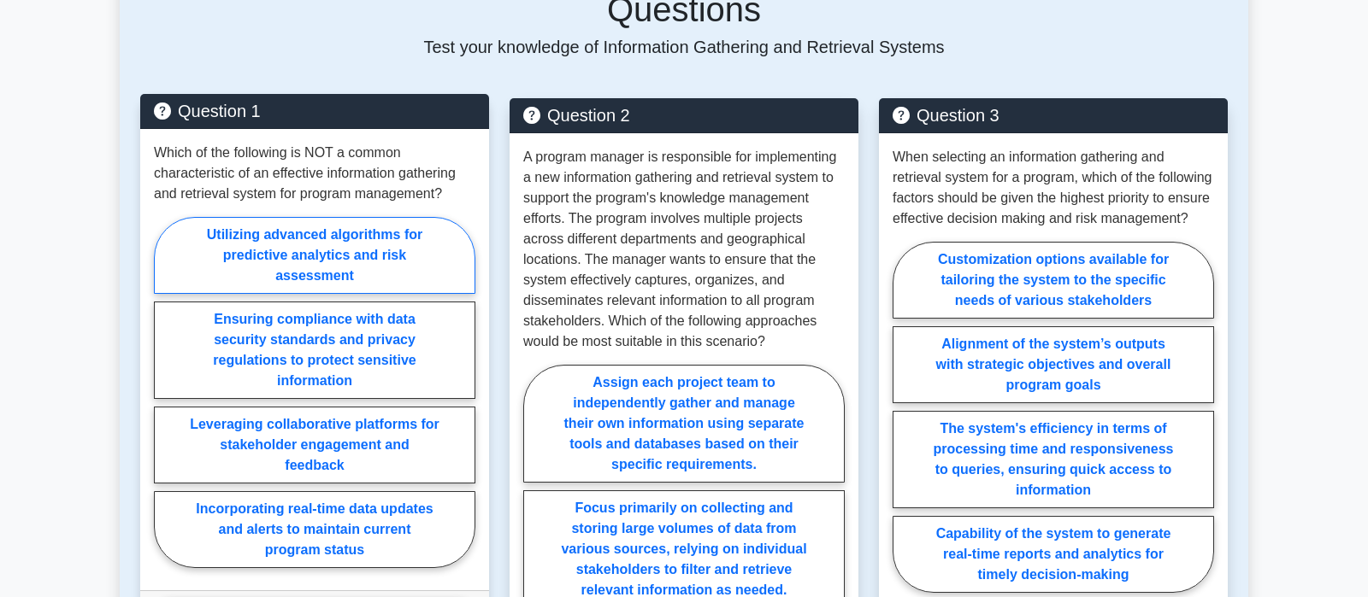
scroll to position [2154, 0]
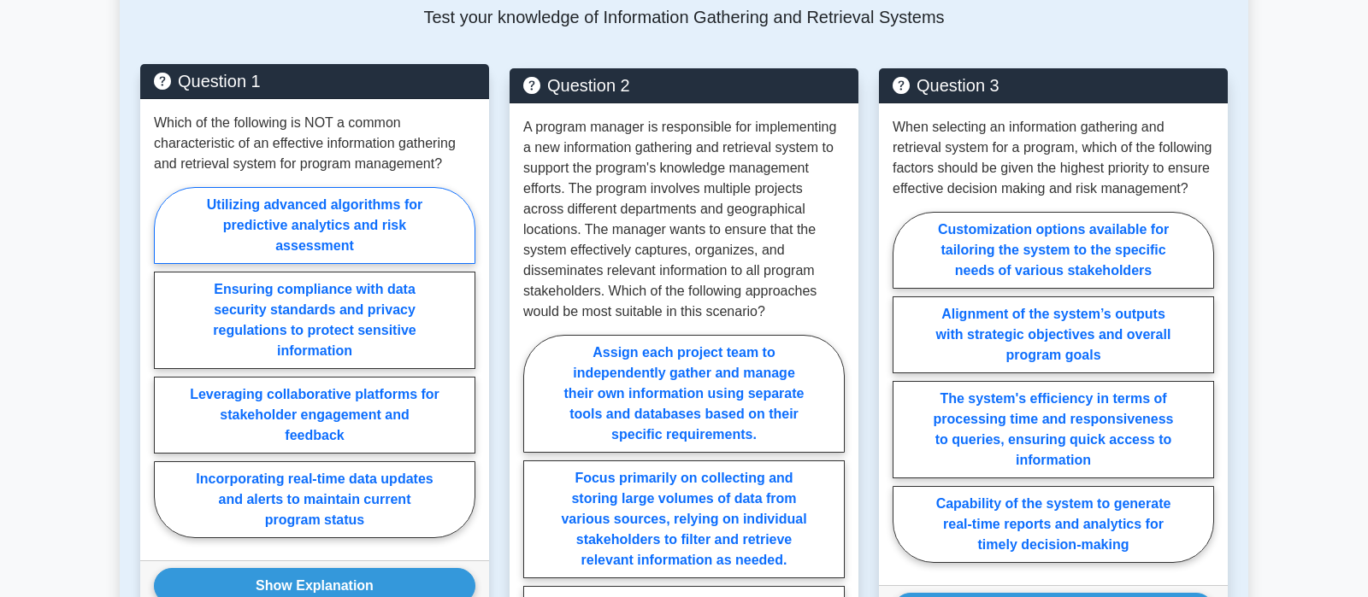
click at [368, 187] on label "Utilizing advanced algorithms for predictive analytics and risk assessment" at bounding box center [314, 225] width 321 height 77
click at [165, 362] on input "Utilizing advanced algorithms for predictive analytics and risk assessment" at bounding box center [159, 367] width 11 height 11
radio input "true"
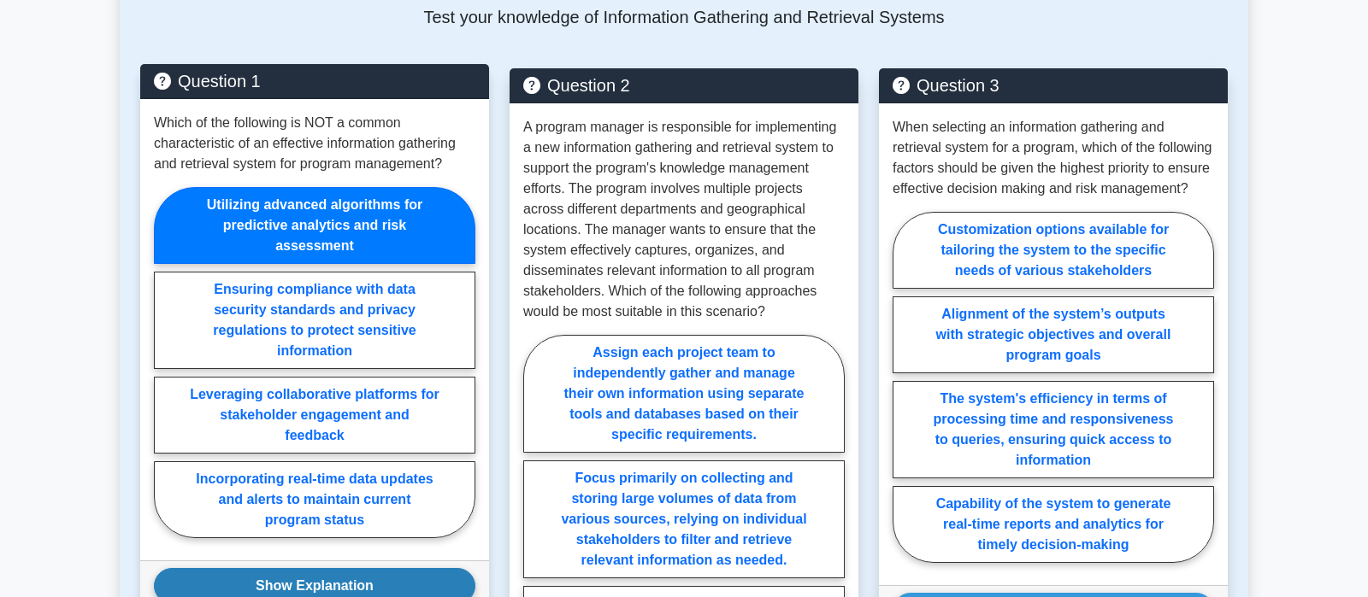
click at [343, 568] on button "Show Explanation" at bounding box center [314, 586] width 321 height 36
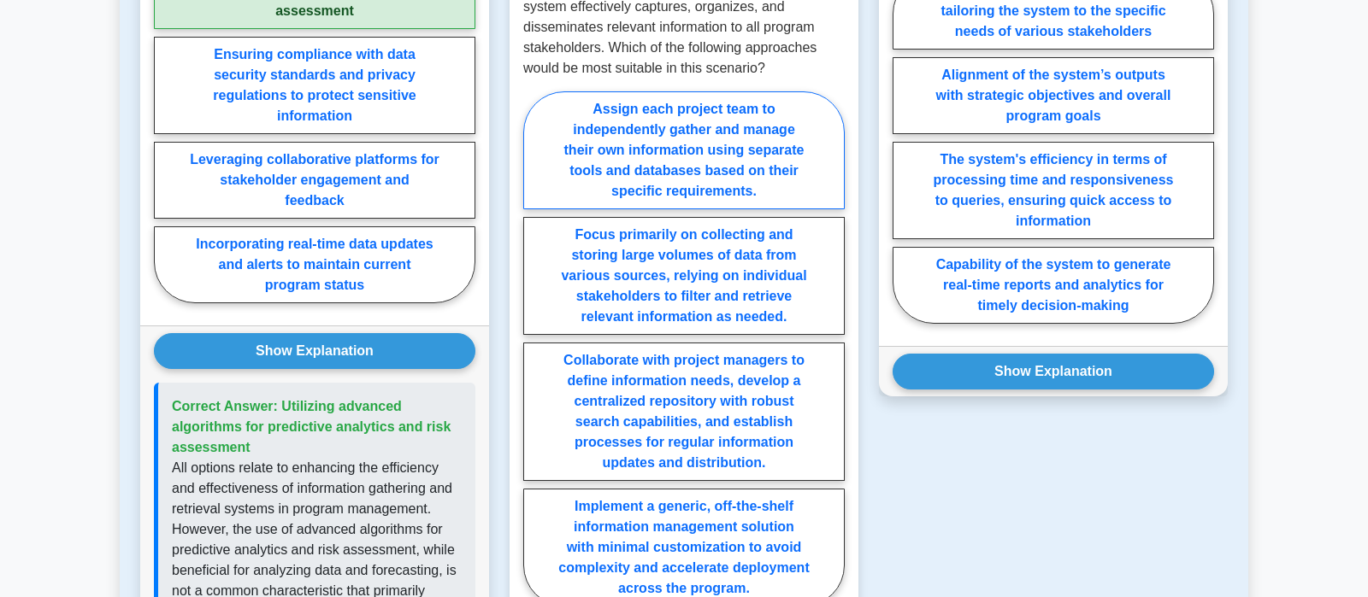
scroll to position [2423, 0]
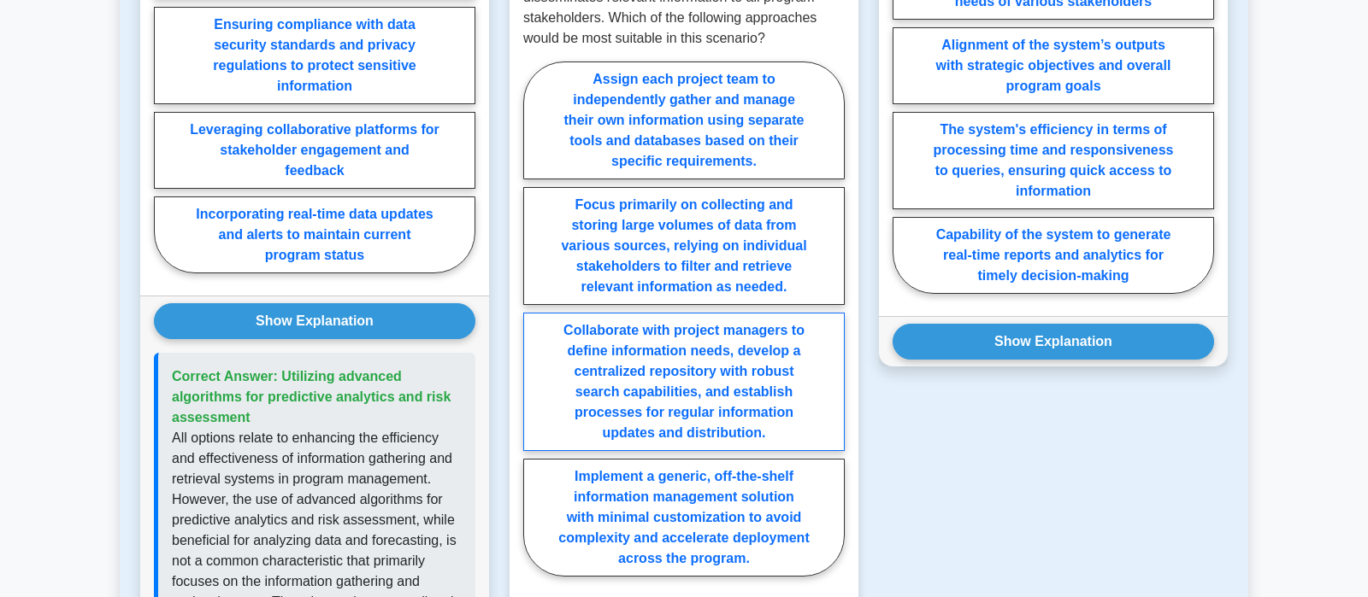
click at [735, 313] on label "Collaborate with project managers to define information needs, develop a centra…" at bounding box center [683, 382] width 321 height 138
click at [534, 319] on input "Collaborate with project managers to define information needs, develop a centra…" at bounding box center [528, 324] width 11 height 11
radio input "true"
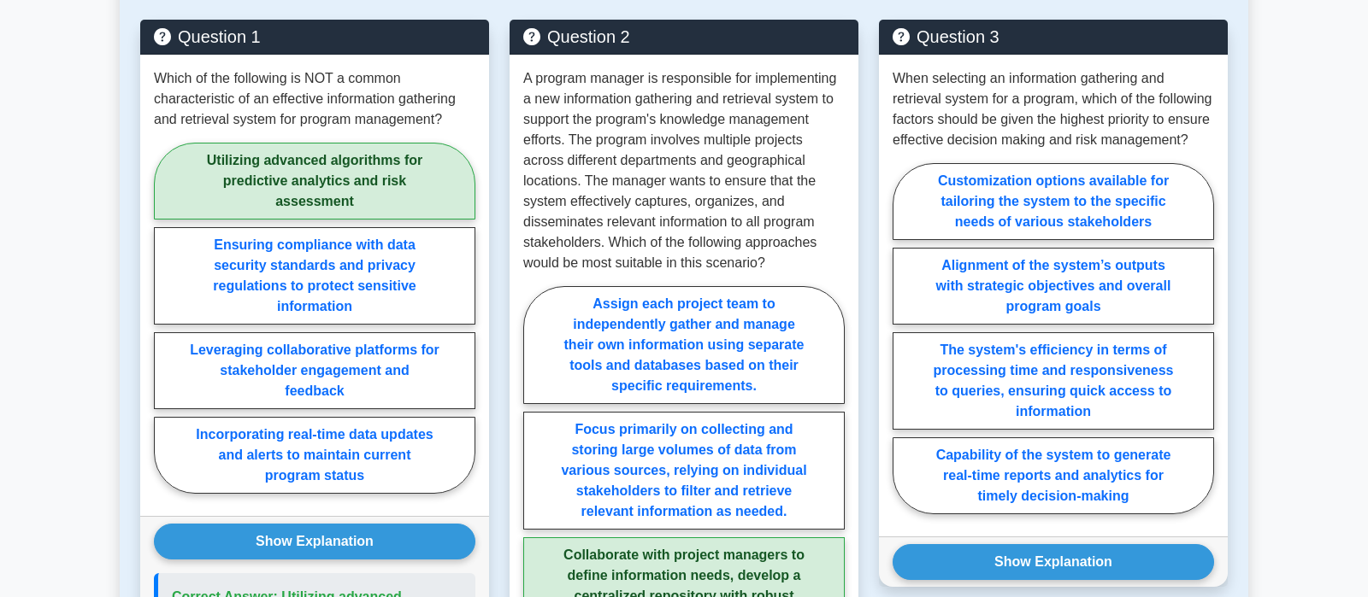
scroll to position [2244, 0]
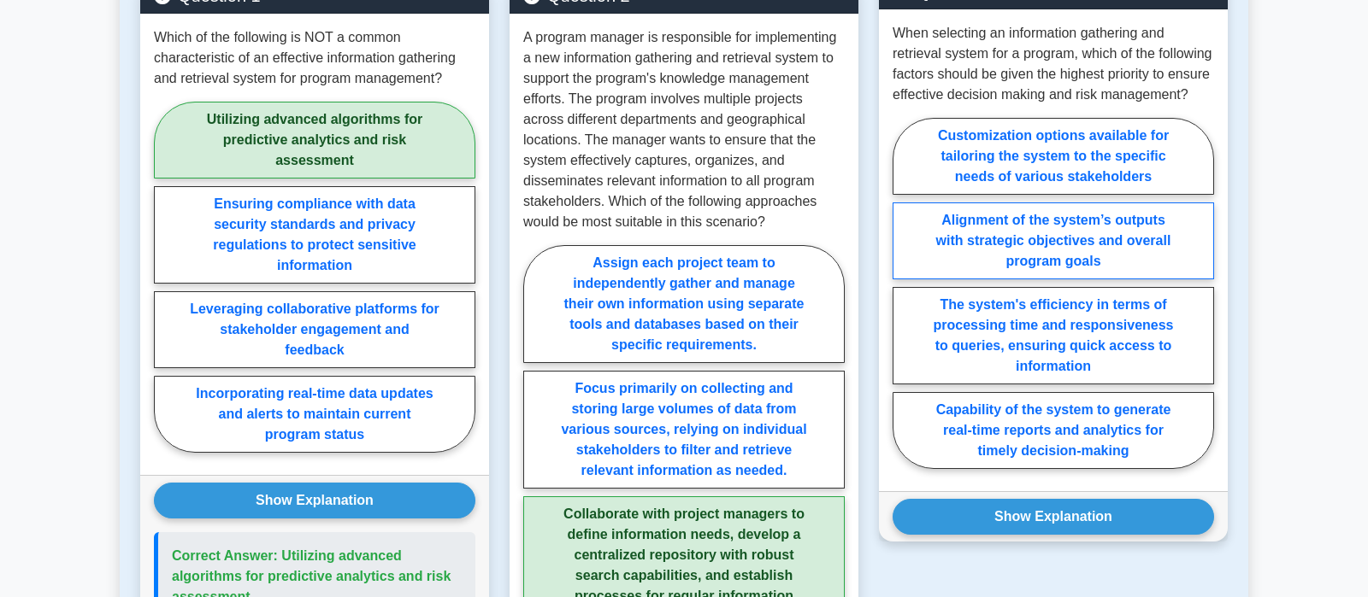
click at [1050, 203] on label "Alignment of the system’s outputs with strategic objectives and overall program…" at bounding box center [1052, 241] width 321 height 77
click at [903, 293] on input "Alignment of the system’s outputs with strategic objectives and overall program…" at bounding box center [897, 298] width 11 height 11
radio input "true"
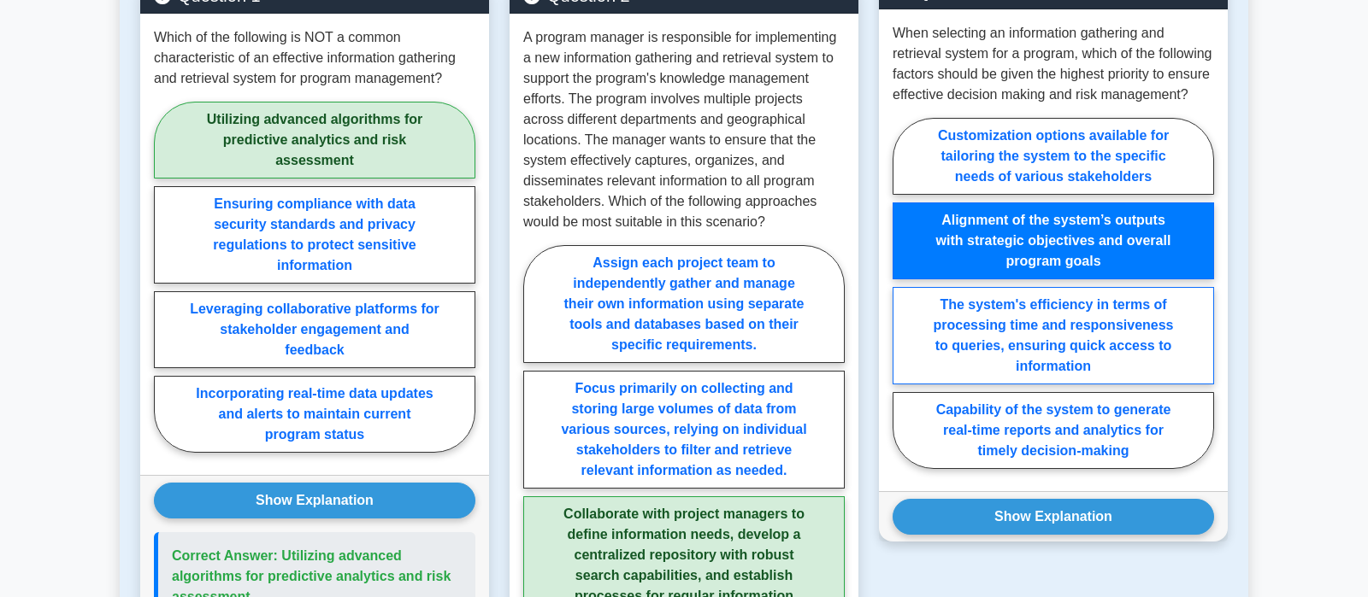
click at [1163, 287] on label "The system's efficiency in terms of processing time and responsiveness to queri…" at bounding box center [1052, 335] width 321 height 97
click at [903, 293] on input "The system's efficiency in terms of processing time and responsiveness to queri…" at bounding box center [897, 298] width 11 height 11
radio input "true"
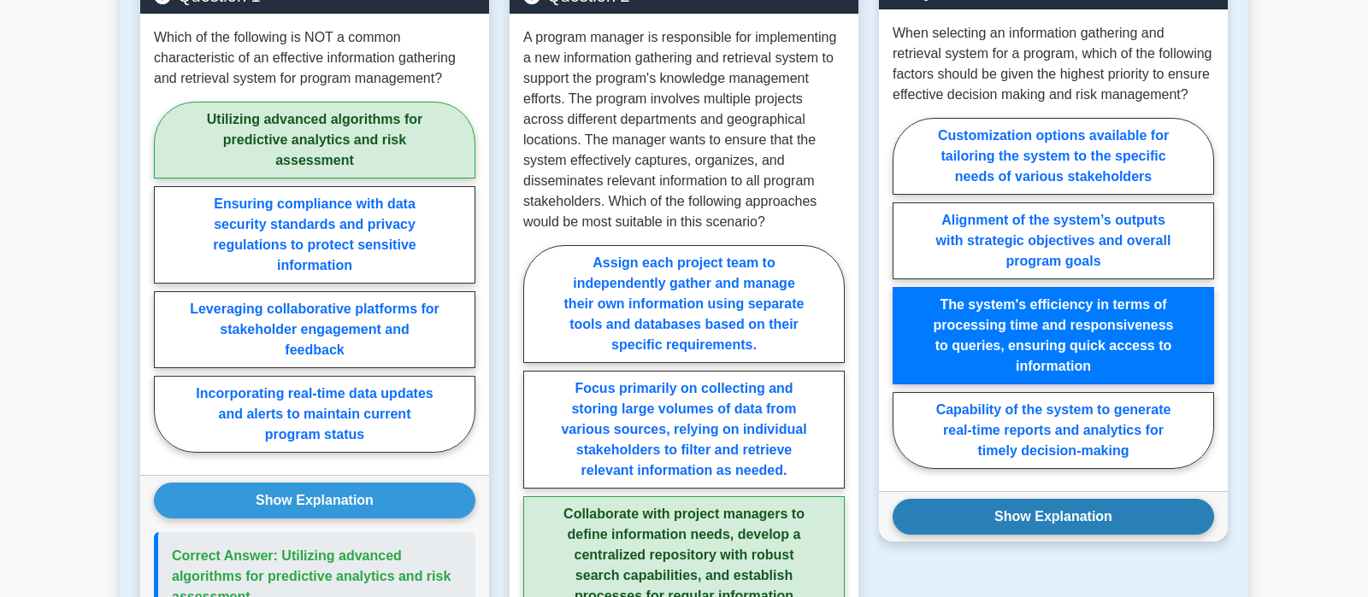
click at [1103, 499] on button "Show Explanation" at bounding box center [1052, 517] width 321 height 36
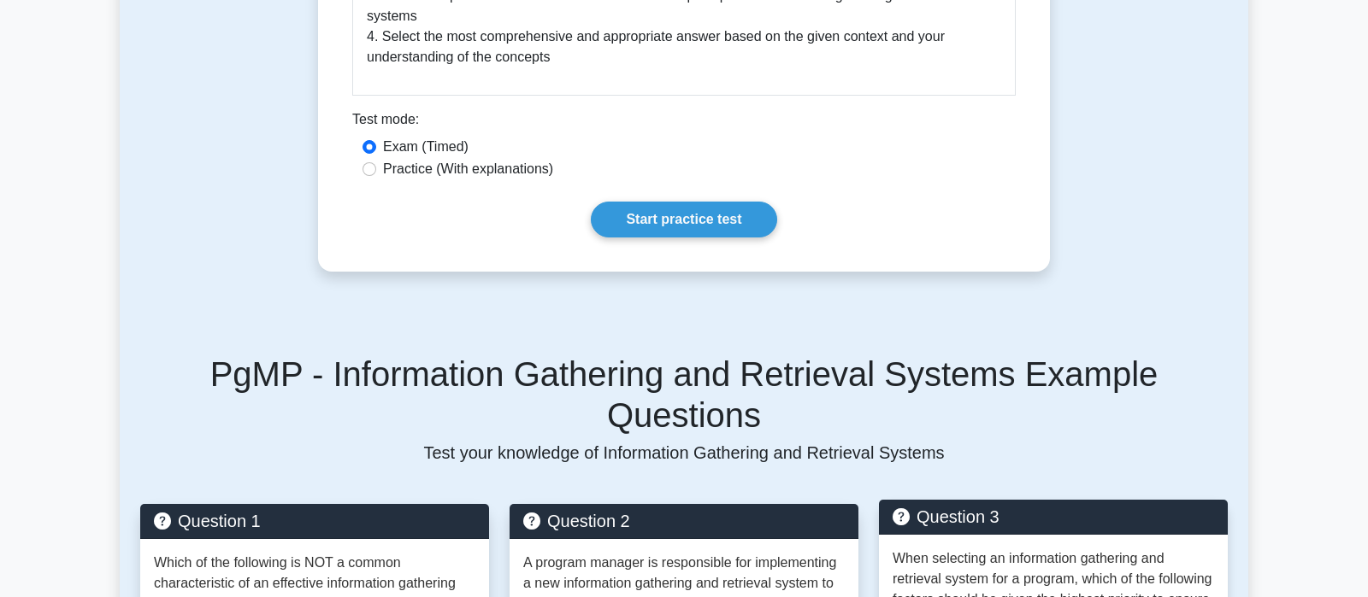
scroll to position [1615, 0]
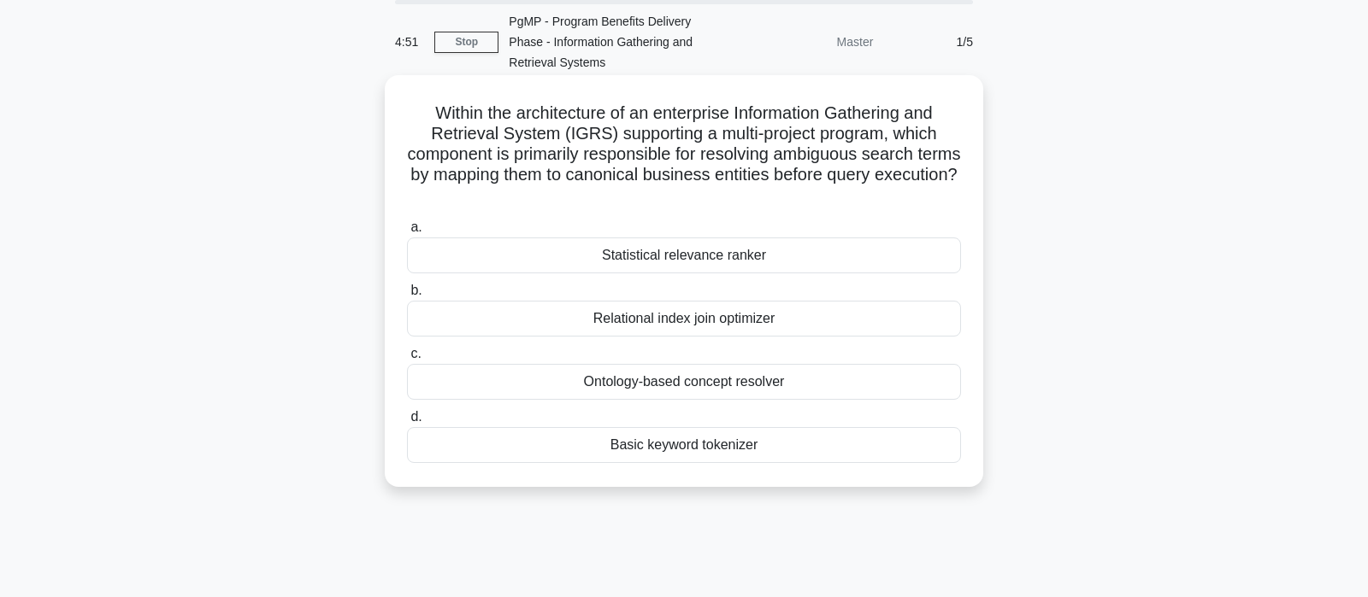
scroll to position [90, 0]
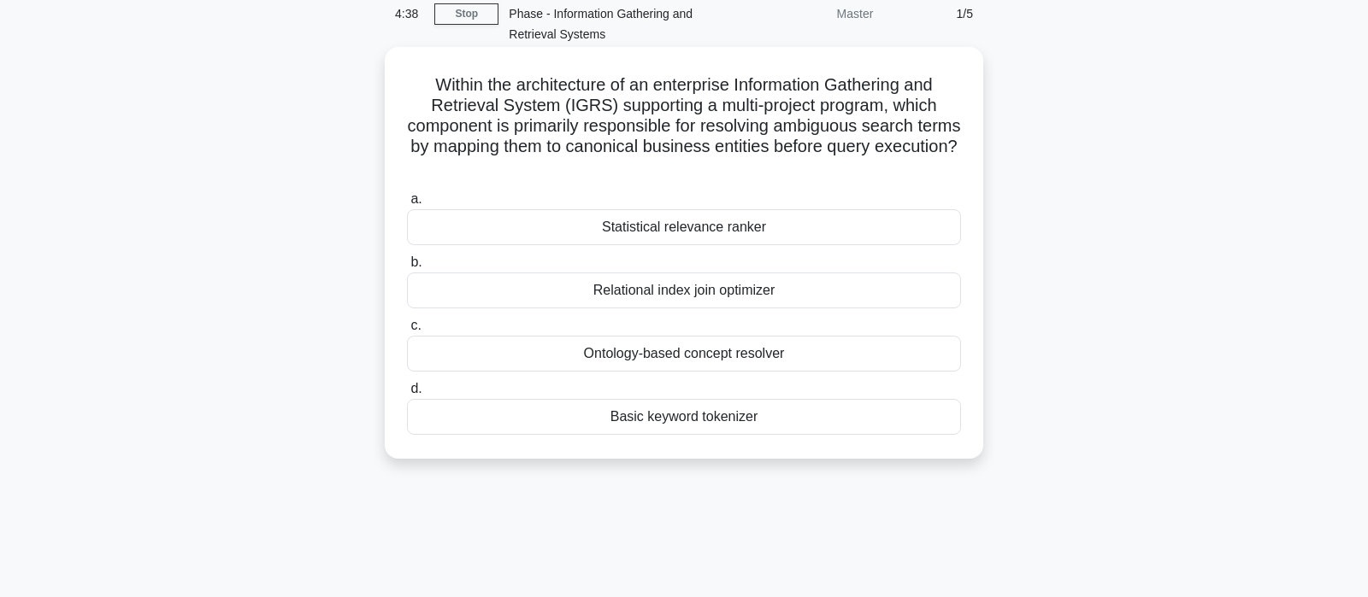
click at [720, 359] on div "Ontology-based concept resolver" at bounding box center [684, 354] width 554 height 36
click at [407, 332] on input "c. Ontology-based concept resolver" at bounding box center [407, 326] width 0 height 11
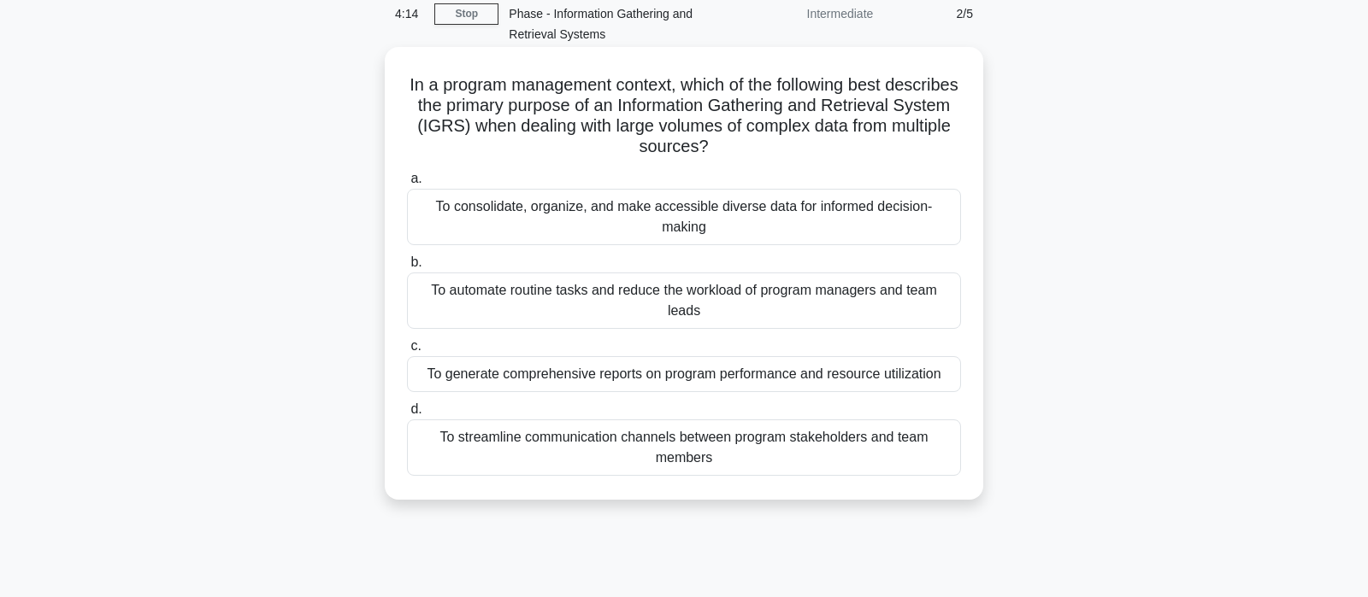
click at [702, 207] on div "To consolidate, organize, and make accessible diverse data for informed decisio…" at bounding box center [684, 217] width 554 height 56
click at [407, 185] on input "a. To consolidate, organize, and make accessible diverse data for informed deci…" at bounding box center [407, 179] width 0 height 11
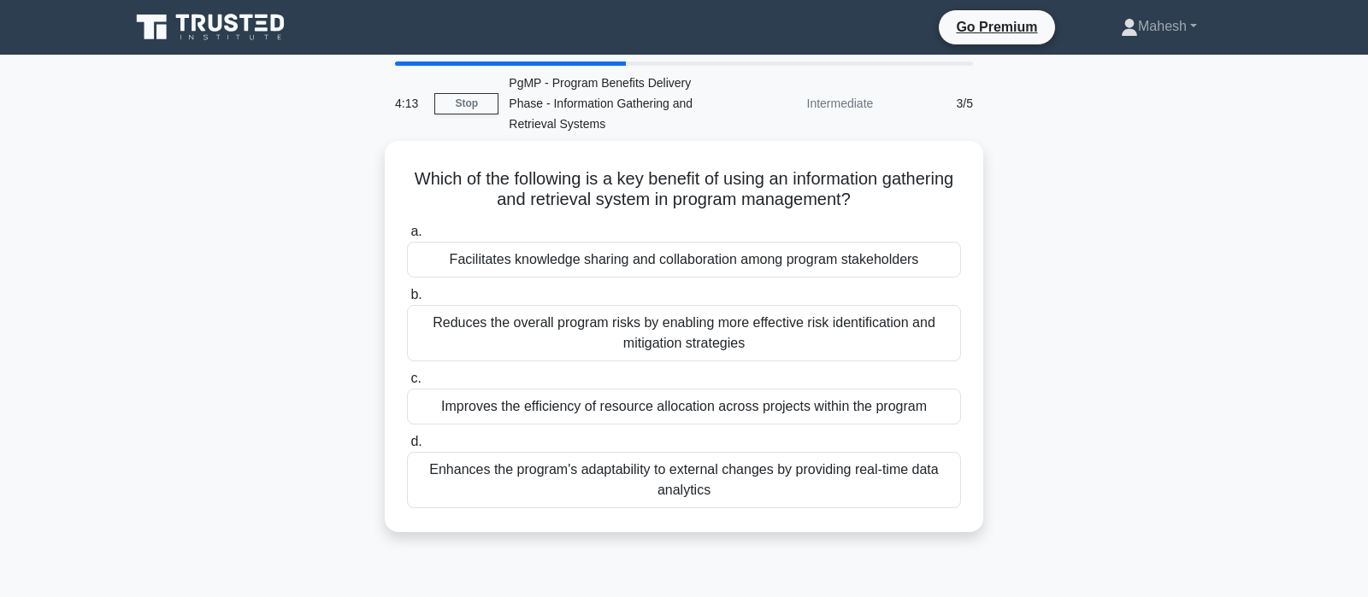
scroll to position [0, 0]
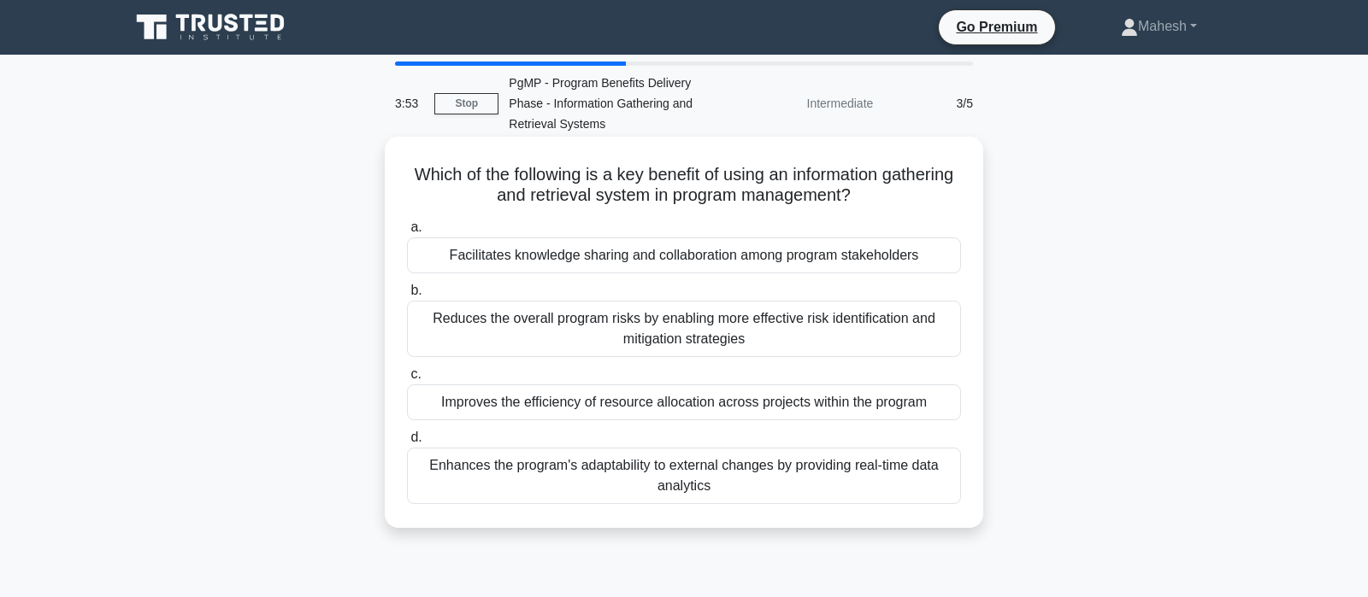
click at [684, 259] on div "Facilitates knowledge sharing and collaboration among program stakeholders" at bounding box center [684, 256] width 554 height 36
click at [407, 233] on input "a. Facilitates knowledge sharing and collaboration among program stakeholders" at bounding box center [407, 227] width 0 height 11
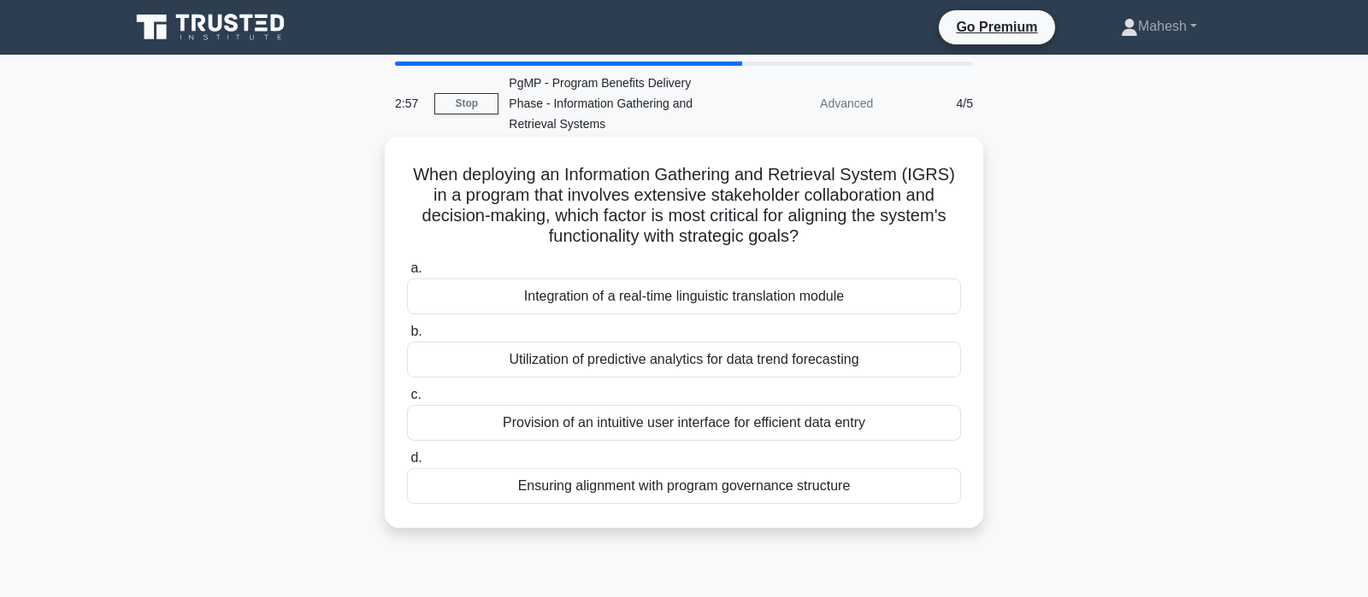
click at [673, 493] on div "Ensuring alignment with program governance structure" at bounding box center [684, 486] width 554 height 36
click at [407, 464] on input "d. Ensuring alignment with program governance structure" at bounding box center [407, 458] width 0 height 11
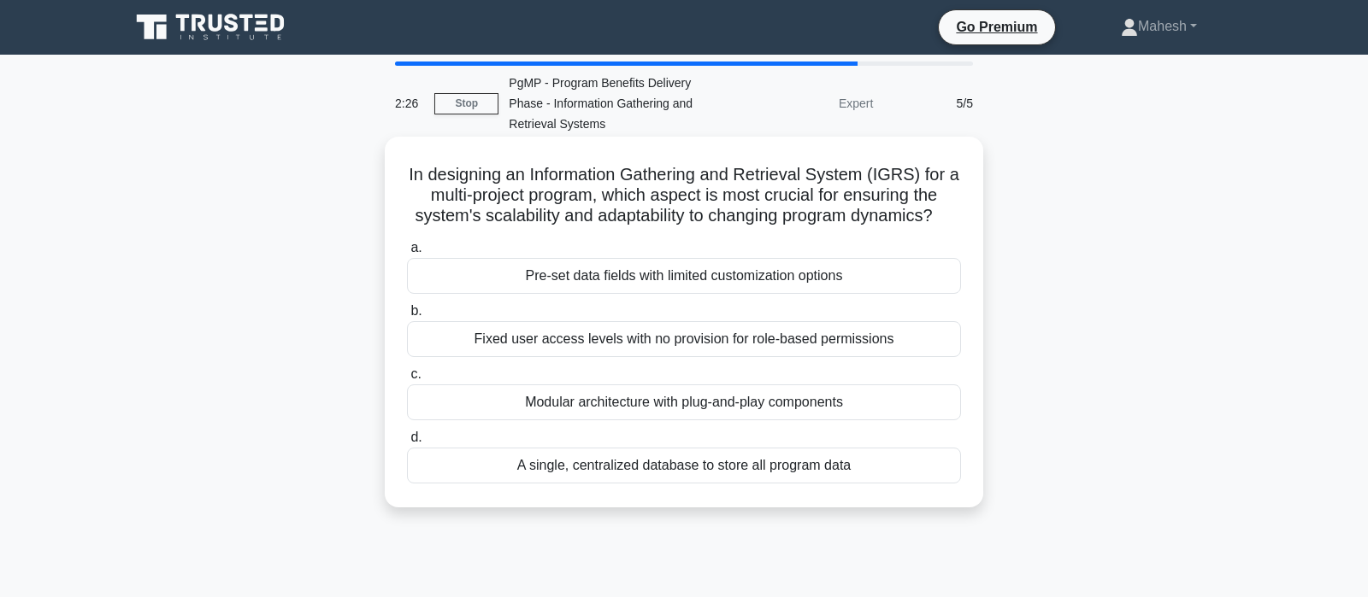
click at [701, 473] on div "A single, centralized database to store all program data" at bounding box center [684, 466] width 554 height 36
click at [407, 444] on input "d. A single, centralized database to store all program data" at bounding box center [407, 437] width 0 height 11
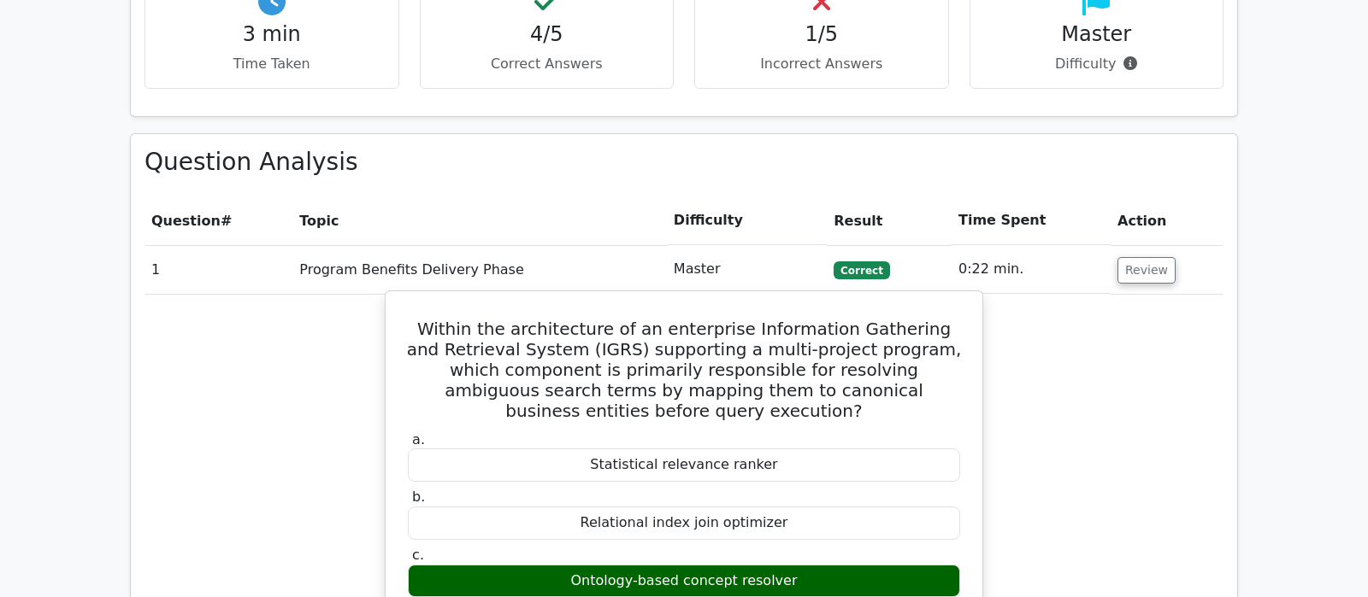
scroll to position [1167, 0]
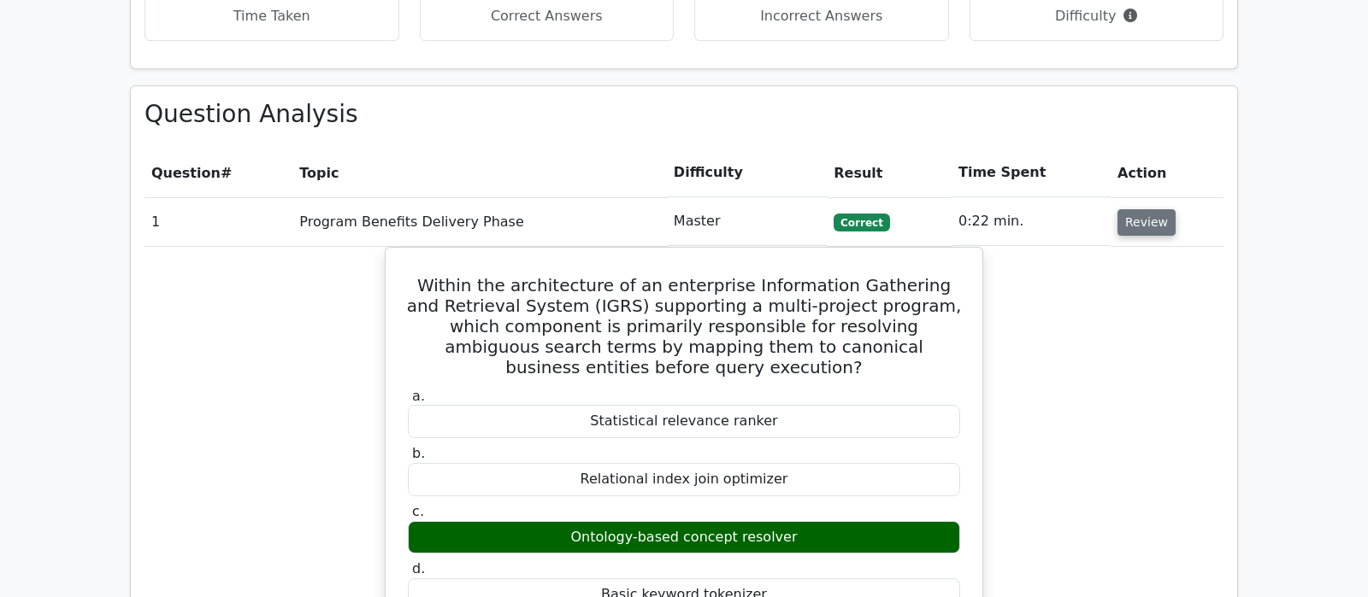
click at [1142, 209] on button "Review" at bounding box center [1146, 222] width 58 height 26
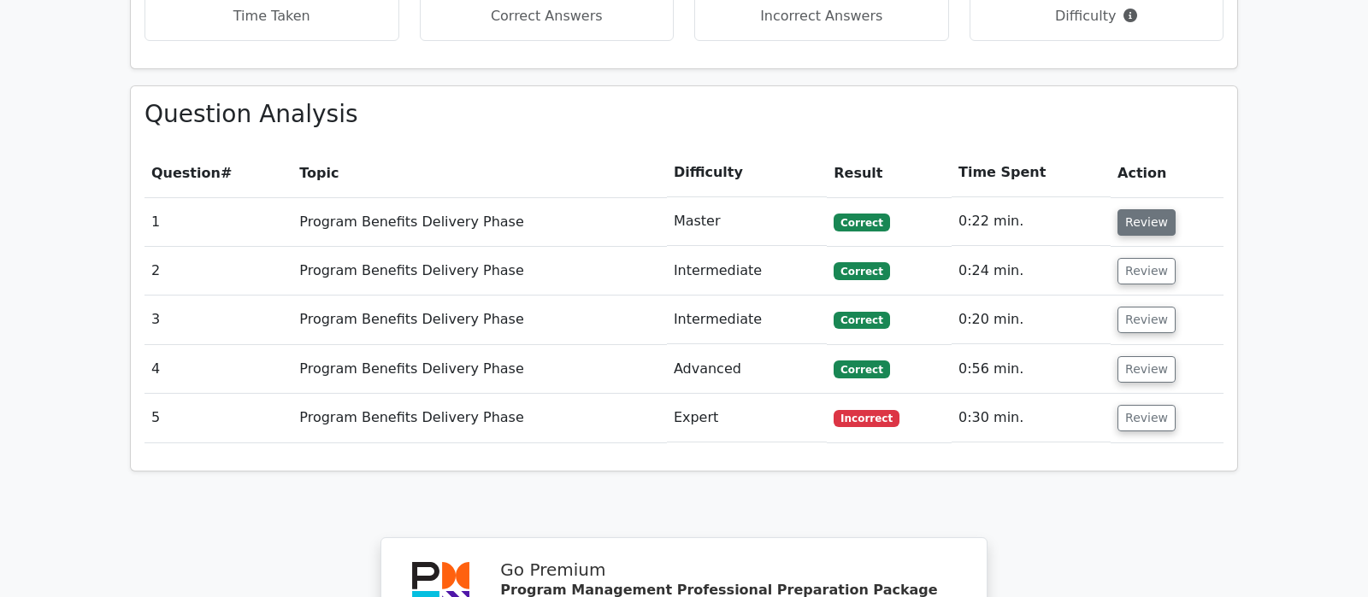
click at [1138, 209] on button "Review" at bounding box center [1146, 222] width 58 height 26
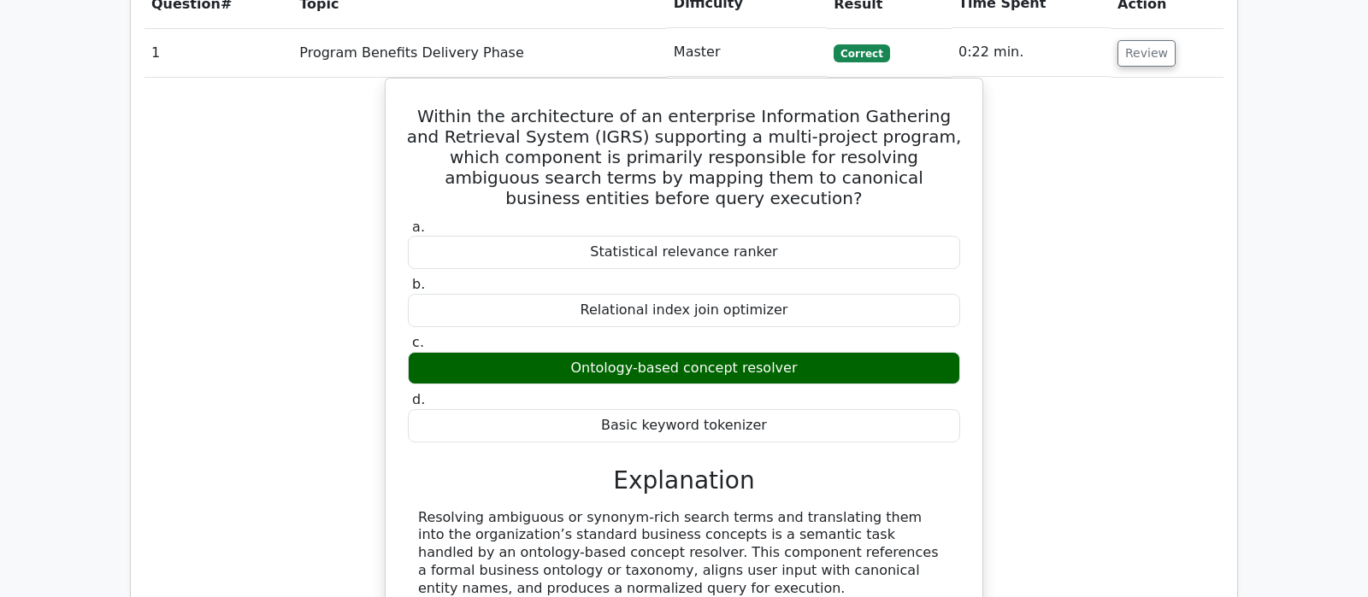
scroll to position [1256, 0]
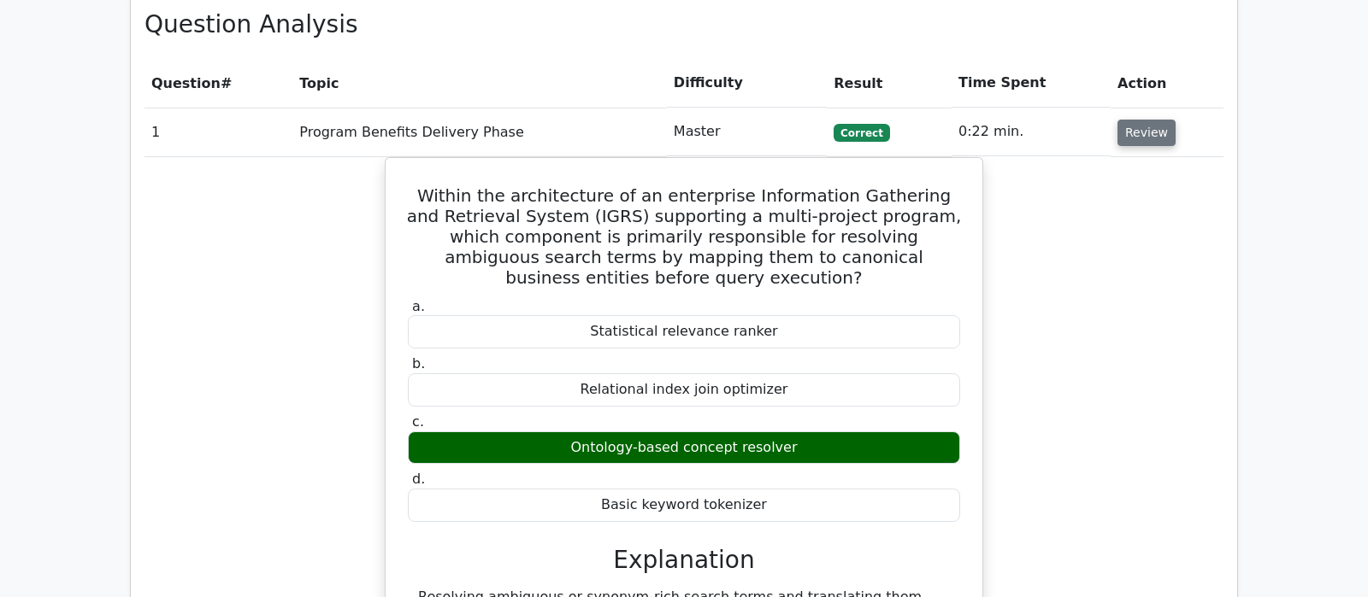
click at [1144, 120] on button "Review" at bounding box center [1146, 133] width 58 height 26
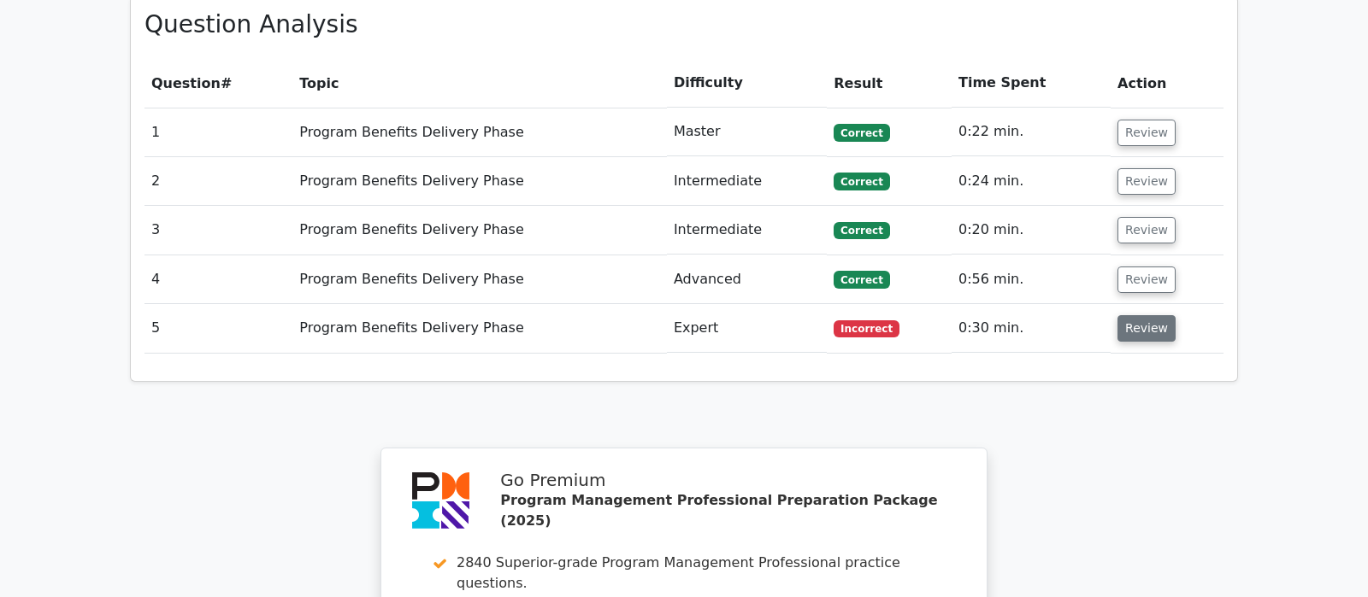
click at [1126, 315] on button "Review" at bounding box center [1146, 328] width 58 height 26
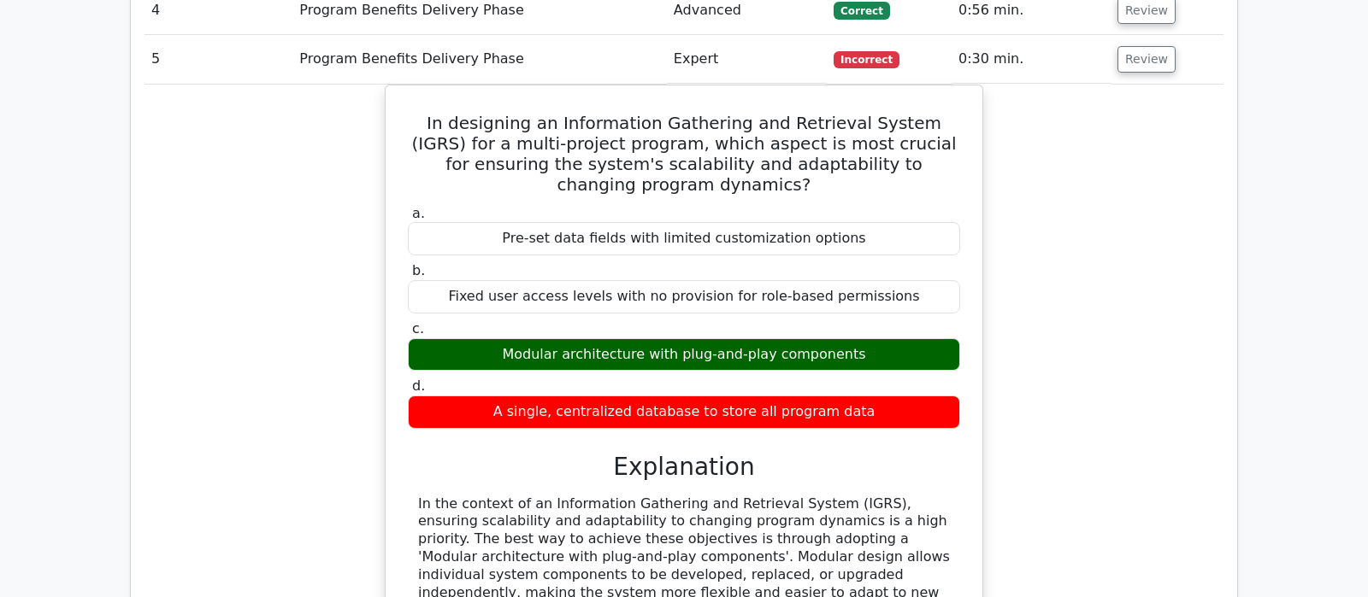
scroll to position [1615, 0]
